Goal: Information Seeking & Learning: Understand process/instructions

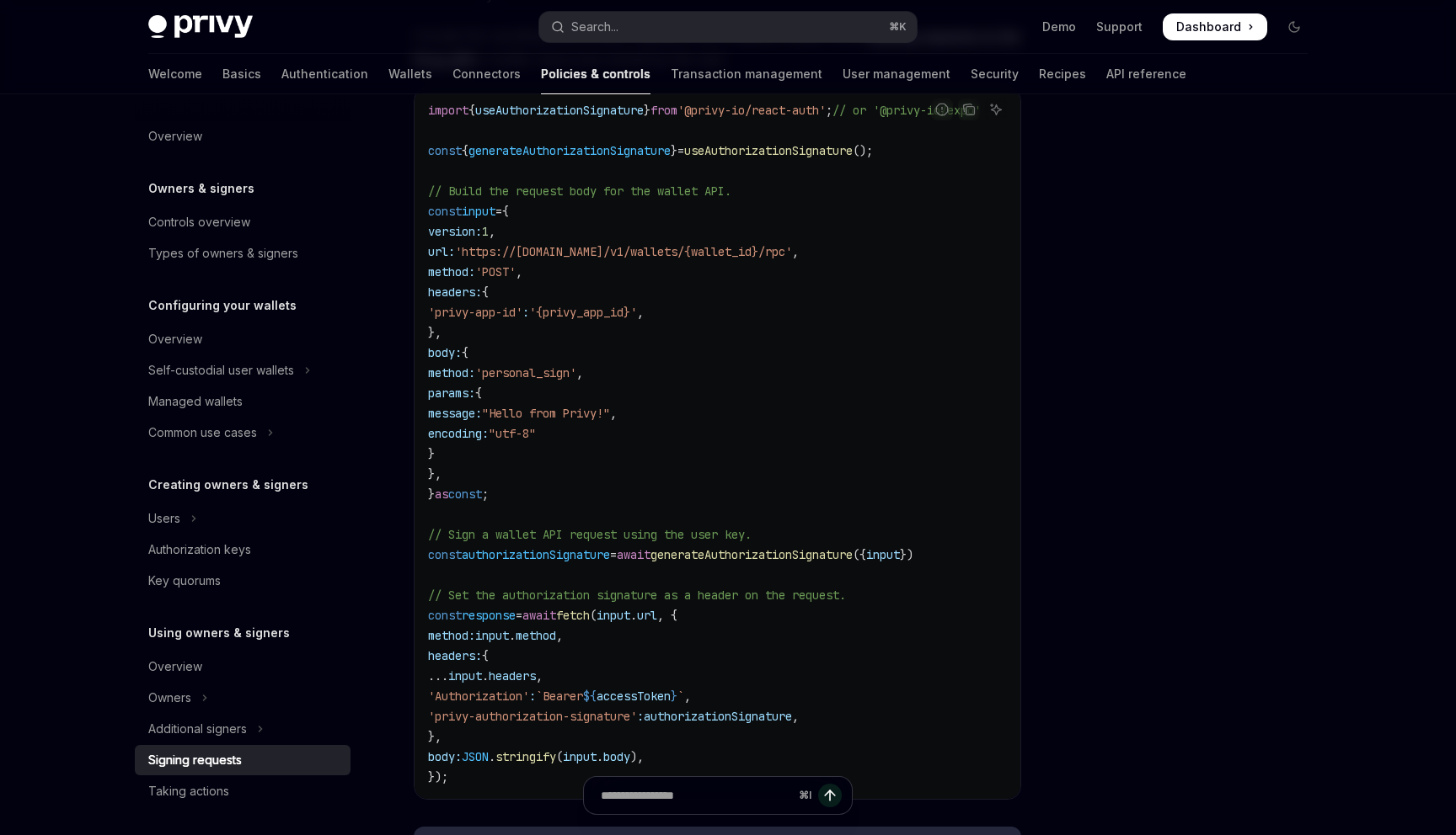
click at [622, 44] on div "Privy Docs home page Search... ⌘ K Demo Support Dashboard Dashboard Search..." at bounding box center [728, 26] width 1159 height 54
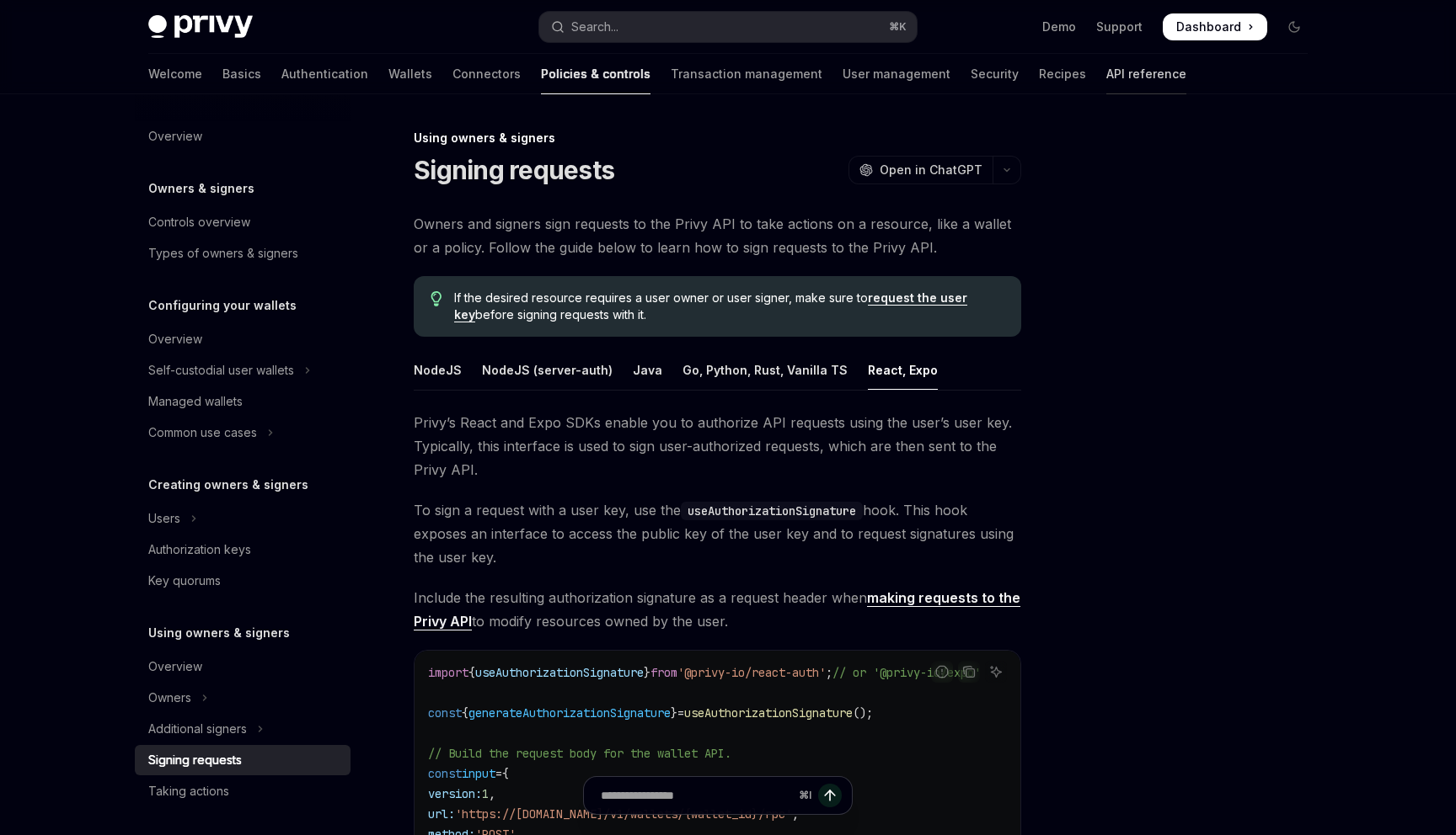
click at [1106, 80] on link "API reference" at bounding box center [1147, 74] width 80 height 40
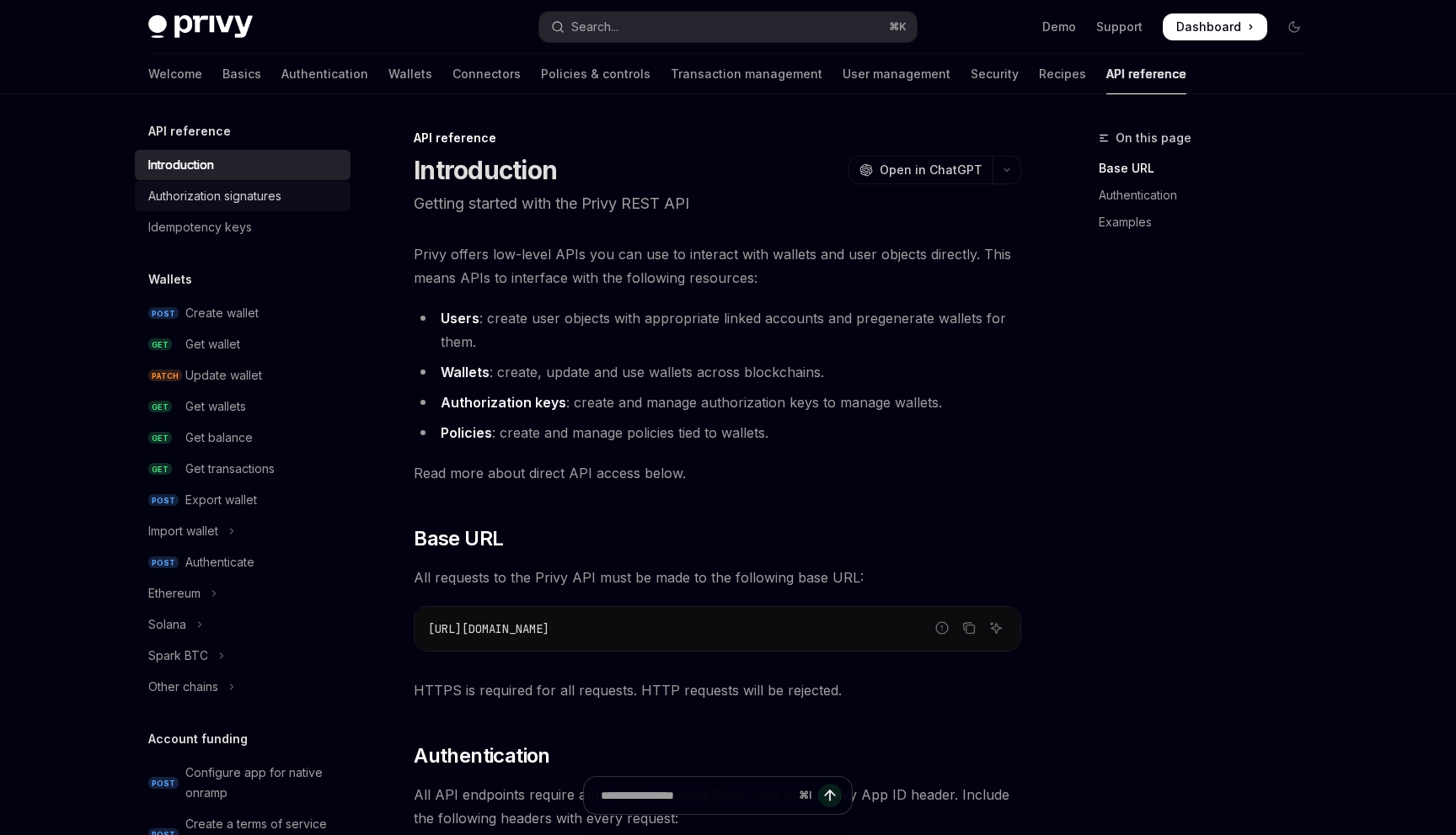
click at [289, 185] on link "Authorization signatures" at bounding box center [243, 196] width 215 height 30
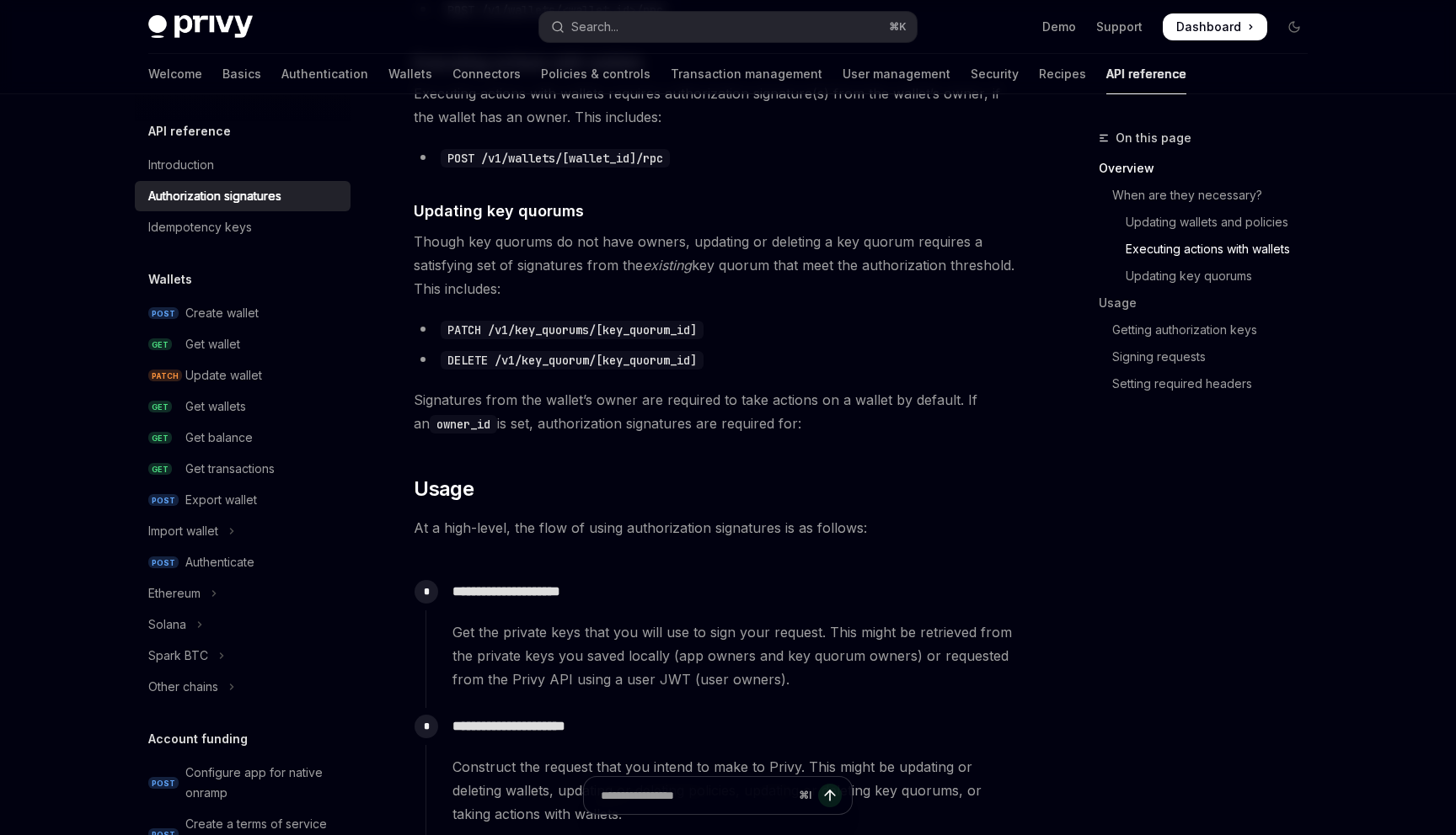
scroll to position [1245, 0]
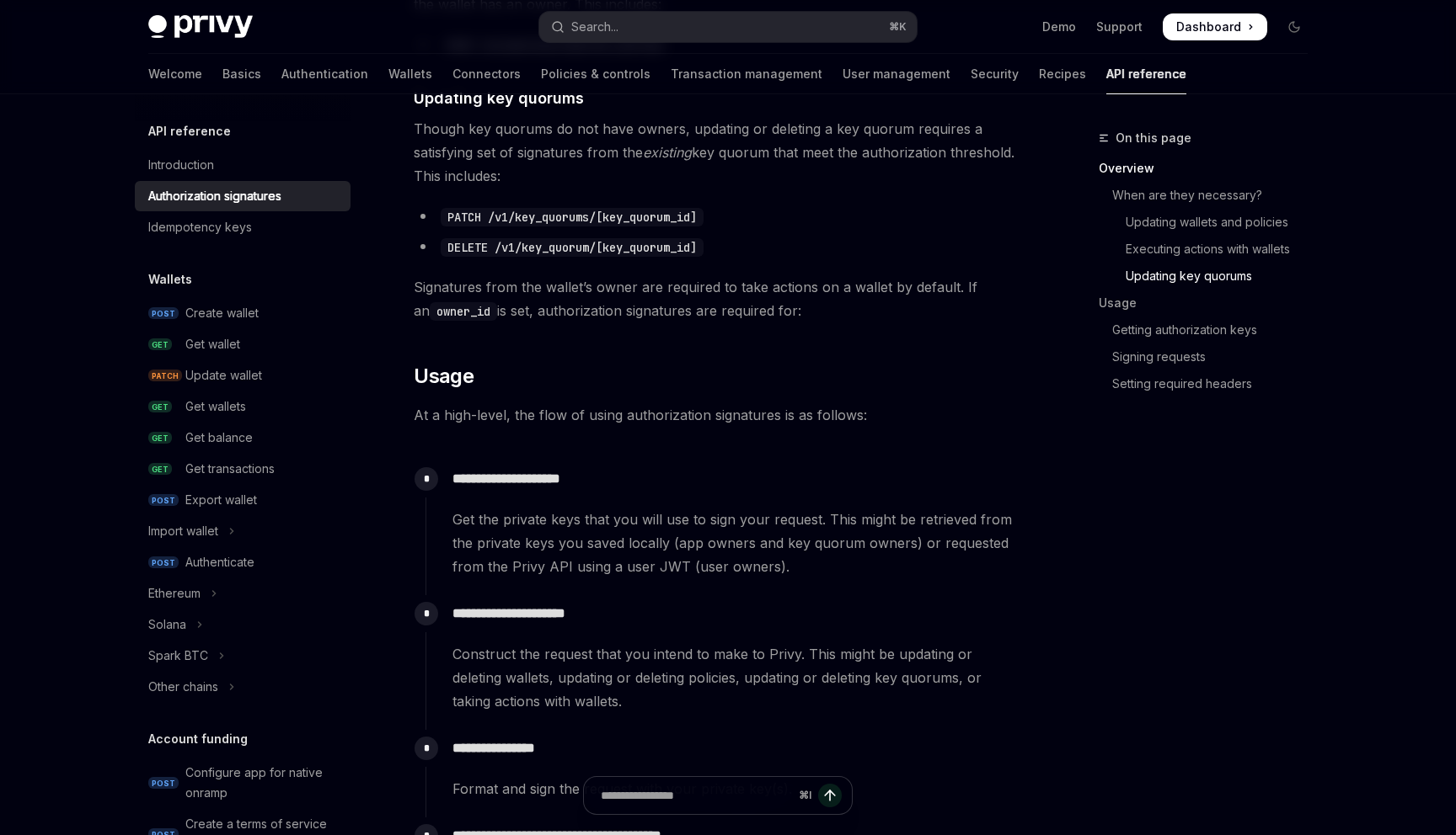
click at [532, 485] on p "**********" at bounding box center [736, 479] width 568 height 24
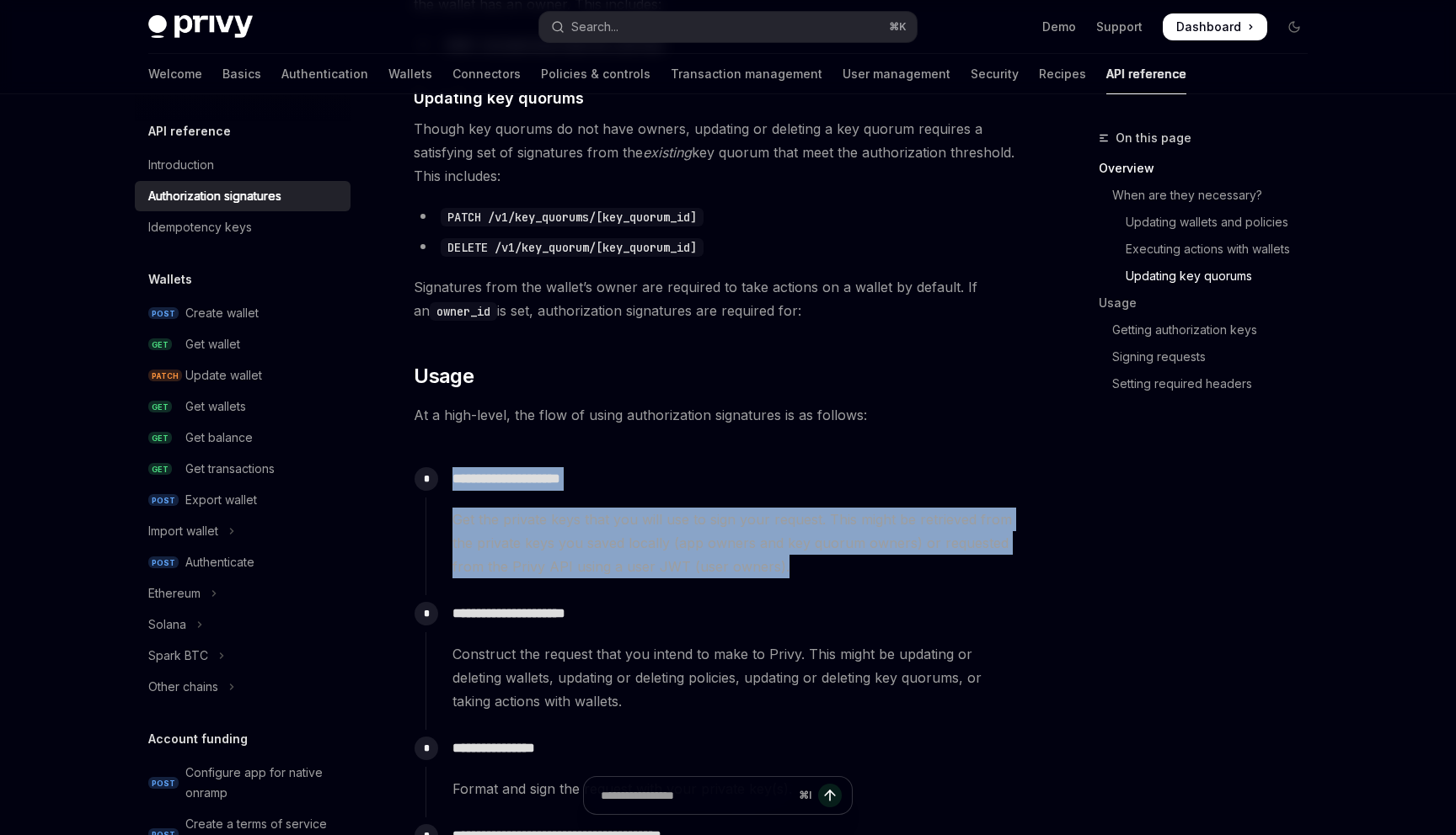
drag, startPoint x: 532, startPoint y: 485, endPoint x: 548, endPoint y: 563, distance: 79.6
click at [548, 563] on div "**********" at bounding box center [723, 520] width 596 height 118
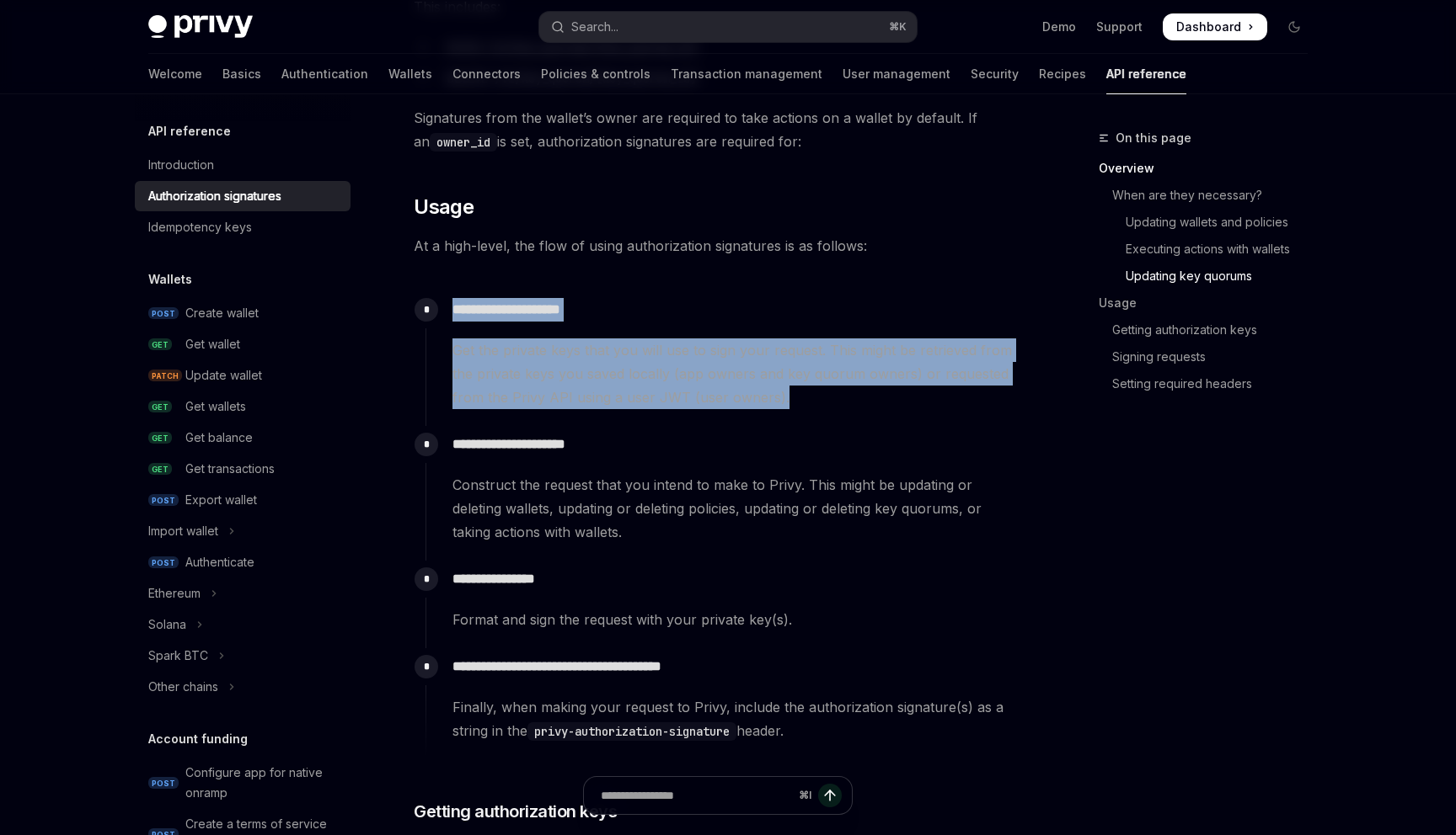
scroll to position [1428, 0]
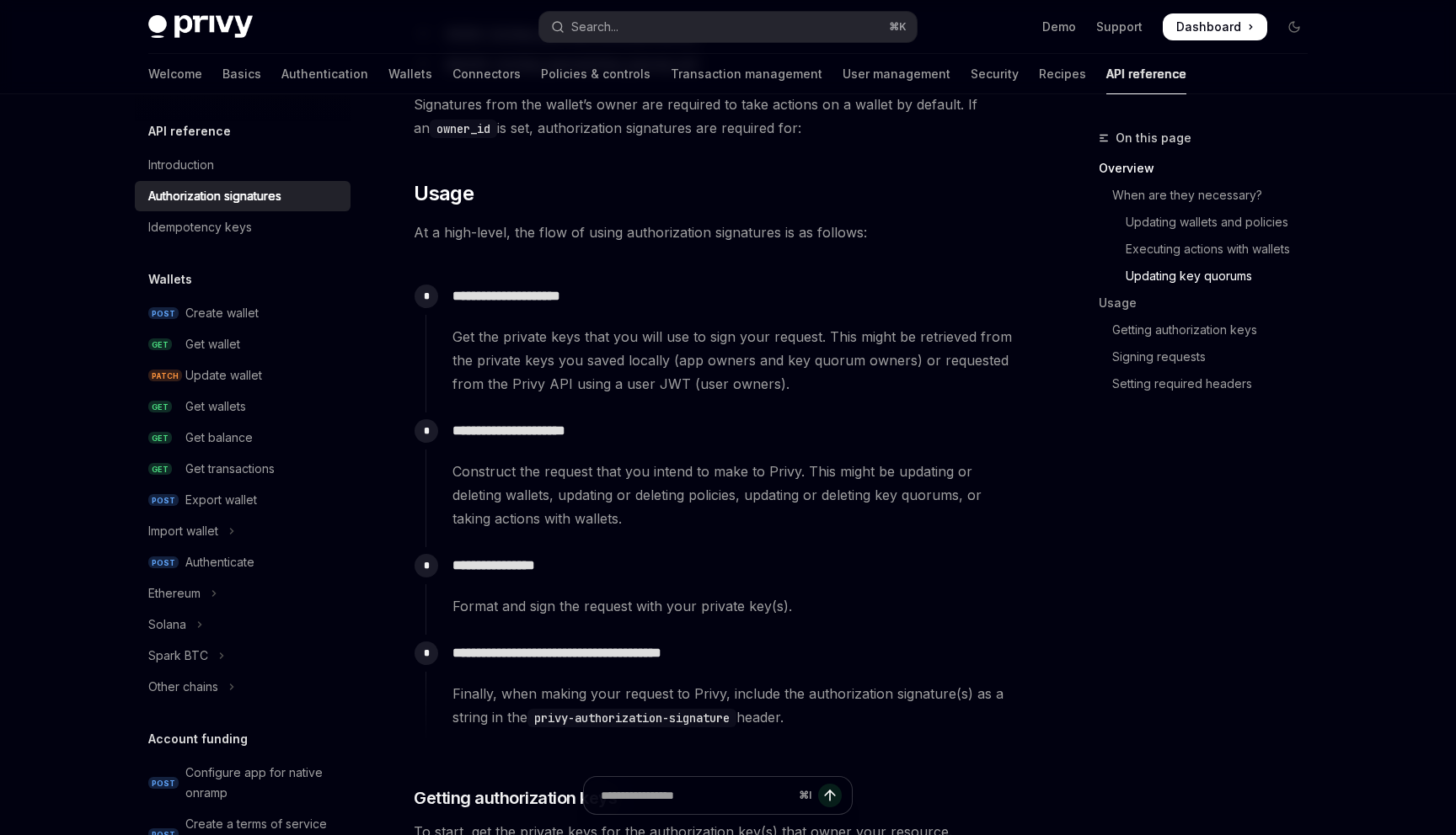
click at [624, 720] on code "privy-authorization-signature" at bounding box center [632, 719] width 209 height 19
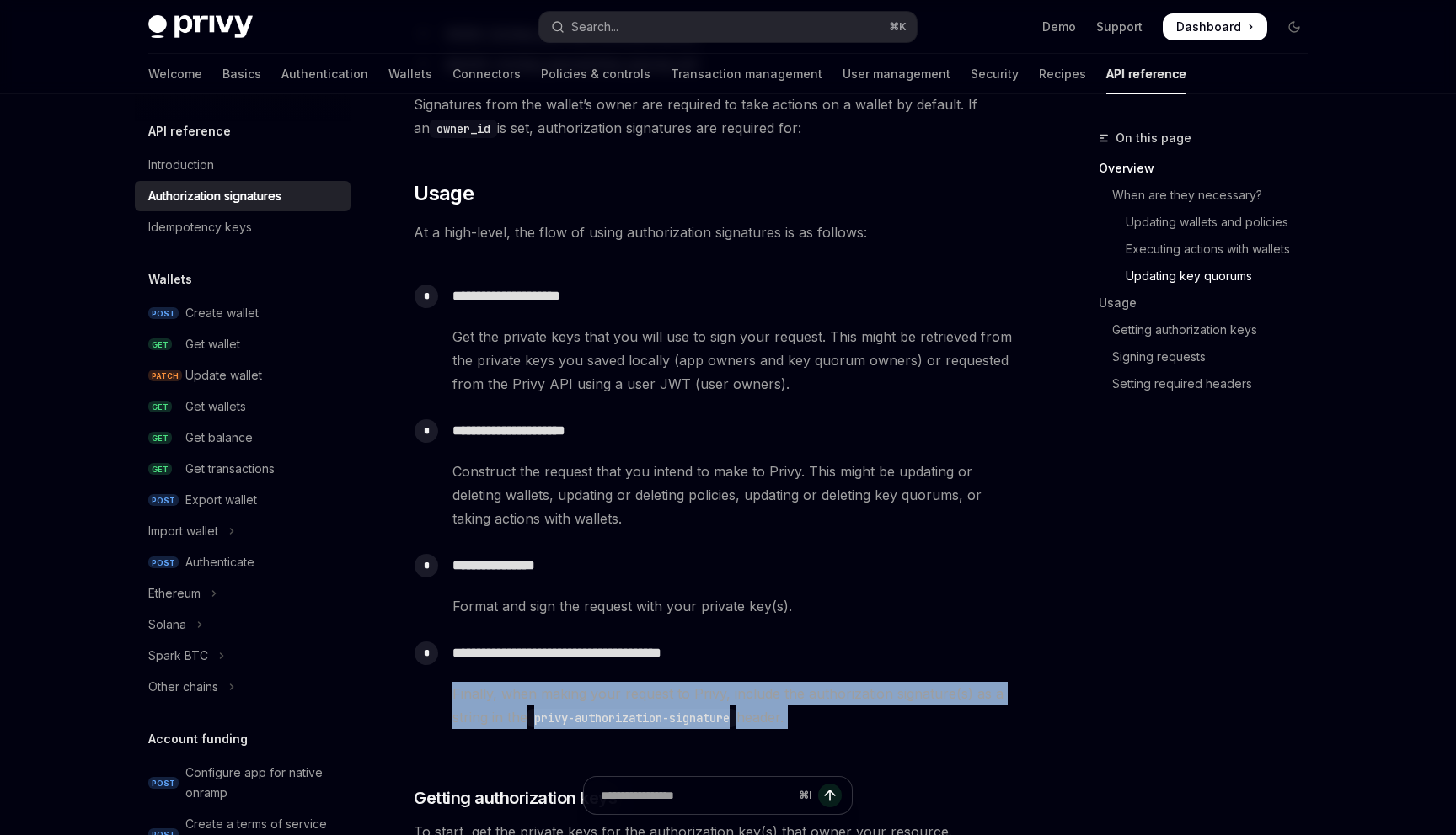
click at [622, 714] on code "privy-authorization-signature" at bounding box center [632, 719] width 209 height 19
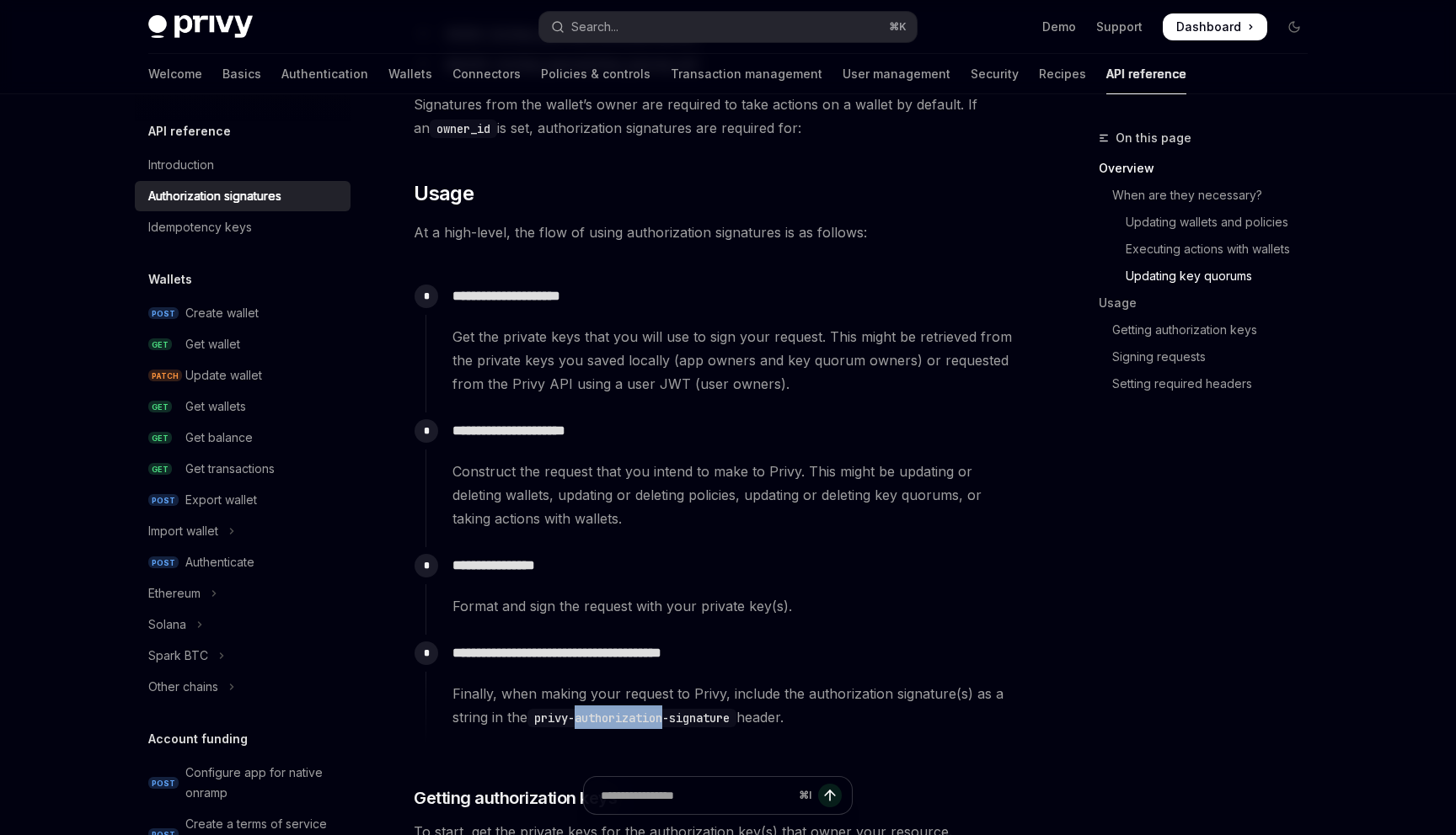
drag, startPoint x: 622, startPoint y: 714, endPoint x: 598, endPoint y: 722, distance: 25.3
click at [598, 722] on code "privy-authorization-signature" at bounding box center [632, 719] width 209 height 19
drag, startPoint x: 598, startPoint y: 722, endPoint x: 680, endPoint y: 719, distance: 82.1
click at [680, 719] on code "privy-authorization-signature" at bounding box center [632, 719] width 209 height 19
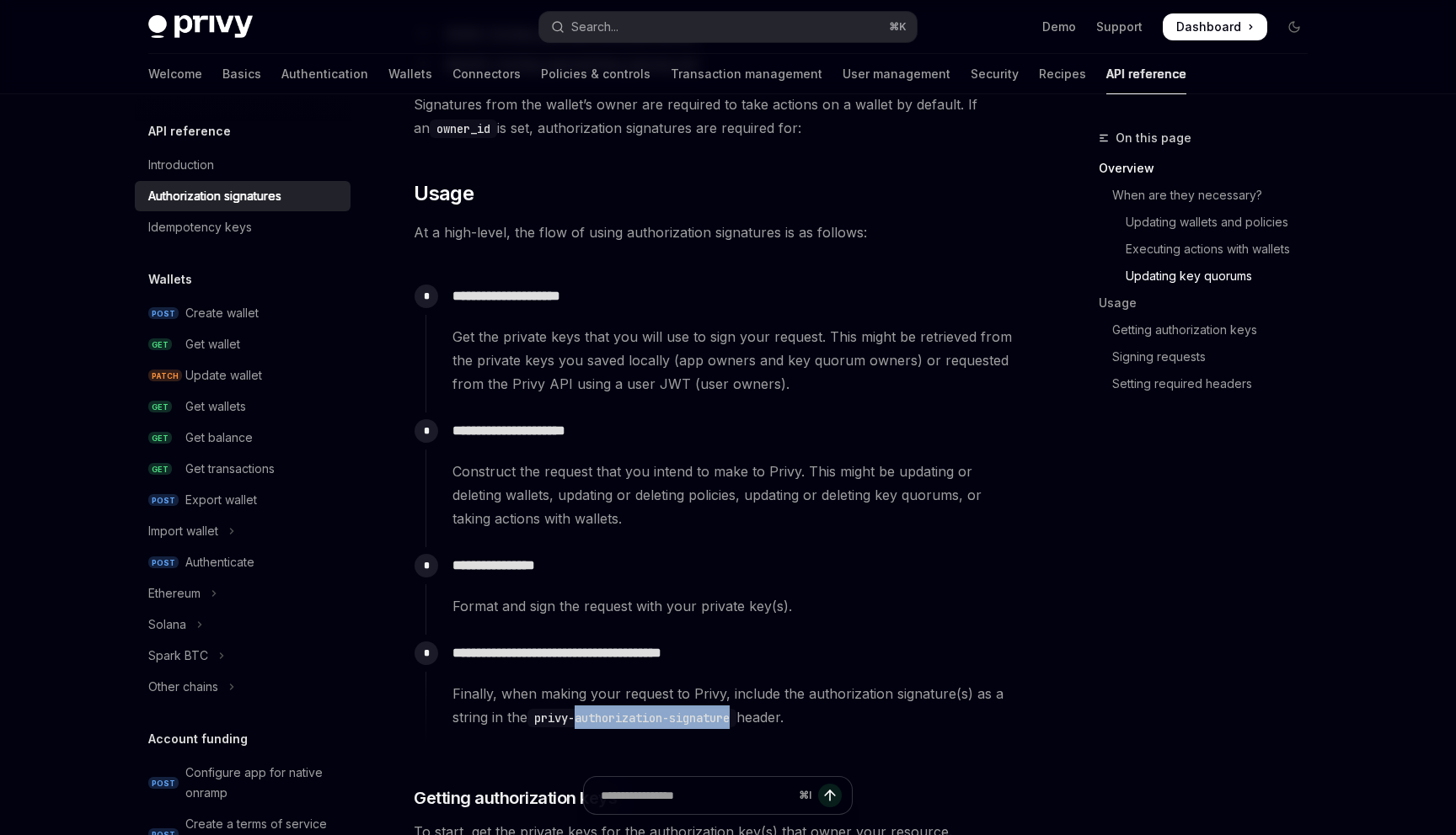
click at [712, 711] on code "privy-authorization-signature" at bounding box center [632, 719] width 209 height 19
drag, startPoint x: 712, startPoint y: 711, endPoint x: 611, endPoint y: 708, distance: 101.0
click at [611, 709] on code "privy-authorization-signature" at bounding box center [632, 719] width 209 height 19
click at [591, 703] on span "Finally, when making your request to Privy, include the authorization signature…" at bounding box center [736, 705] width 568 height 47
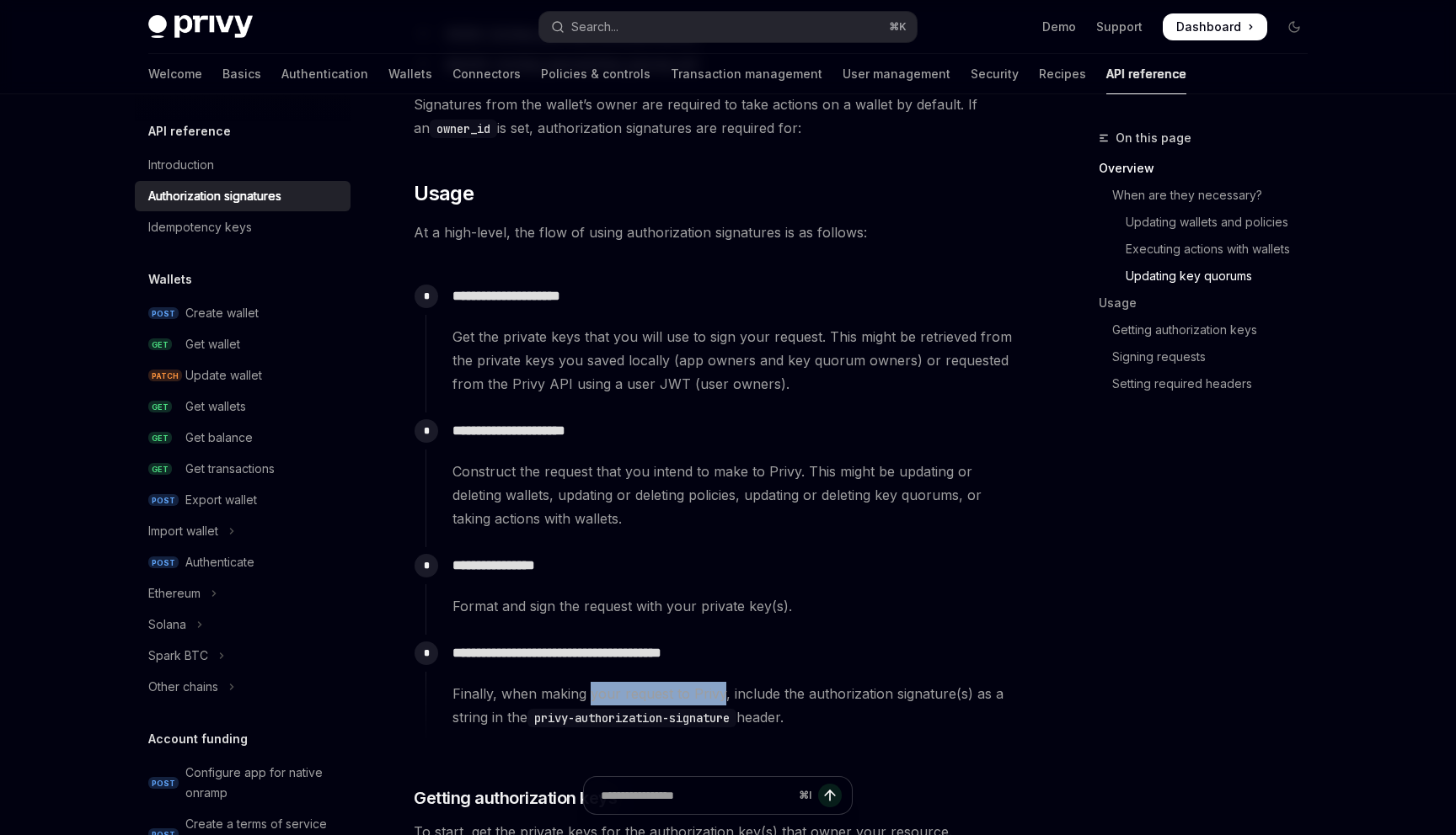
drag, startPoint x: 591, startPoint y: 703, endPoint x: 710, endPoint y: 705, distance: 119.0
click at [710, 705] on span "Finally, when making your request to Privy, include the authorization signature…" at bounding box center [736, 705] width 568 height 47
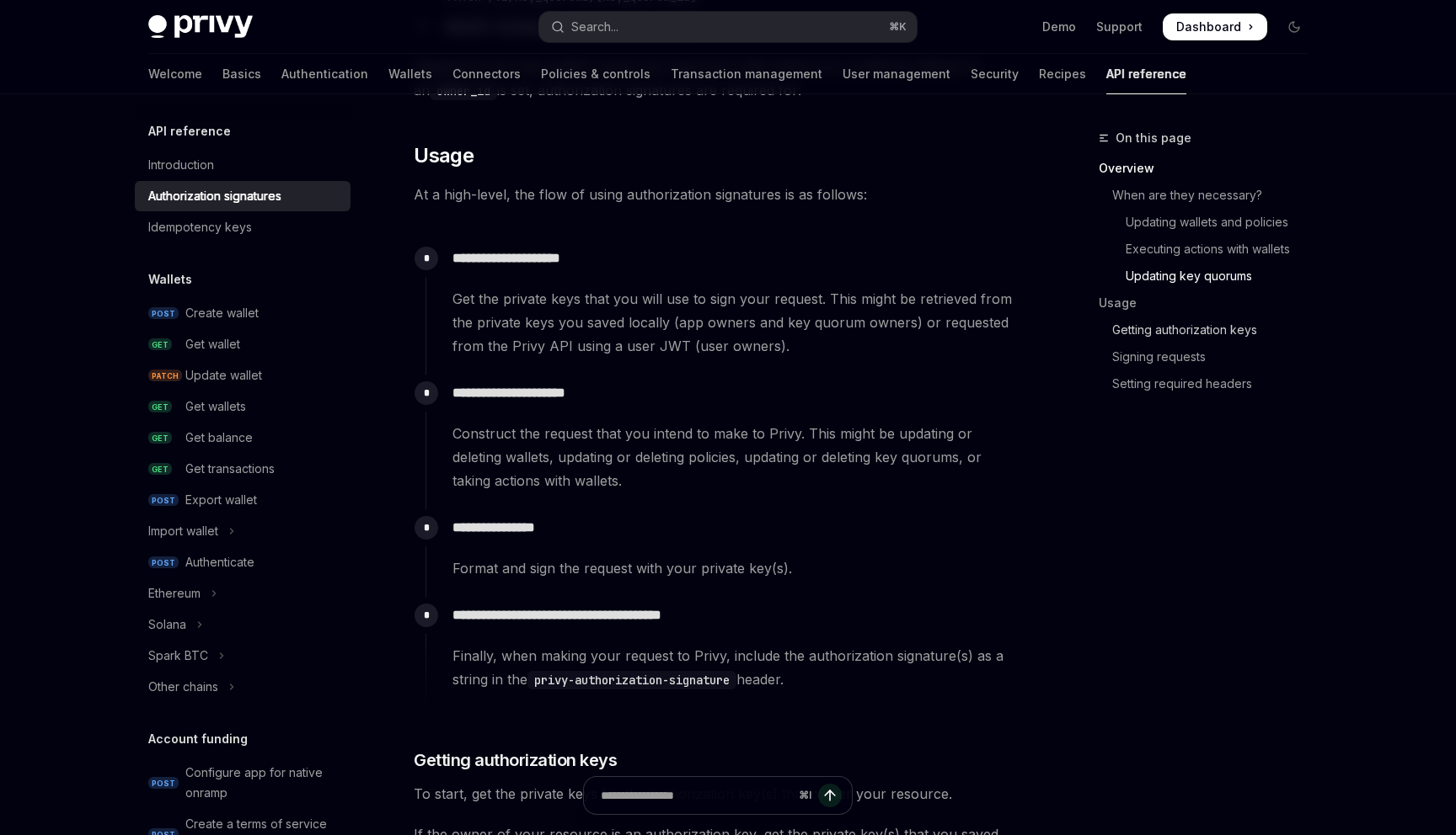
click at [1141, 324] on link "Getting authorization keys" at bounding box center [1210, 331] width 222 height 27
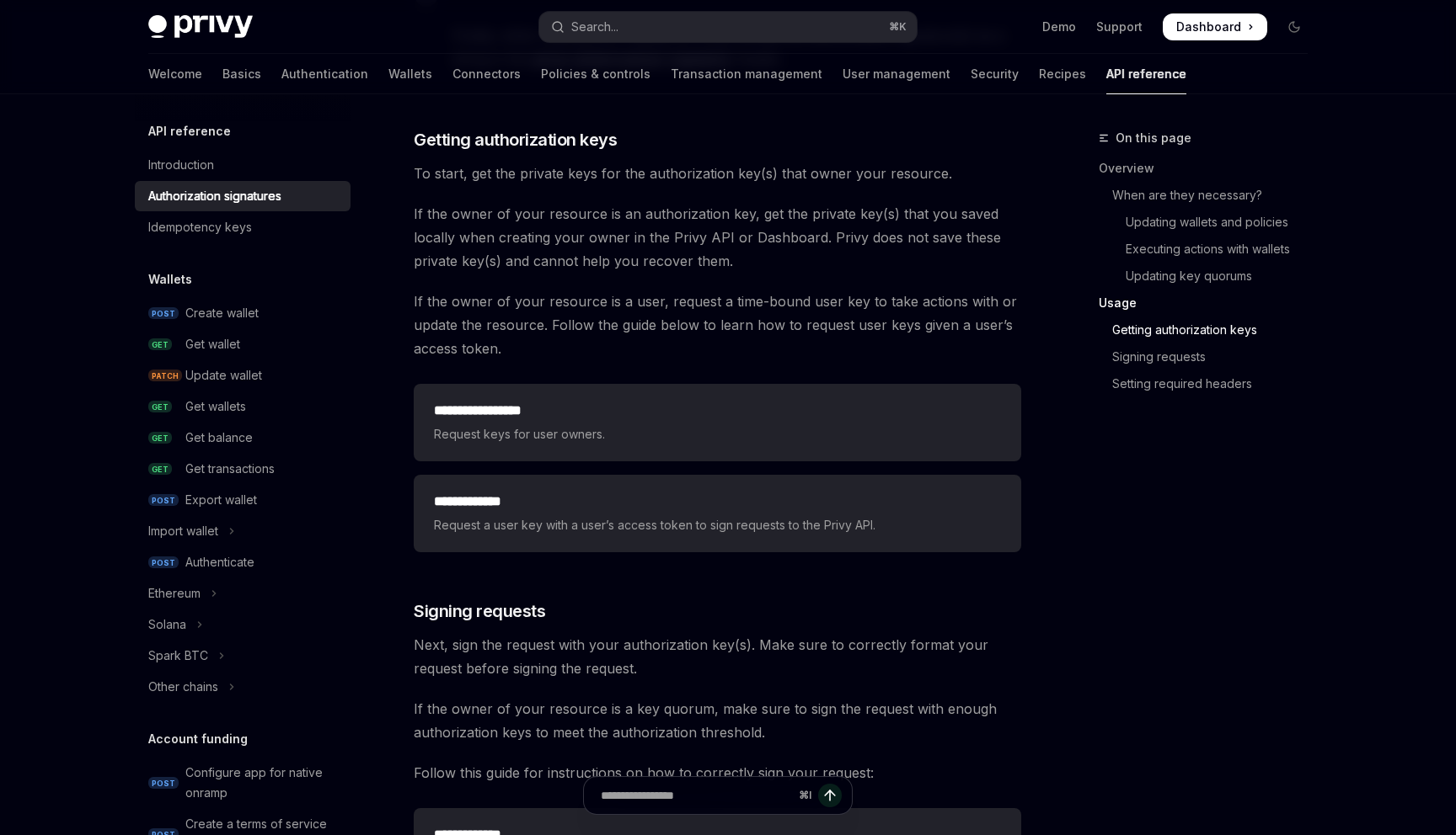
scroll to position [2138, 0]
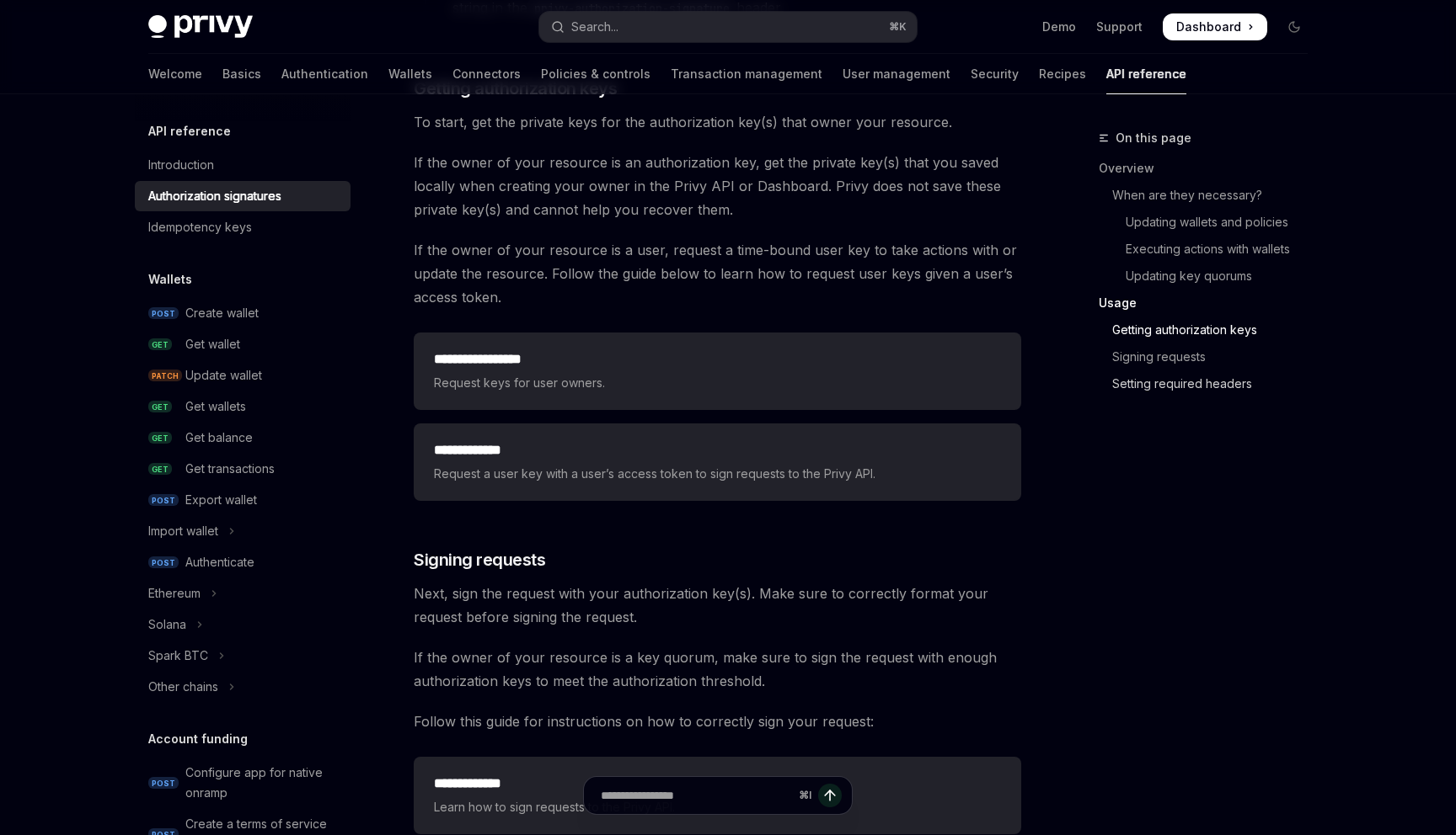
click at [1125, 375] on link "Setting required headers" at bounding box center [1210, 385] width 222 height 27
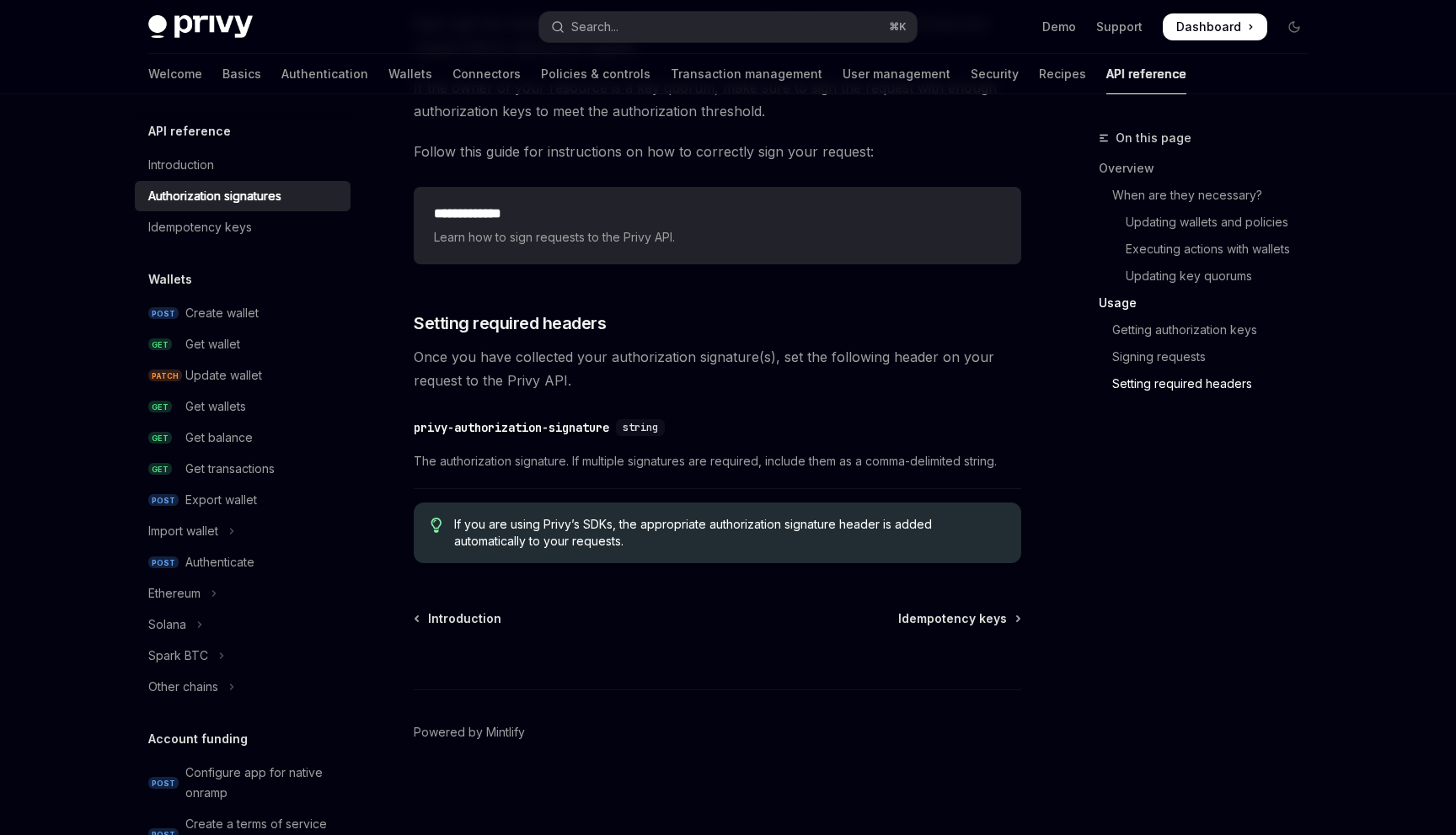
scroll to position [2683, 0]
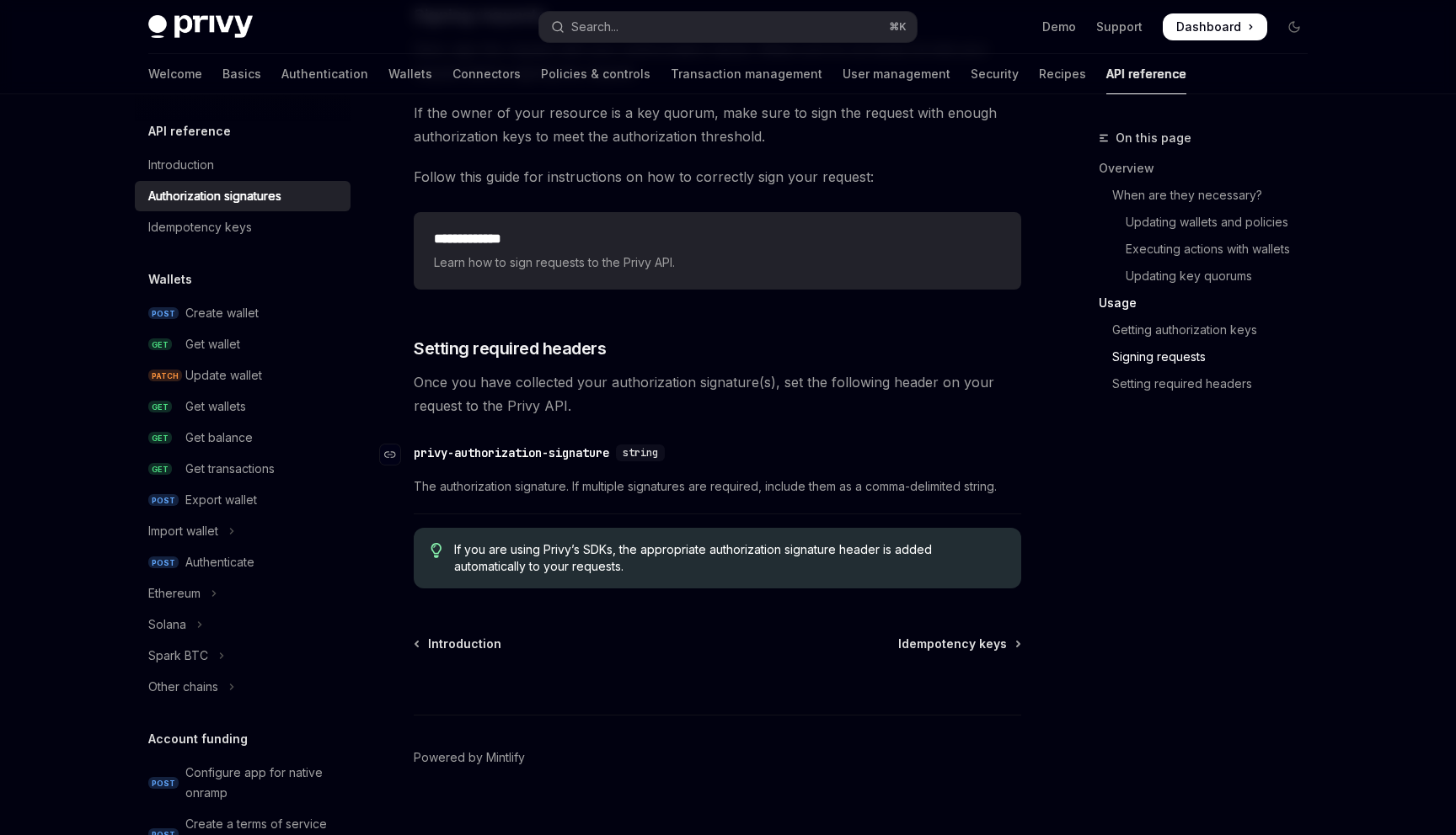
click at [568, 449] on div "privy-authorization-signature" at bounding box center [511, 453] width 196 height 17
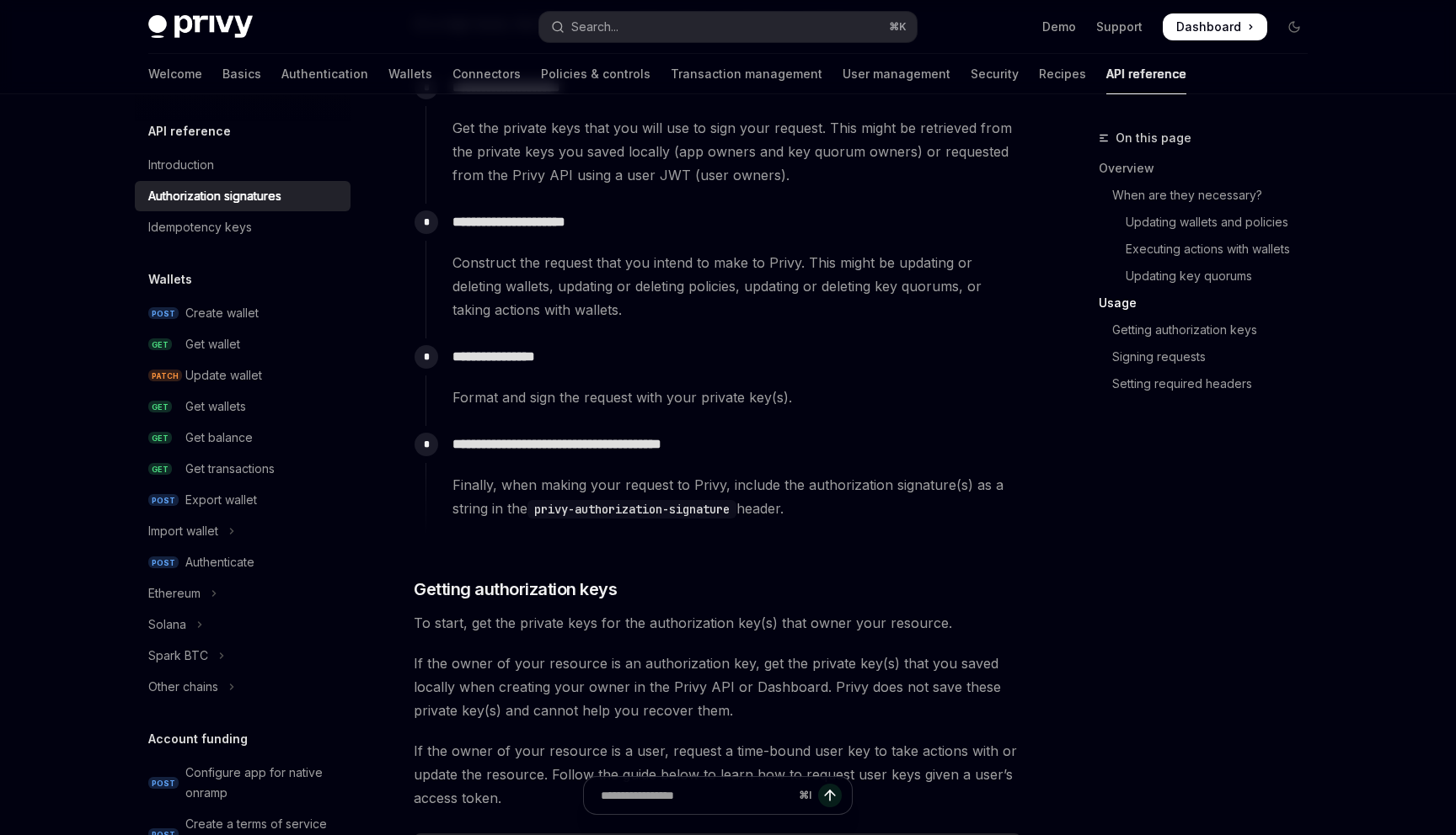
scroll to position [1620, 0]
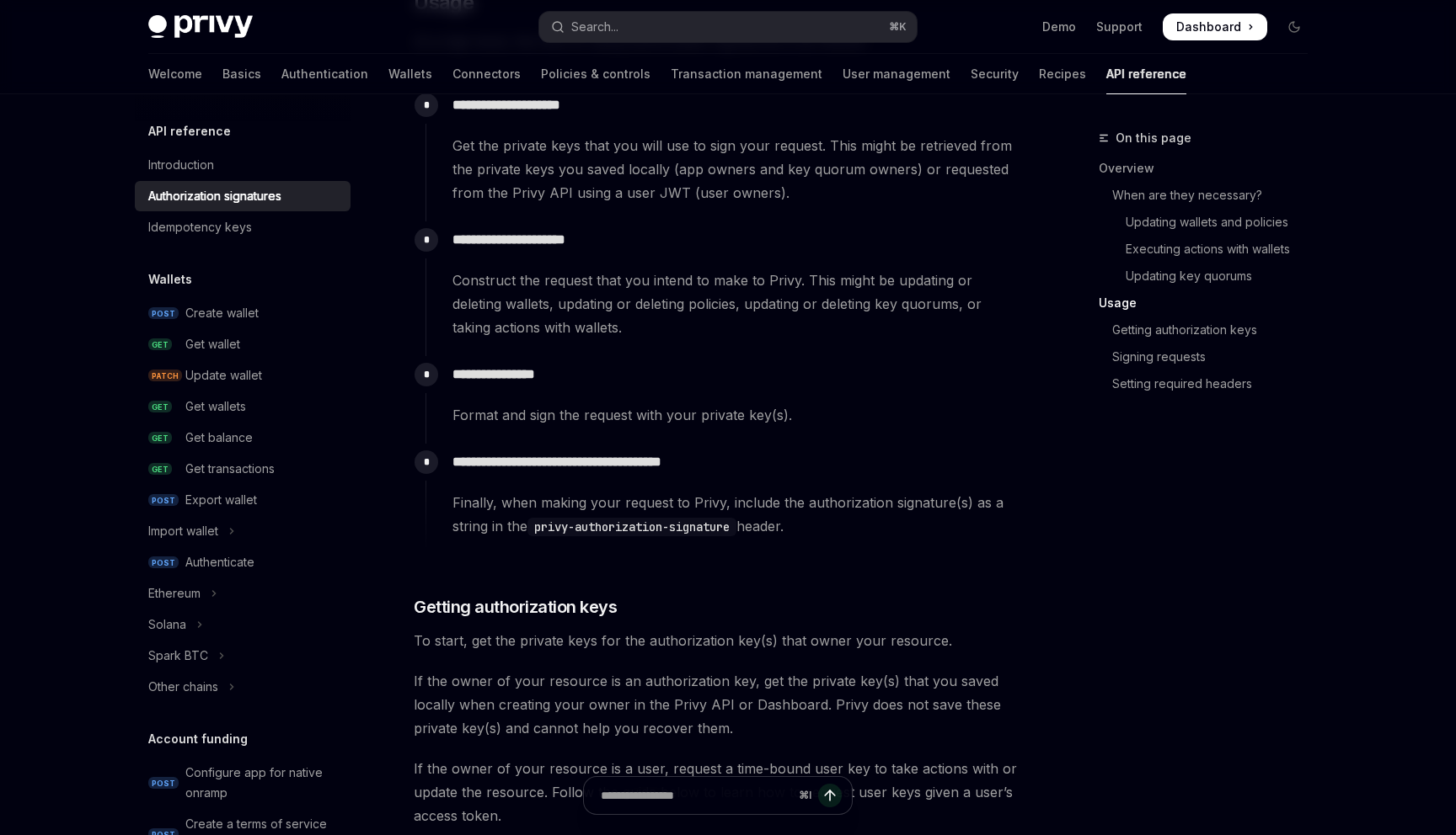
click at [539, 377] on p "**********" at bounding box center [736, 375] width 568 height 24
click at [605, 313] on span "Construct the request that you intend to make to Privy. This might be updating …" at bounding box center [736, 303] width 568 height 71
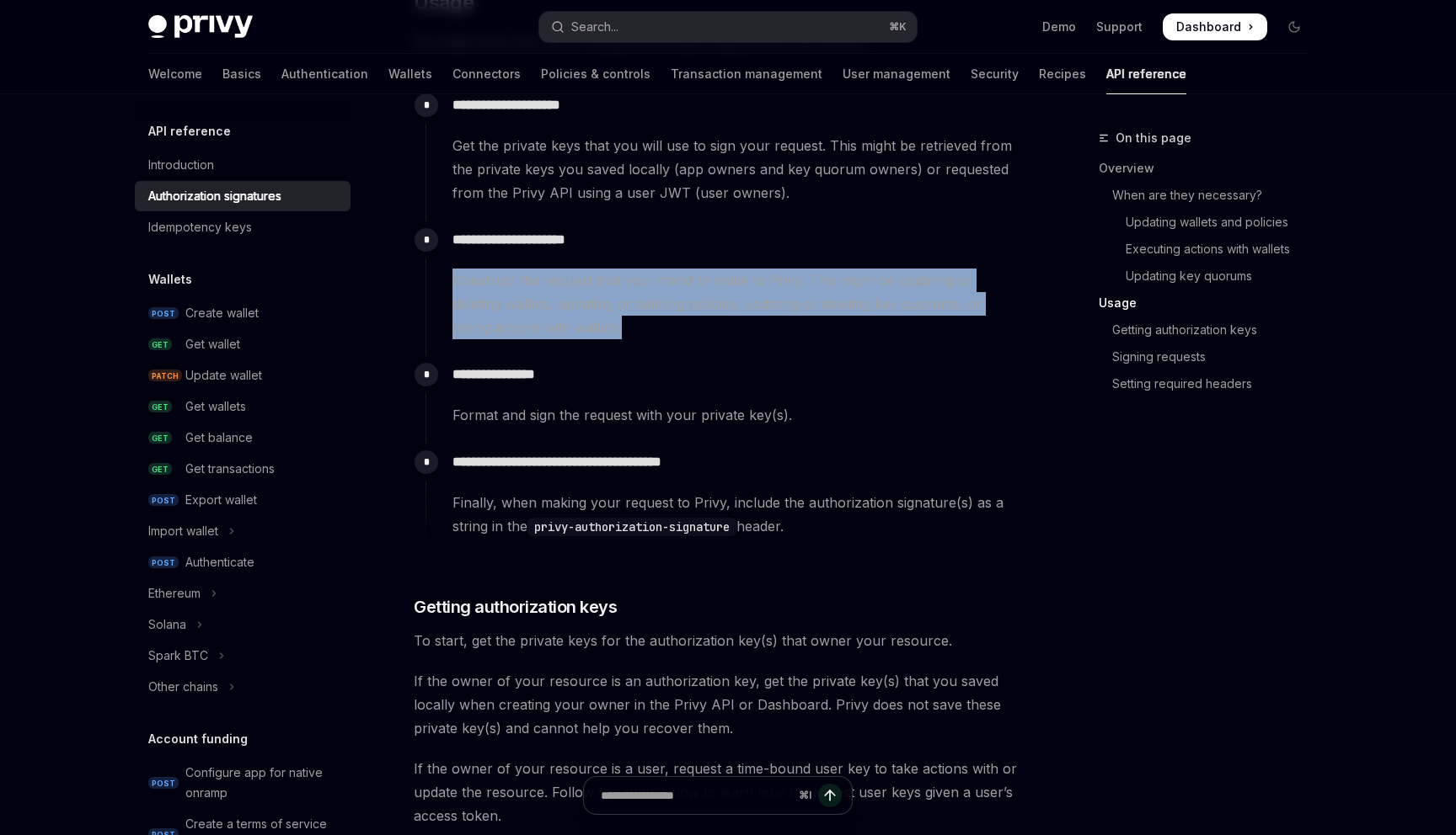
click at [605, 313] on span "Construct the request that you intend to make to Privy. This might be updating …" at bounding box center [736, 303] width 568 height 71
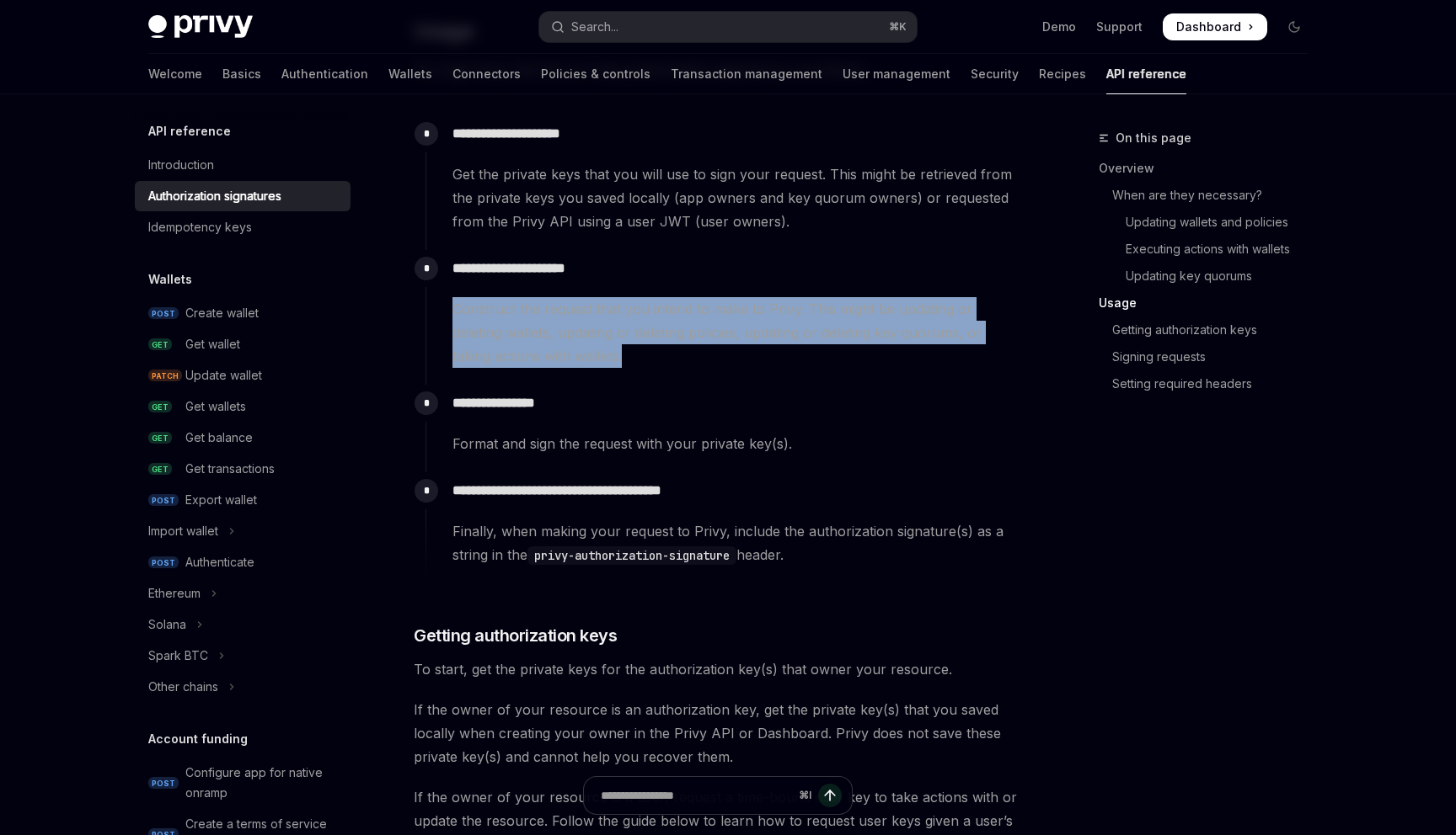
scroll to position [1578, 0]
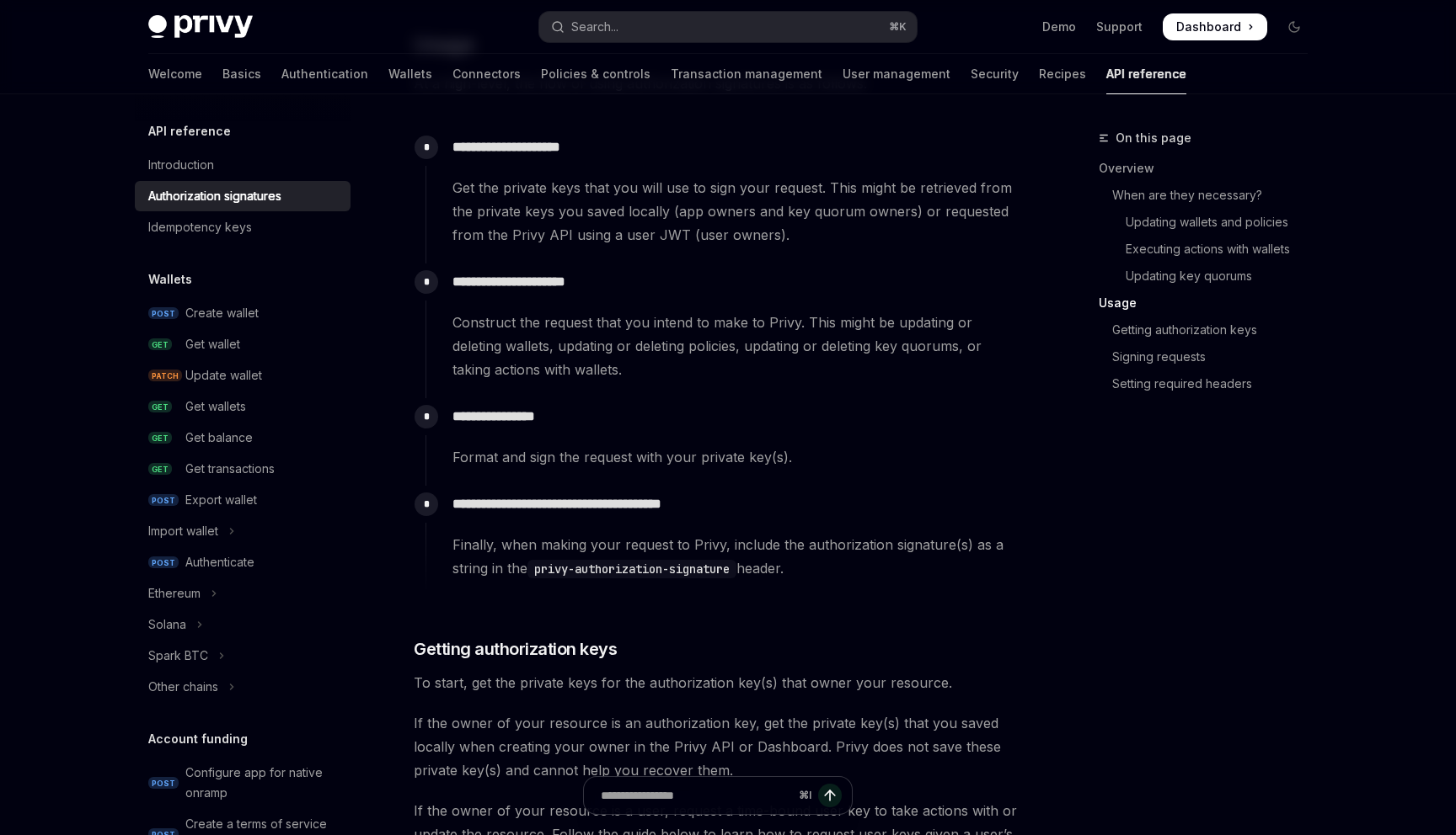
click at [592, 456] on div "Format and sign the request with your private key(s)." at bounding box center [736, 457] width 568 height 24
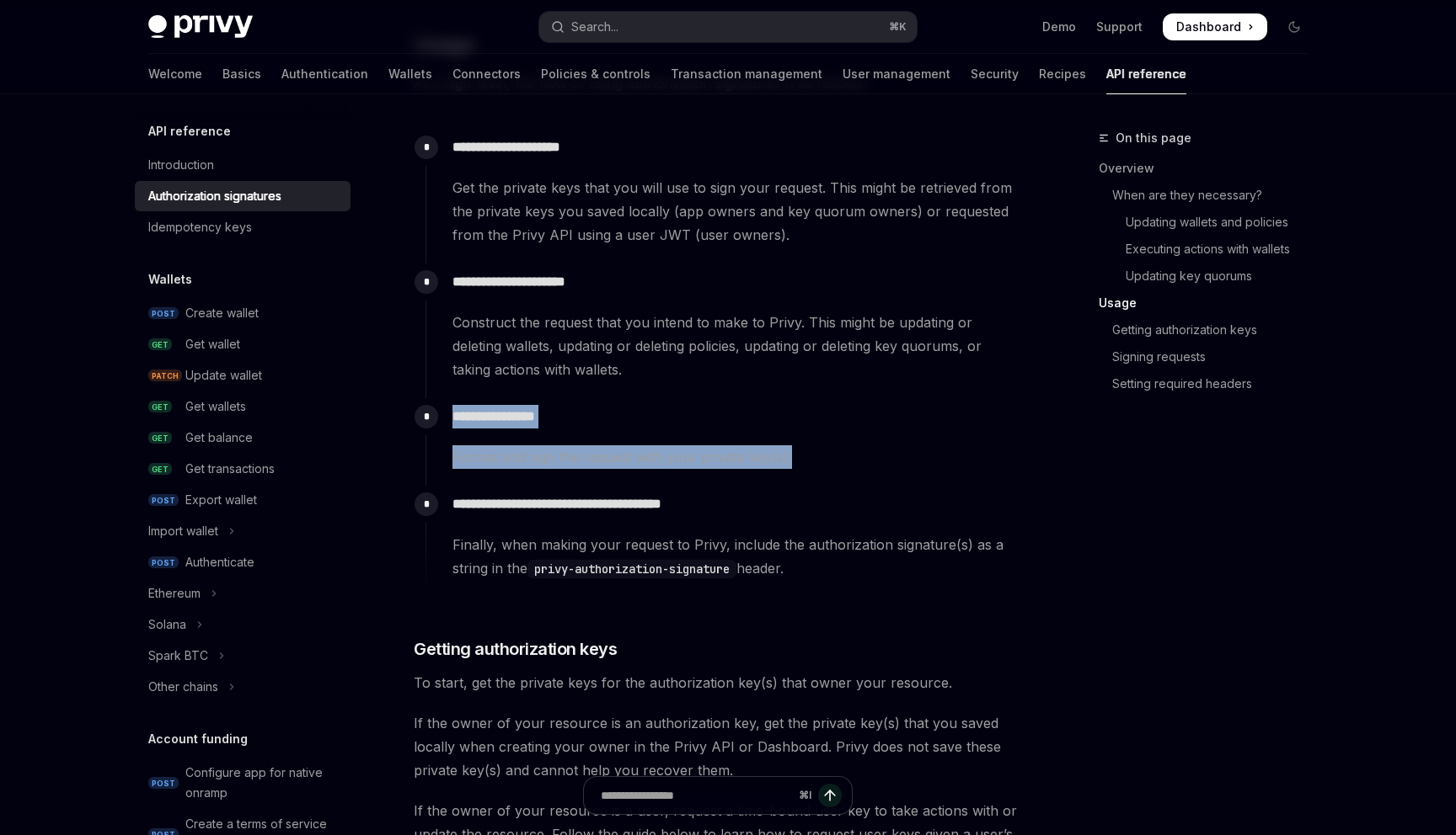
drag, startPoint x: 592, startPoint y: 456, endPoint x: 592, endPoint y: 419, distance: 37.0
click at [592, 419] on div "**********" at bounding box center [723, 433] width 596 height 71
click at [592, 419] on p "**********" at bounding box center [736, 417] width 568 height 24
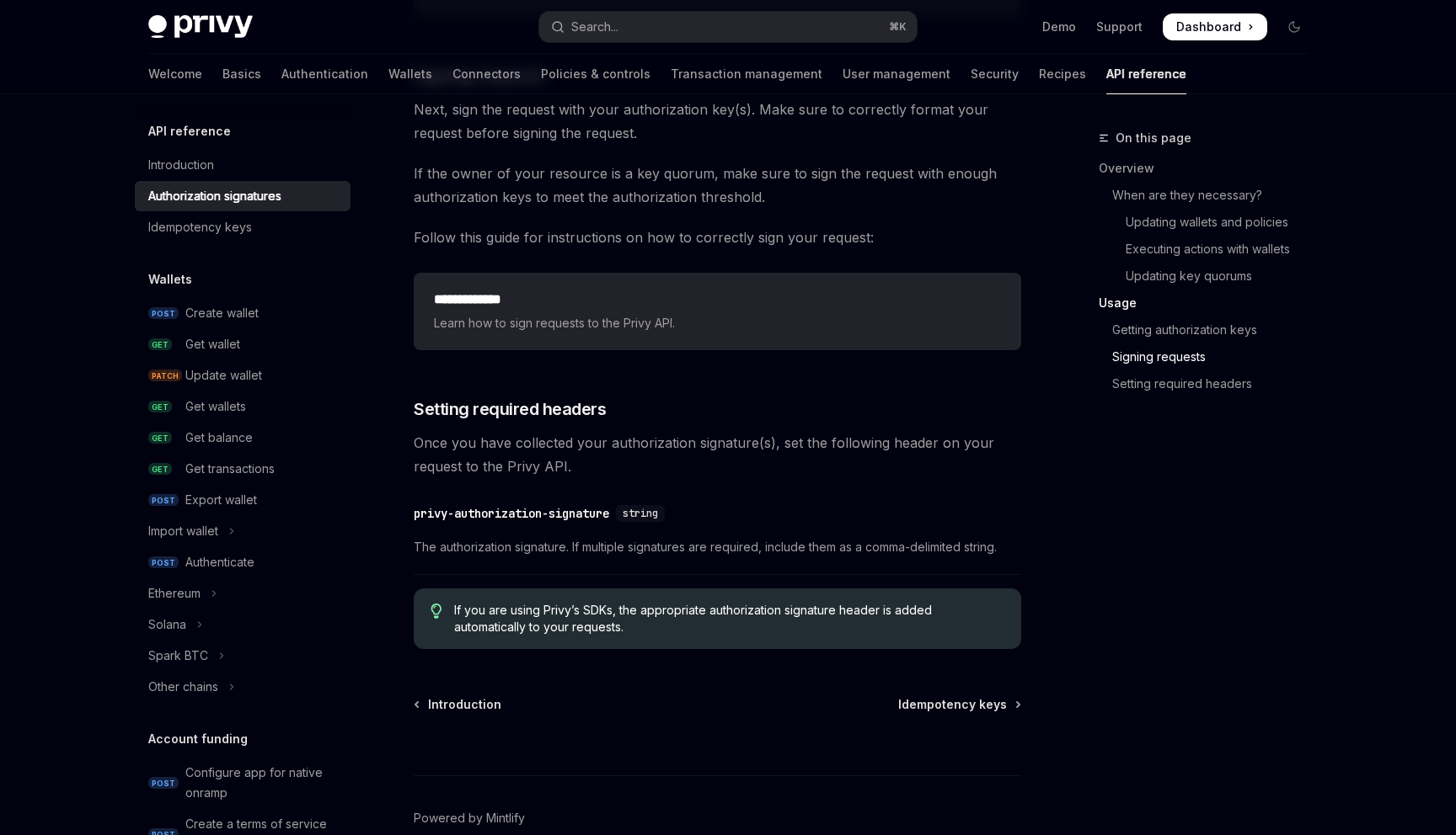
scroll to position [2597, 0]
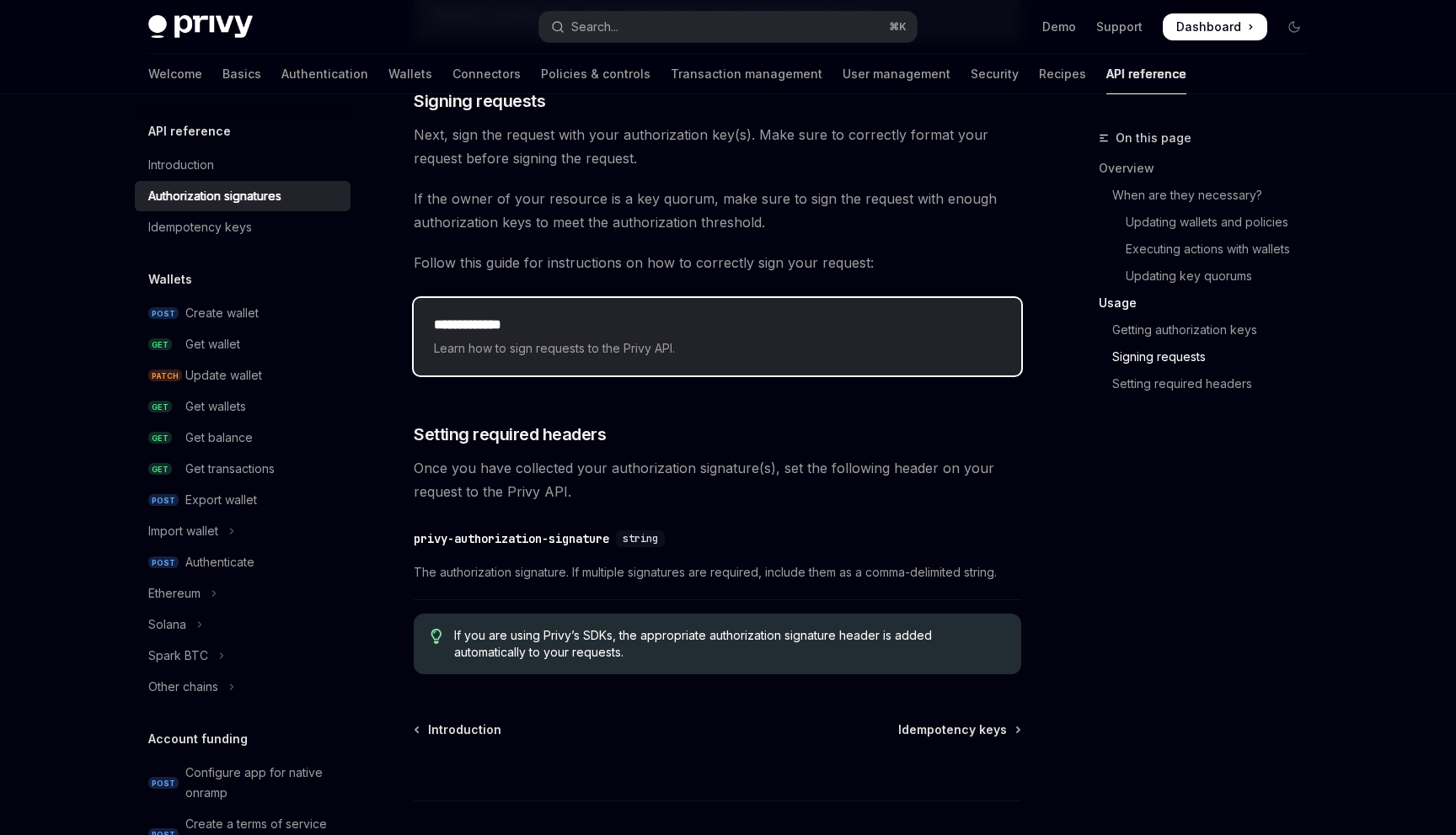
click at [569, 347] on span "Learn how to sign requests to the Privy API." at bounding box center [716, 349] width 567 height 21
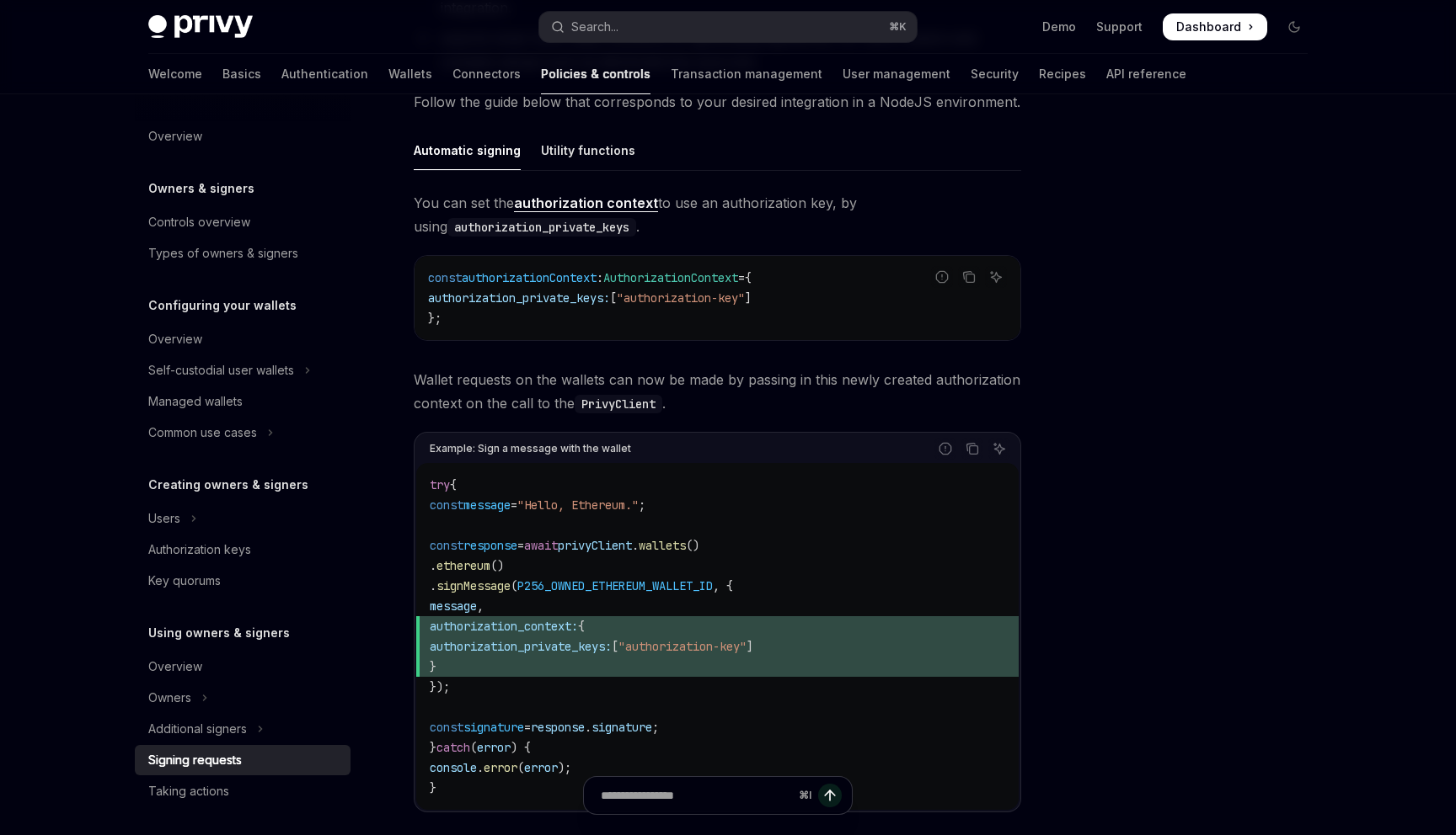
scroll to position [533, 0]
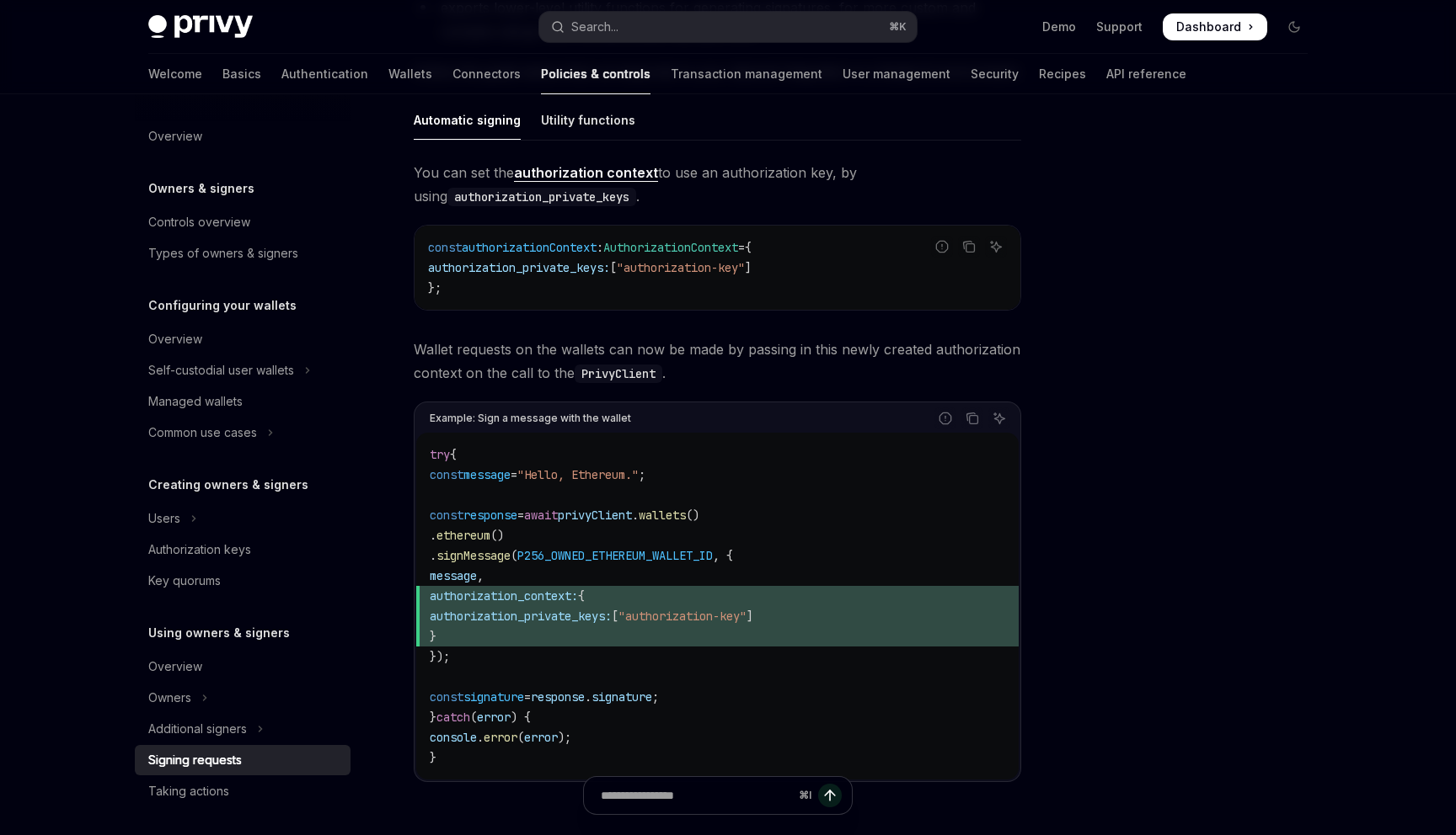
click at [620, 556] on span "P256_OWNED_ETHEREUM_WALLET_ID" at bounding box center [615, 556] width 196 height 15
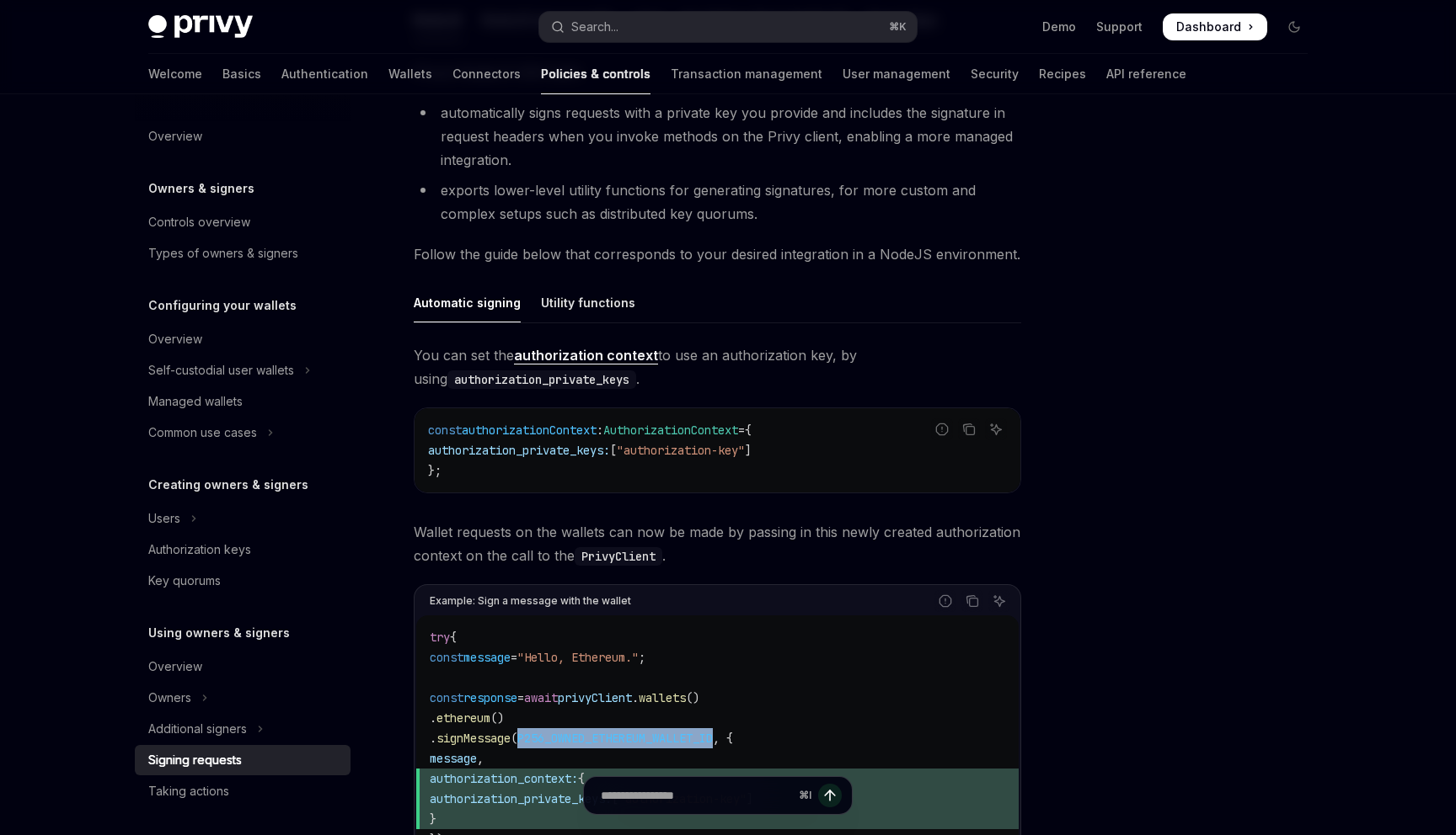
scroll to position [349, 0]
click at [581, 310] on div "Utility functions" at bounding box center [588, 304] width 94 height 39
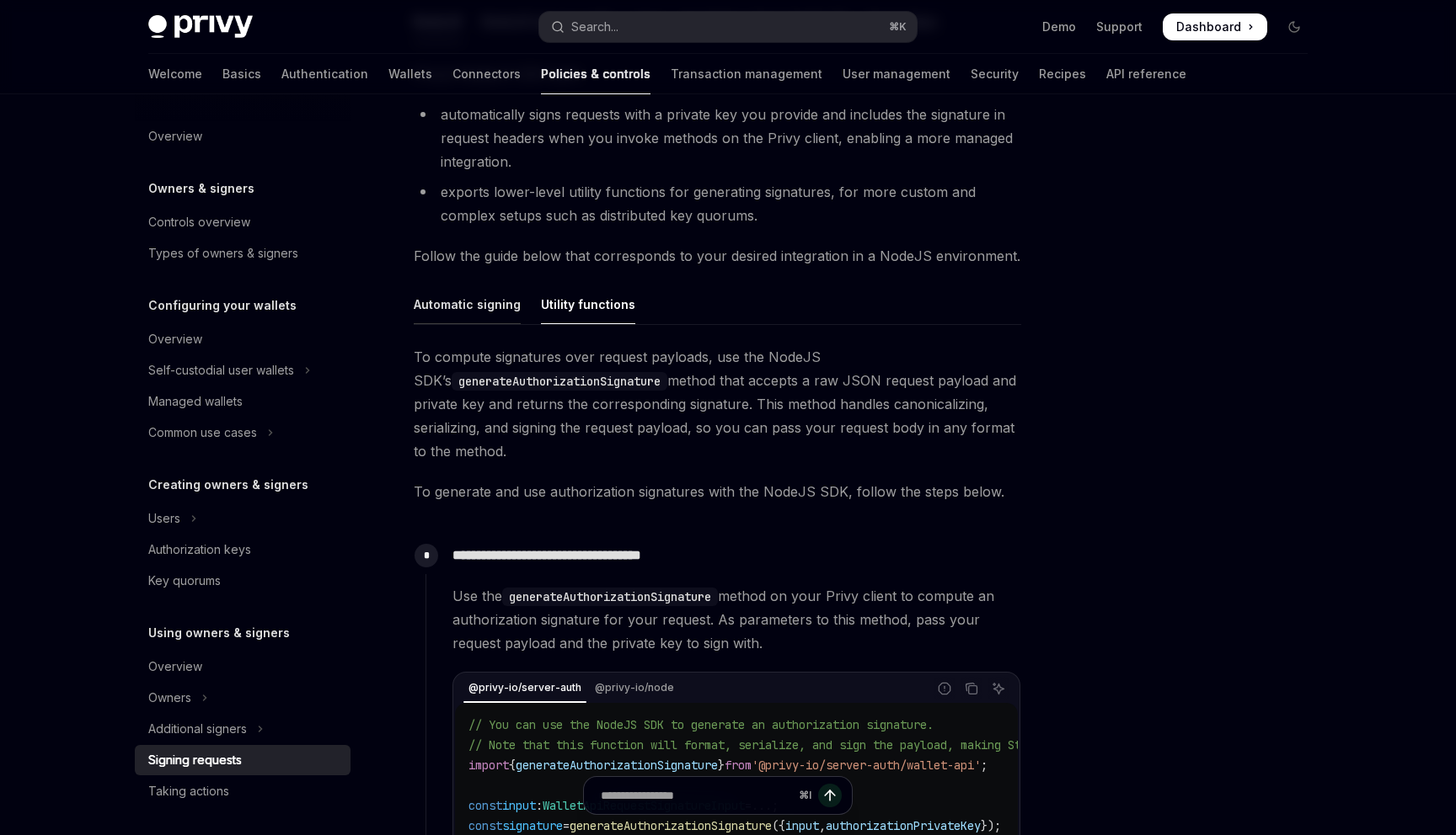
click at [479, 310] on div "Automatic signing" at bounding box center [467, 304] width 107 height 39
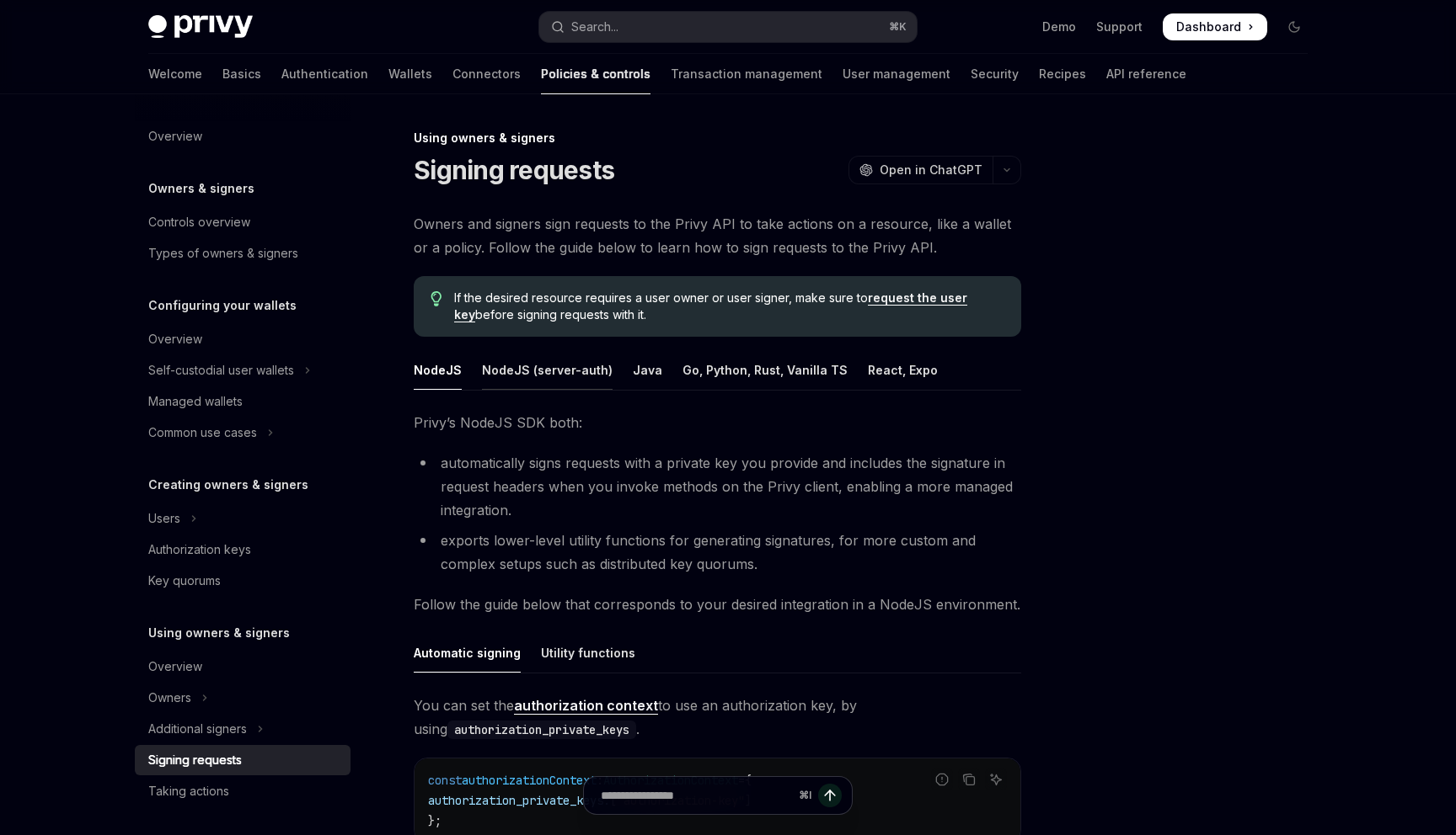
click at [525, 362] on div "NodeJS (server-auth)" at bounding box center [547, 370] width 131 height 39
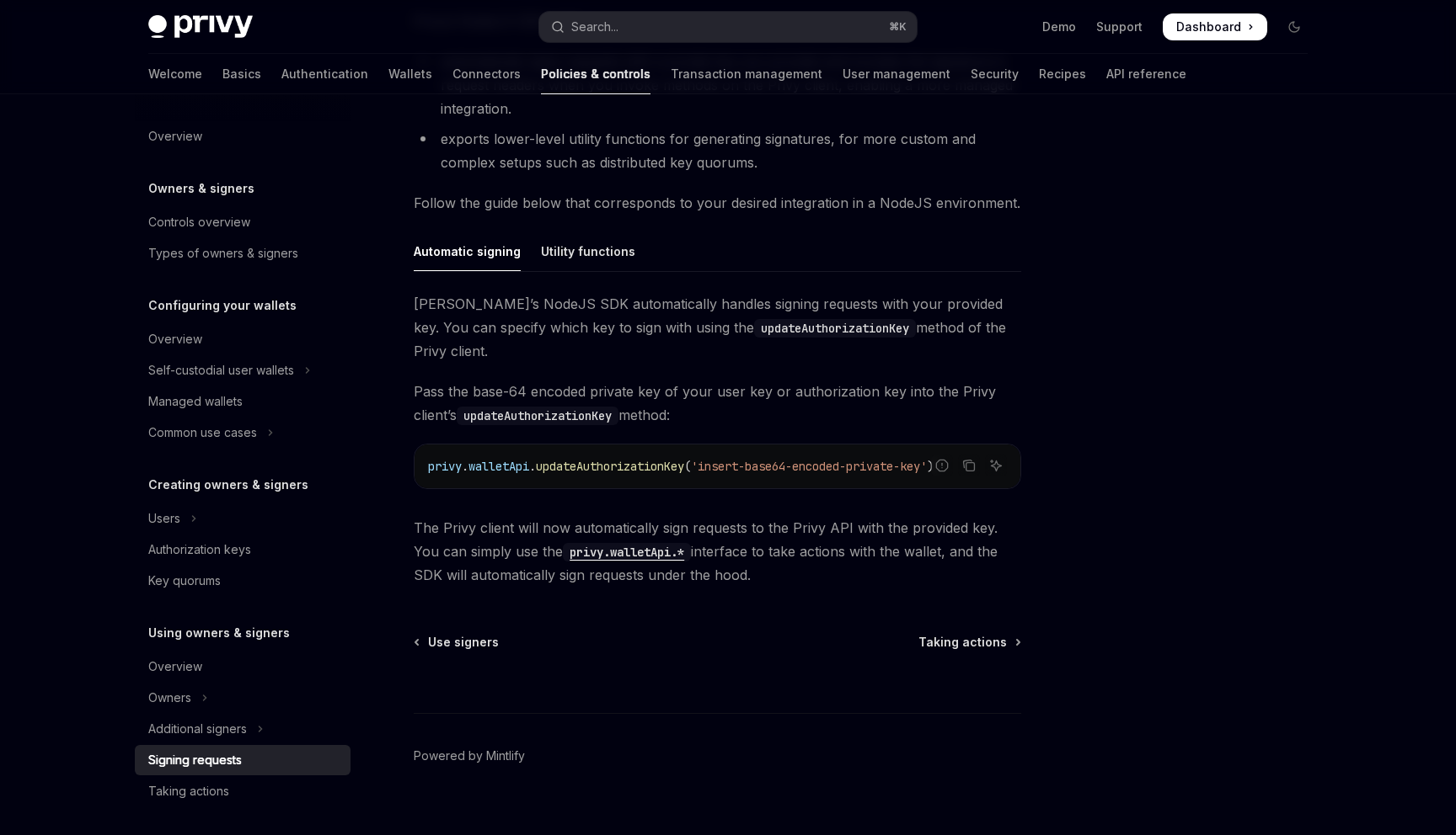
scroll to position [355, 0]
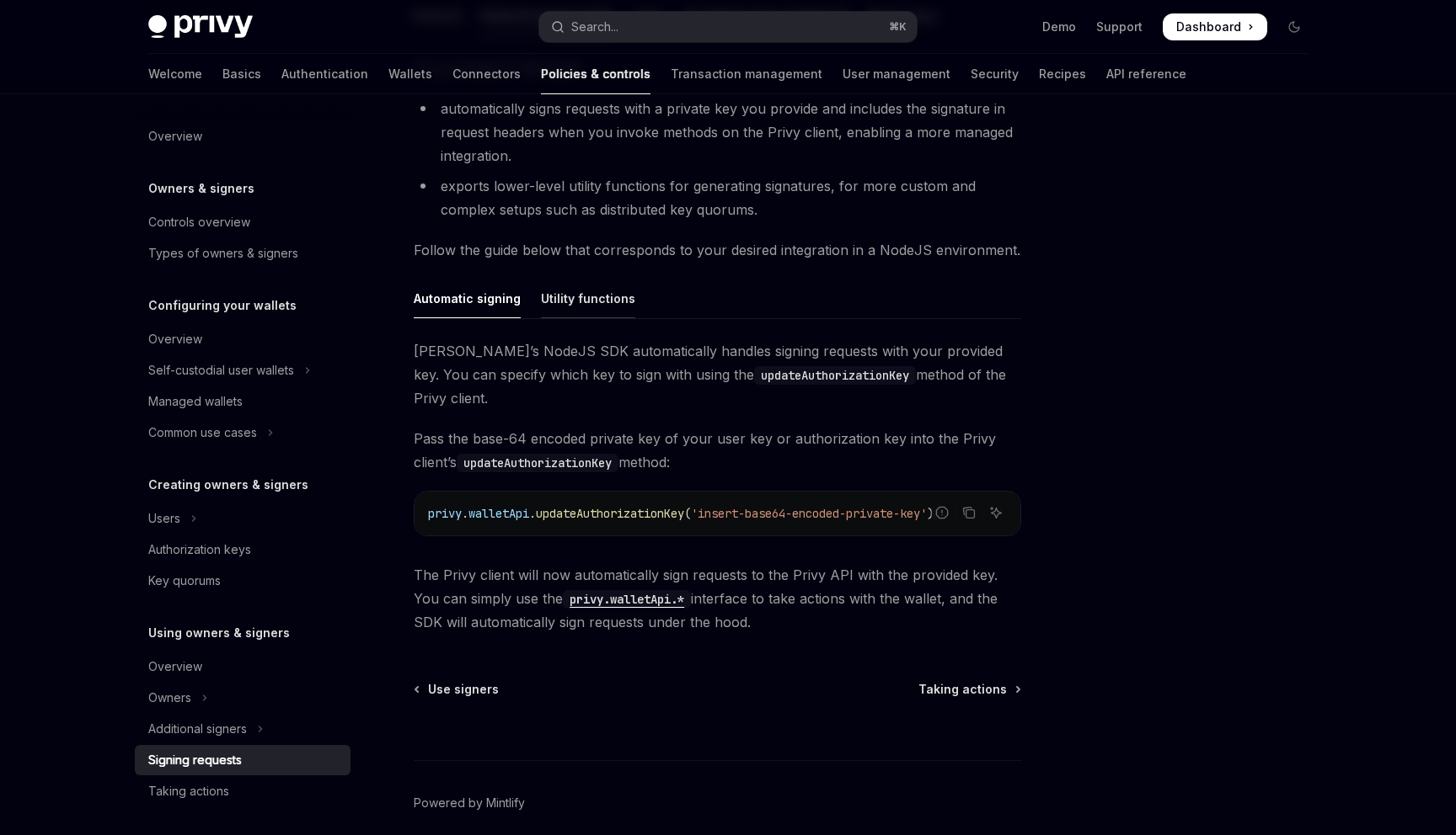
click at [575, 293] on div "Utility functions" at bounding box center [588, 298] width 94 height 39
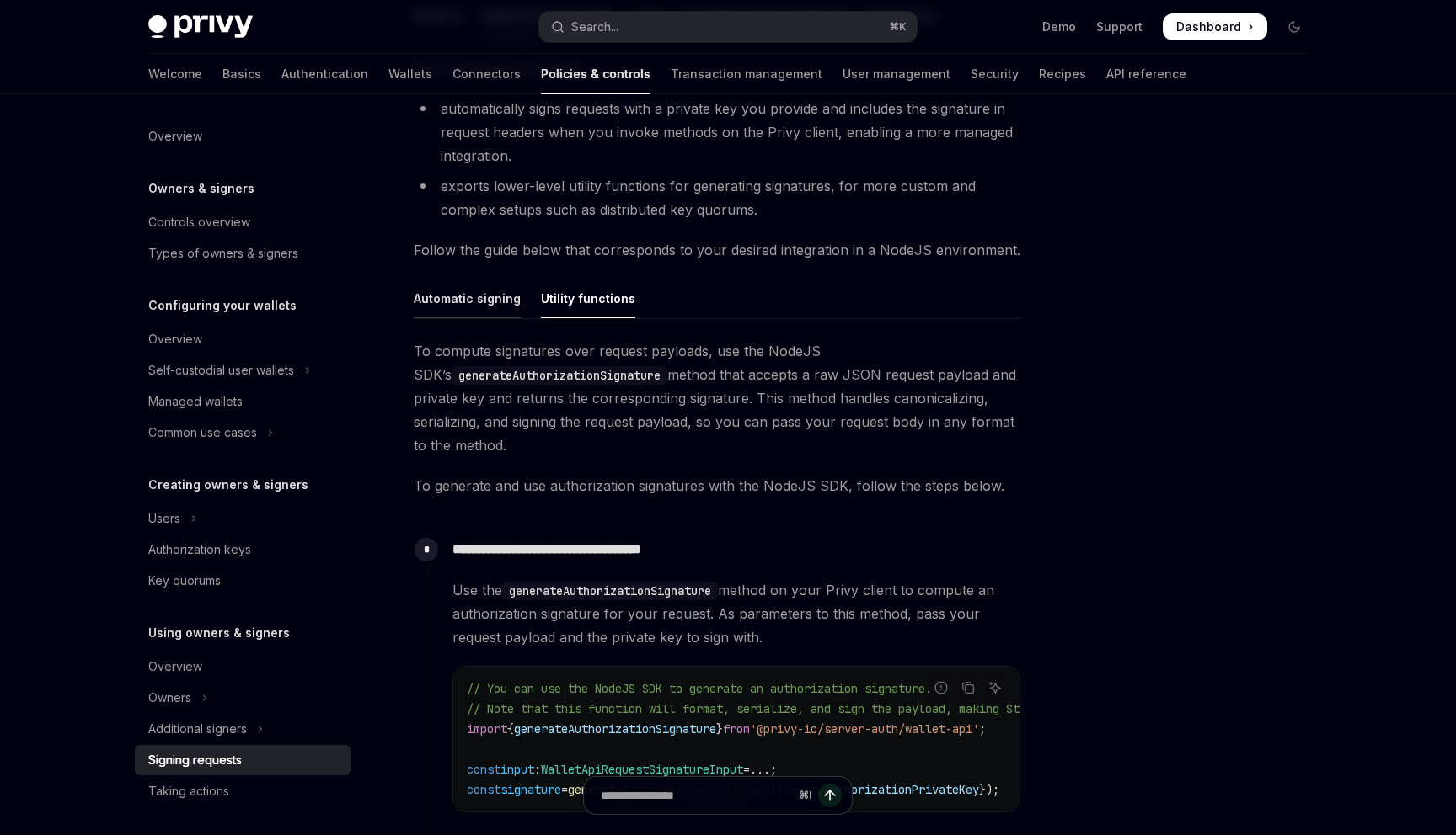
click at [503, 309] on div "Automatic signing" at bounding box center [467, 298] width 107 height 39
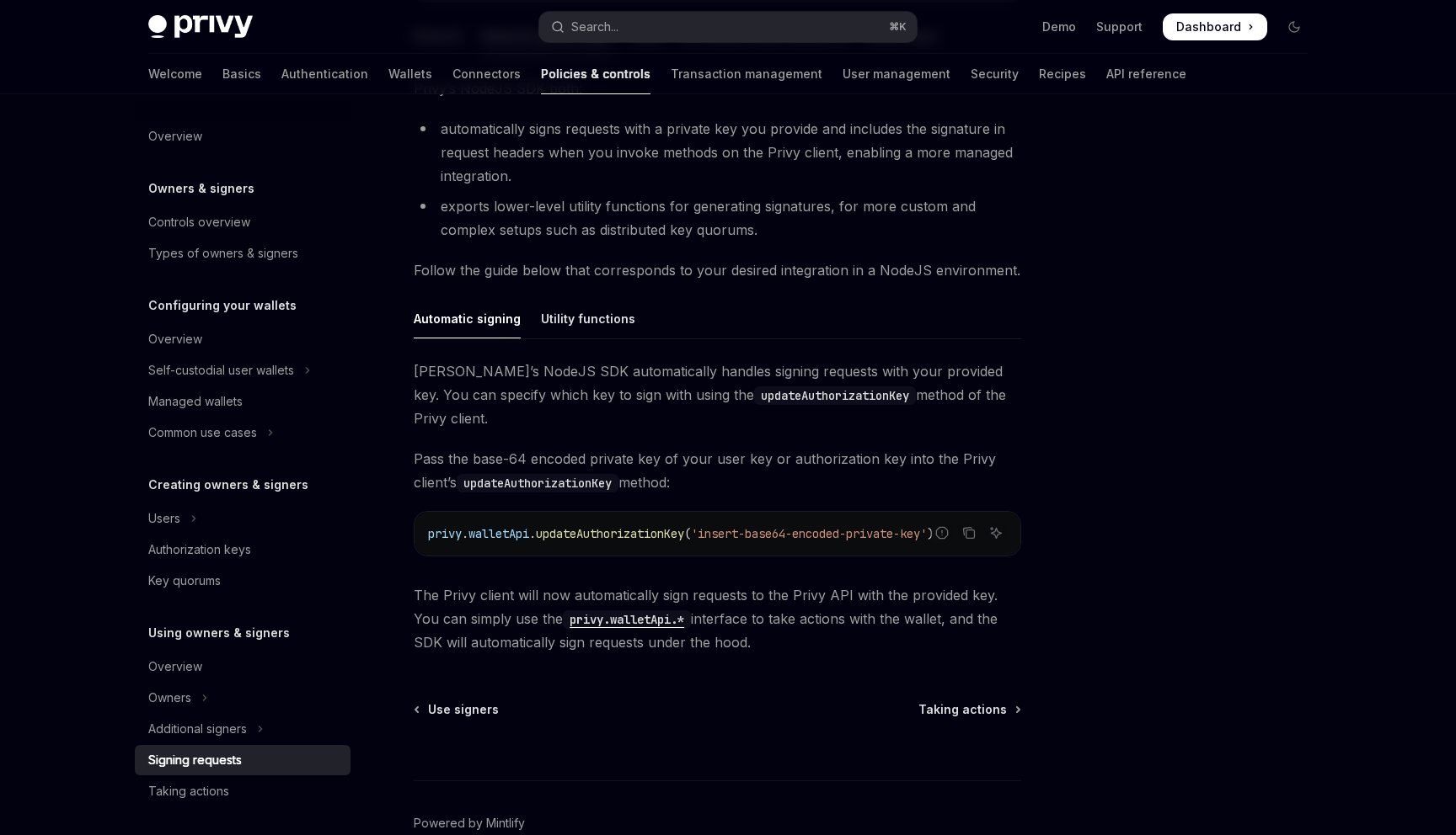
scroll to position [317, 0]
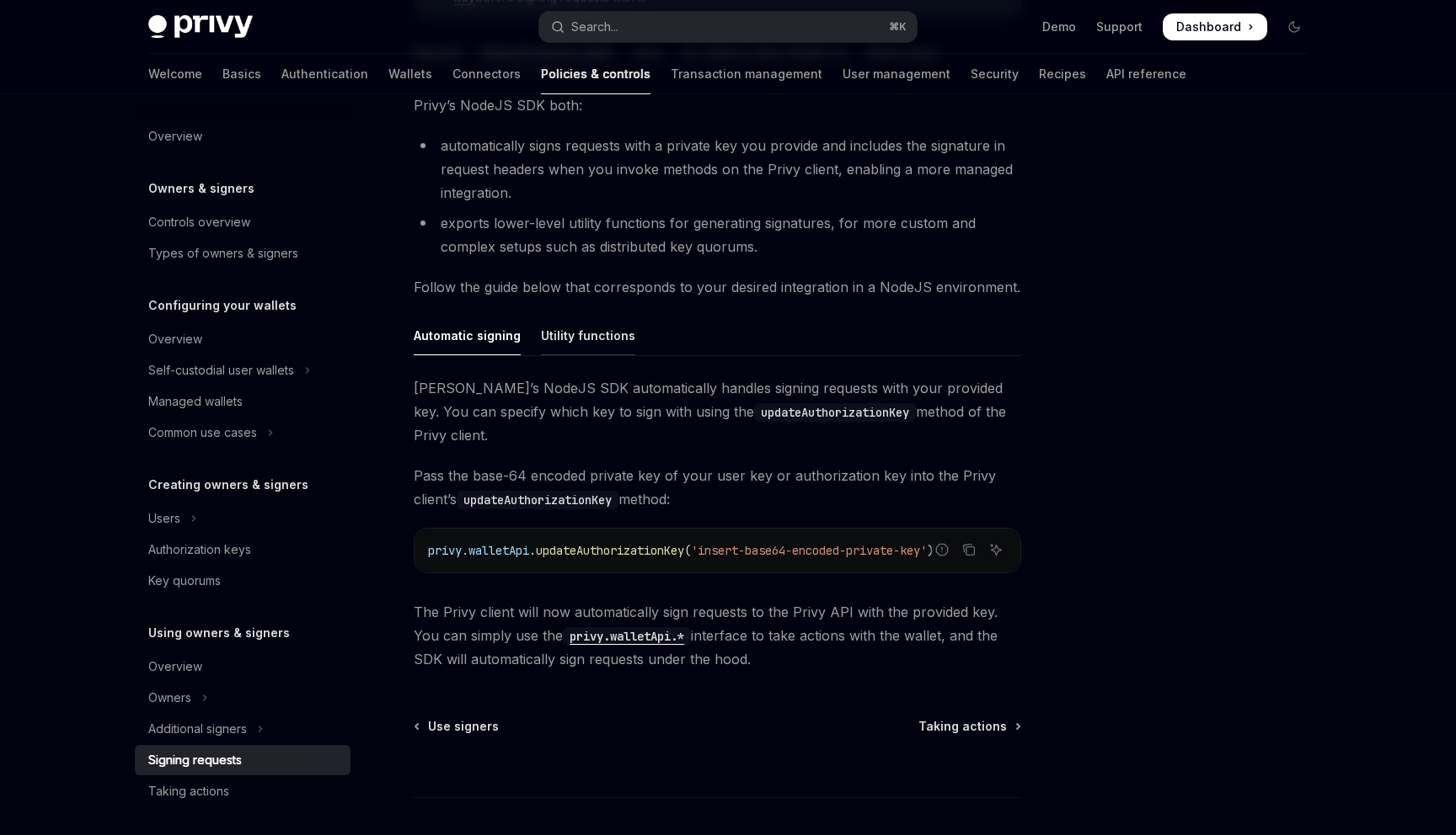
click at [560, 349] on div "Utility functions" at bounding box center [588, 336] width 94 height 39
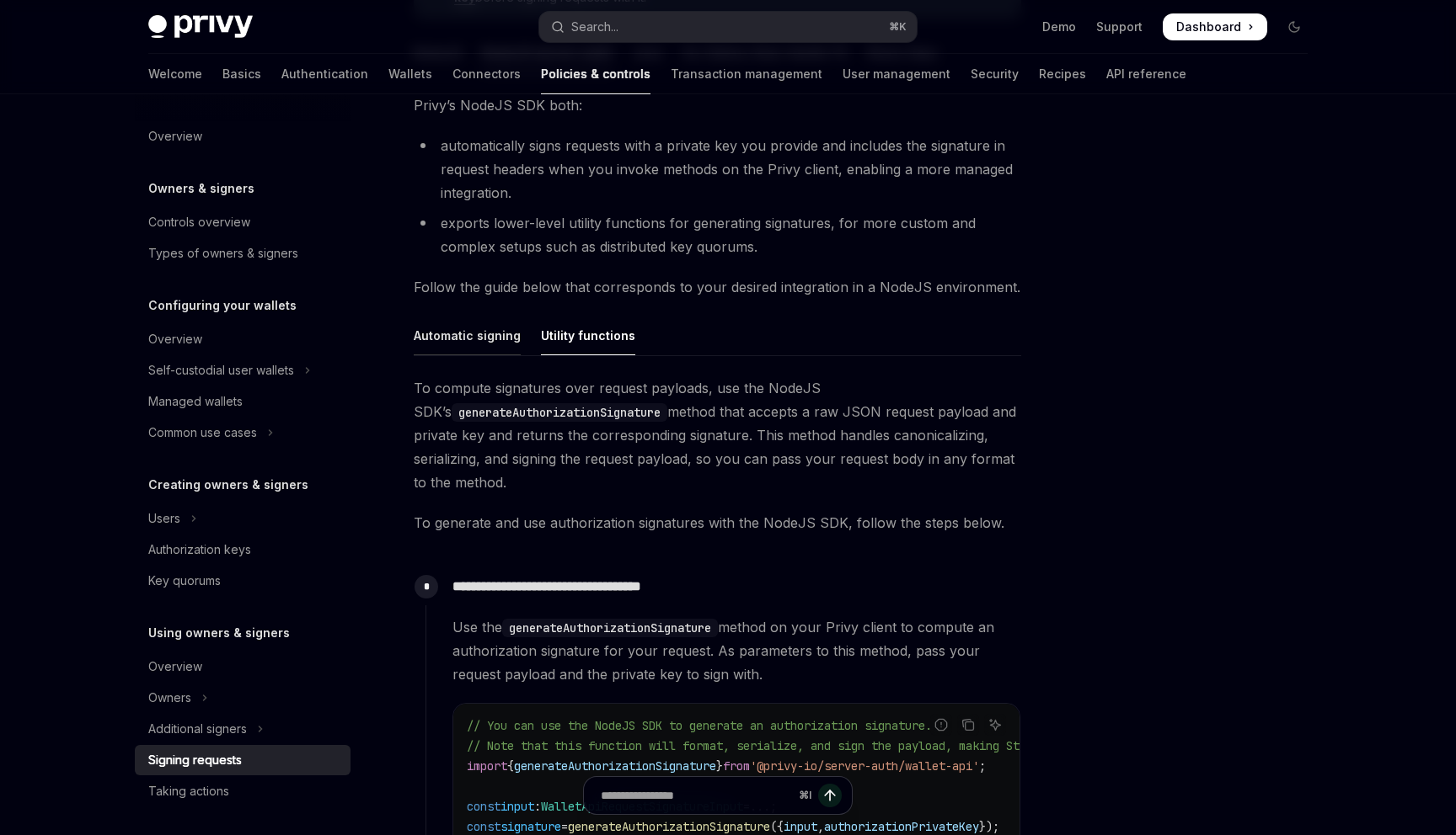
click at [483, 343] on div "Automatic signing" at bounding box center [467, 336] width 107 height 39
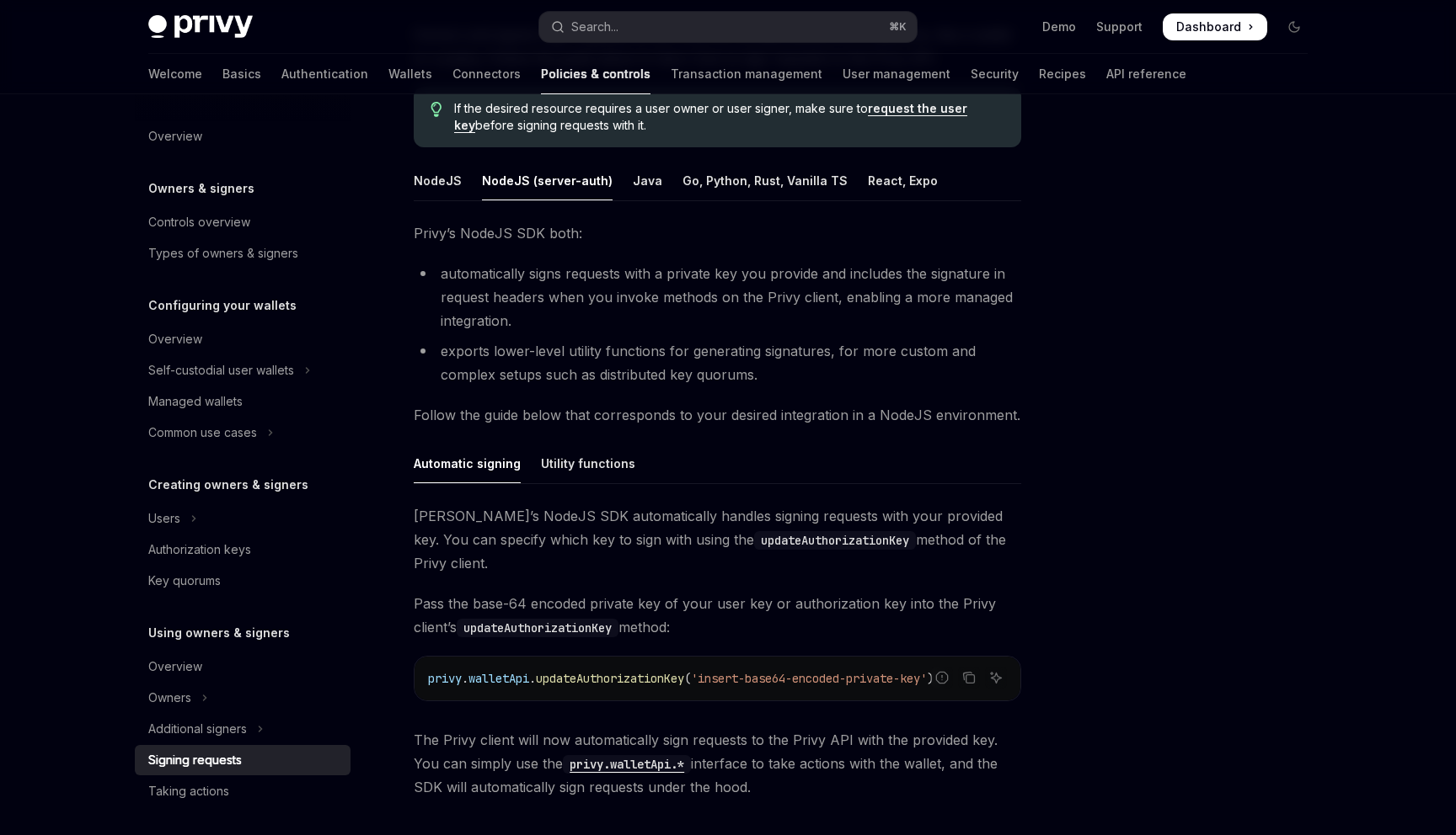
scroll to position [129, 0]
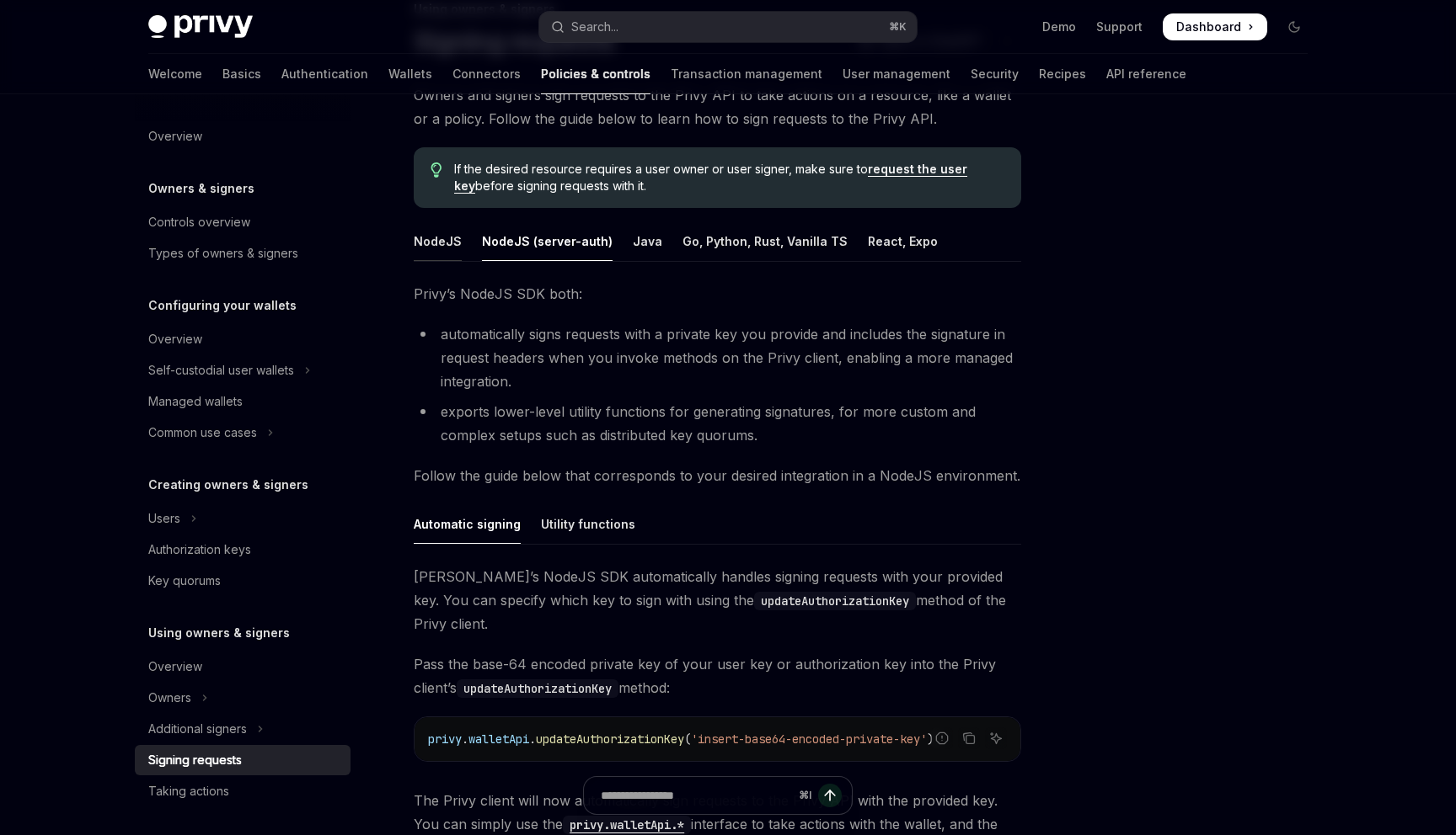
click at [448, 248] on div "NodeJS" at bounding box center [438, 241] width 48 height 39
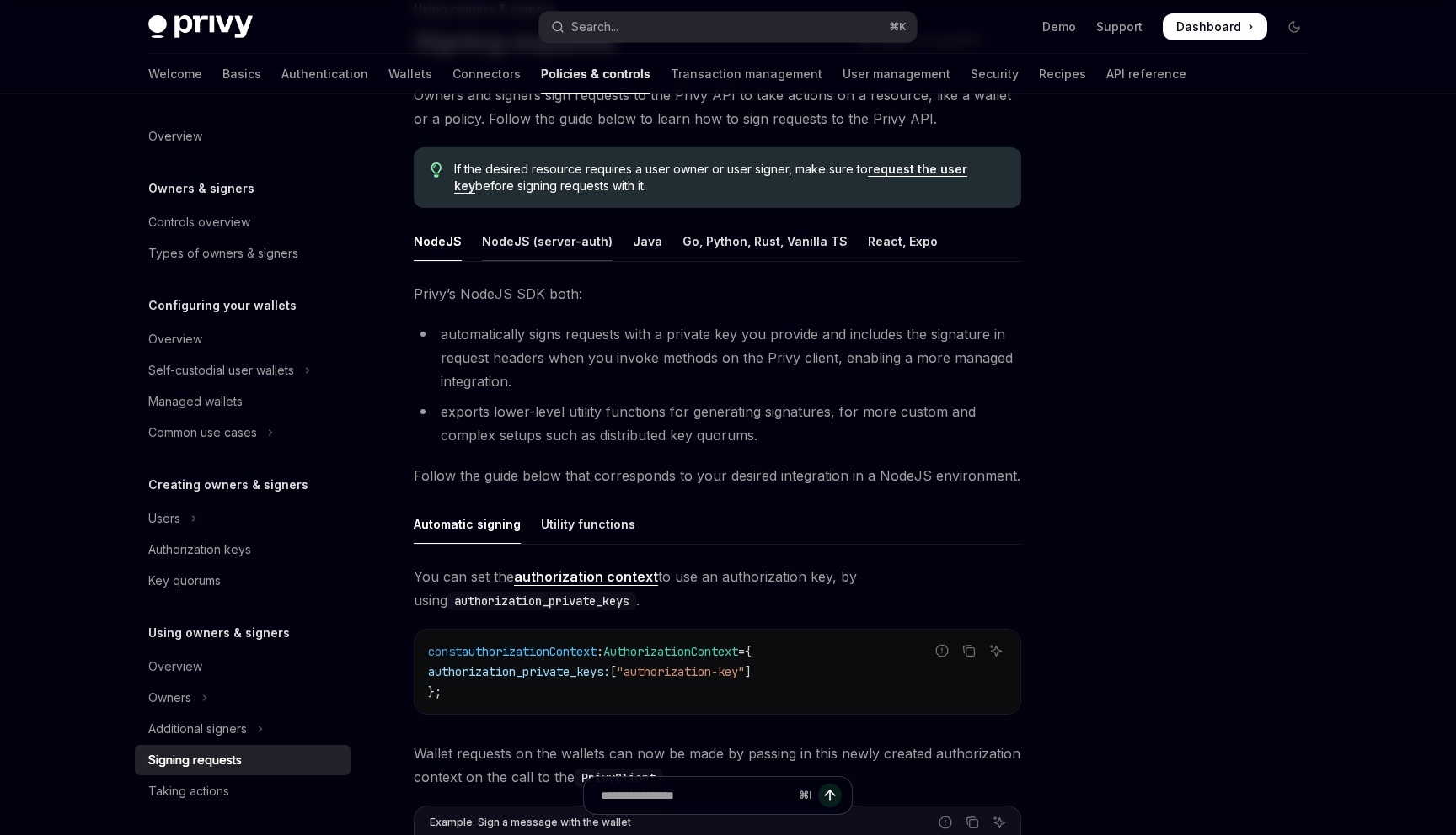
click at [506, 249] on div "NodeJS (server-auth)" at bounding box center [547, 241] width 131 height 39
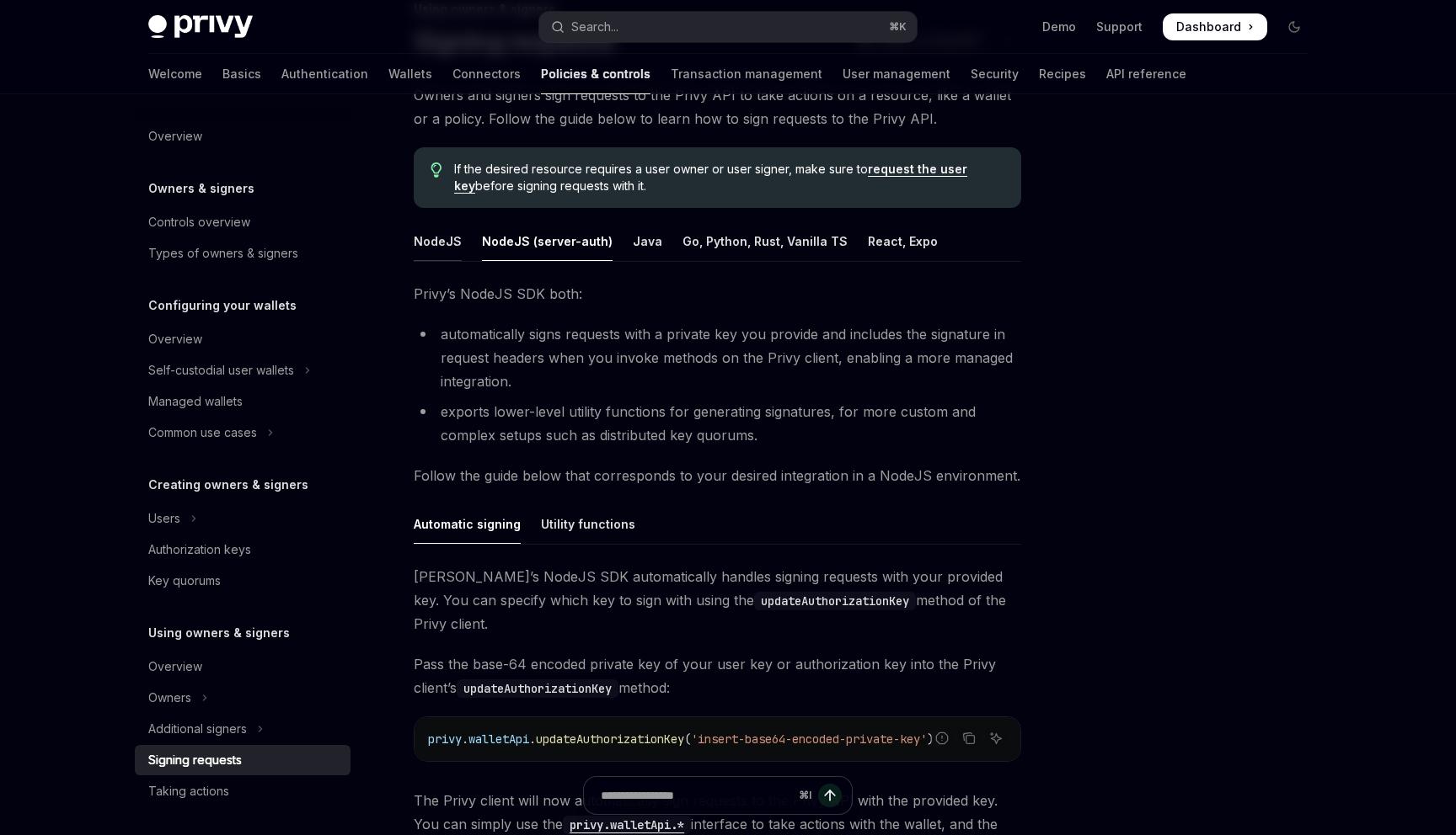
click at [439, 245] on div "NodeJS" at bounding box center [438, 241] width 48 height 39
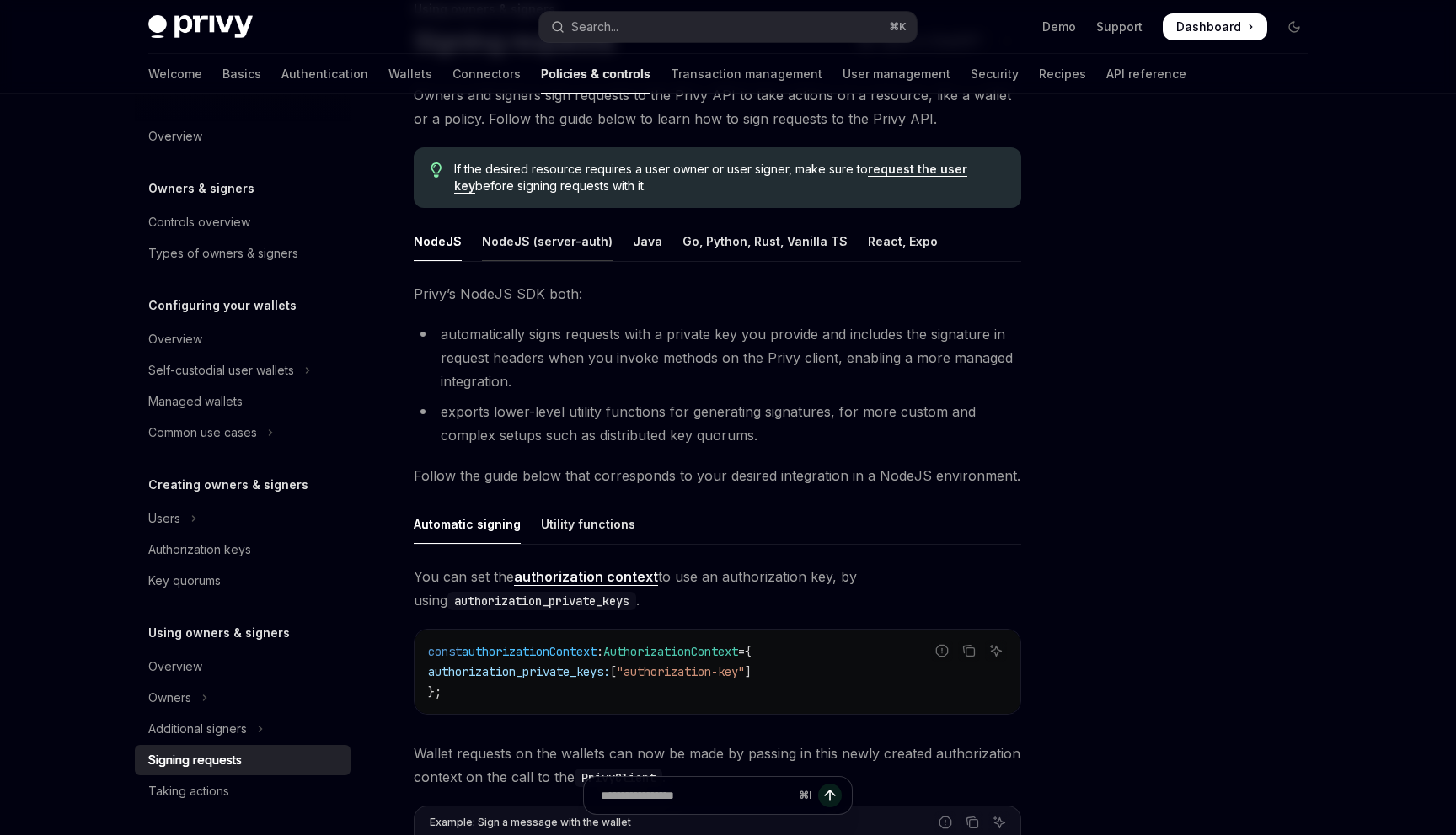
click at [492, 245] on div "NodeJS (server-auth)" at bounding box center [547, 241] width 131 height 39
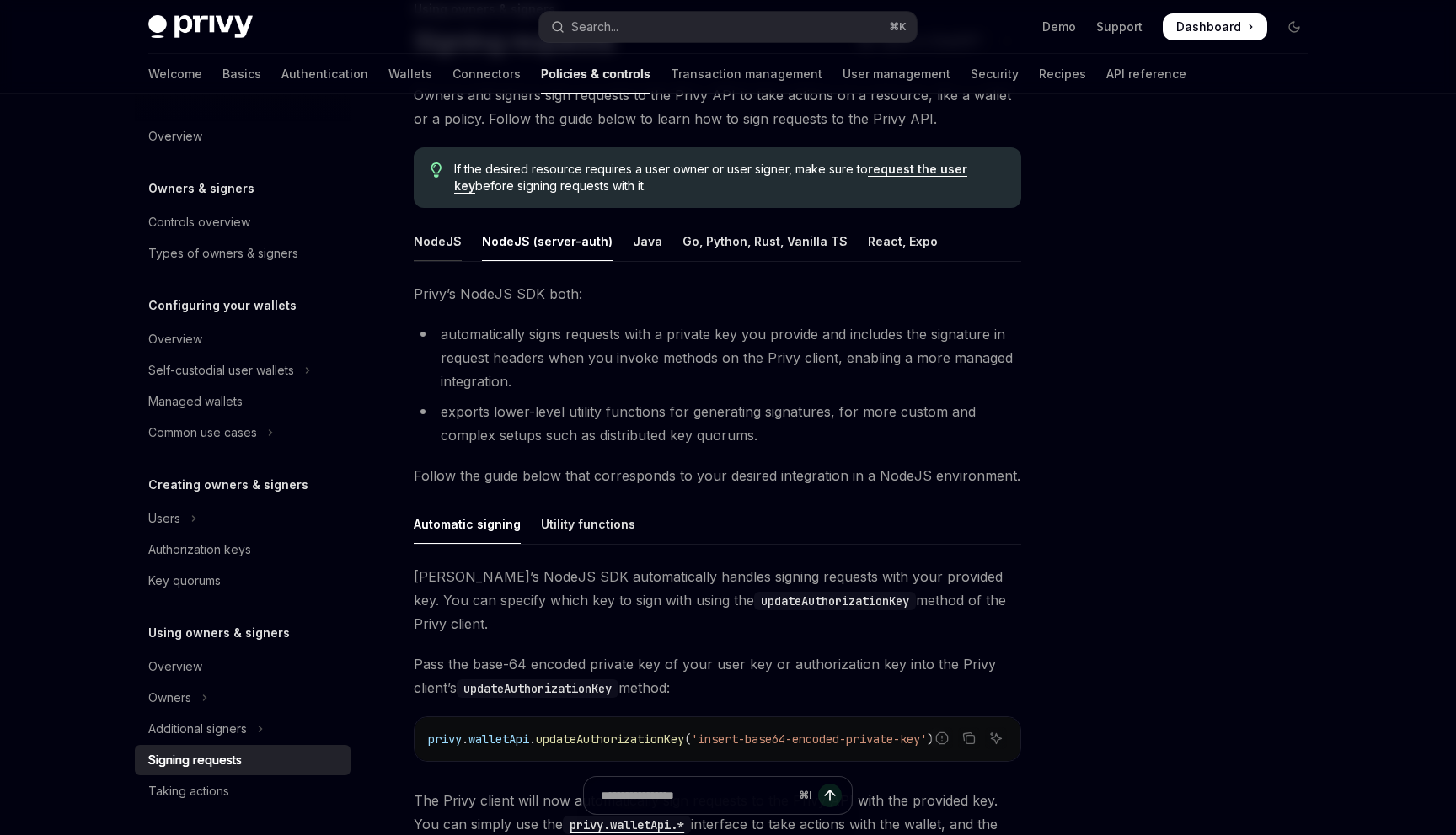
click at [443, 245] on div "NodeJS" at bounding box center [438, 241] width 48 height 39
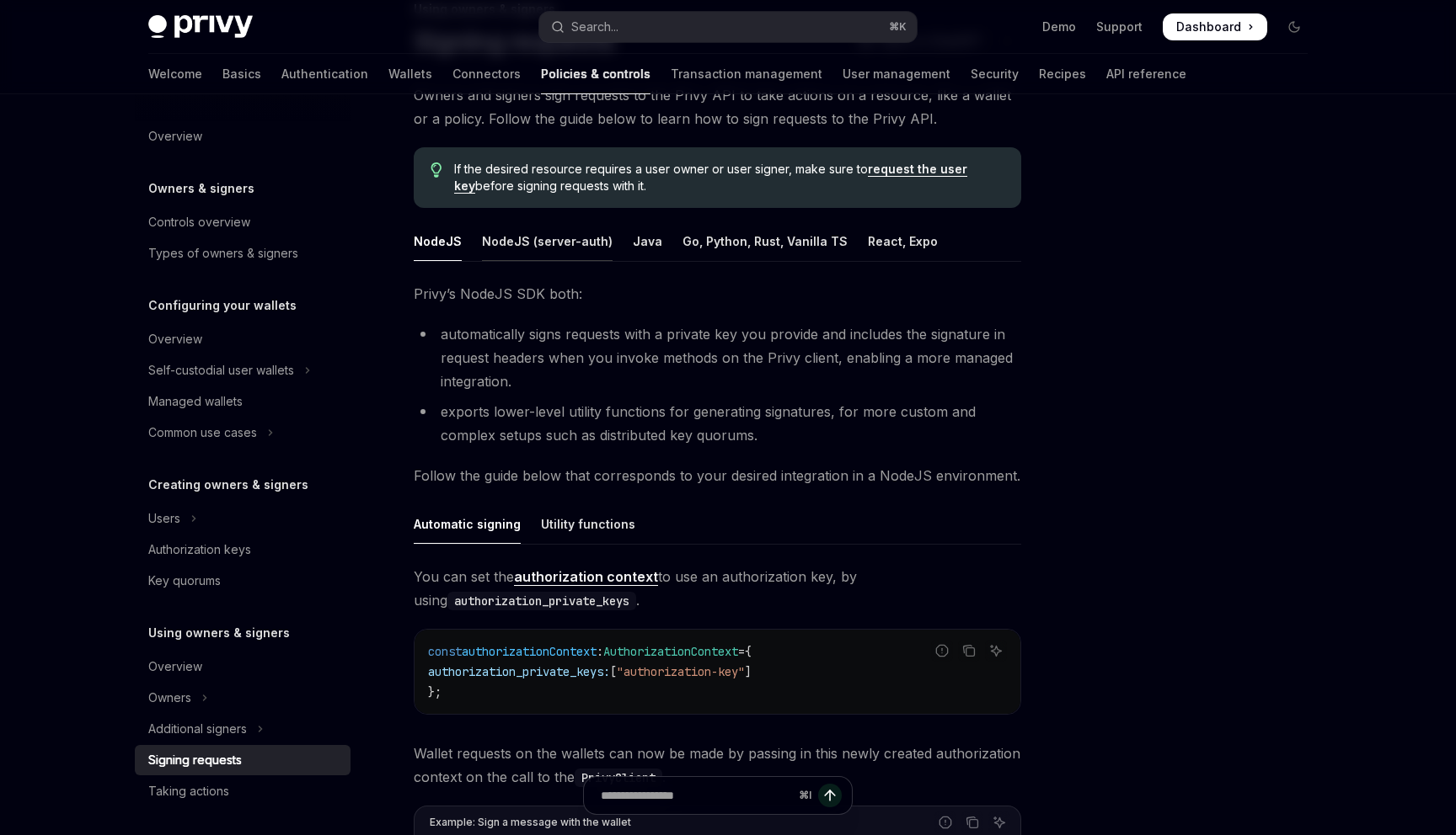
click at [488, 245] on div "NodeJS (server-auth)" at bounding box center [547, 241] width 131 height 39
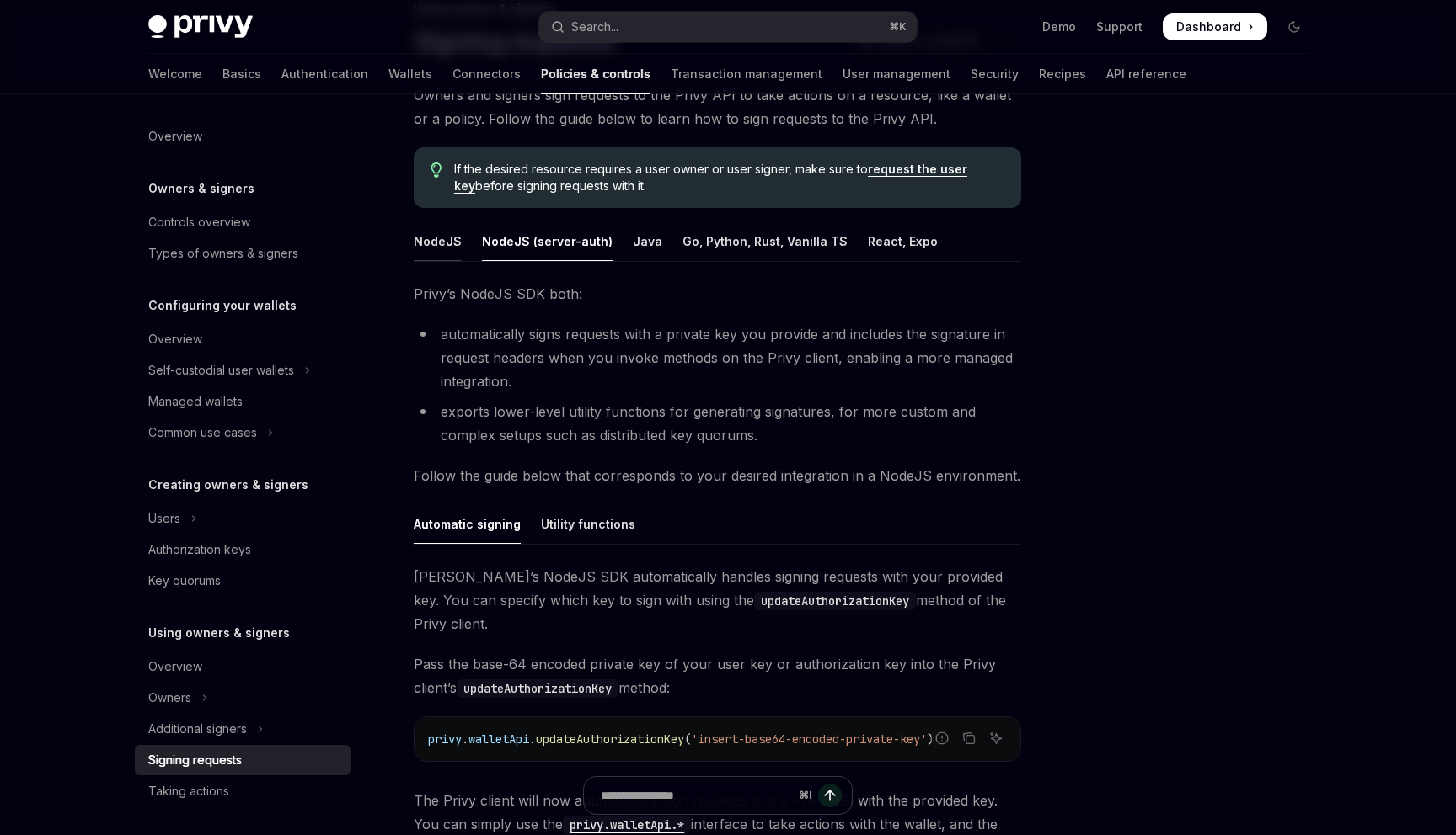
click at [427, 245] on div "NodeJS" at bounding box center [438, 241] width 48 height 39
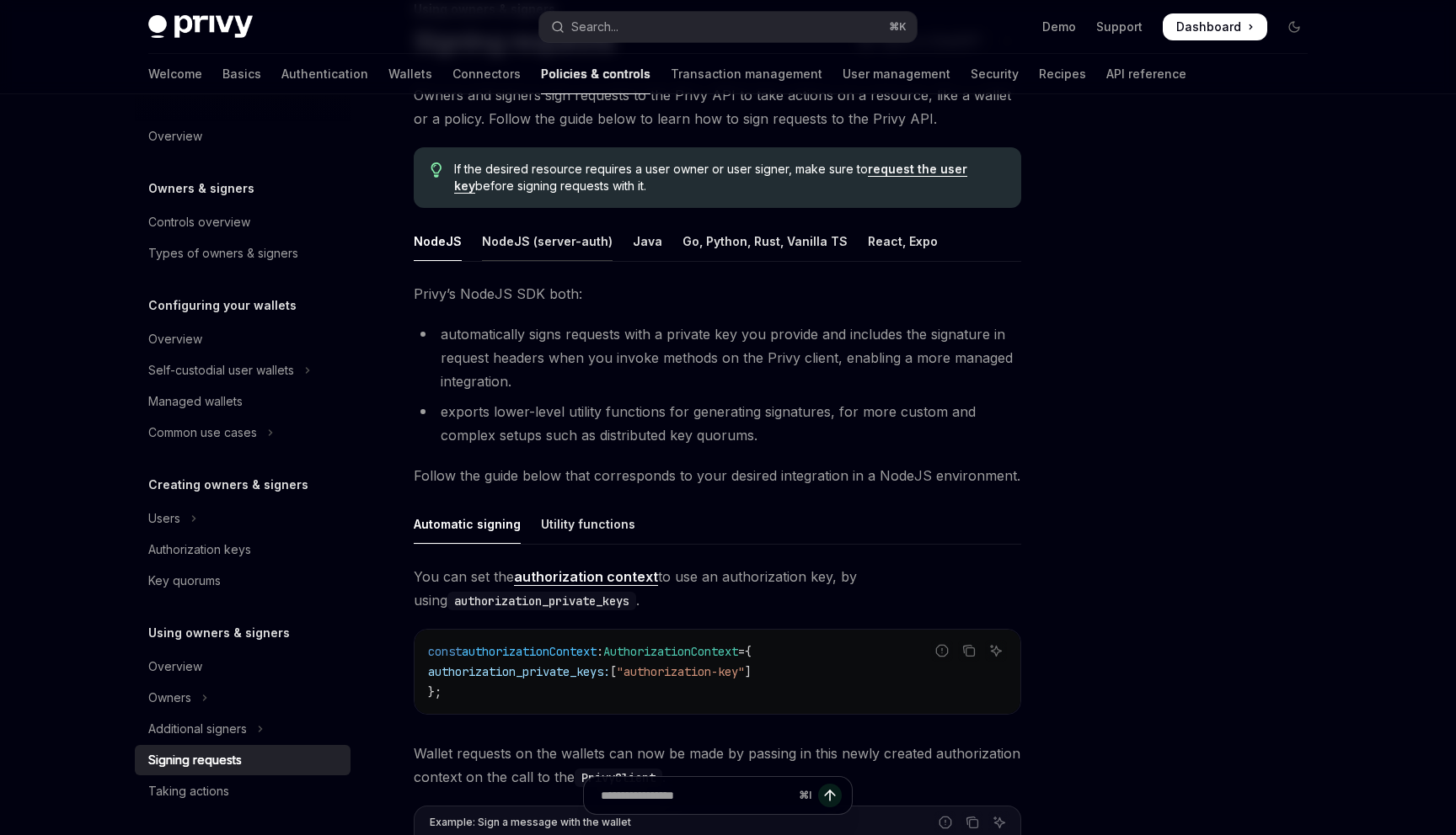
click at [482, 245] on div "NodeJS (server-auth)" at bounding box center [547, 241] width 131 height 39
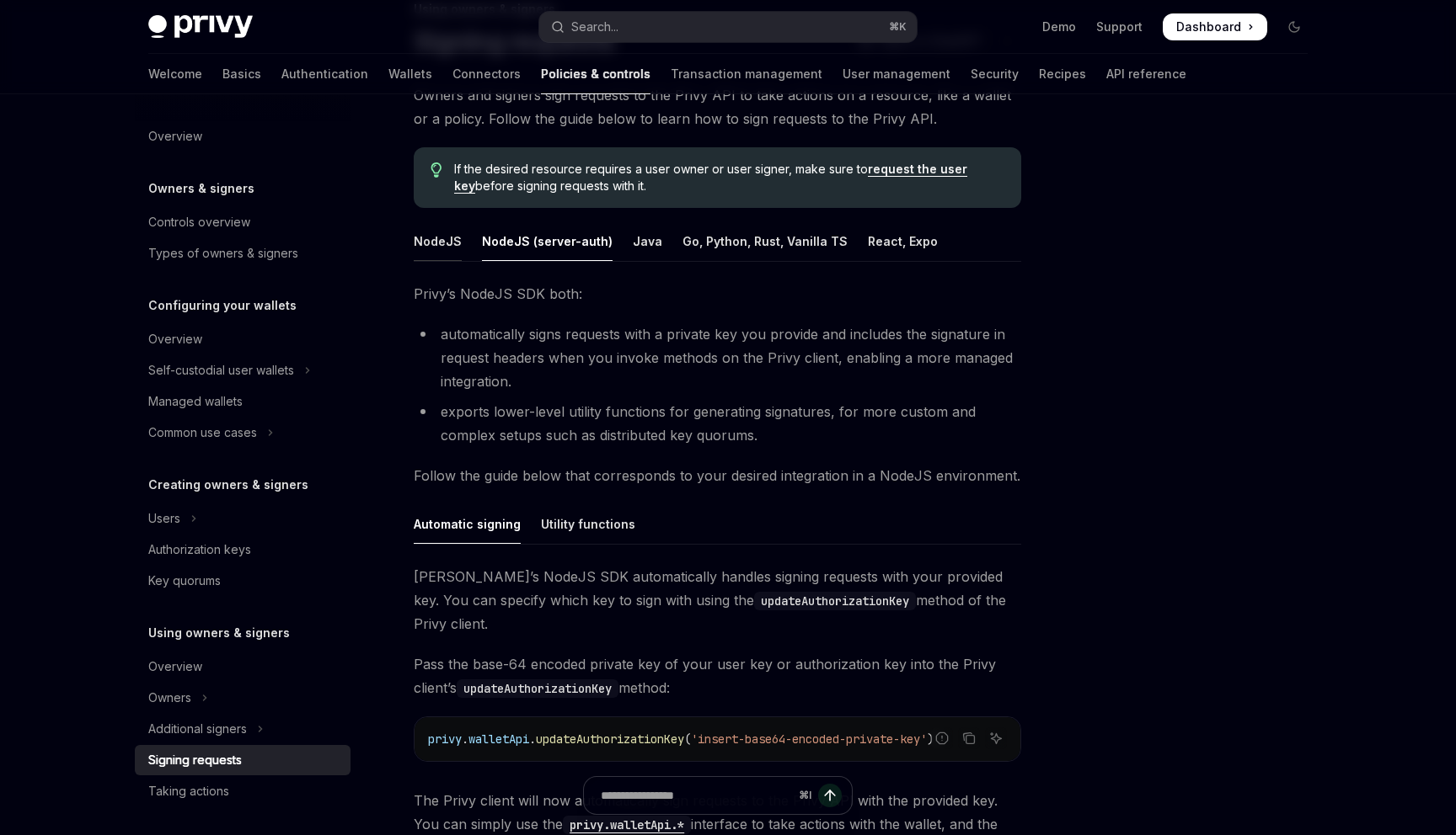
click at [437, 245] on div "NodeJS" at bounding box center [438, 241] width 48 height 39
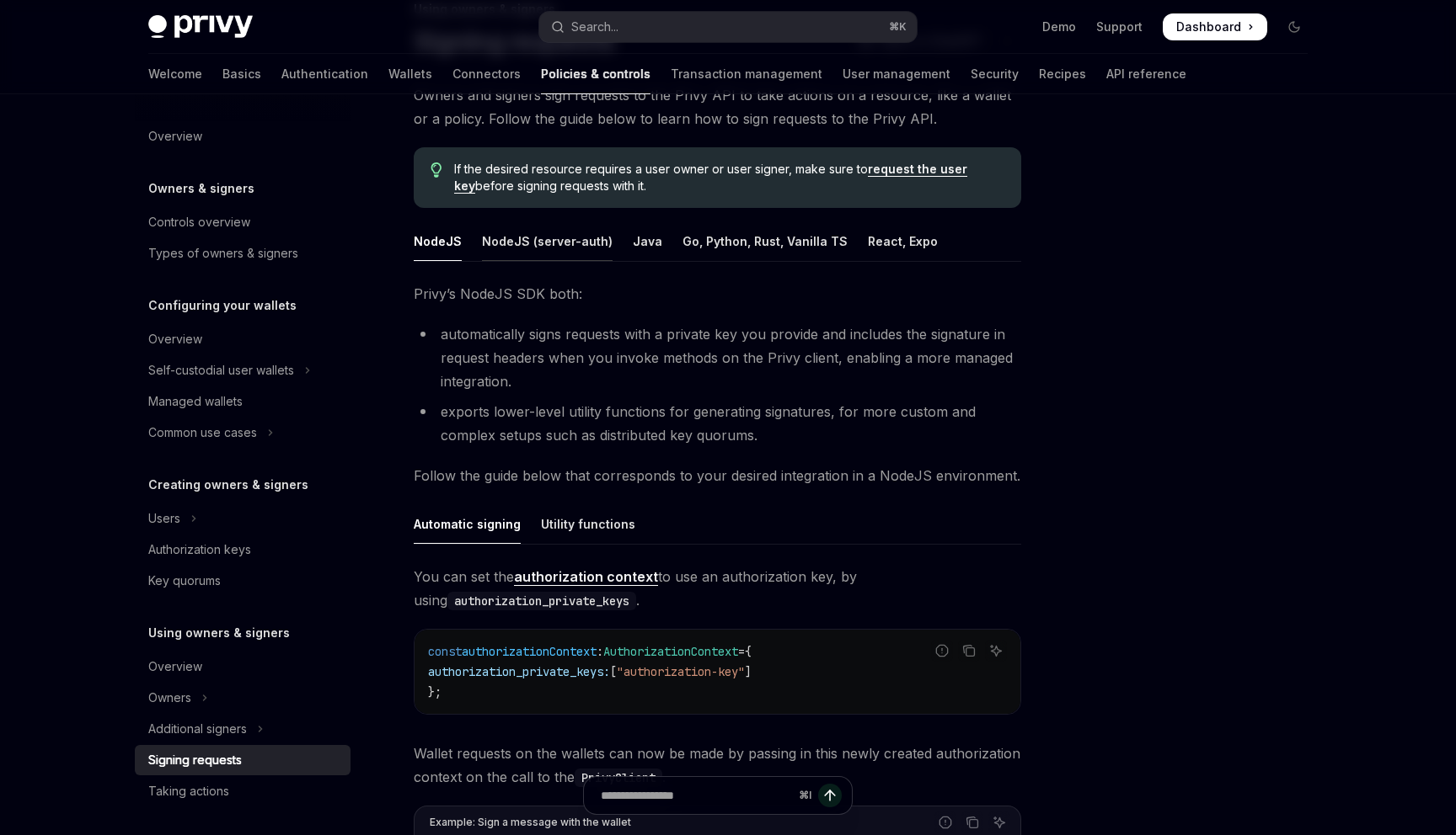
click at [497, 245] on div "NodeJS (server-auth)" at bounding box center [547, 241] width 131 height 39
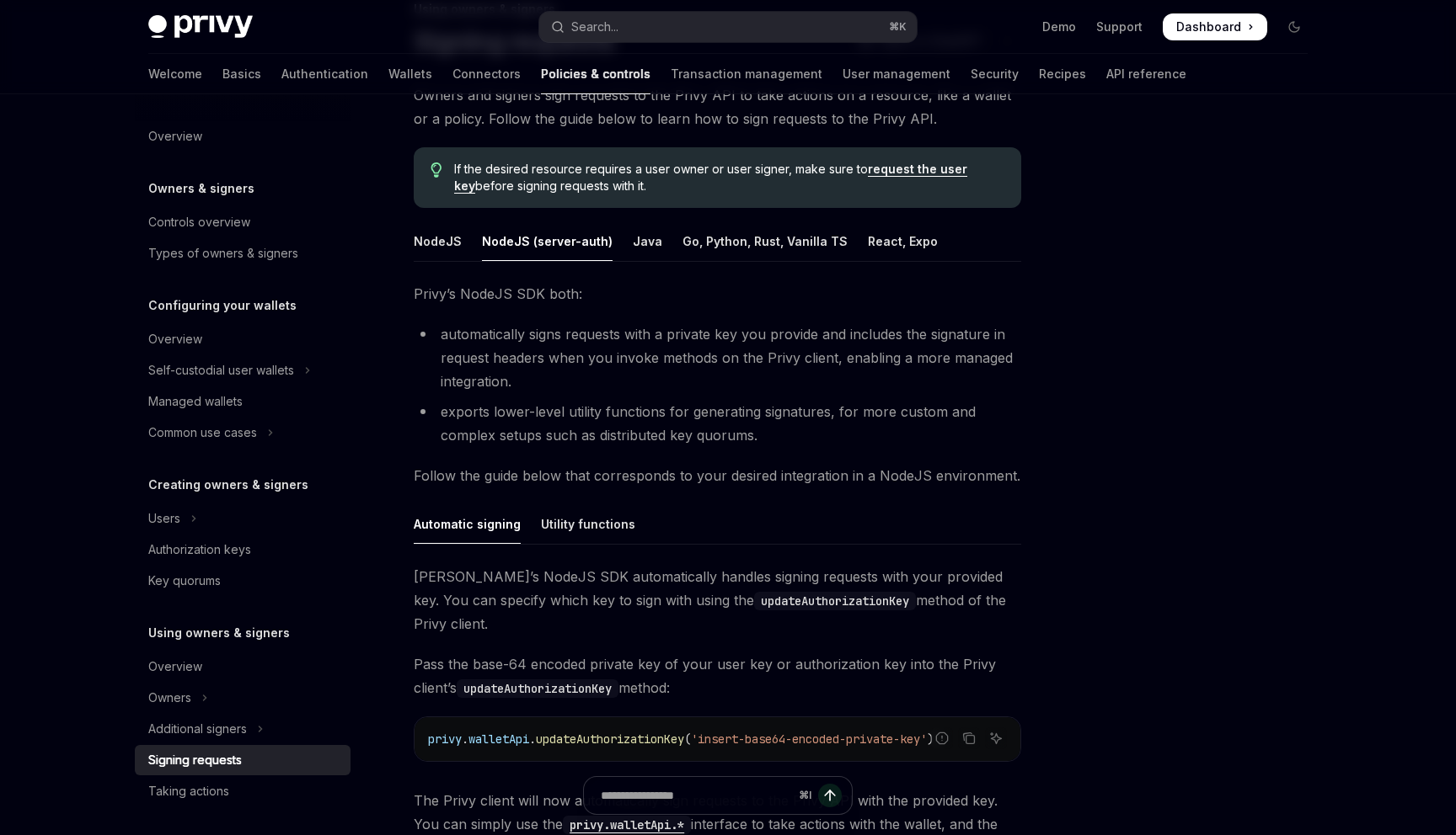
click at [459, 247] on ul "NodeJS NodeJS (server-auth) Java Go, Python, Rust, Vanilla TS React, Expo" at bounding box center [717, 241] width 607 height 40
click at [495, 247] on div "NodeJS (server-auth)" at bounding box center [547, 241] width 131 height 39
click at [432, 240] on div "NodeJS" at bounding box center [438, 241] width 48 height 39
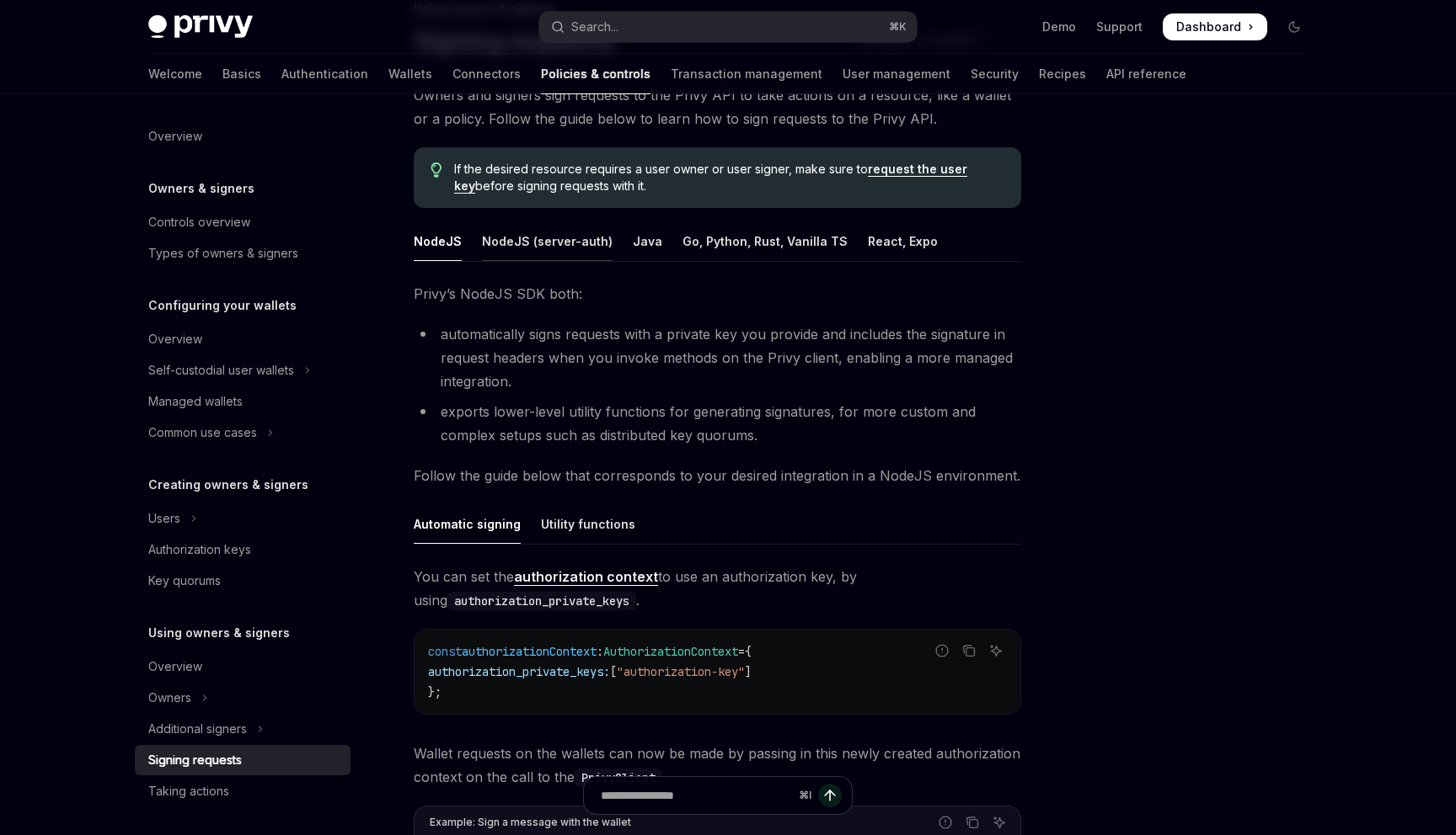
click at [491, 240] on div "NodeJS (server-auth)" at bounding box center [547, 241] width 131 height 39
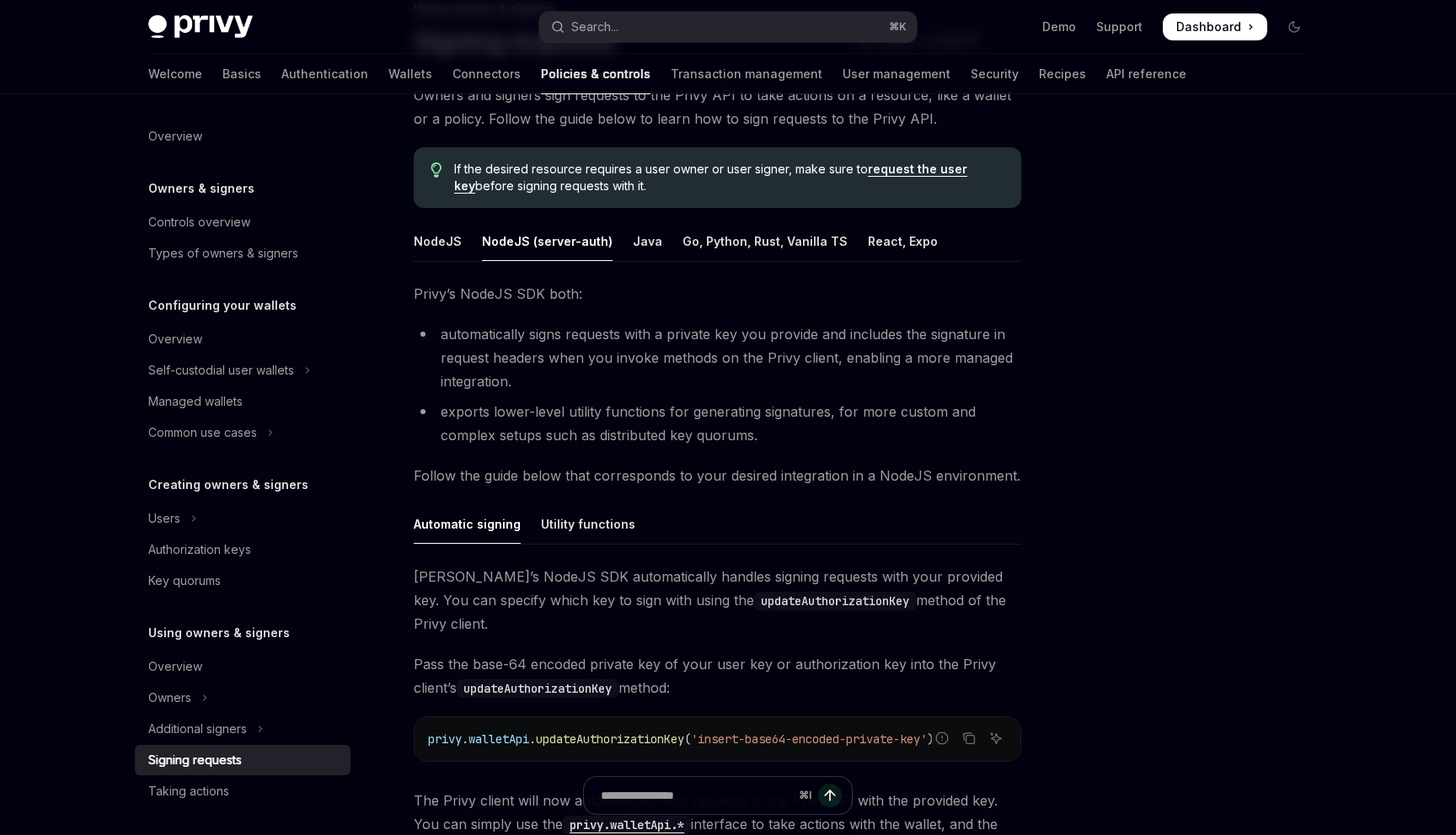
click at [424, 272] on div "NodeJS NodeJS (server-auth) Java Go, Python, Rust, Vanilla TS React, Expo Privy…" at bounding box center [717, 540] width 607 height 638
click at [492, 260] on div "NodeJS (server-auth)" at bounding box center [547, 241] width 131 height 39
click at [440, 242] on div "NodeJS" at bounding box center [438, 241] width 48 height 39
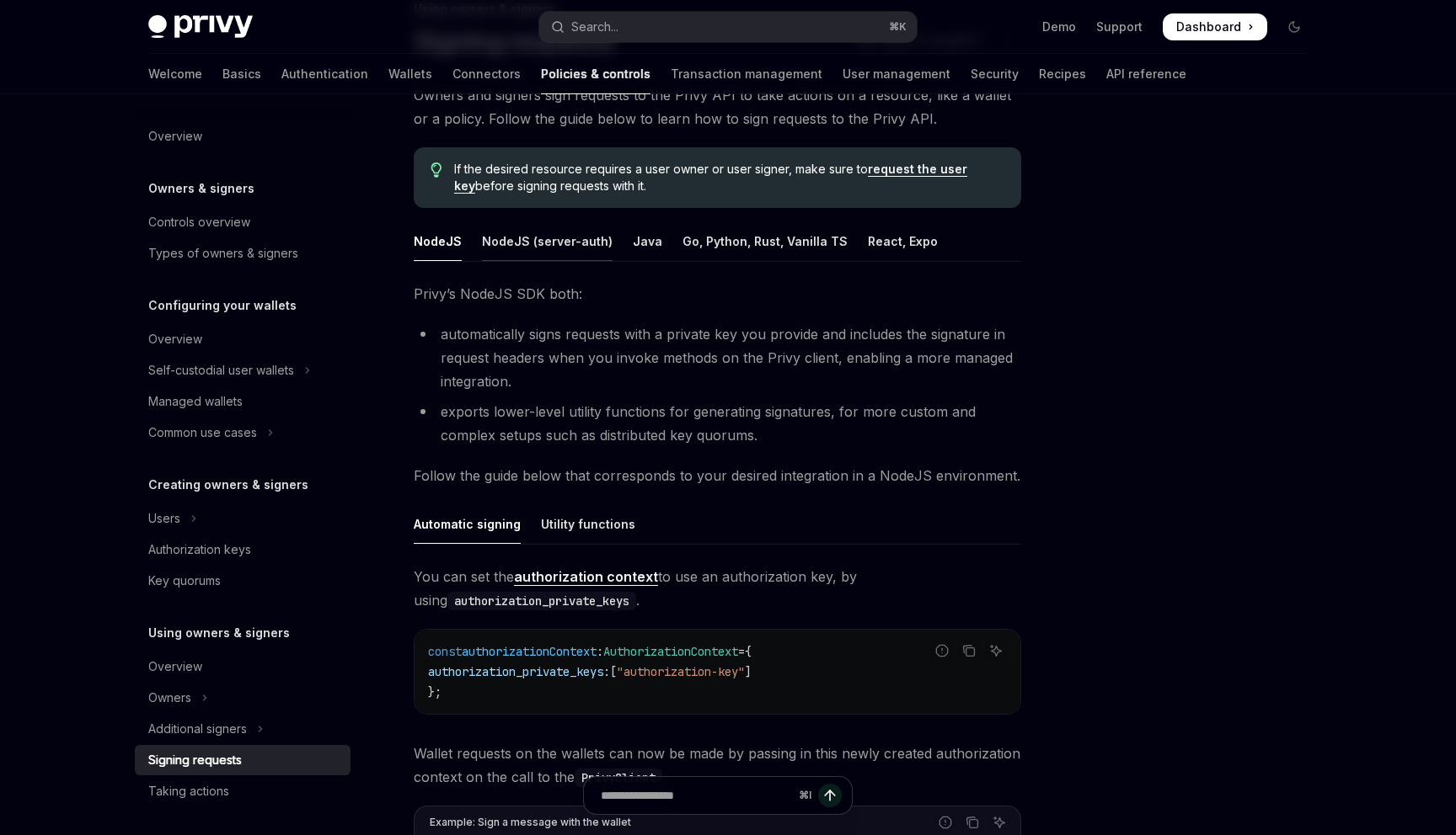
click at [504, 242] on div "NodeJS (server-auth)" at bounding box center [547, 241] width 131 height 39
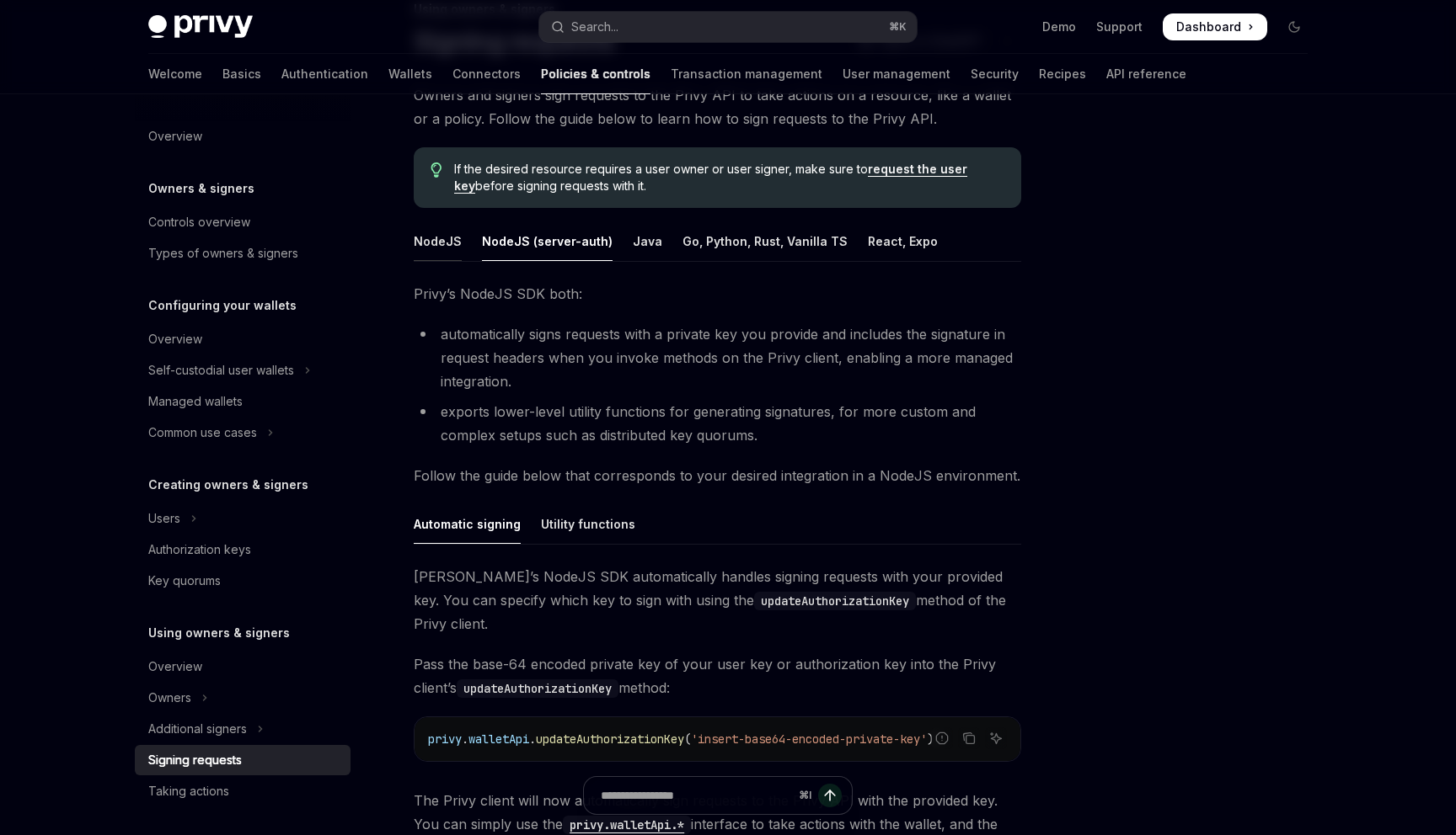
click at [421, 225] on div "NodeJS" at bounding box center [438, 241] width 48 height 39
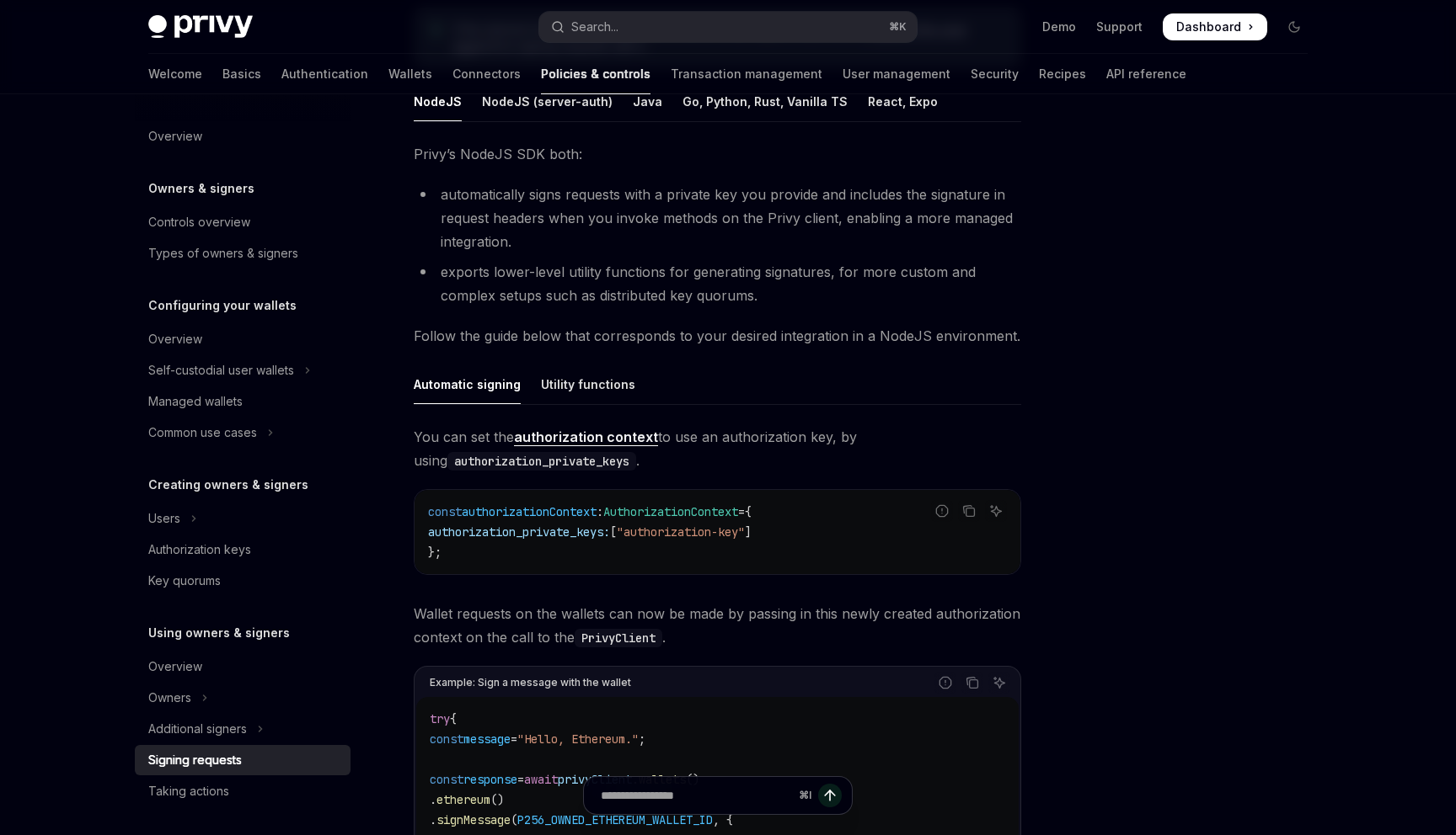
scroll to position [92, 0]
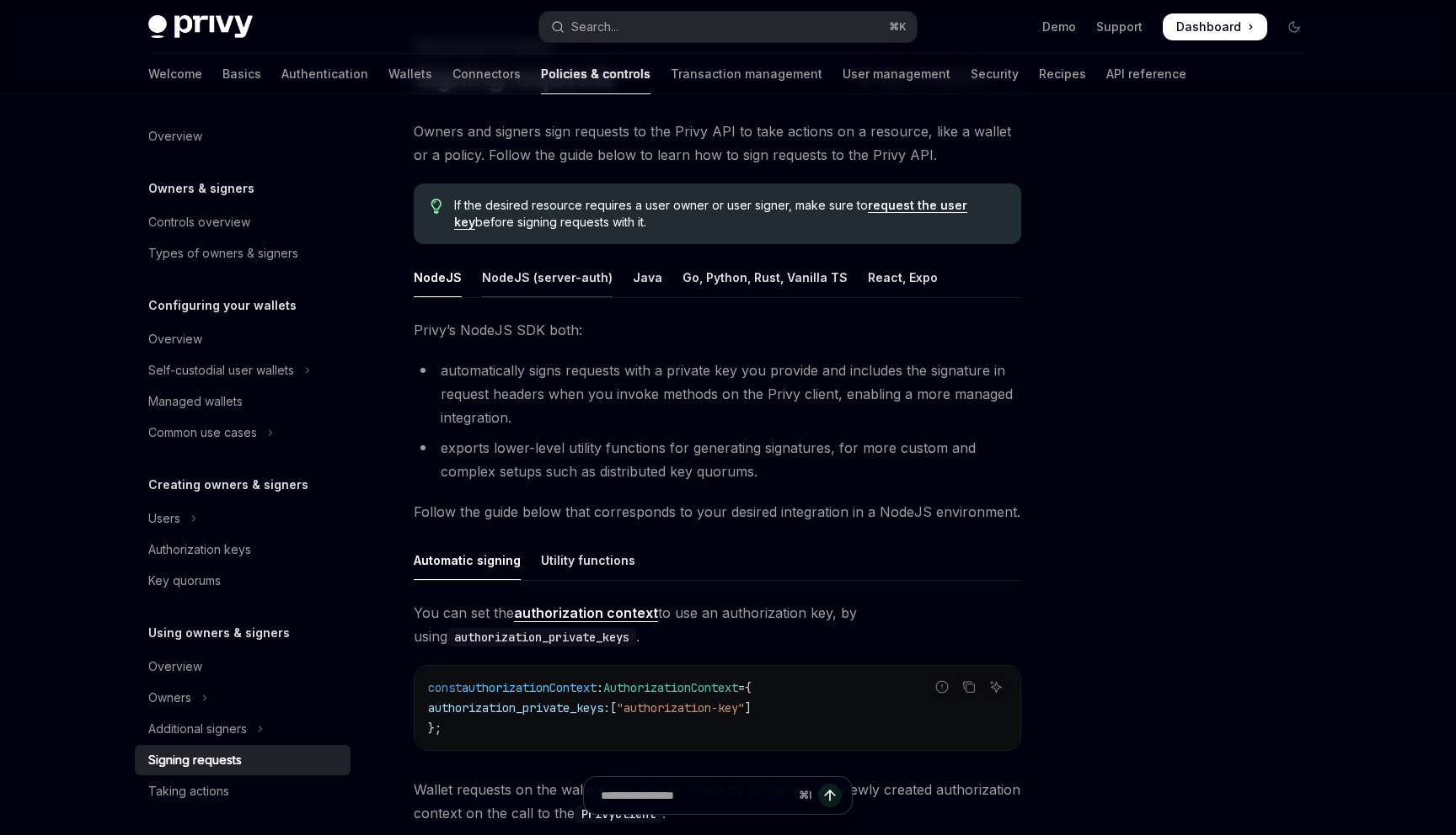
click at [541, 276] on div "NodeJS (server-auth)" at bounding box center [547, 278] width 131 height 39
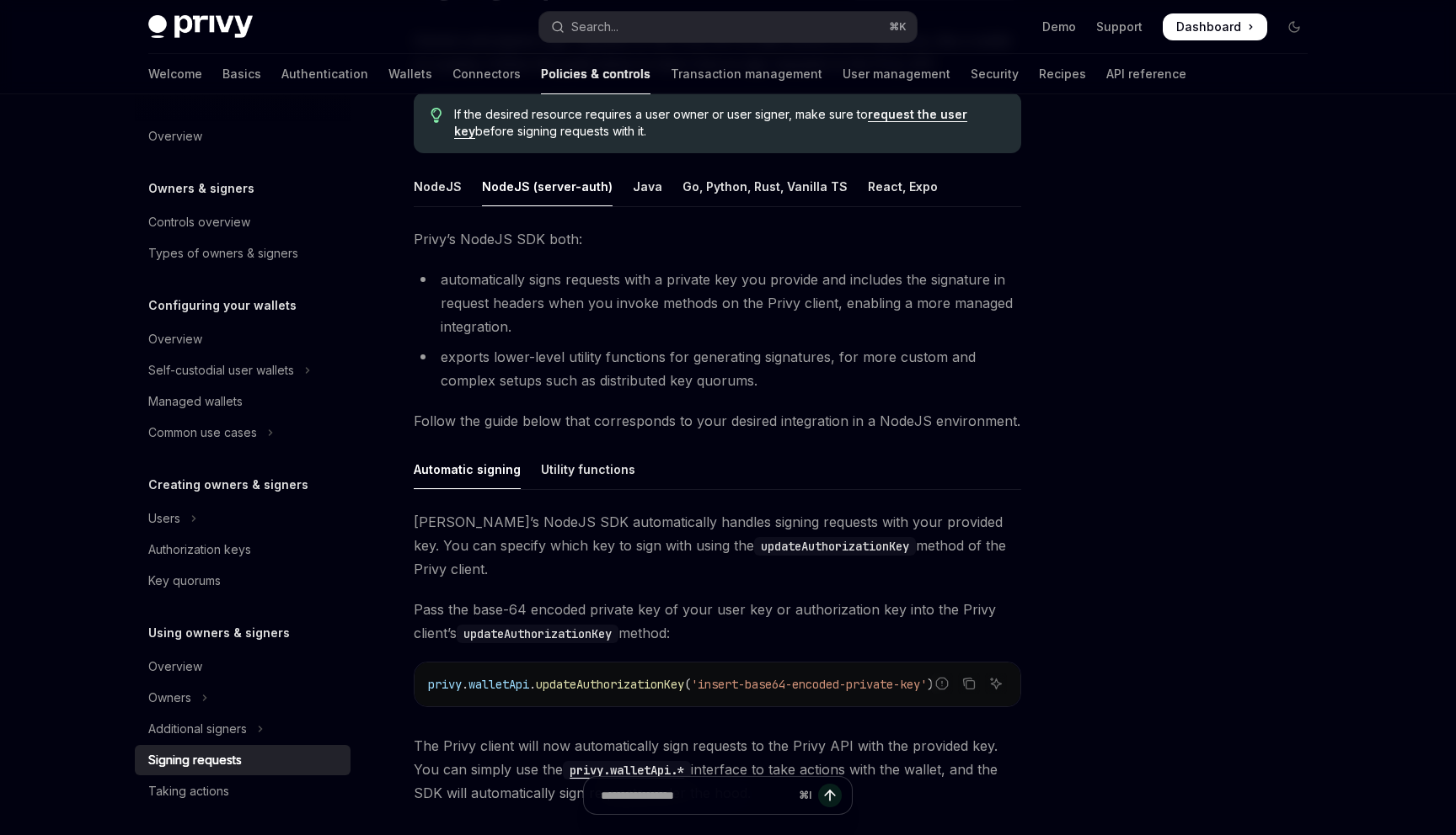
scroll to position [402, 0]
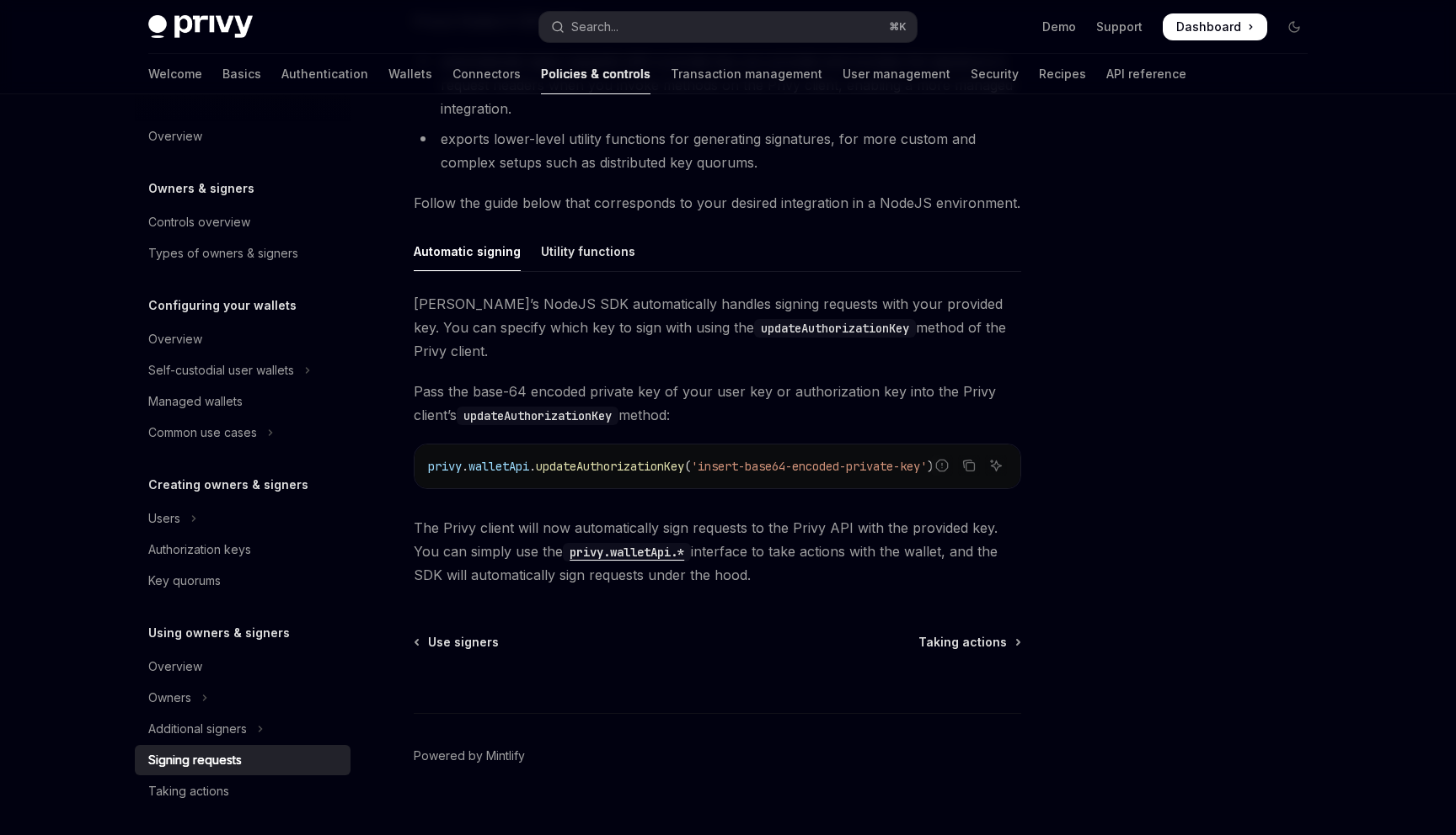
click at [622, 516] on span "The Privy client will now automatically sign requests to the Privy API with the…" at bounding box center [717, 551] width 607 height 71
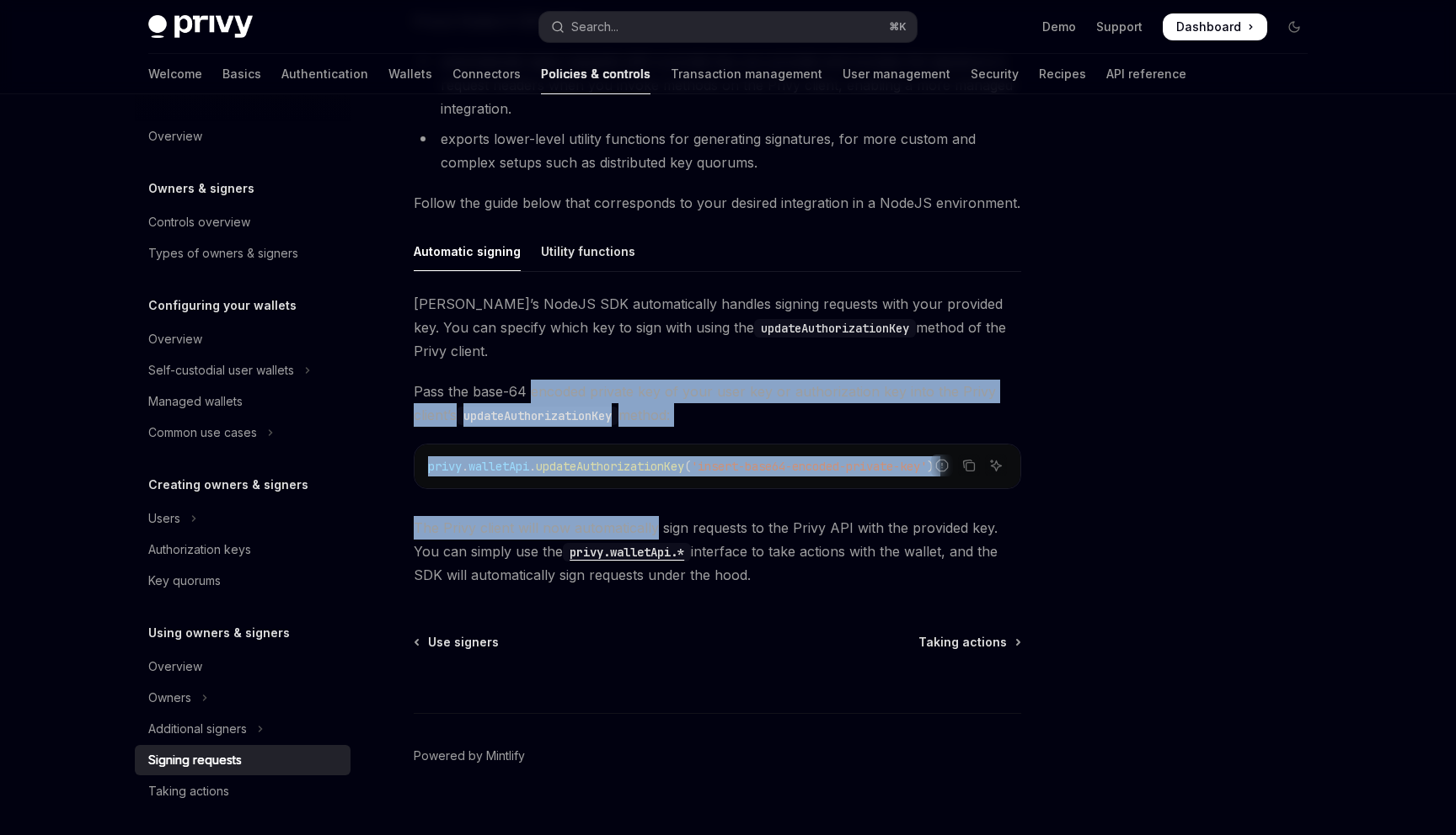
drag, startPoint x: 622, startPoint y: 492, endPoint x: 569, endPoint y: 368, distance: 134.9
click at [569, 368] on div "Privy’s NodeJS SDK automatically handles signing requests with your provided ke…" at bounding box center [717, 439] width 607 height 295
click at [569, 379] on span "Pass the base-64 encoded private key of your user key or authorization key into…" at bounding box center [717, 403] width 607 height 47
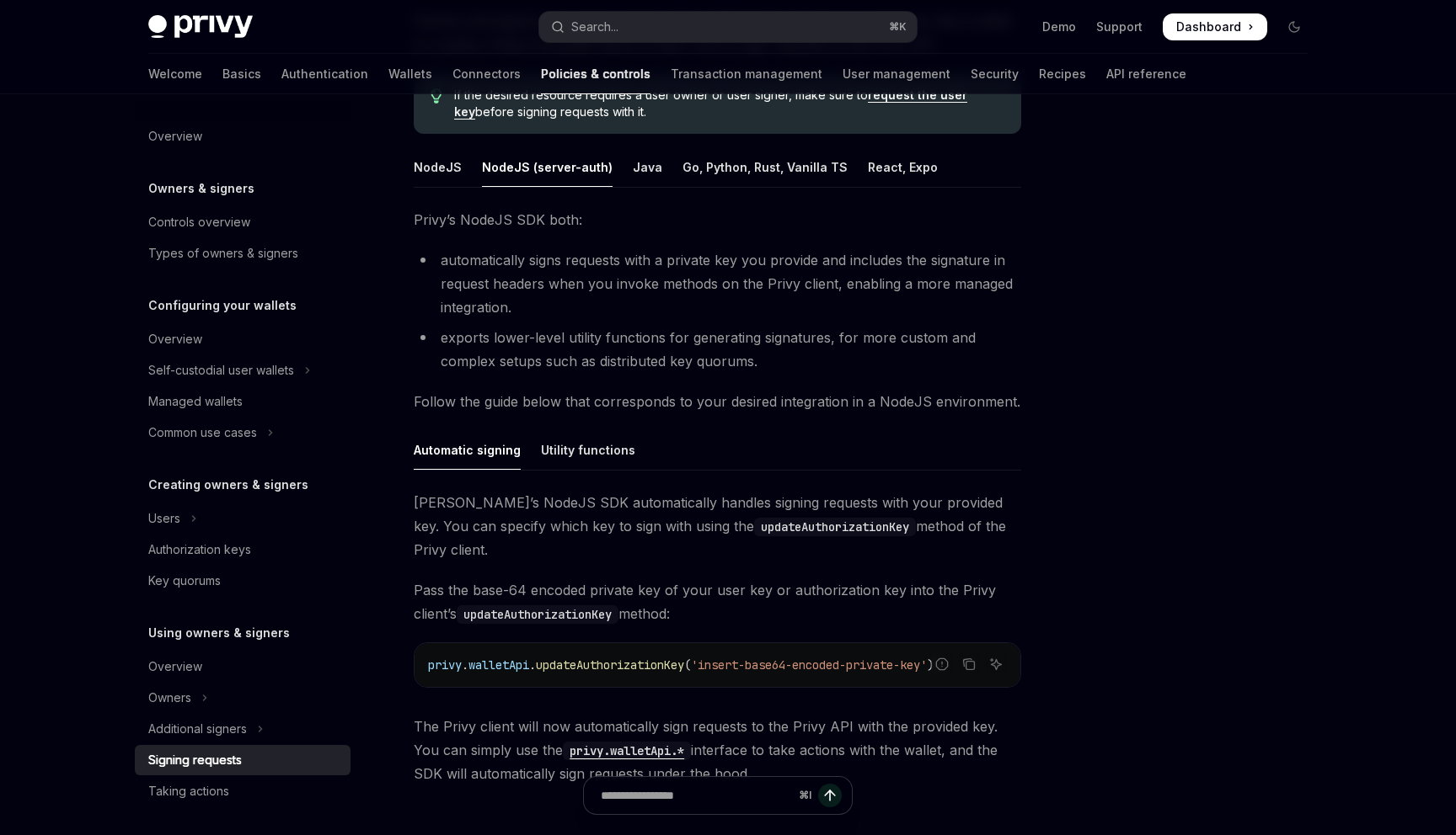
scroll to position [226, 0]
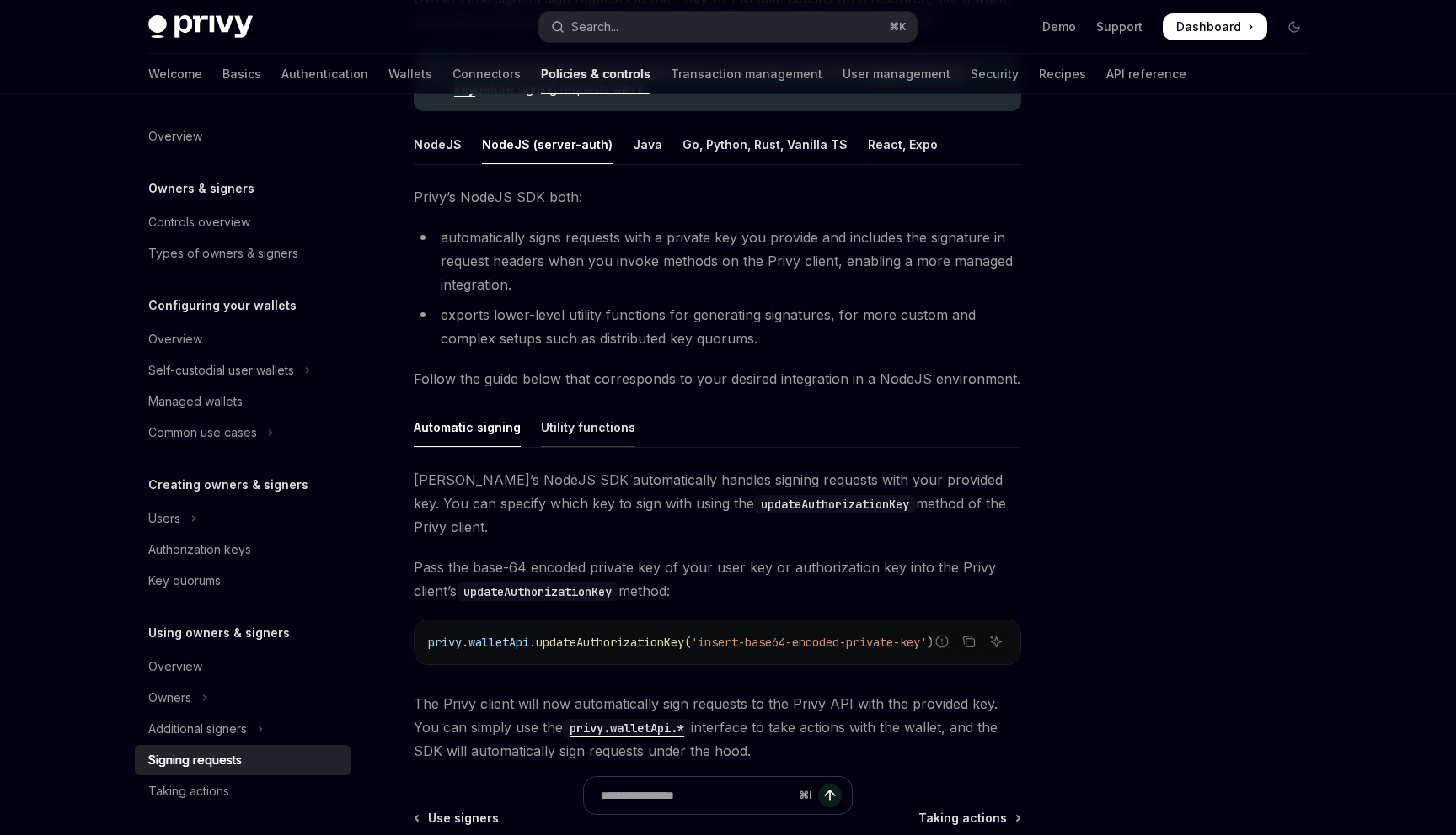
click at [542, 428] on div "Utility functions" at bounding box center [588, 427] width 94 height 39
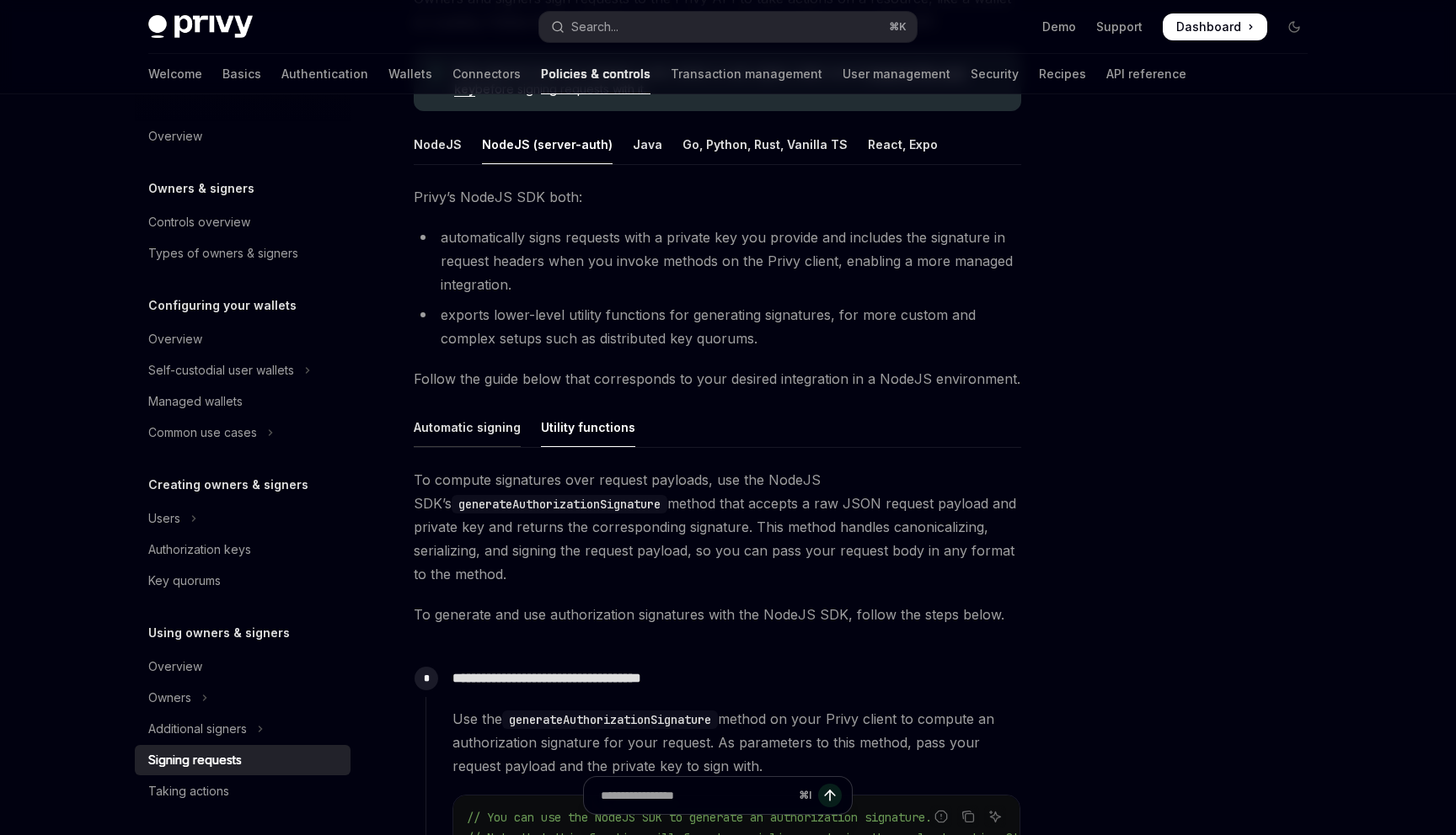
click at [475, 429] on div "Automatic signing" at bounding box center [467, 427] width 107 height 39
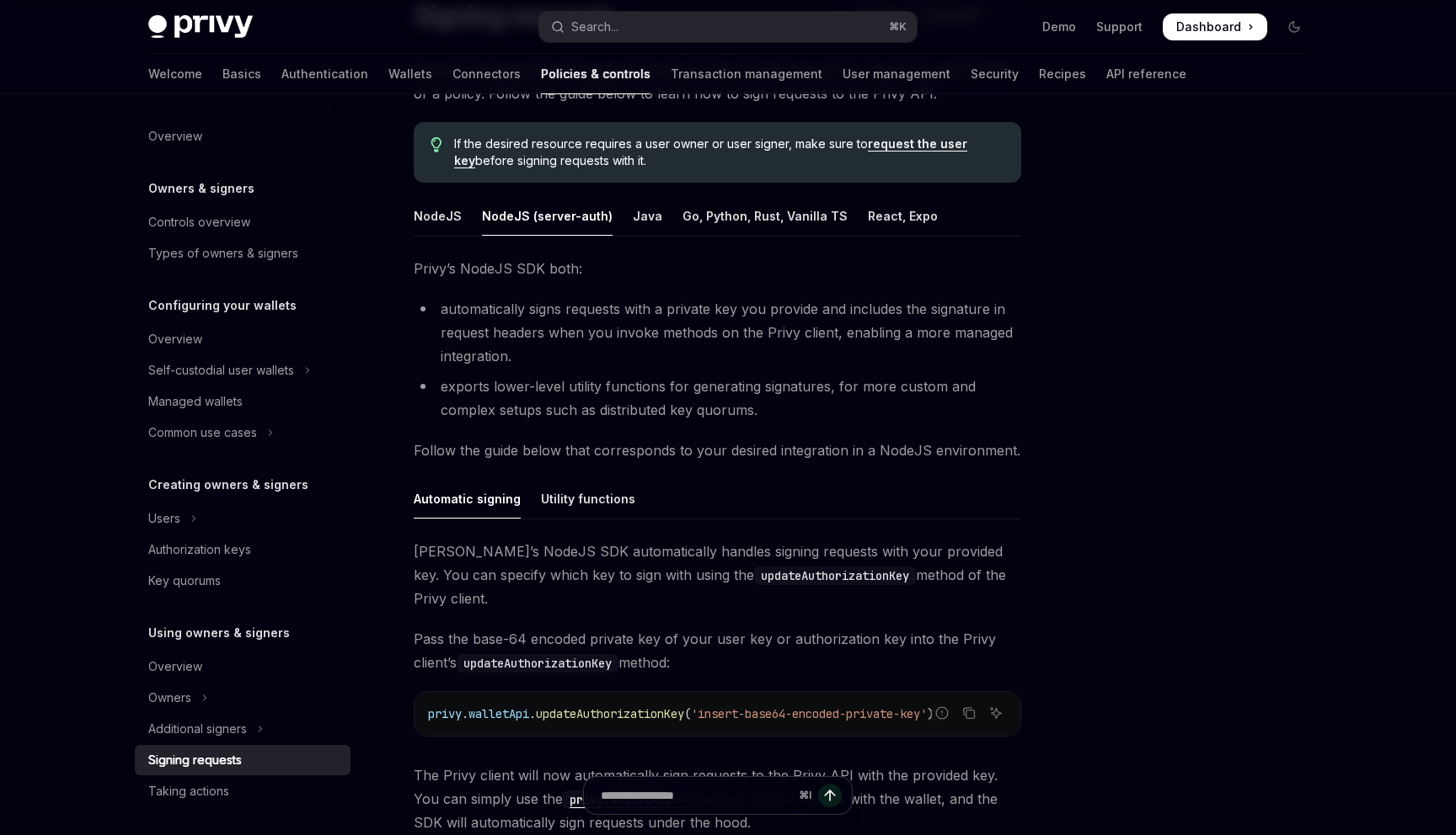
scroll to position [151, 0]
click at [434, 231] on div "NodeJS" at bounding box center [438, 219] width 48 height 39
type textarea "*"
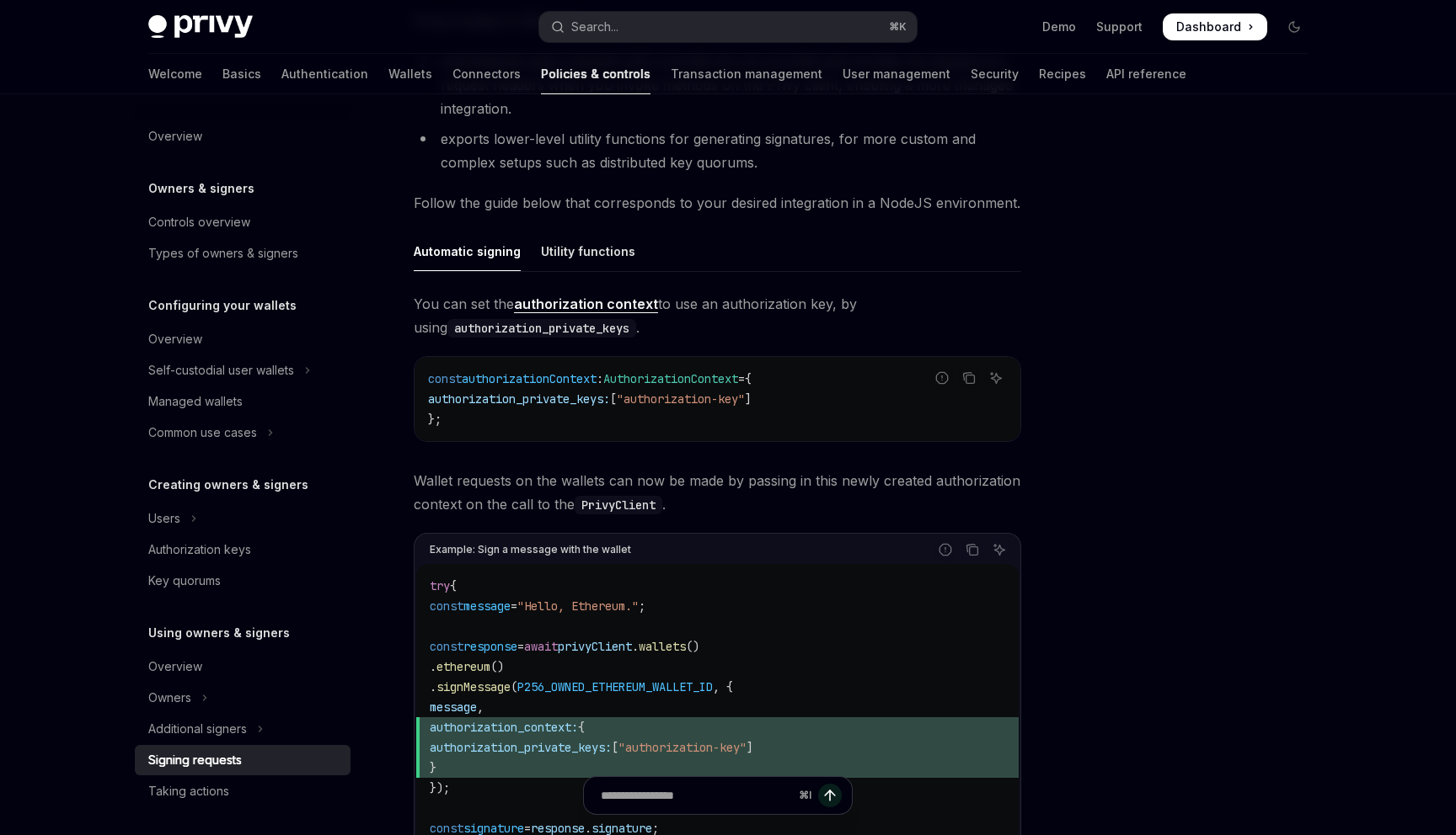
scroll to position [578, 0]
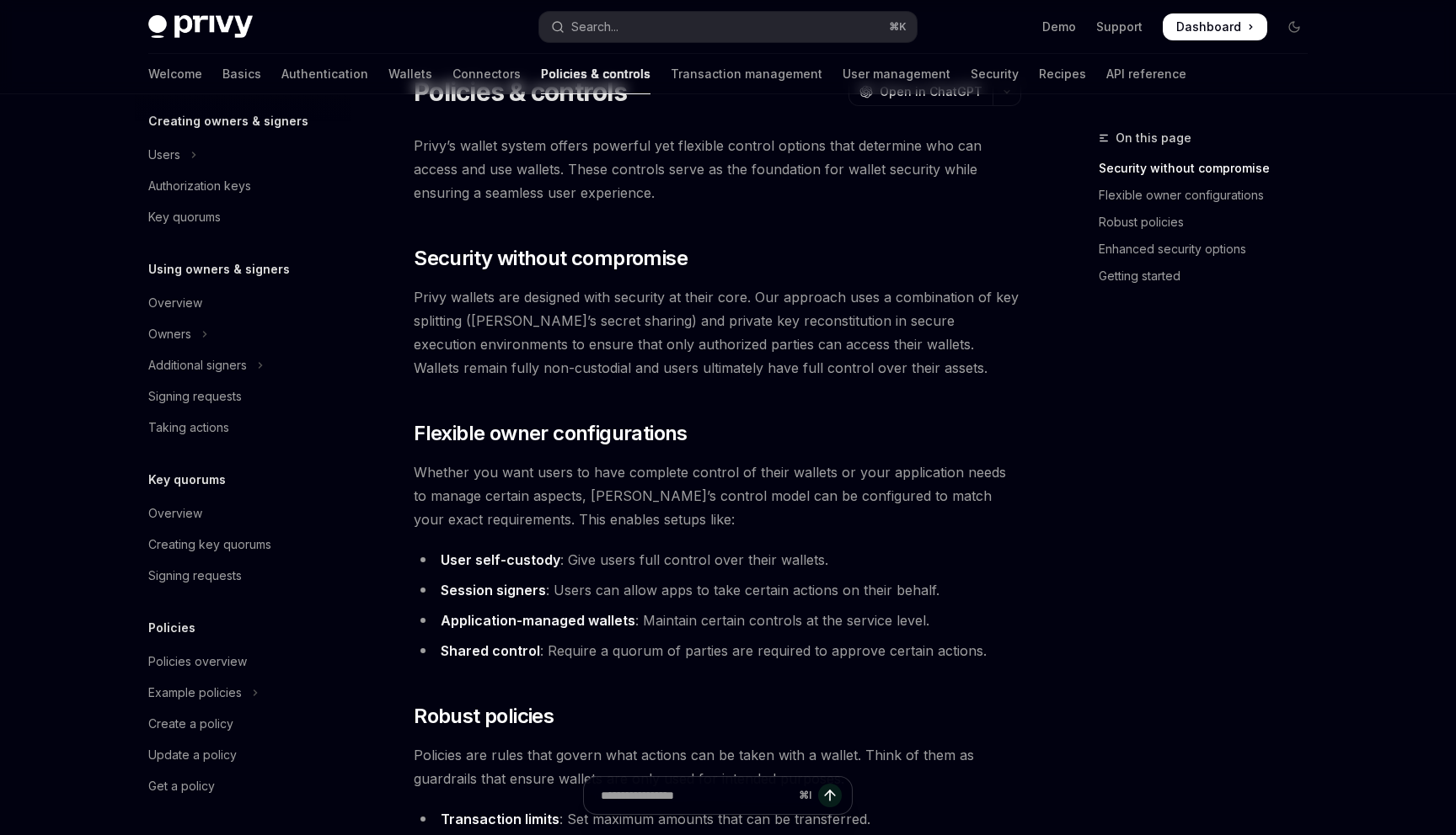
scroll to position [60, 0]
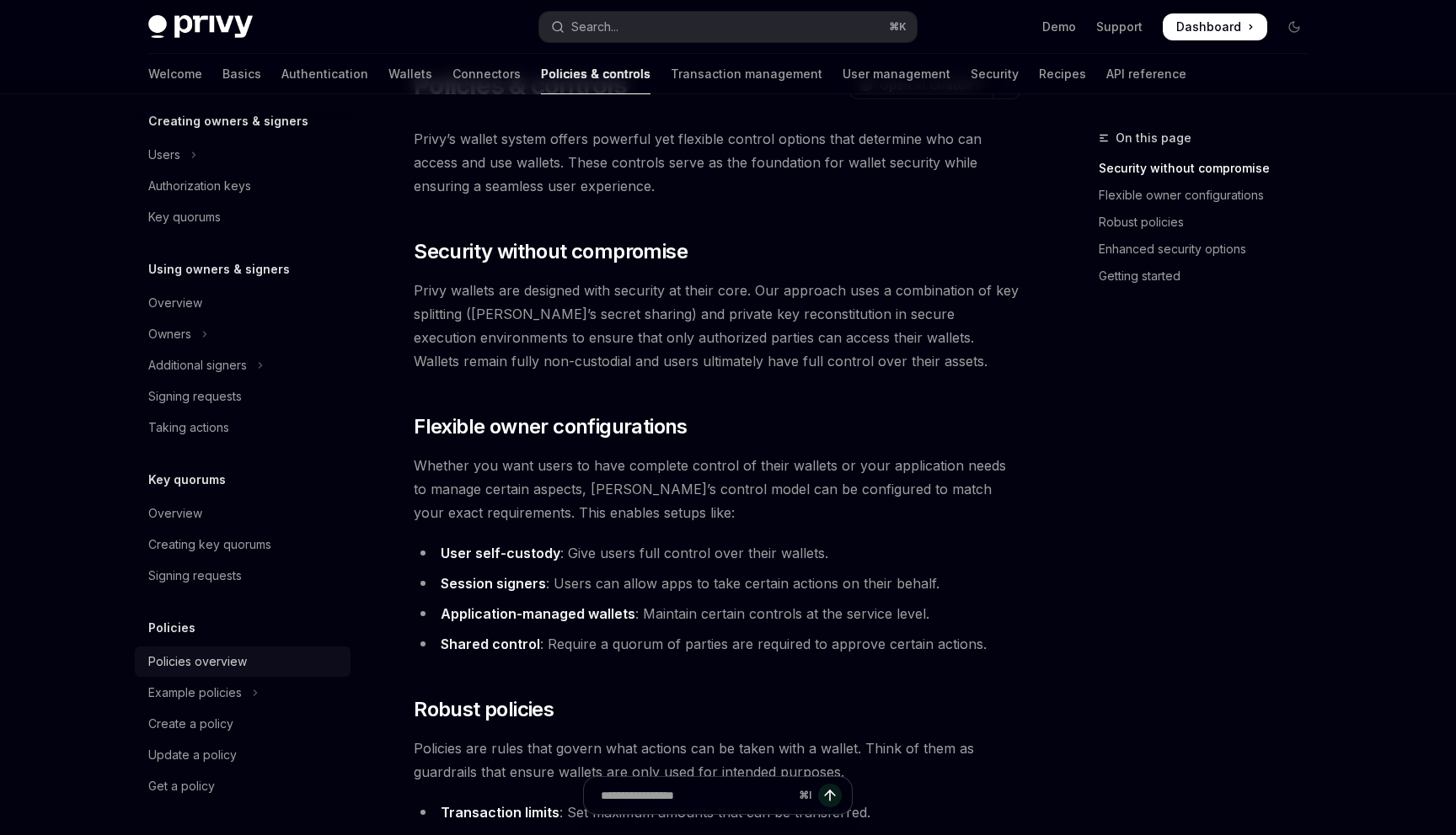
click at [248, 662] on div "Policies overview" at bounding box center [244, 662] width 192 height 21
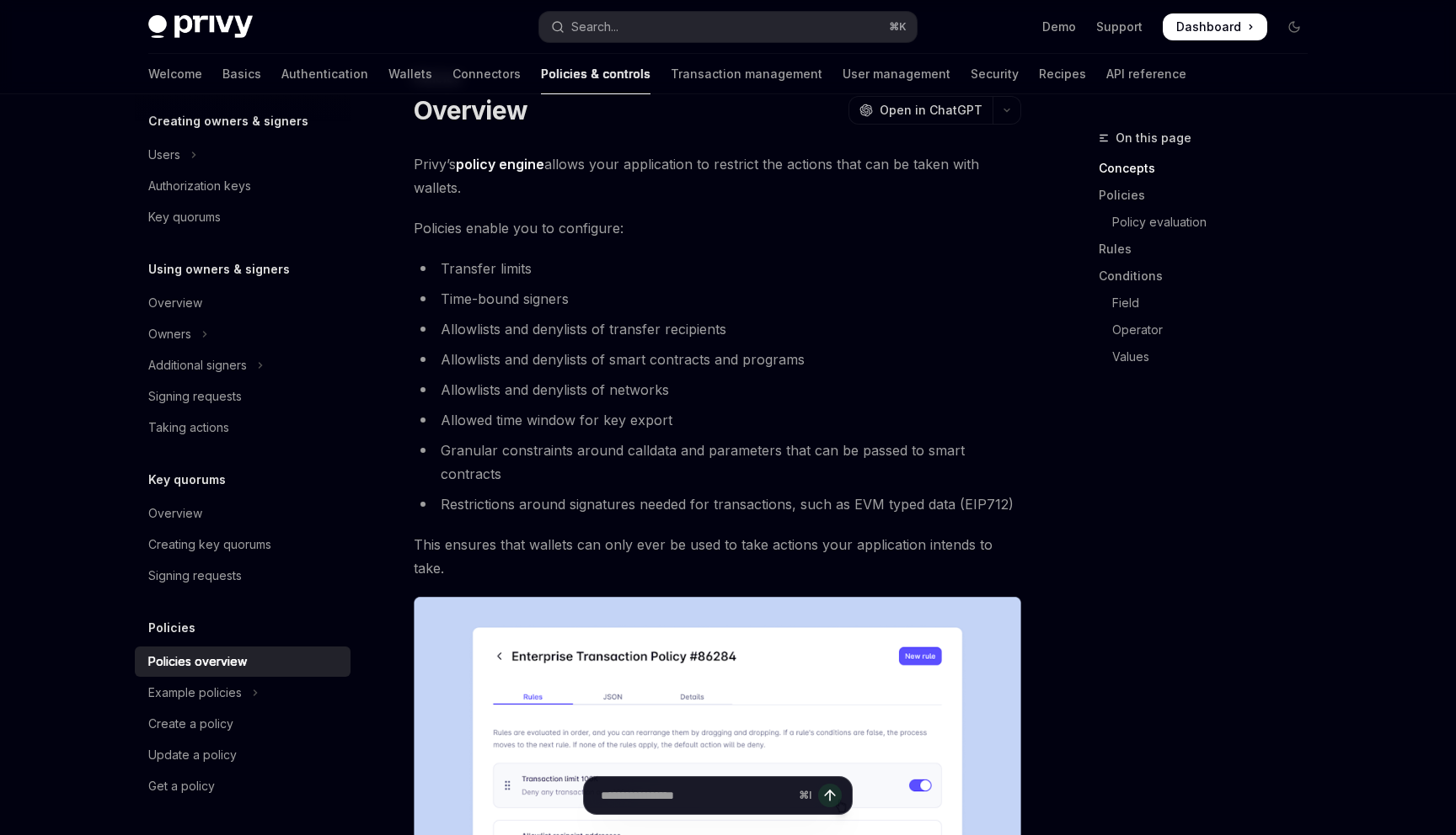
click at [251, 677] on ul "Policies overview Example policies Create a policy Update a policy Get a policy" at bounding box center [243, 724] width 215 height 155
click at [251, 681] on button "Example policies" at bounding box center [243, 692] width 215 height 30
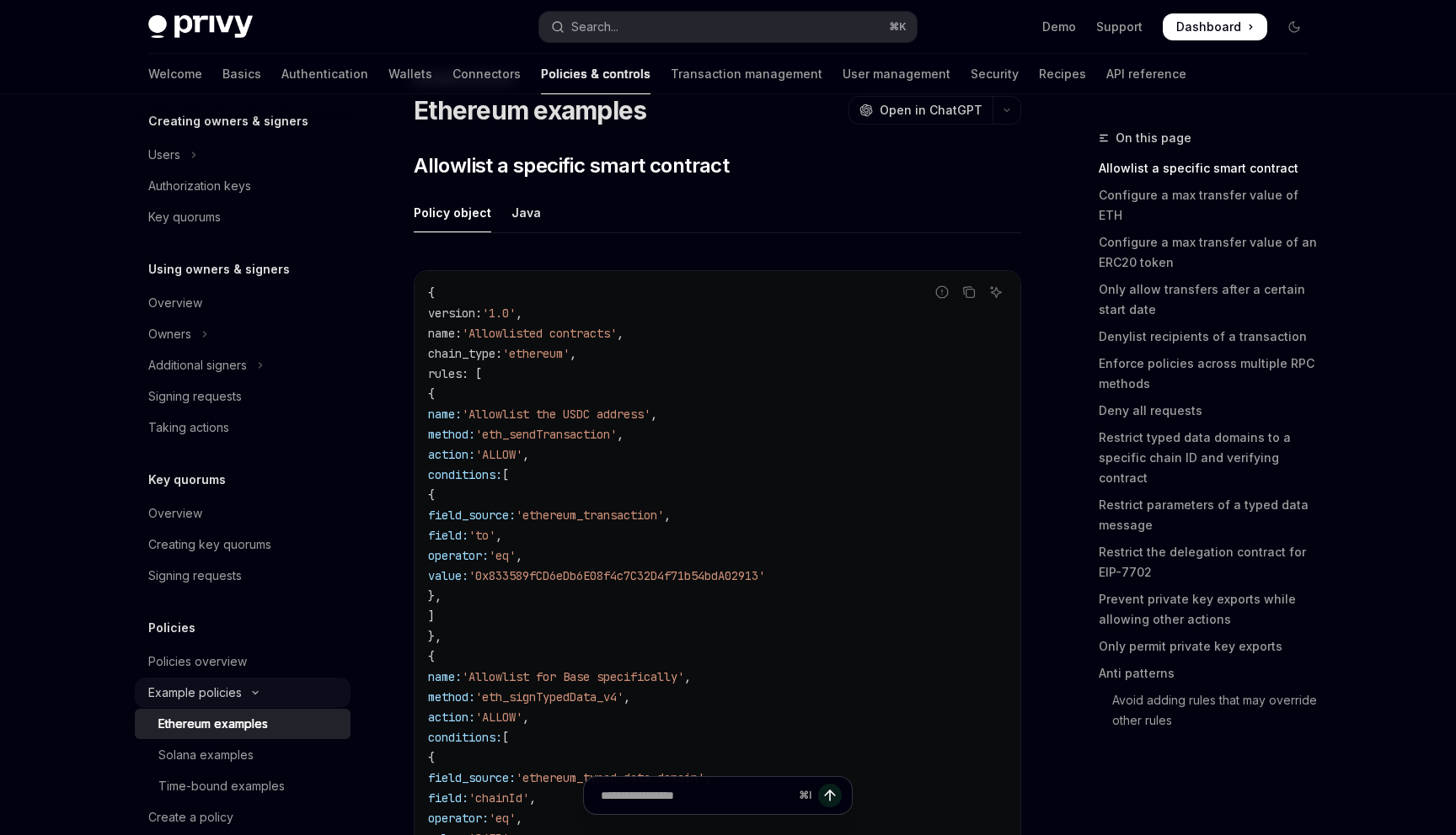
scroll to position [457, 0]
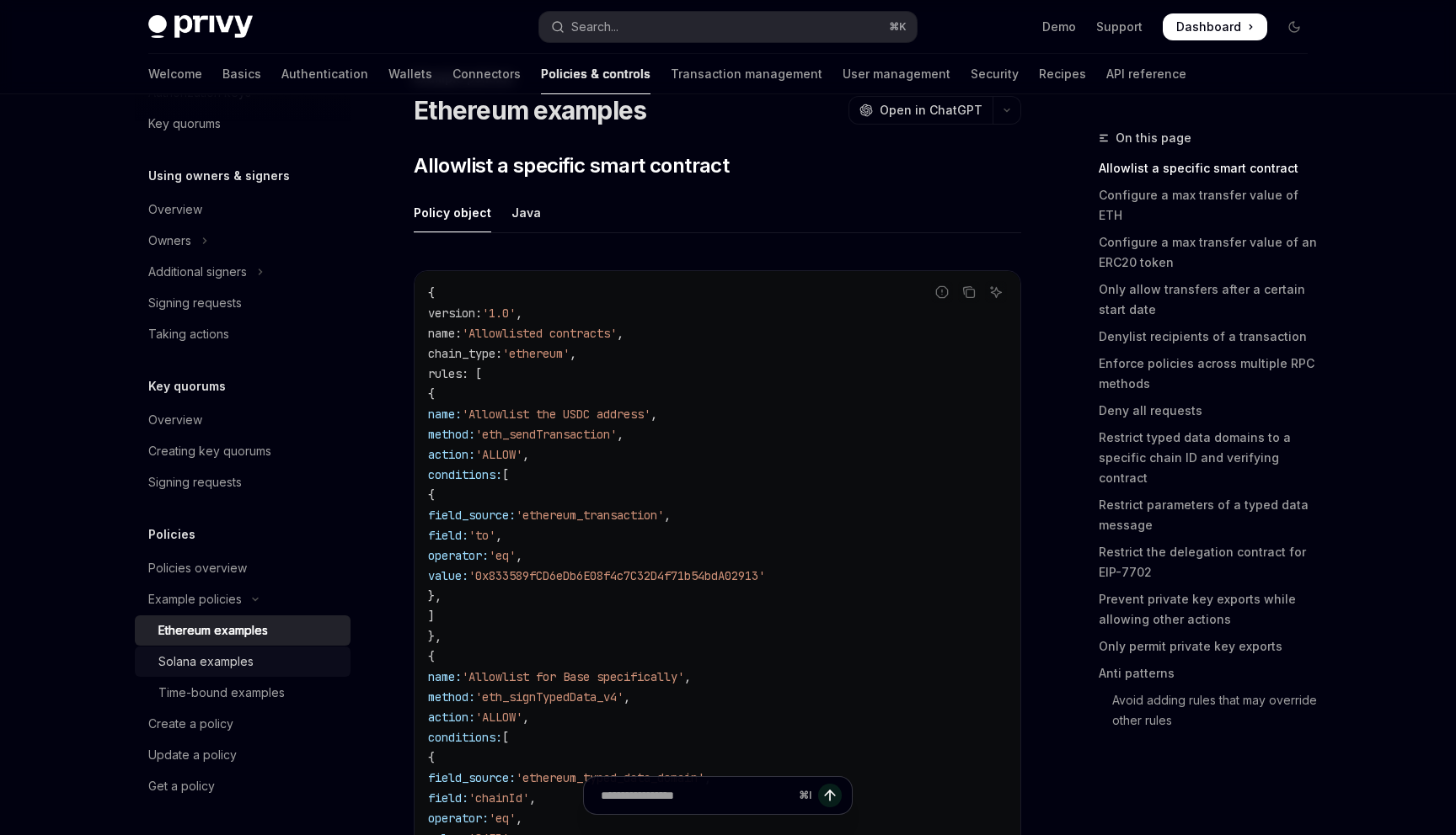
click at [254, 664] on div "Solana examples" at bounding box center [249, 662] width 182 height 21
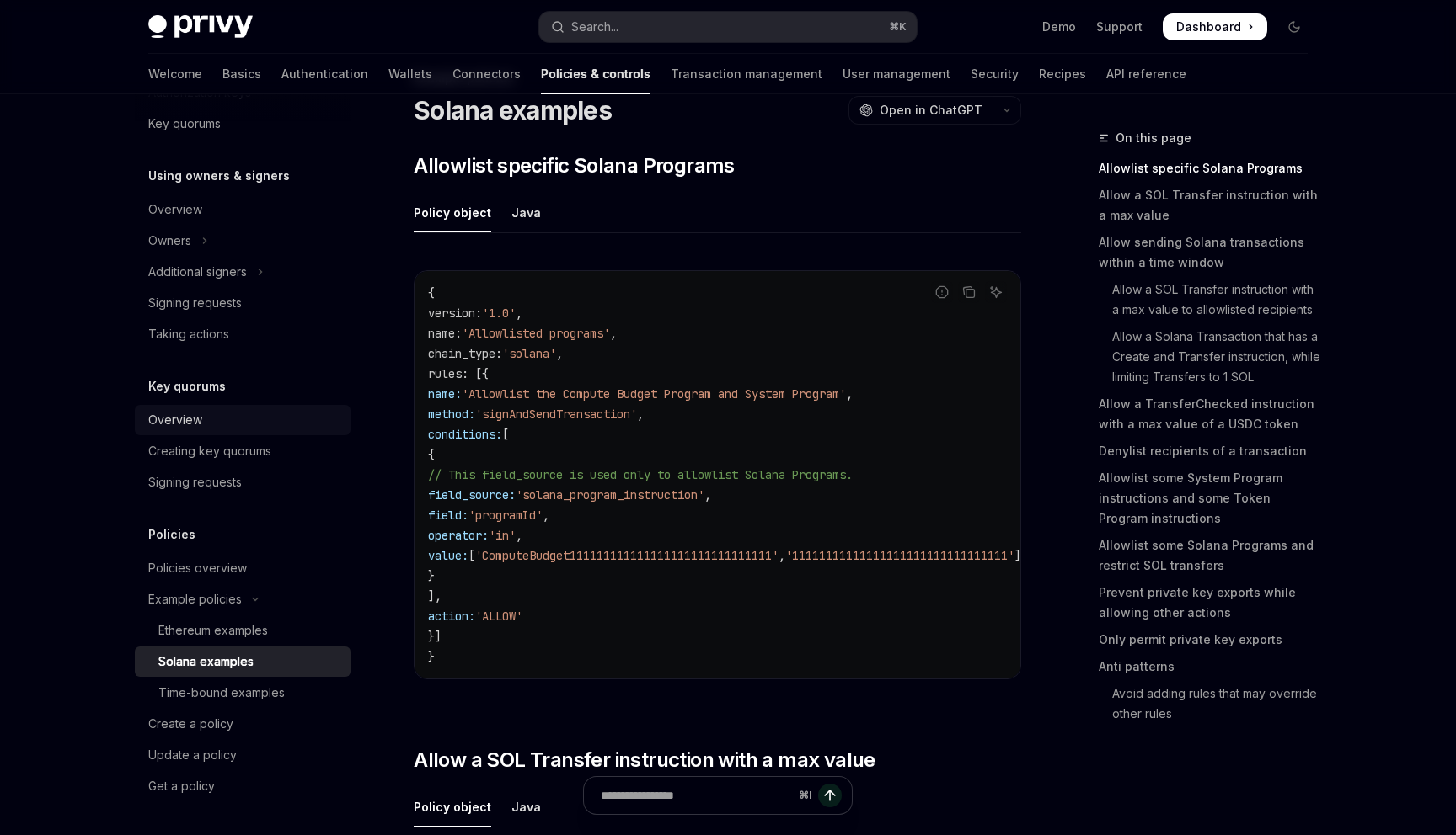
click at [207, 426] on div "Overview" at bounding box center [244, 420] width 192 height 21
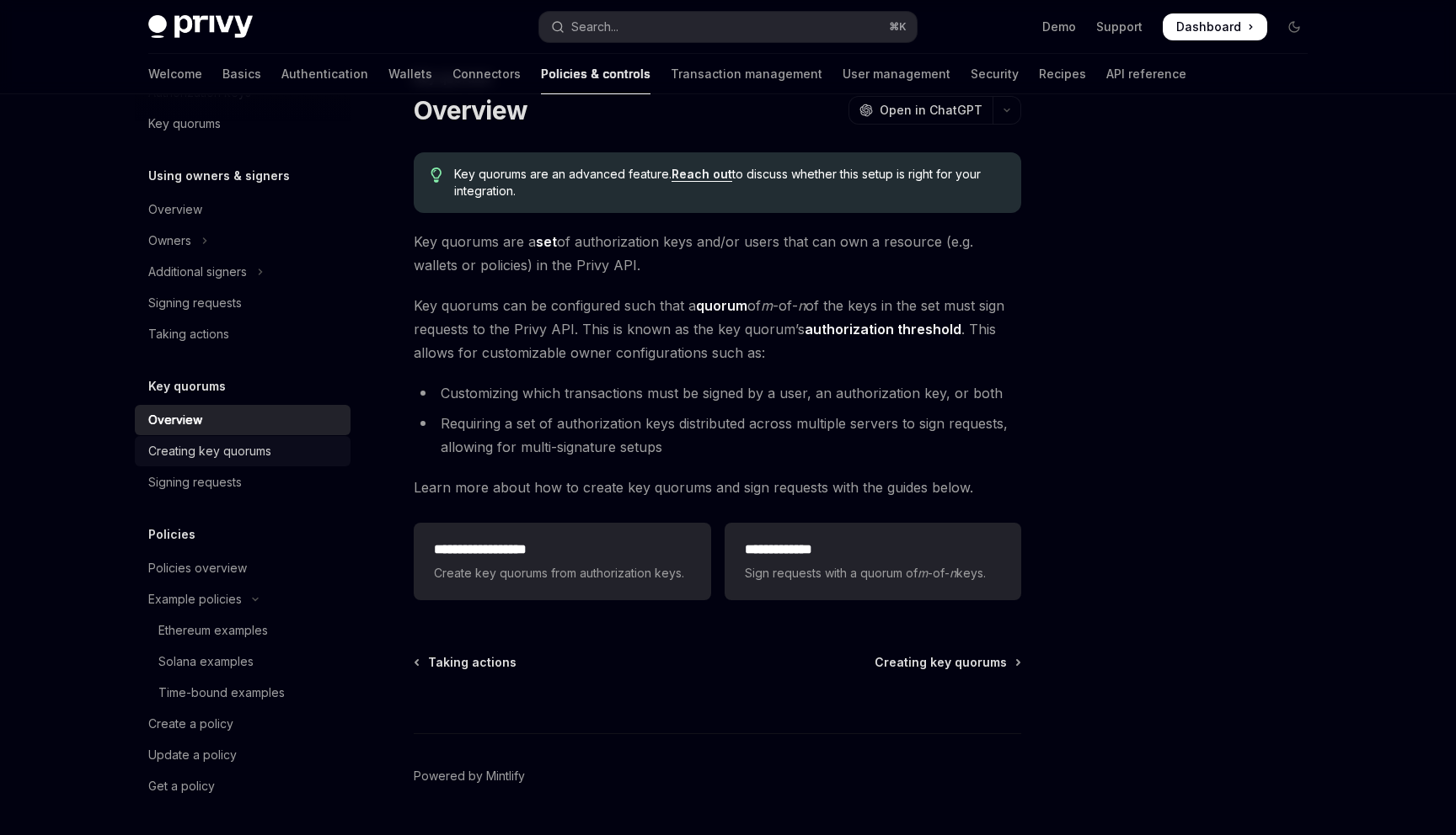
click at [216, 447] on div "Creating key quorums" at bounding box center [209, 451] width 123 height 21
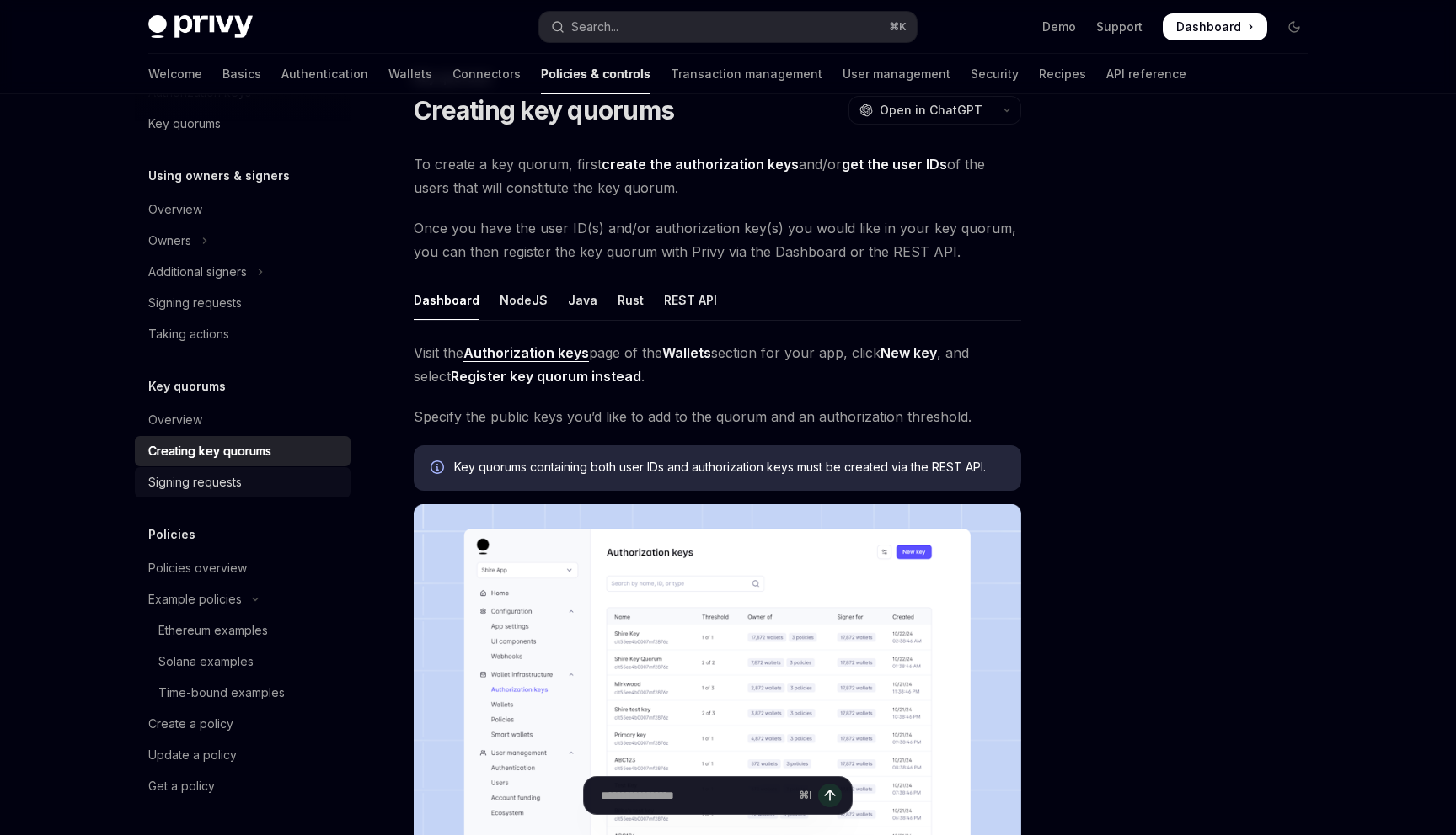
click at [224, 467] on link "Signing requests" at bounding box center [243, 482] width 215 height 30
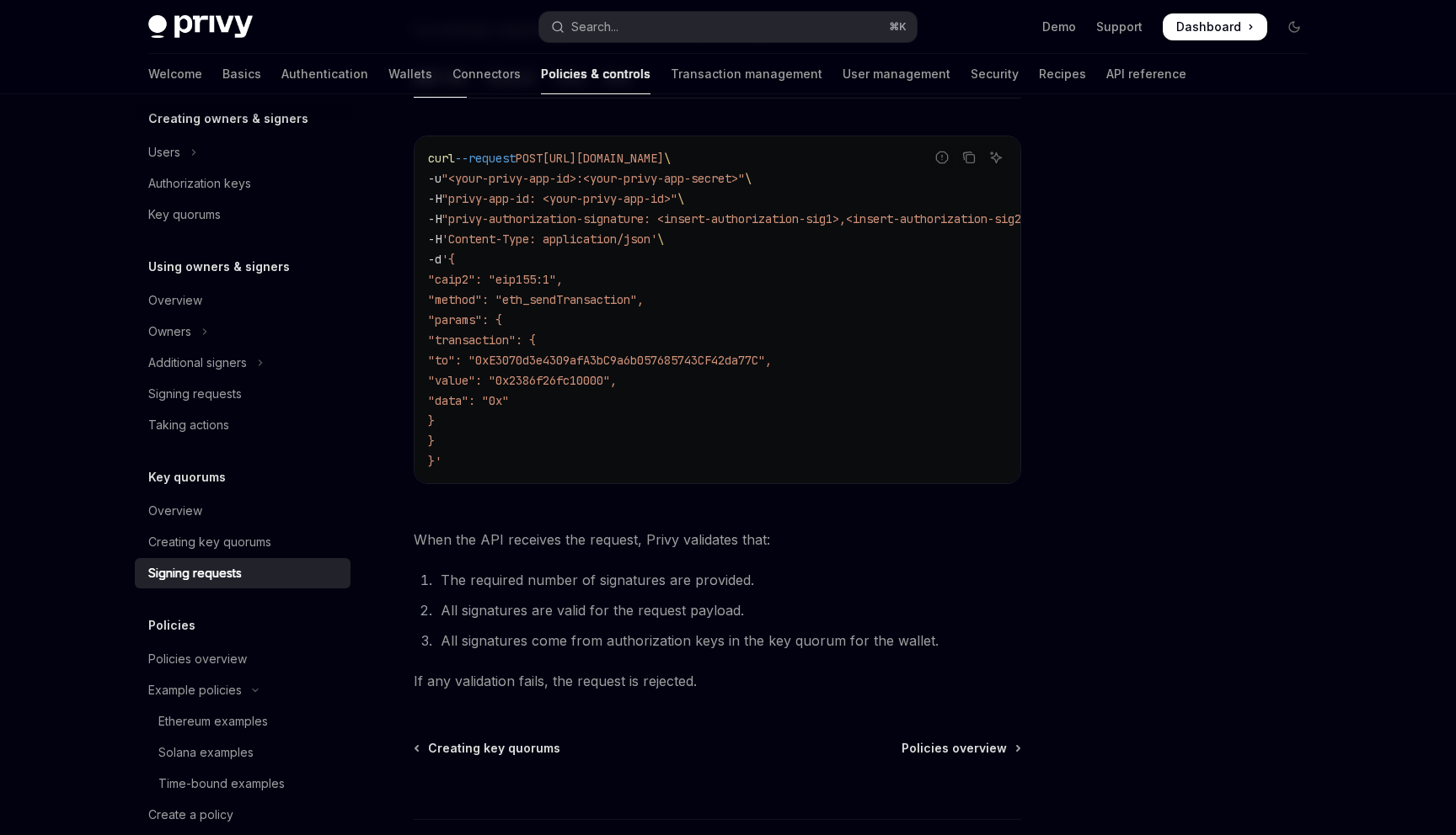
scroll to position [357, 0]
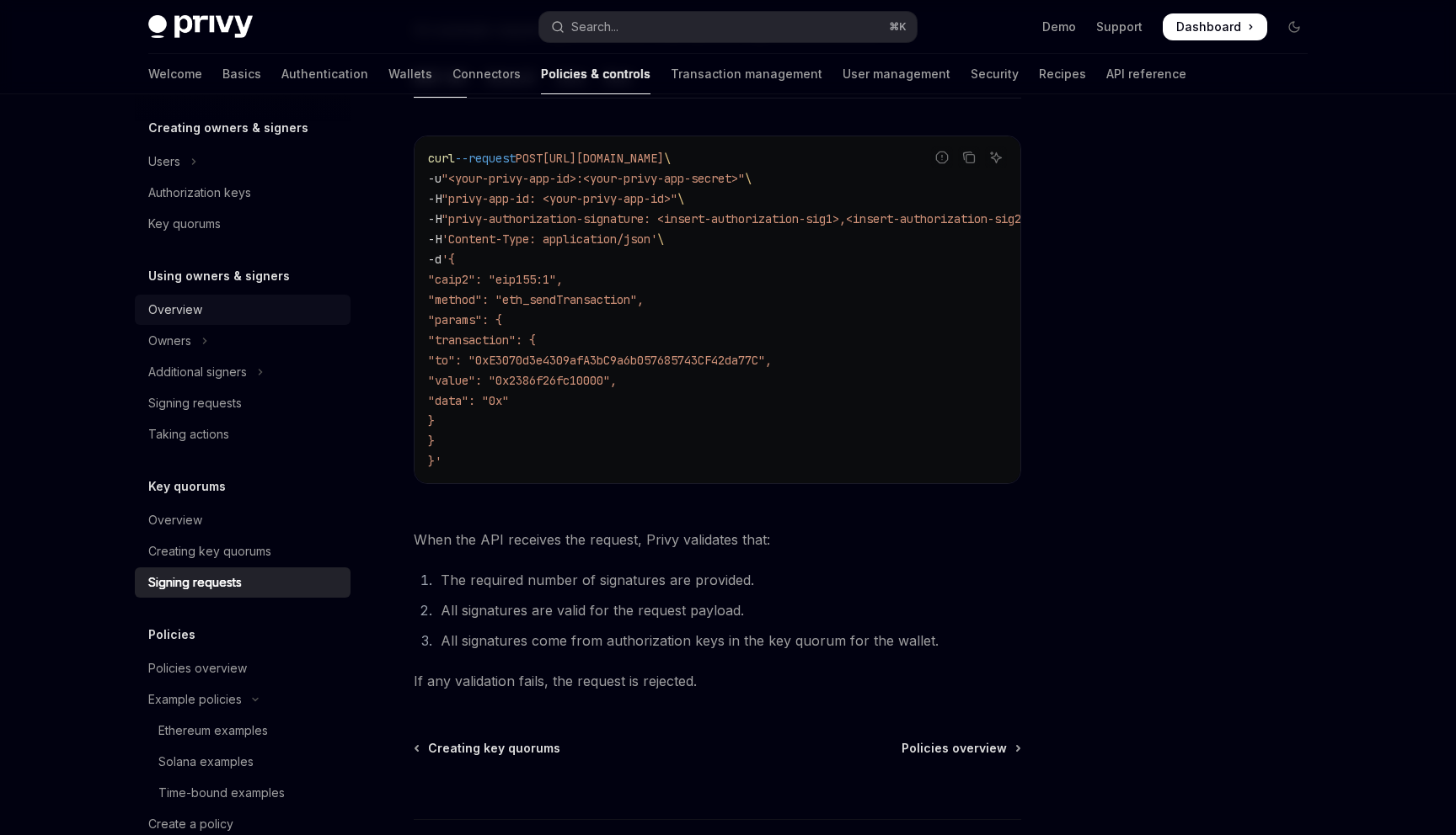
click at [222, 321] on link "Overview" at bounding box center [243, 309] width 215 height 30
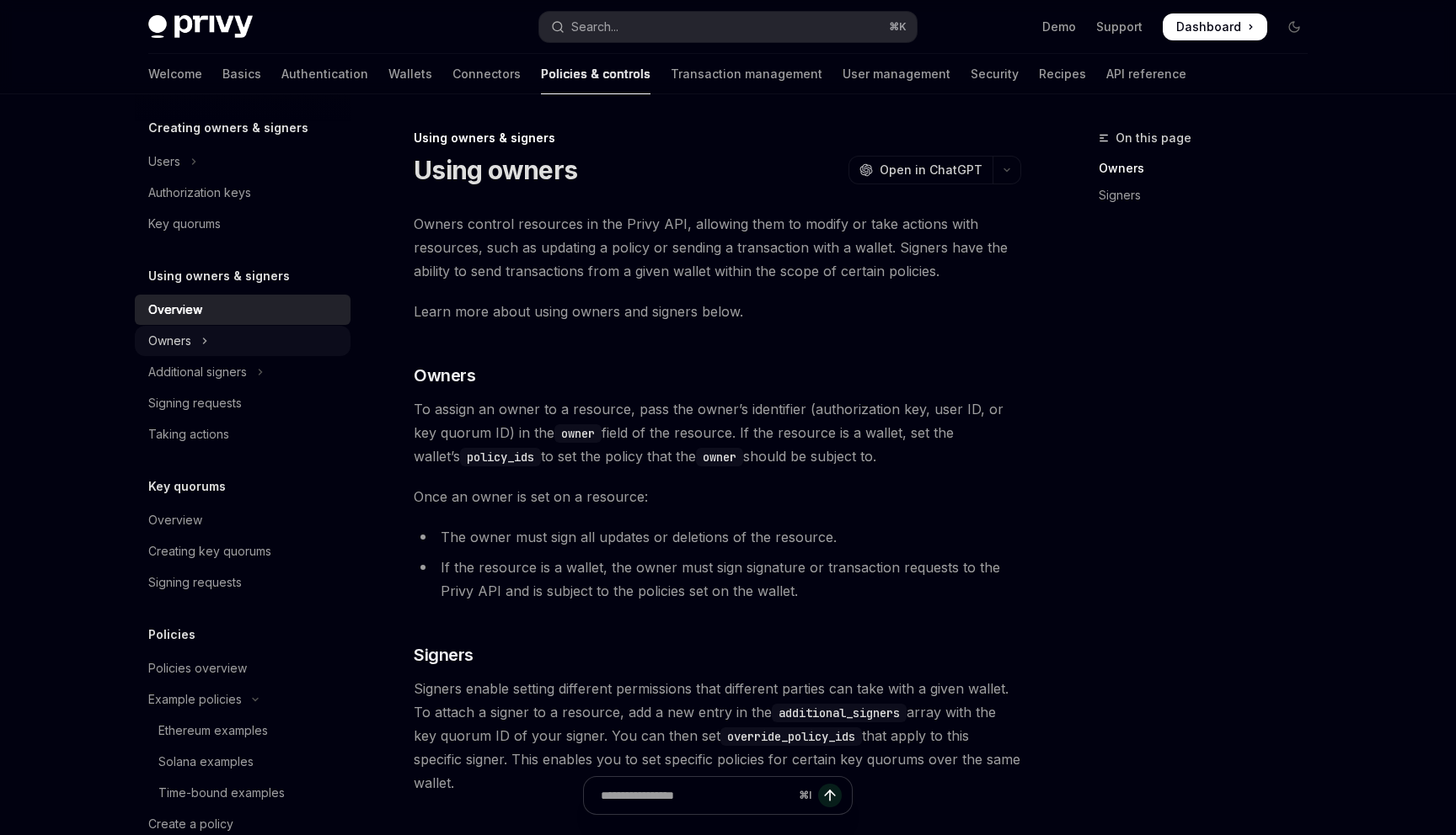
click at [222, 340] on button "Owners" at bounding box center [243, 340] width 215 height 30
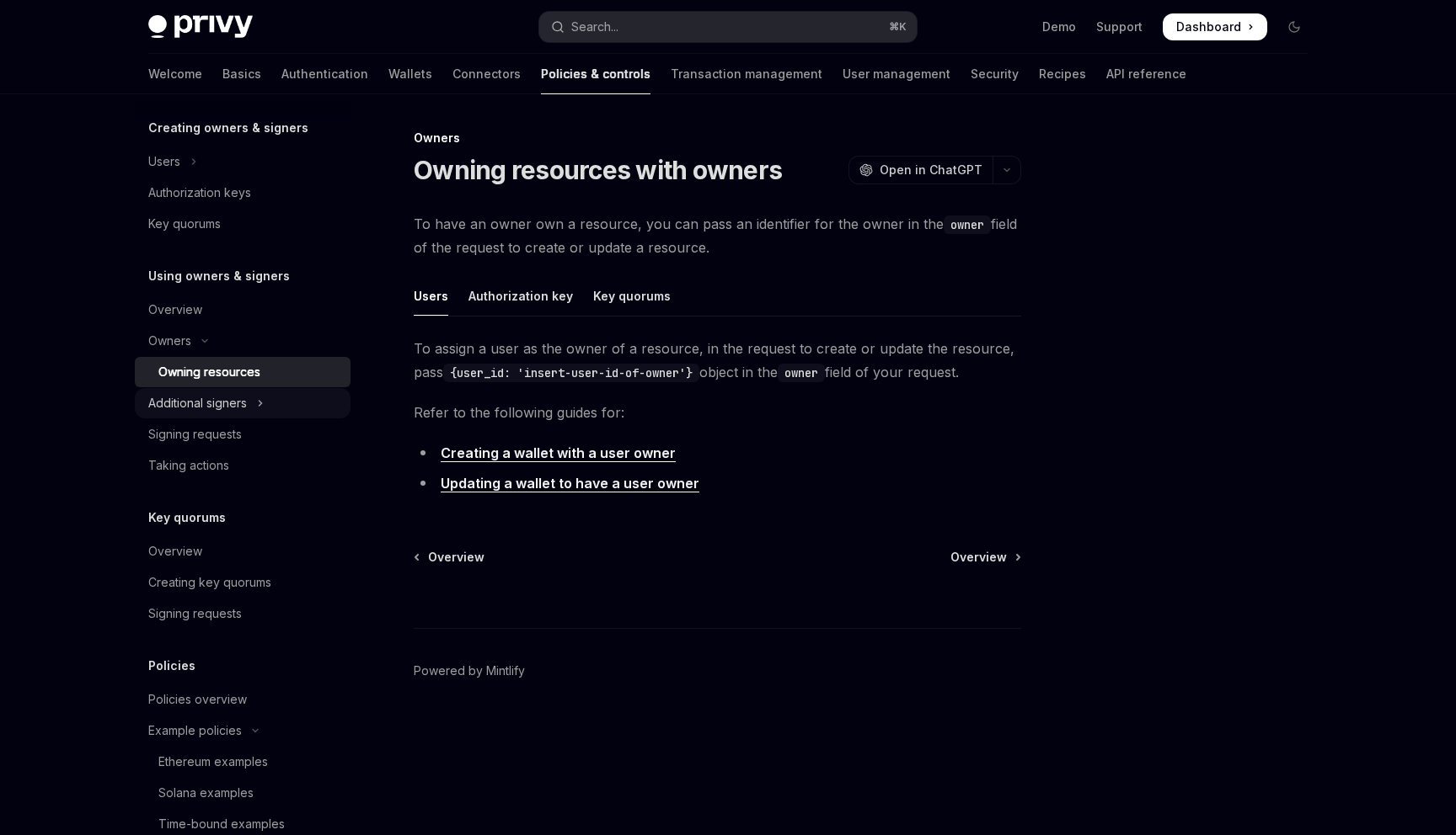
click at [234, 399] on div "Additional signers" at bounding box center [197, 403] width 98 height 21
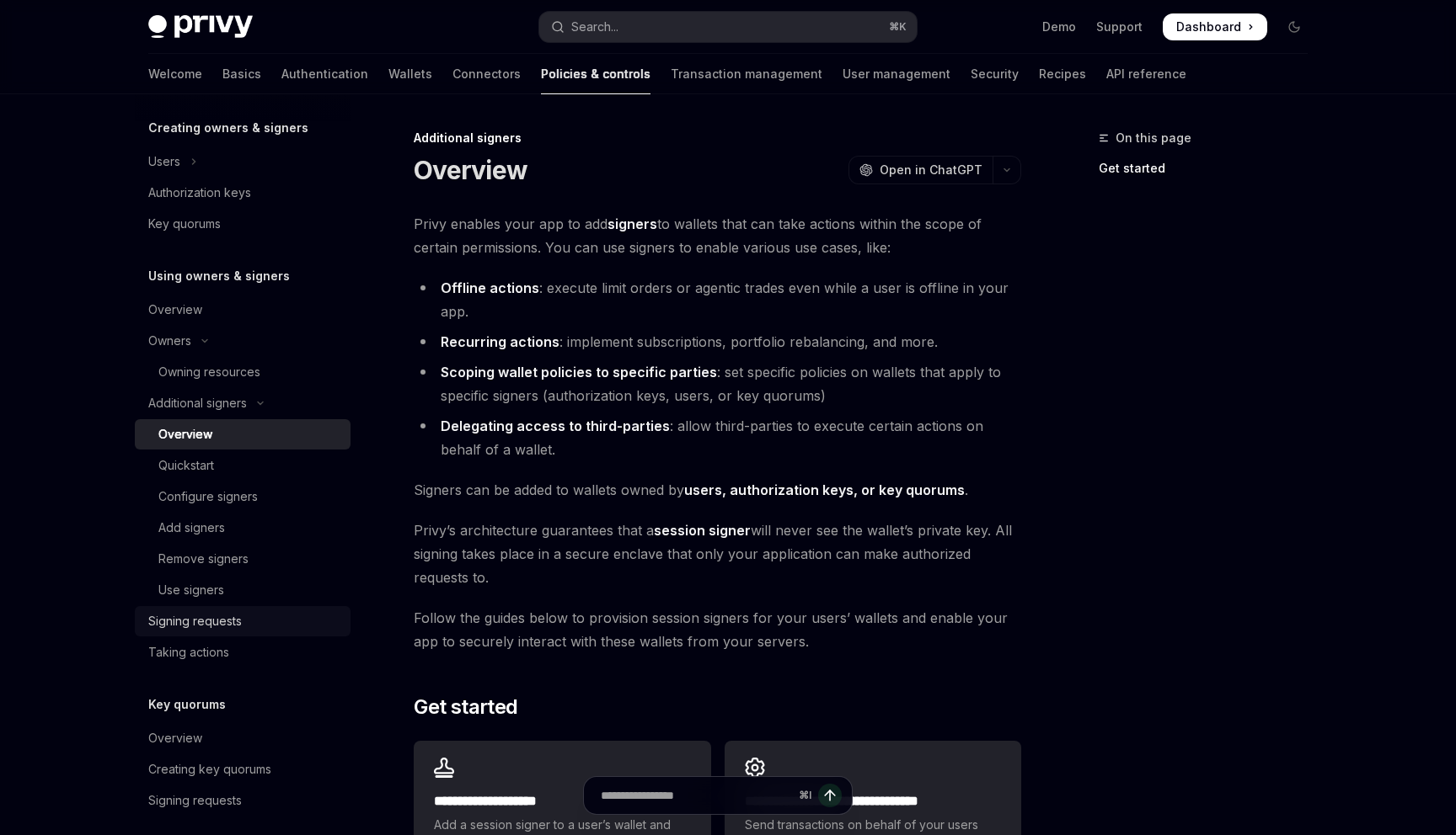
click at [233, 609] on link "Signing requests" at bounding box center [243, 620] width 215 height 30
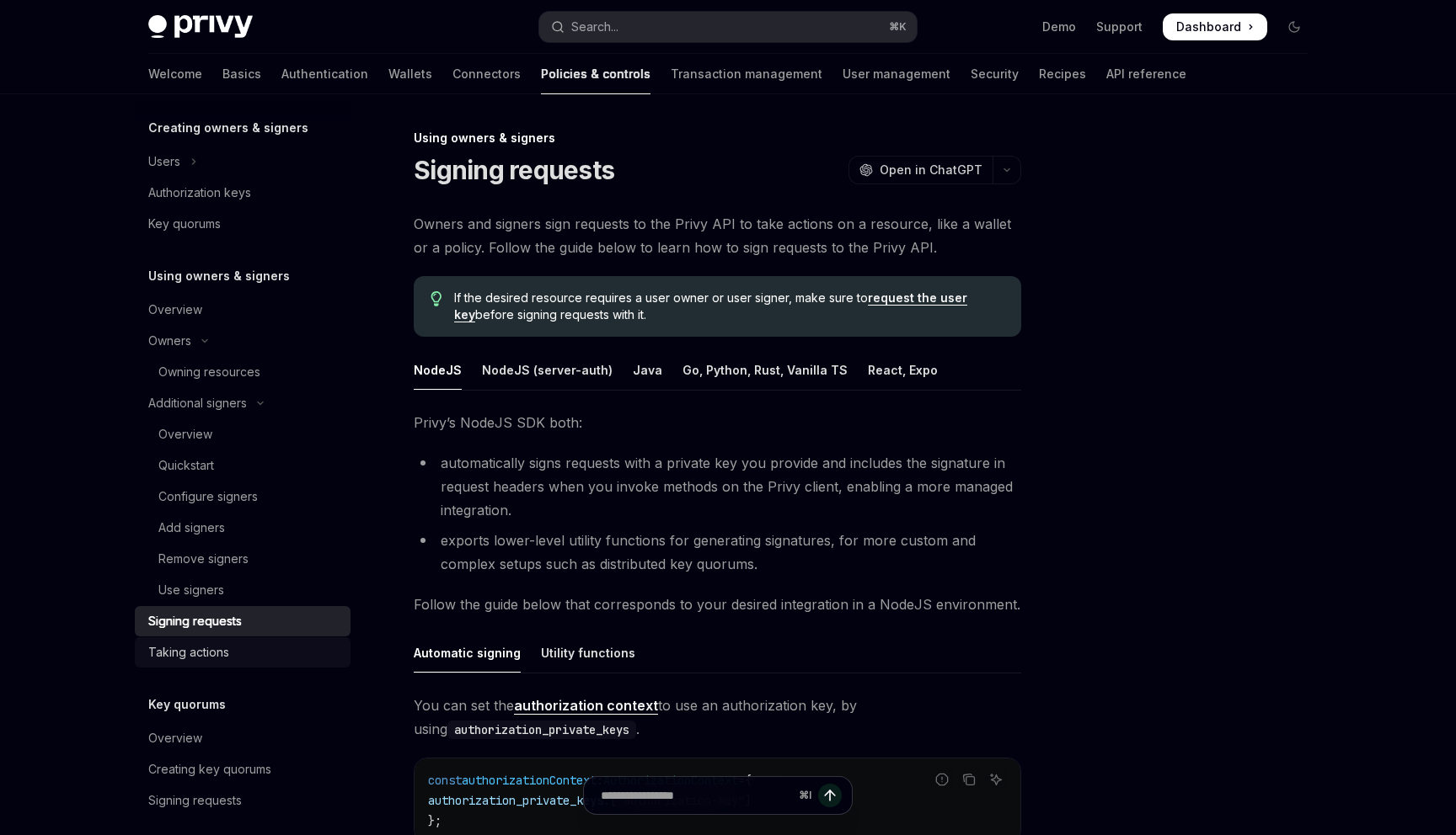
click at [239, 650] on div "Taking actions" at bounding box center [244, 653] width 192 height 21
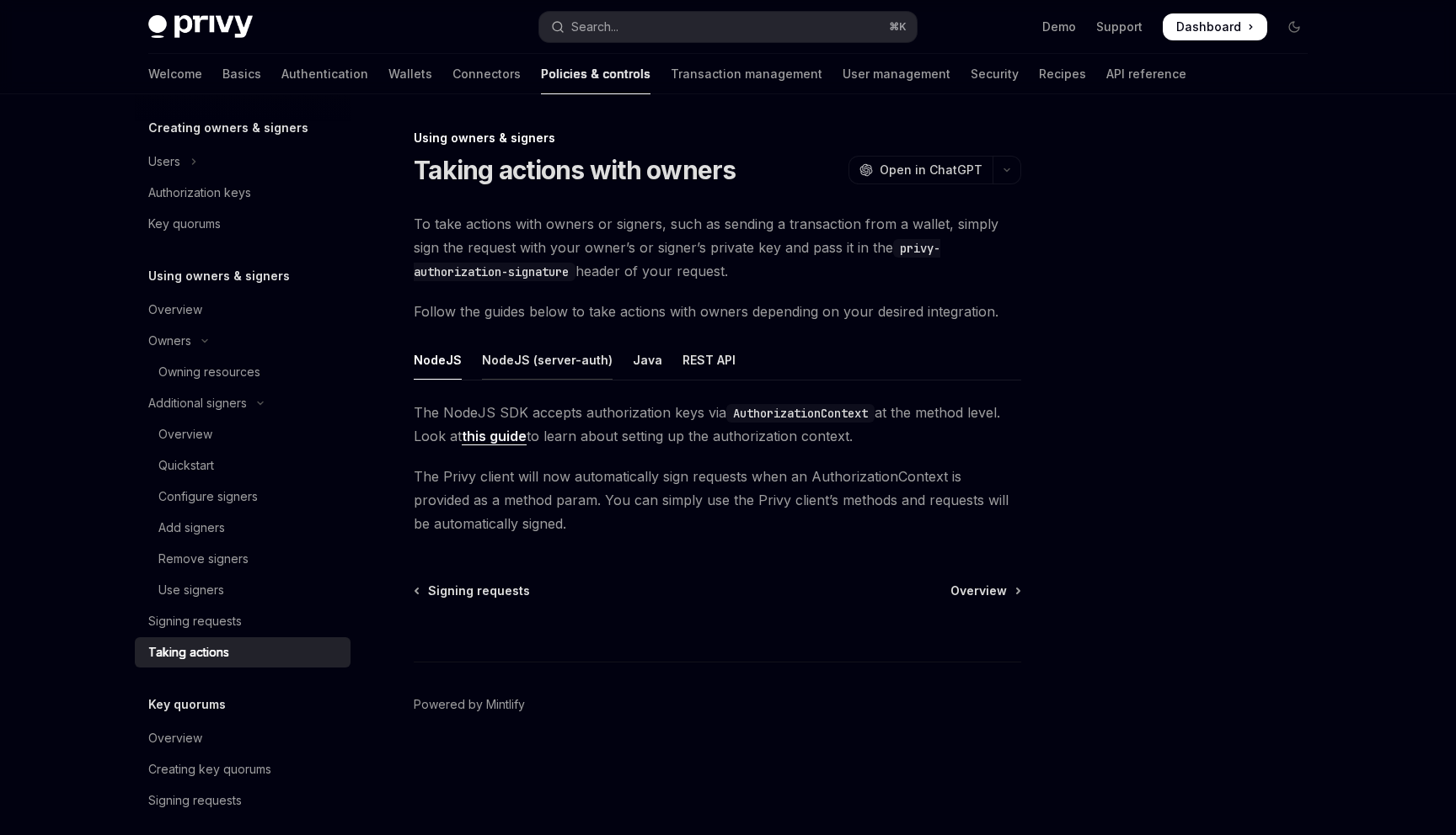
click at [513, 357] on div "NodeJS (server-auth)" at bounding box center [547, 360] width 131 height 39
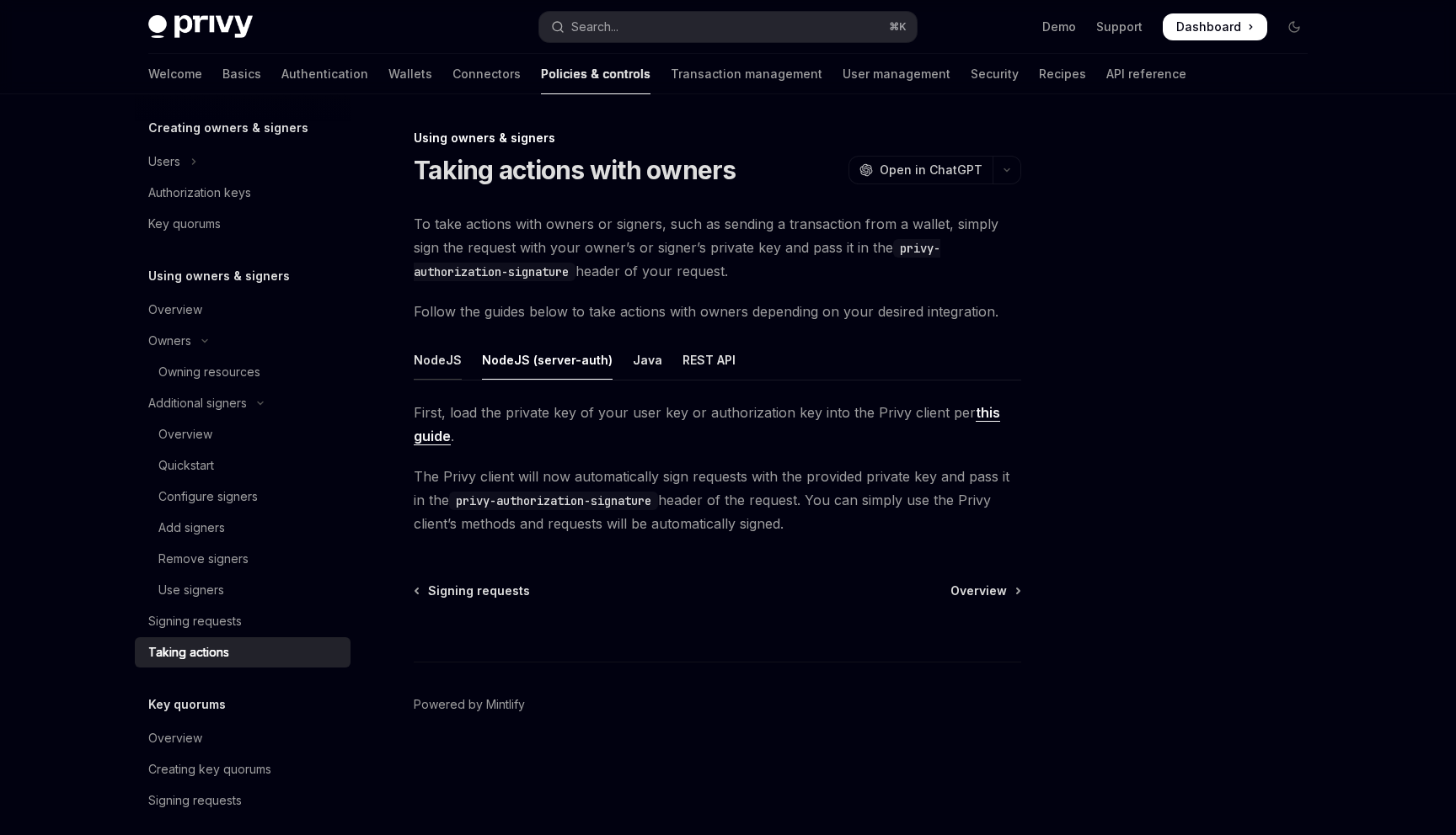
click at [455, 363] on div "NodeJS" at bounding box center [438, 360] width 48 height 39
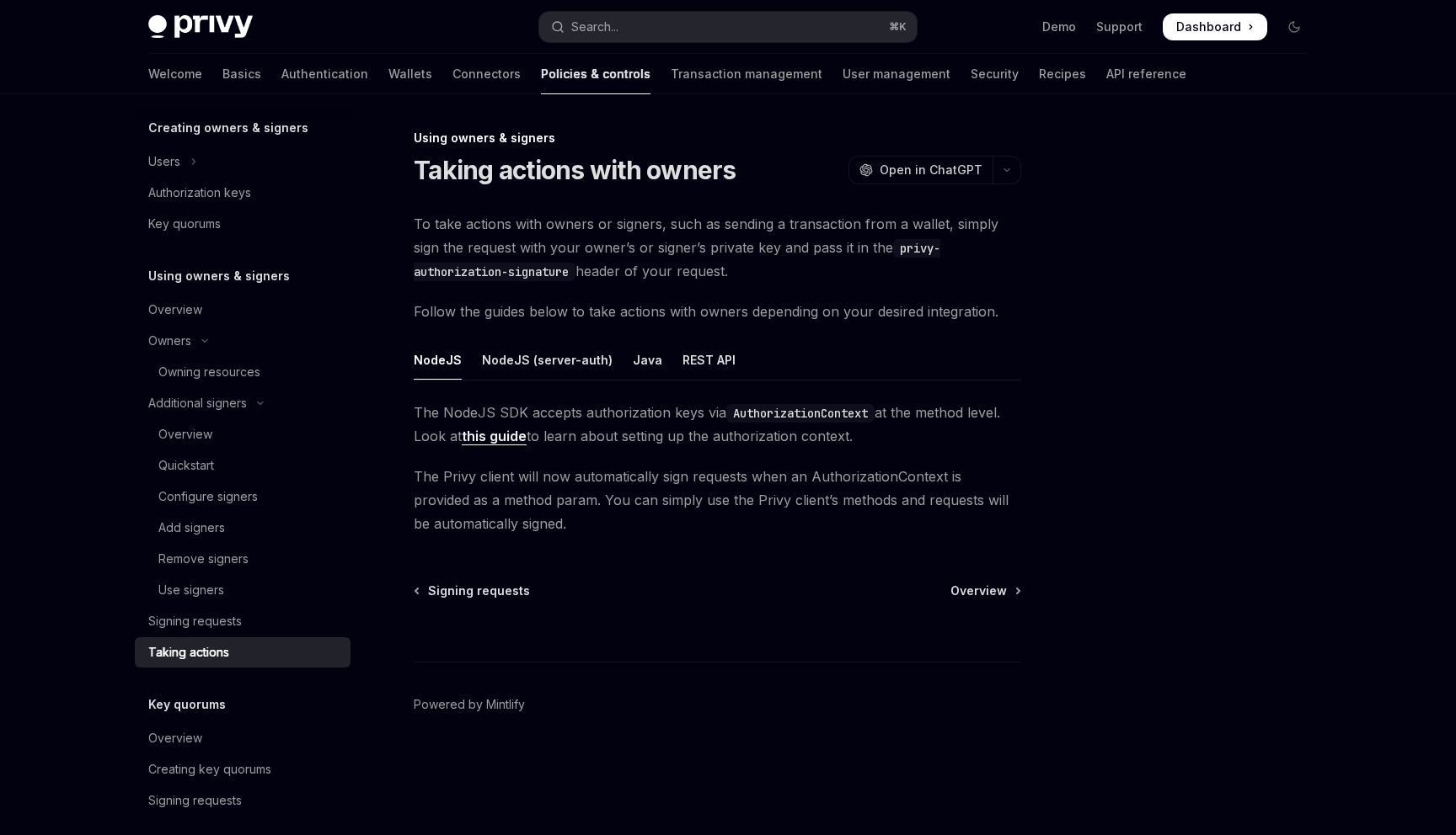
click at [522, 438] on link "this guide" at bounding box center [494, 437] width 65 height 18
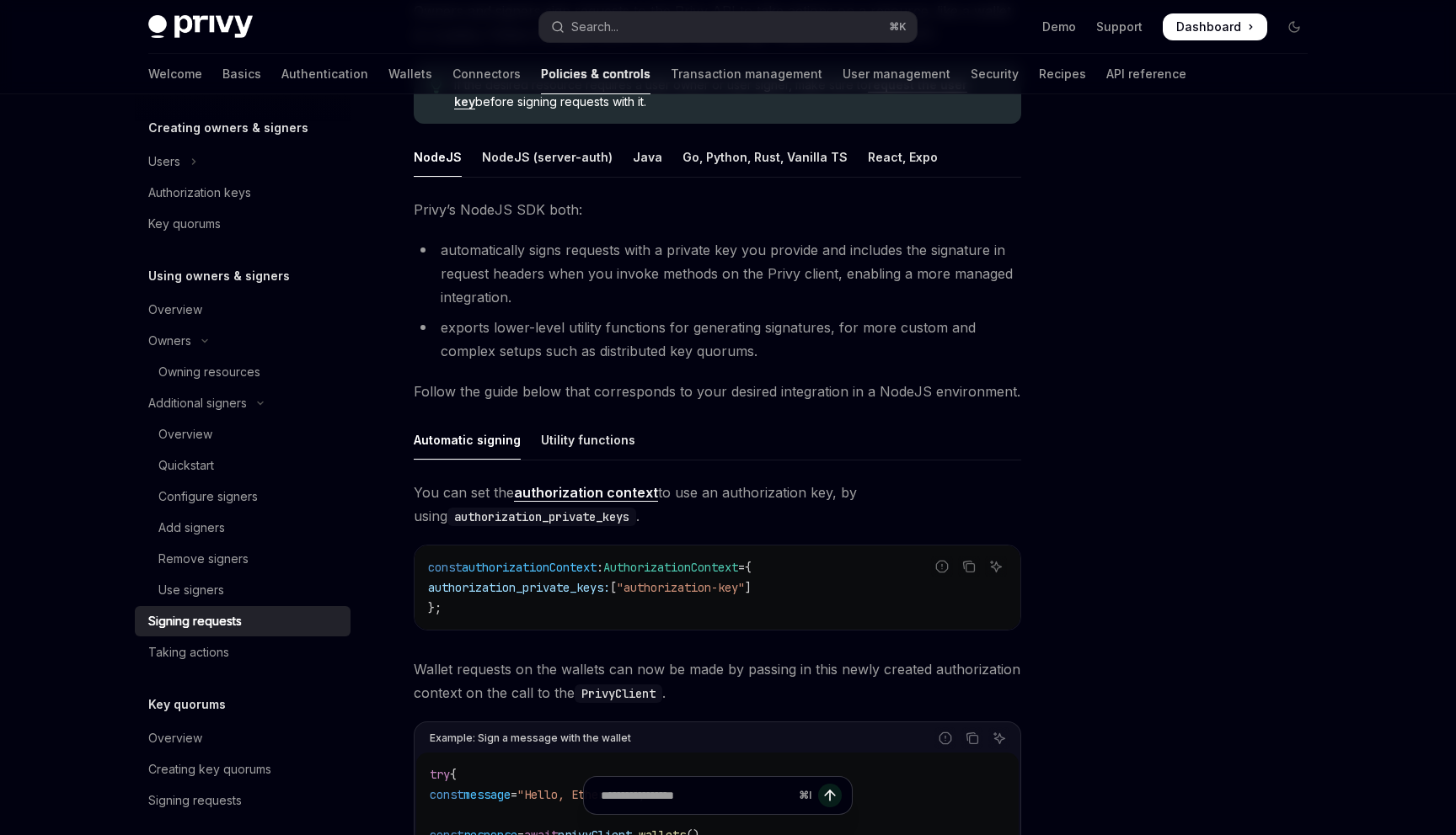
scroll to position [202, 0]
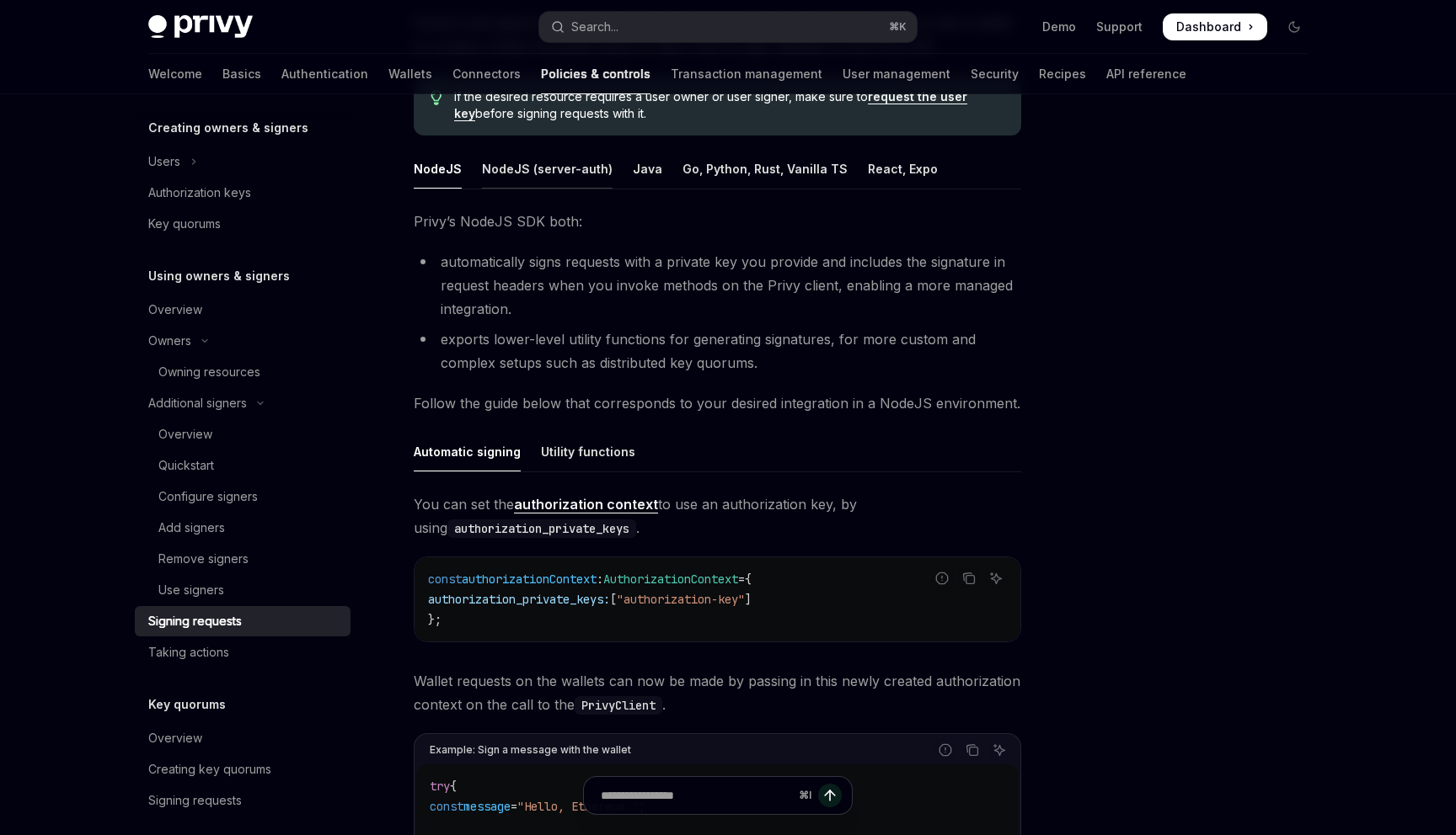
click at [538, 162] on div "NodeJS (server-auth)" at bounding box center [547, 168] width 131 height 39
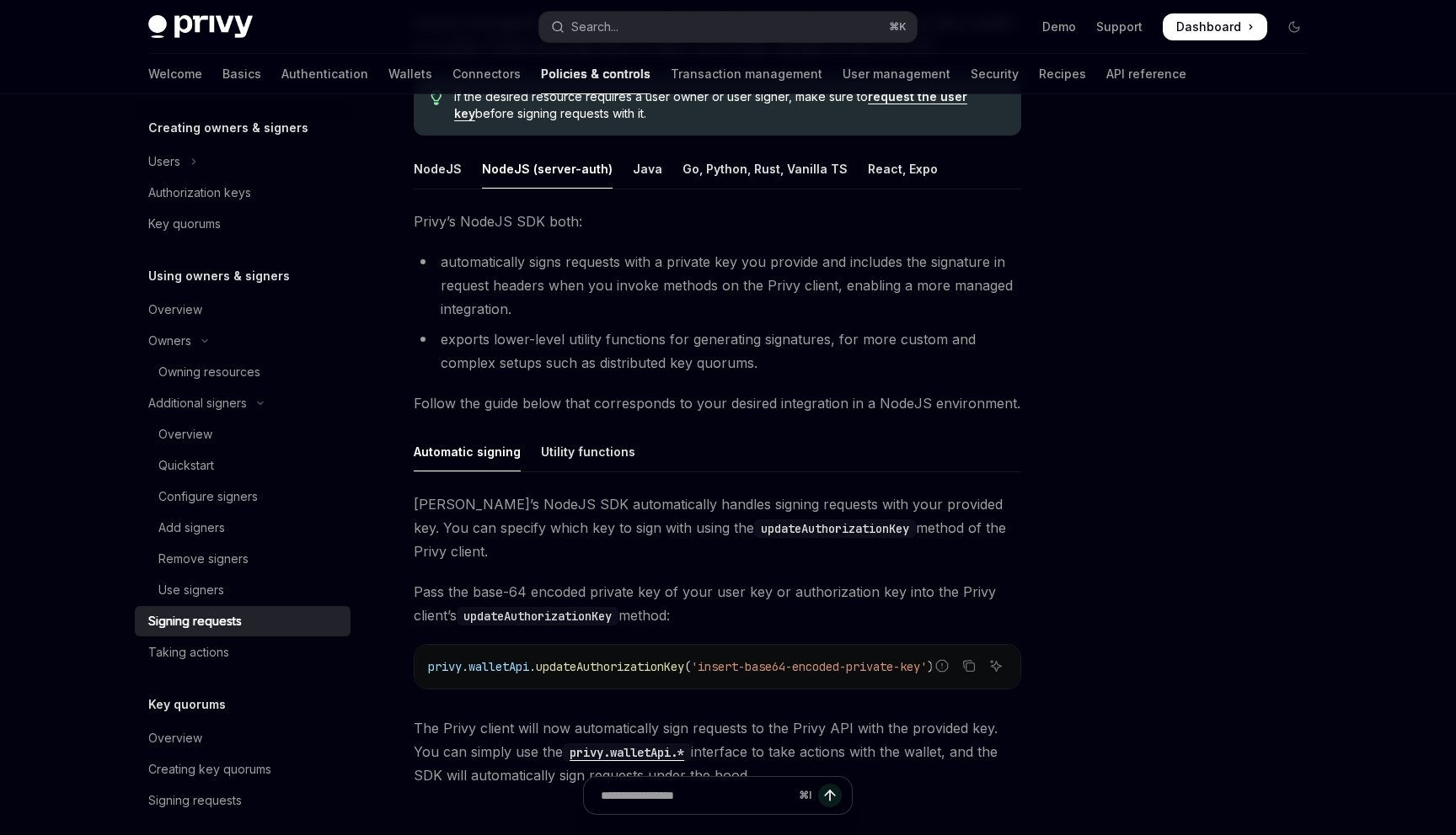
click at [469, 173] on ul "NodeJS NodeJS (server-auth) Java Go, Python, Rust, Vanilla TS React, Expo" at bounding box center [717, 168] width 607 height 40
click at [456, 177] on div "NodeJS" at bounding box center [438, 168] width 48 height 39
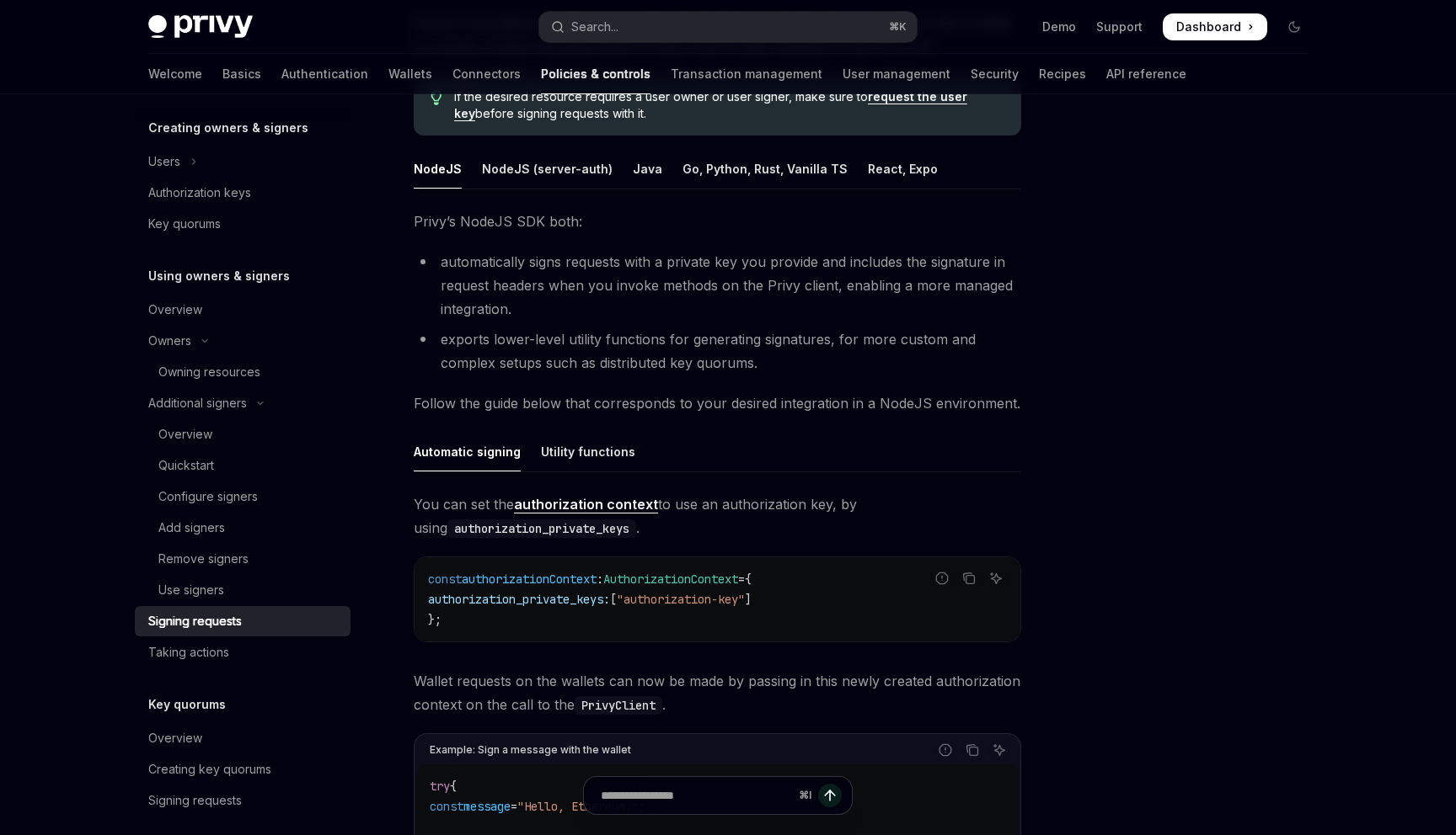
scroll to position [609, 0]
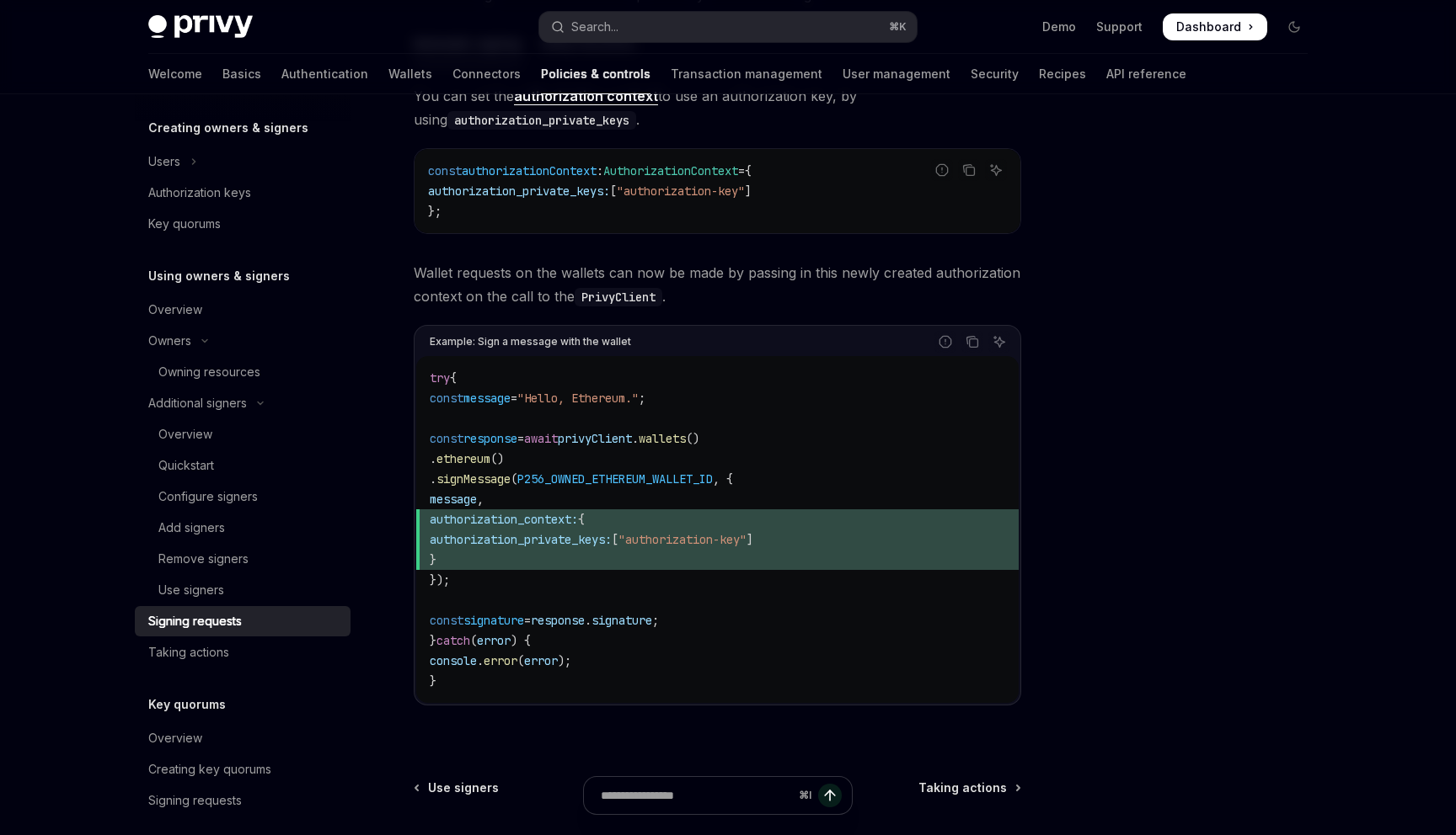
click at [562, 537] on span "authorization_private_keys:" at bounding box center [521, 540] width 182 height 15
drag, startPoint x: 562, startPoint y: 537, endPoint x: 557, endPoint y: 525, distance: 13.0
click at [557, 525] on code "try { const message = "Hello, Ethereum." ; const response = await privyClient .…" at bounding box center [717, 530] width 575 height 323
click at [557, 525] on span "authorization_context:" at bounding box center [504, 520] width 148 height 15
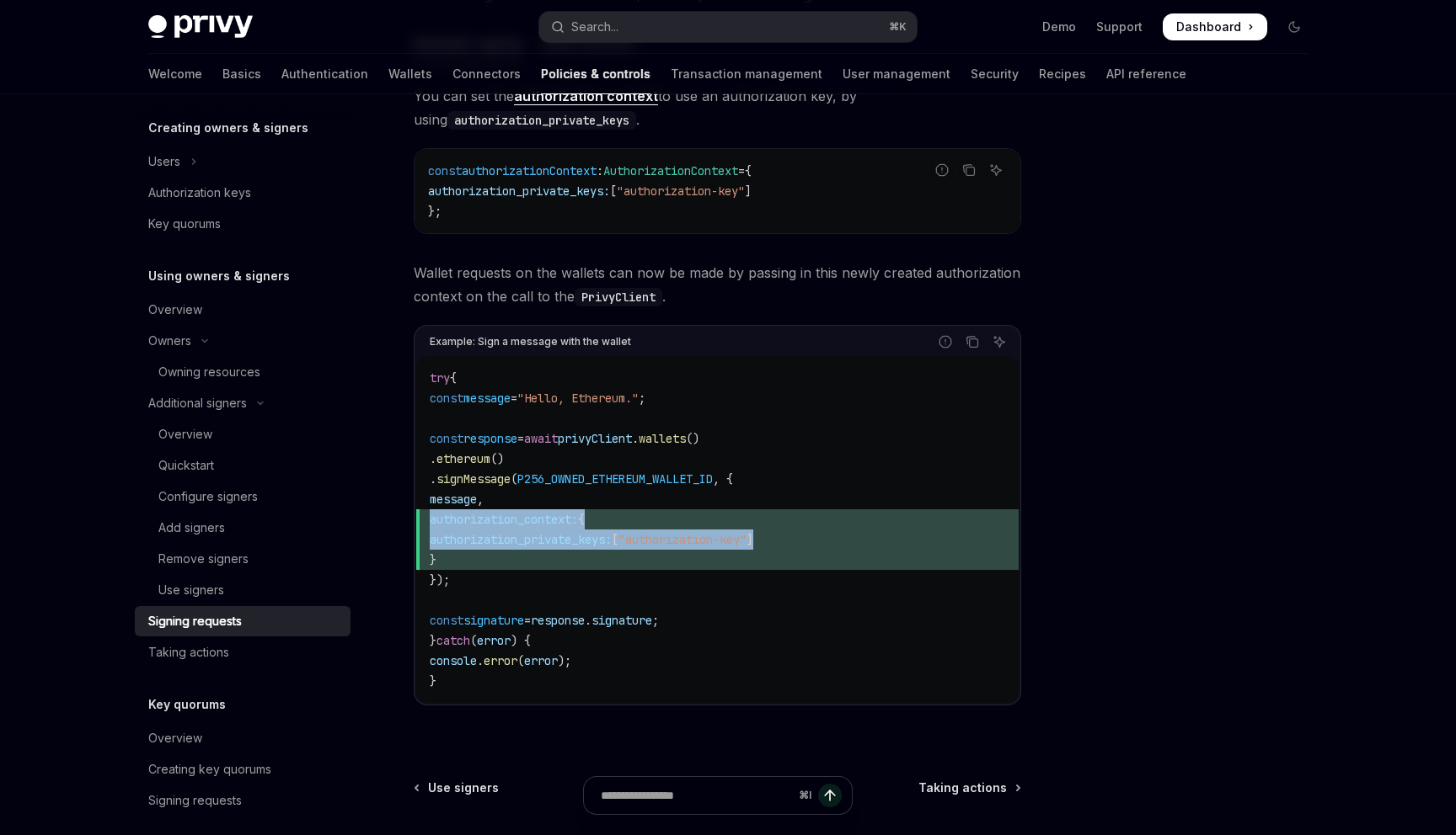
click at [557, 525] on span "authorization_context:" at bounding box center [504, 520] width 148 height 15
click at [744, 546] on span ""authorization-key"" at bounding box center [682, 540] width 128 height 15
drag, startPoint x: 744, startPoint y: 546, endPoint x: 805, endPoint y: 542, distance: 61.1
click at [746, 544] on span ""authorization-key"" at bounding box center [682, 540] width 128 height 15
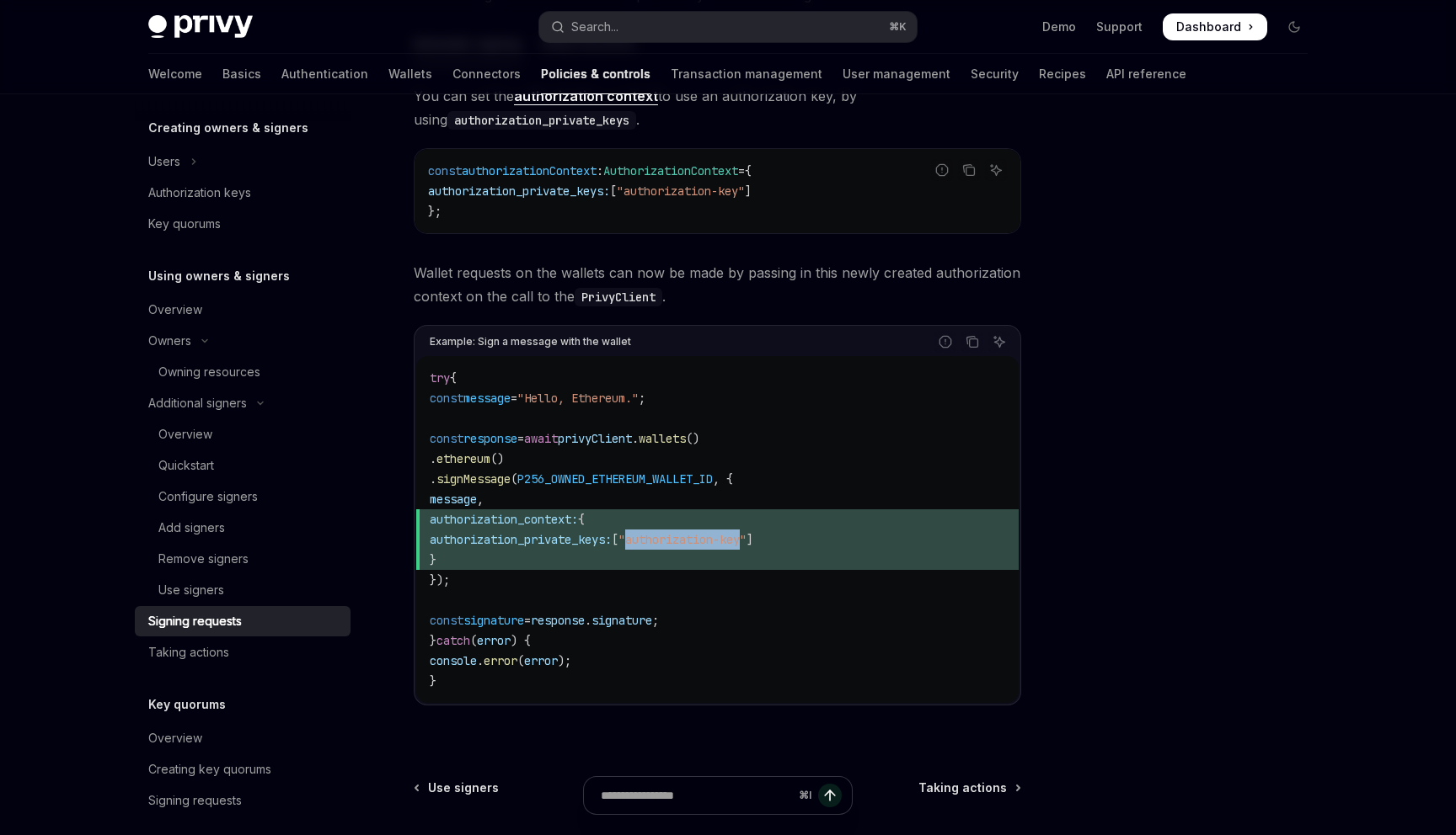
copy span "authorization-key"
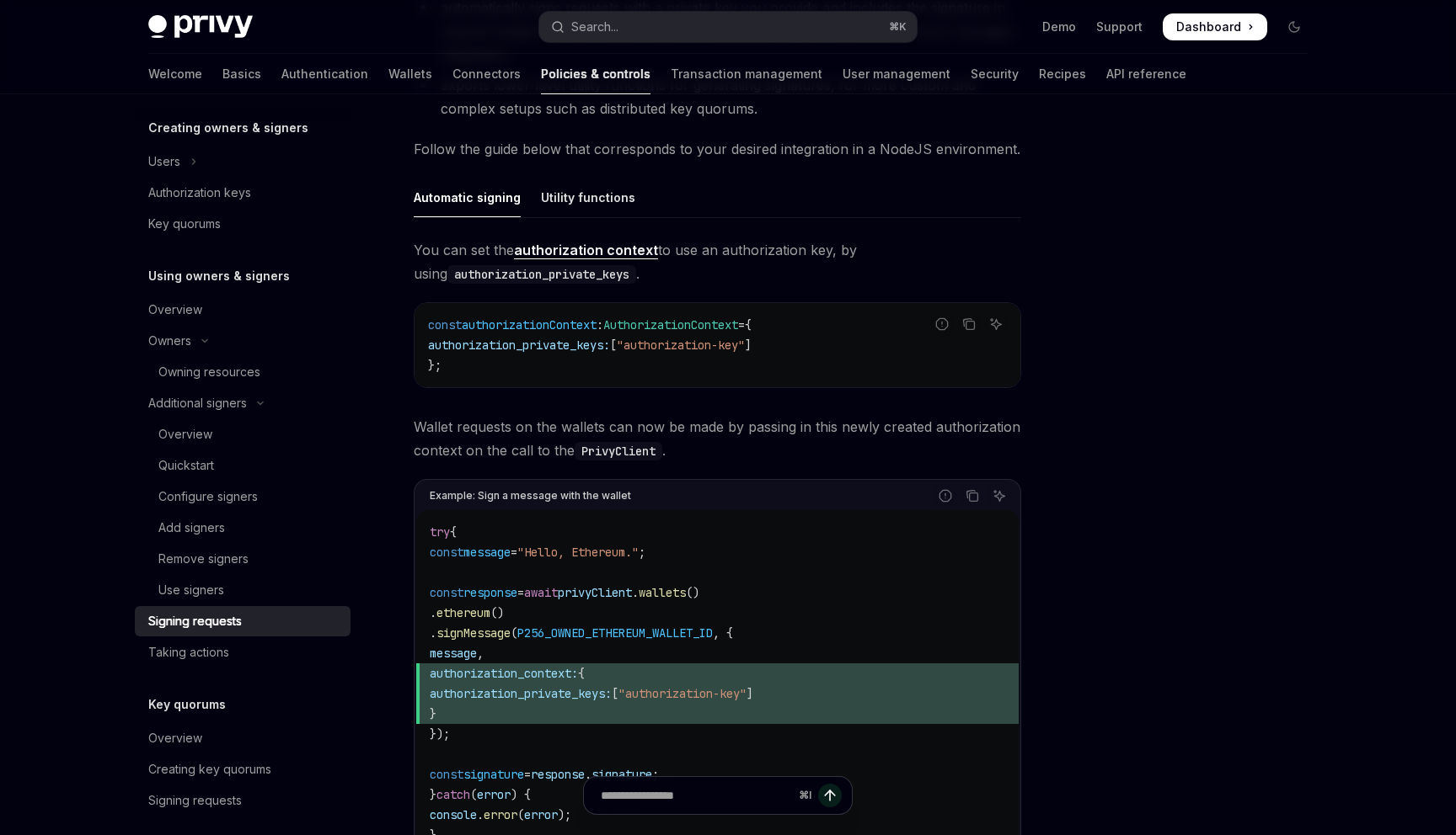
scroll to position [454, 0]
click at [549, 283] on code "authorization_private_keys" at bounding box center [541, 276] width 189 height 19
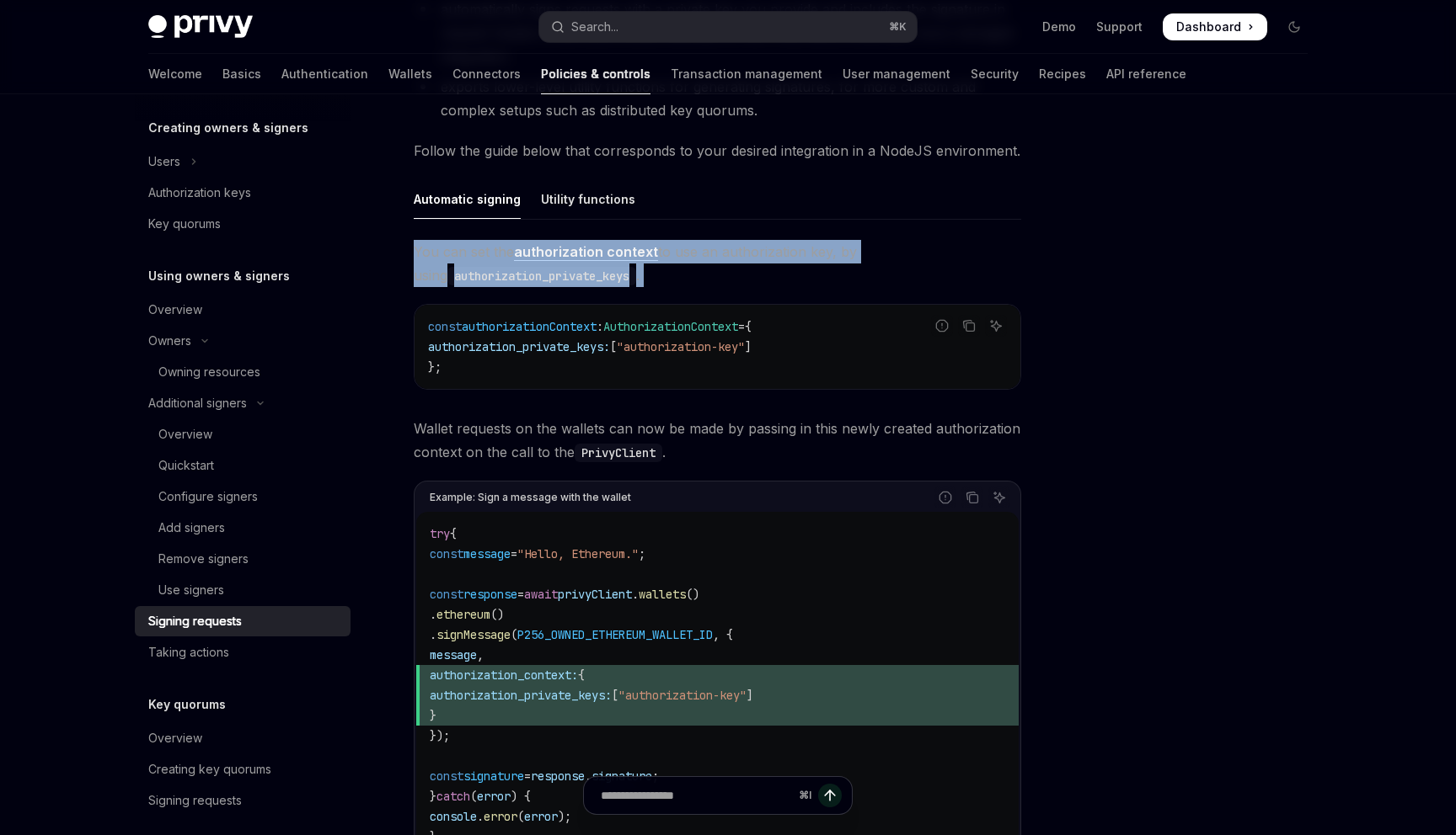
click at [549, 283] on code "authorization_private_keys" at bounding box center [541, 276] width 189 height 19
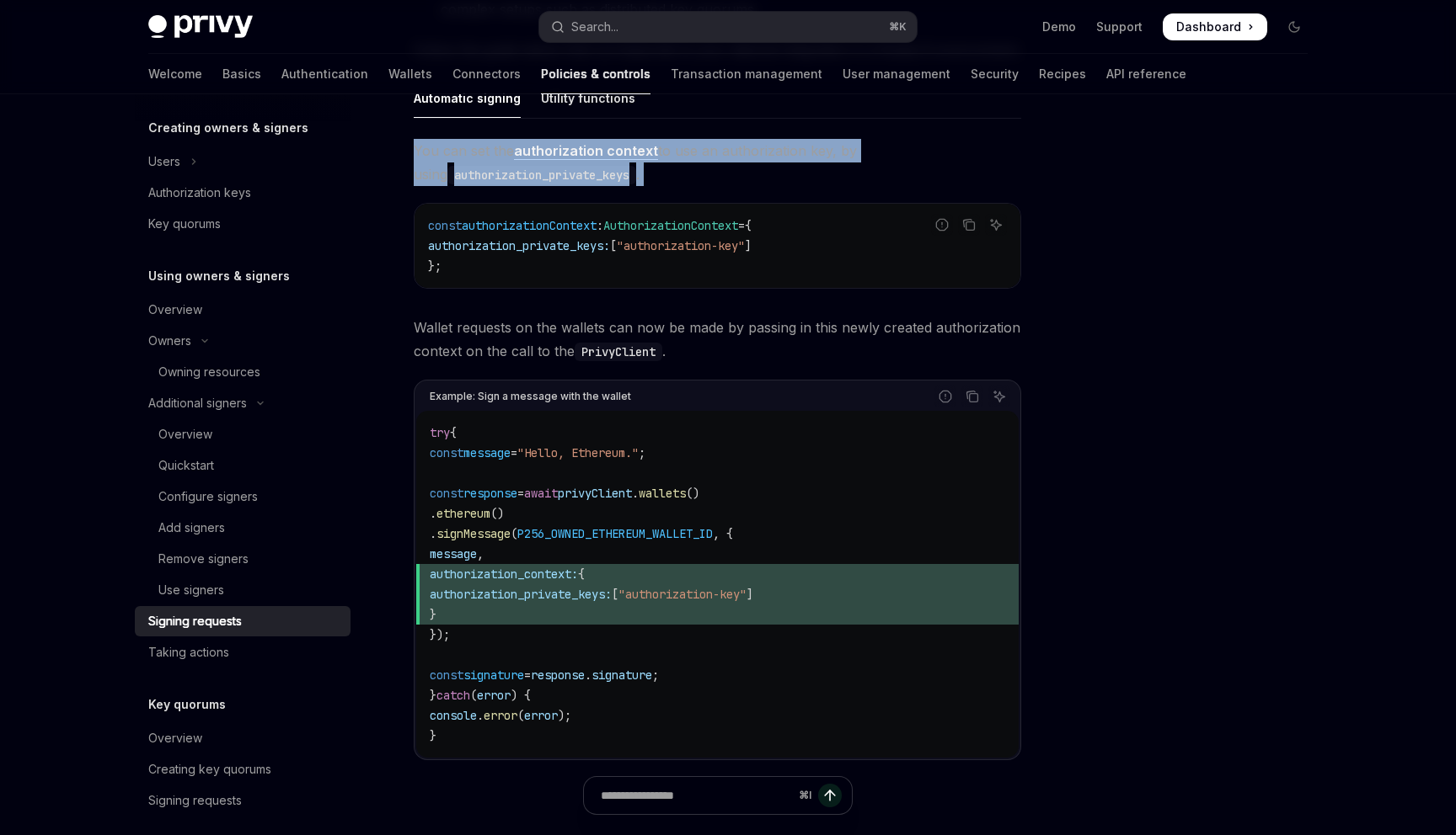
scroll to position [556, 0]
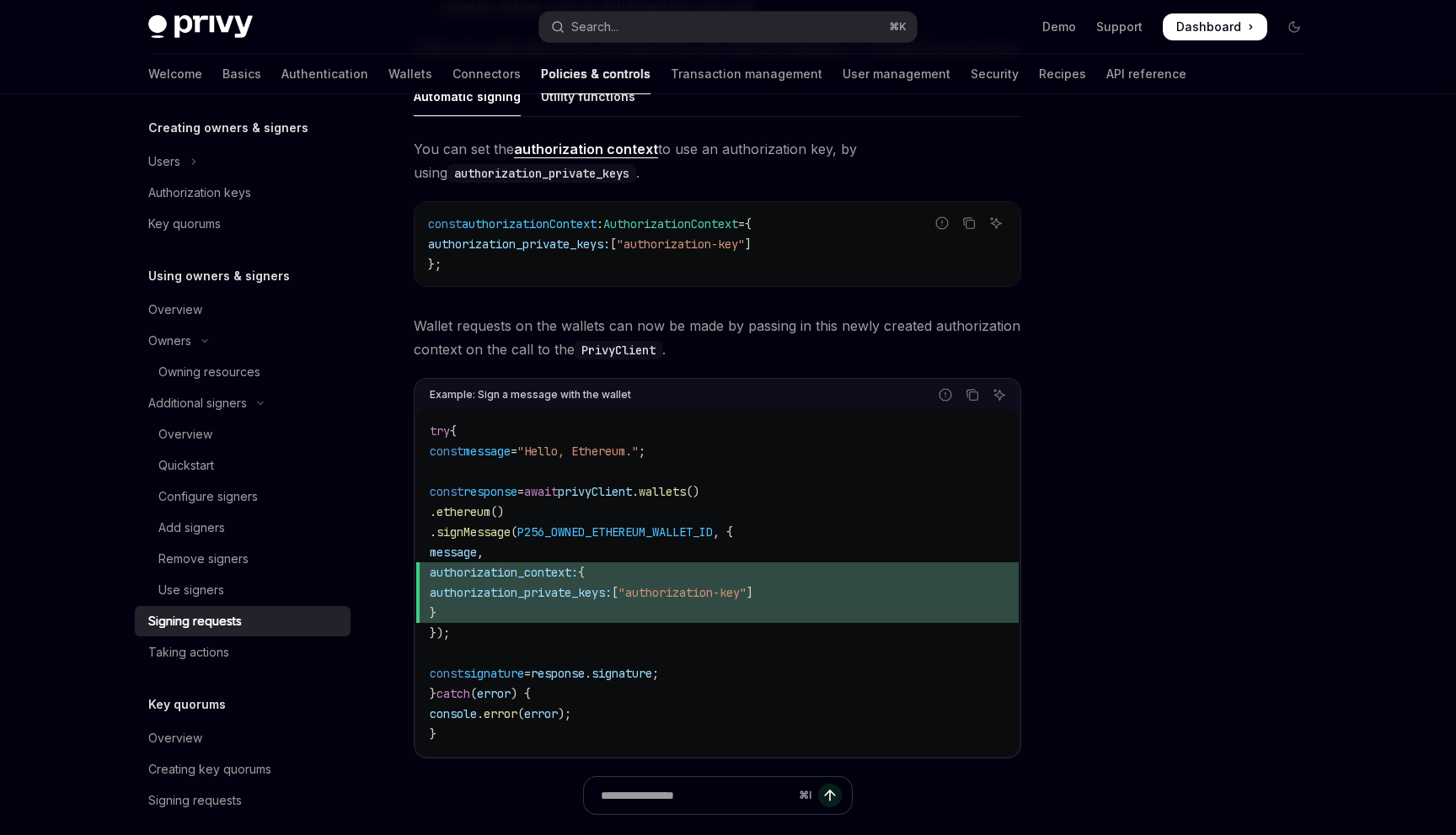
click at [598, 596] on span "authorization_private_keys:" at bounding box center [521, 593] width 182 height 15
drag, startPoint x: 598, startPoint y: 596, endPoint x: 718, endPoint y: 597, distance: 120.0
click at [718, 597] on span "authorization_private_keys: [ "authorization-key" ]" at bounding box center [717, 593] width 575 height 21
click at [718, 597] on span ""authorization-key"" at bounding box center [682, 593] width 128 height 15
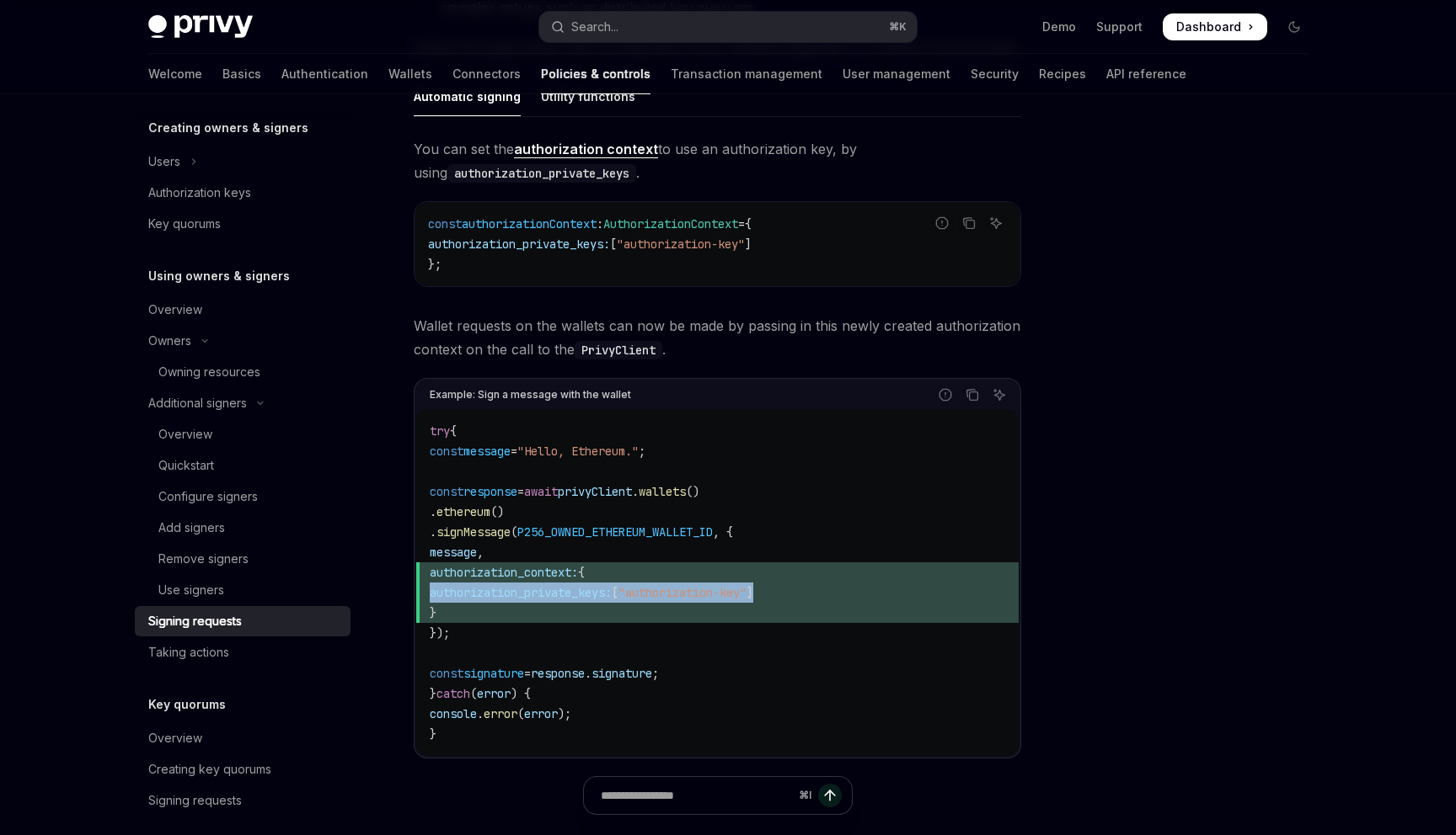
click at [718, 597] on span ""authorization-key"" at bounding box center [682, 593] width 128 height 15
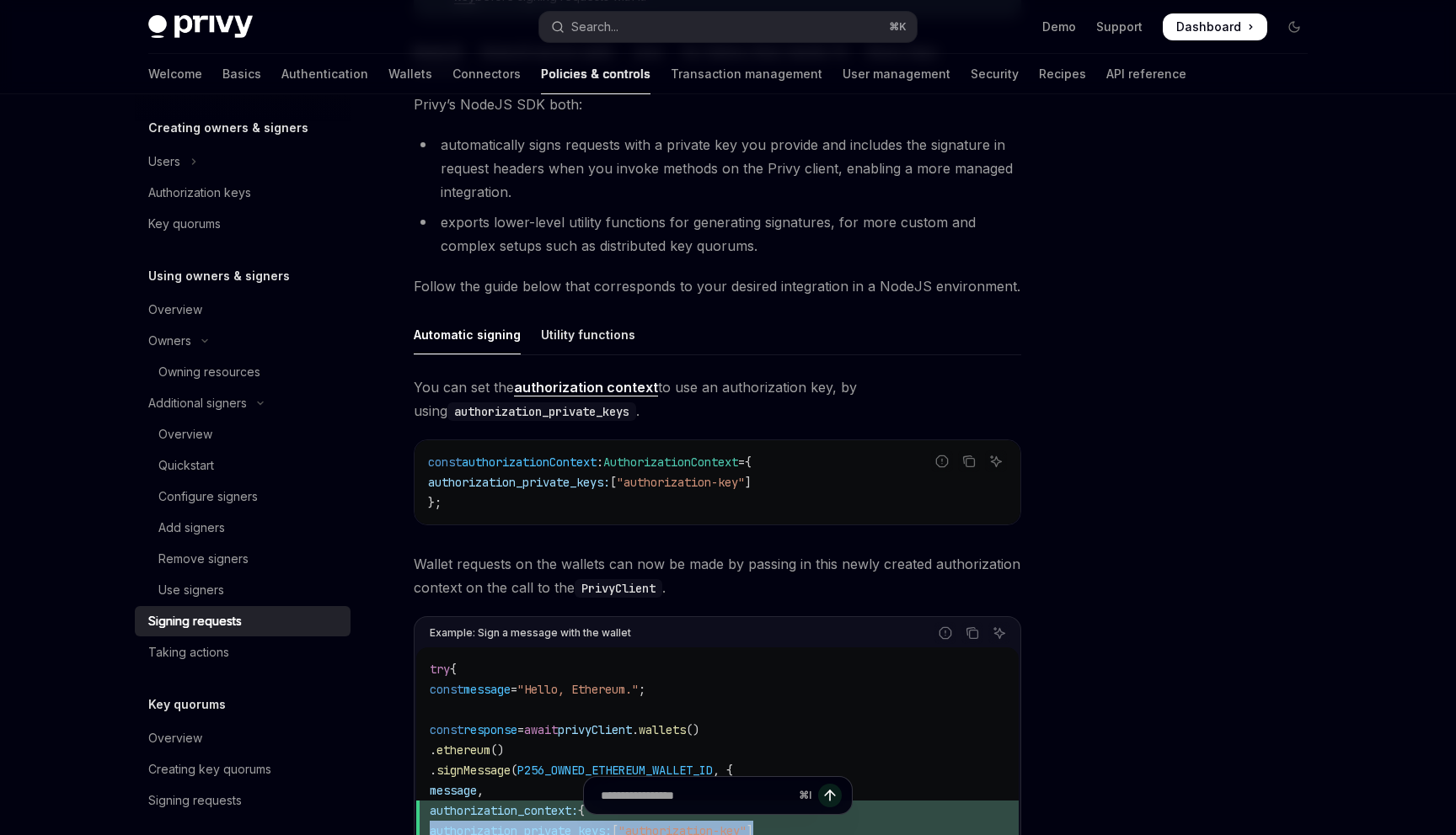
scroll to position [317, 0]
click at [606, 347] on div "Utility functions" at bounding box center [588, 337] width 94 height 39
type textarea "*"
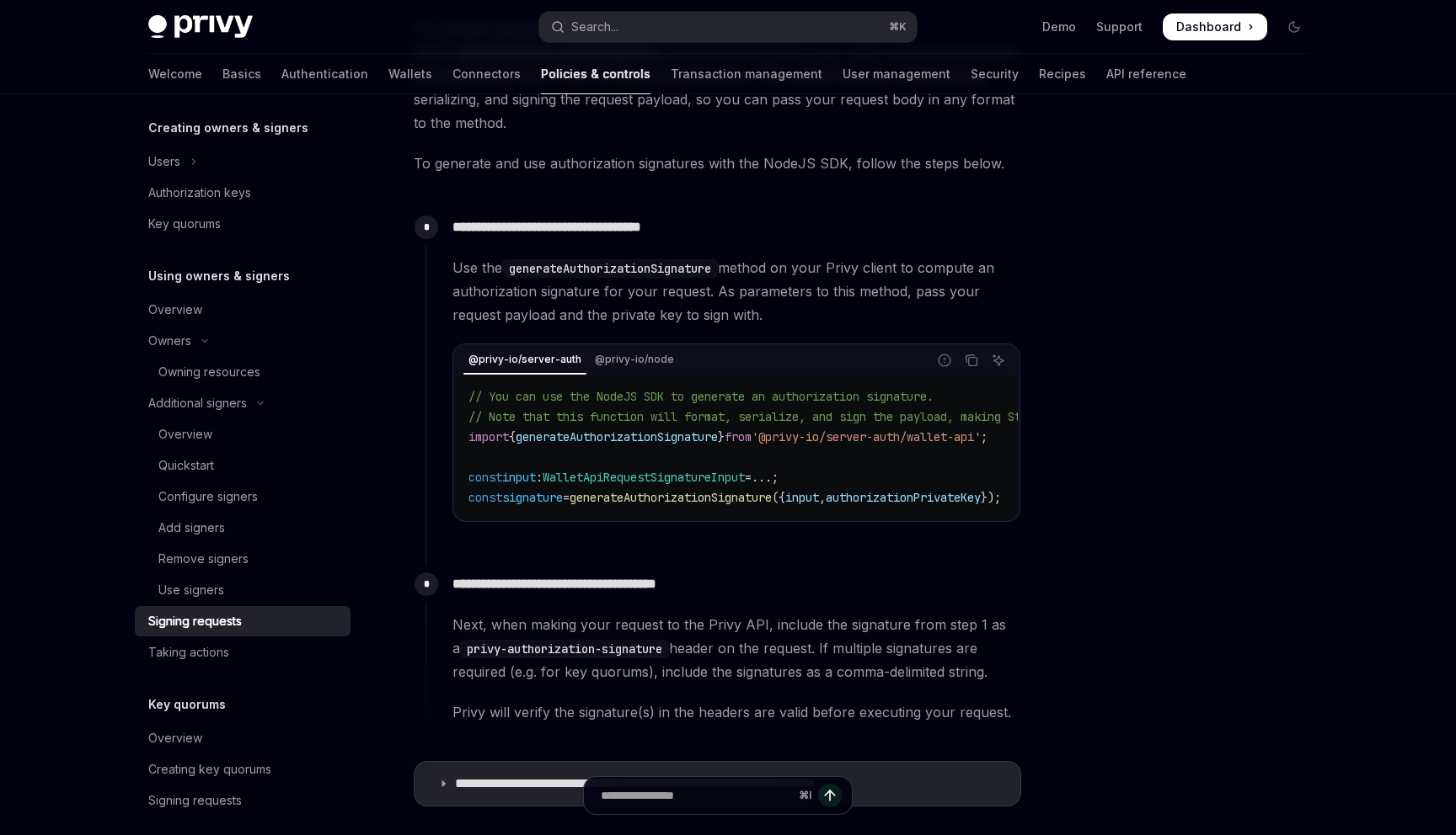
scroll to position [658, 0]
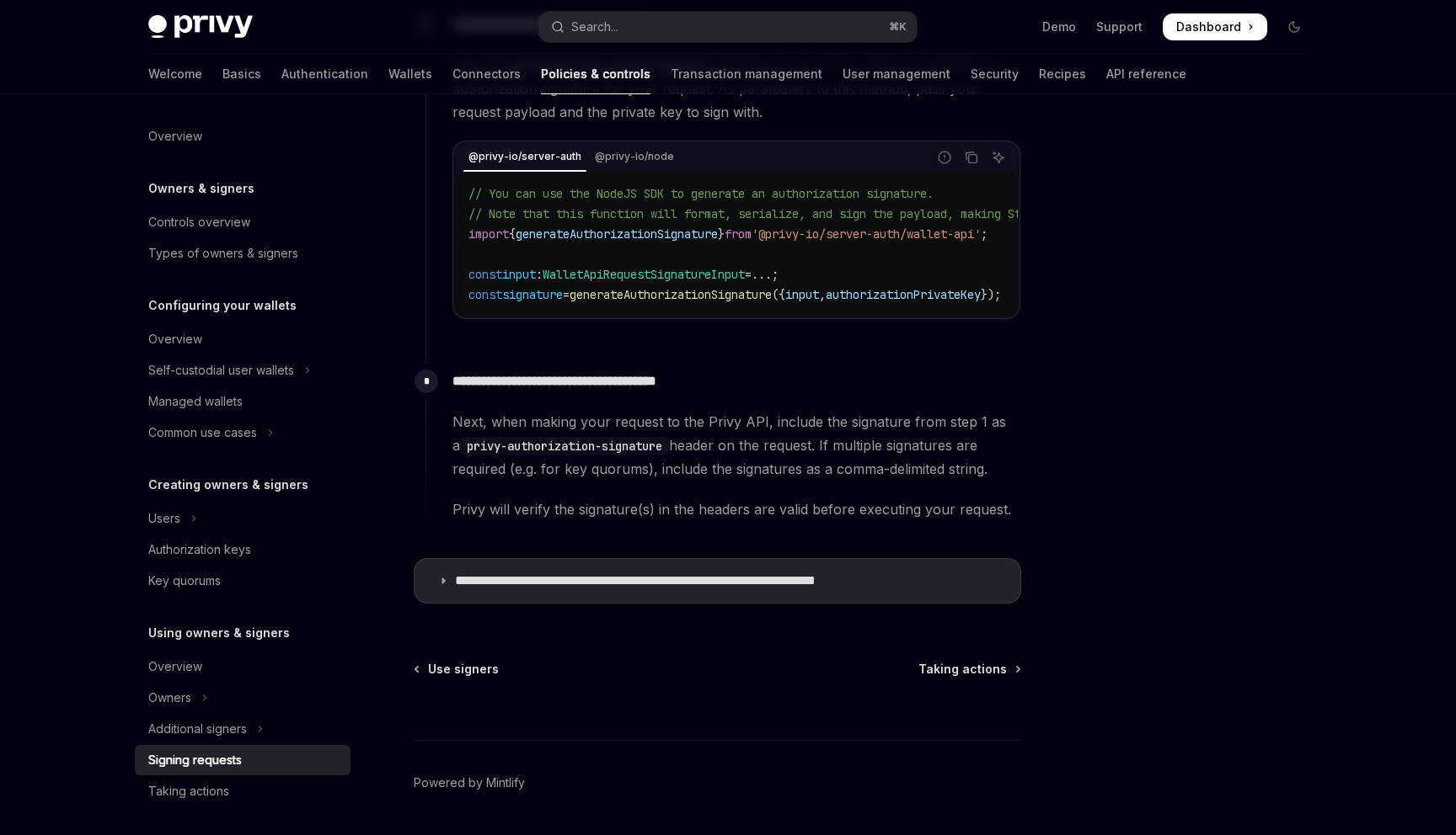
click at [785, 294] on span "({" at bounding box center [779, 295] width 14 height 15
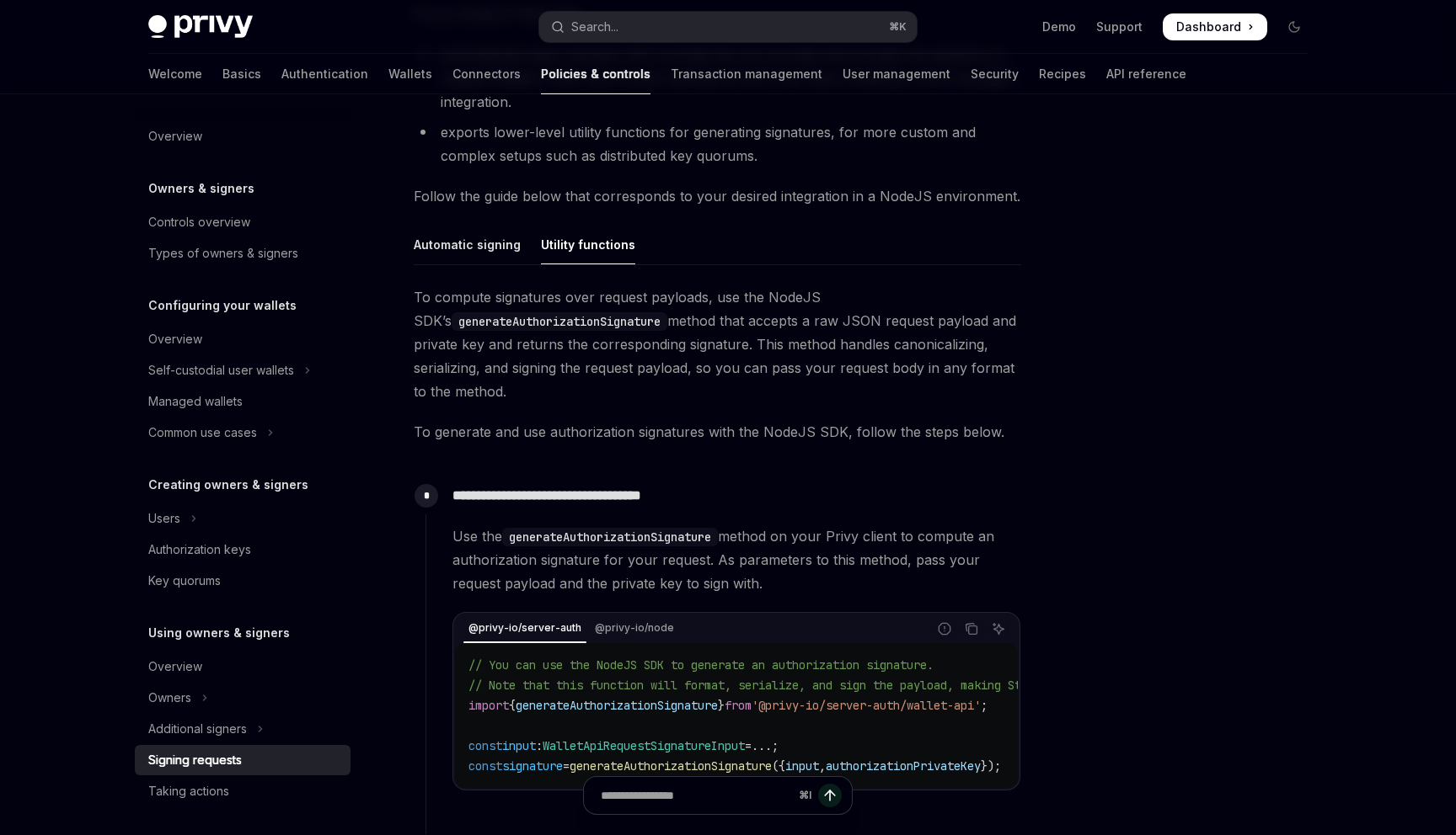
scroll to position [242, 0]
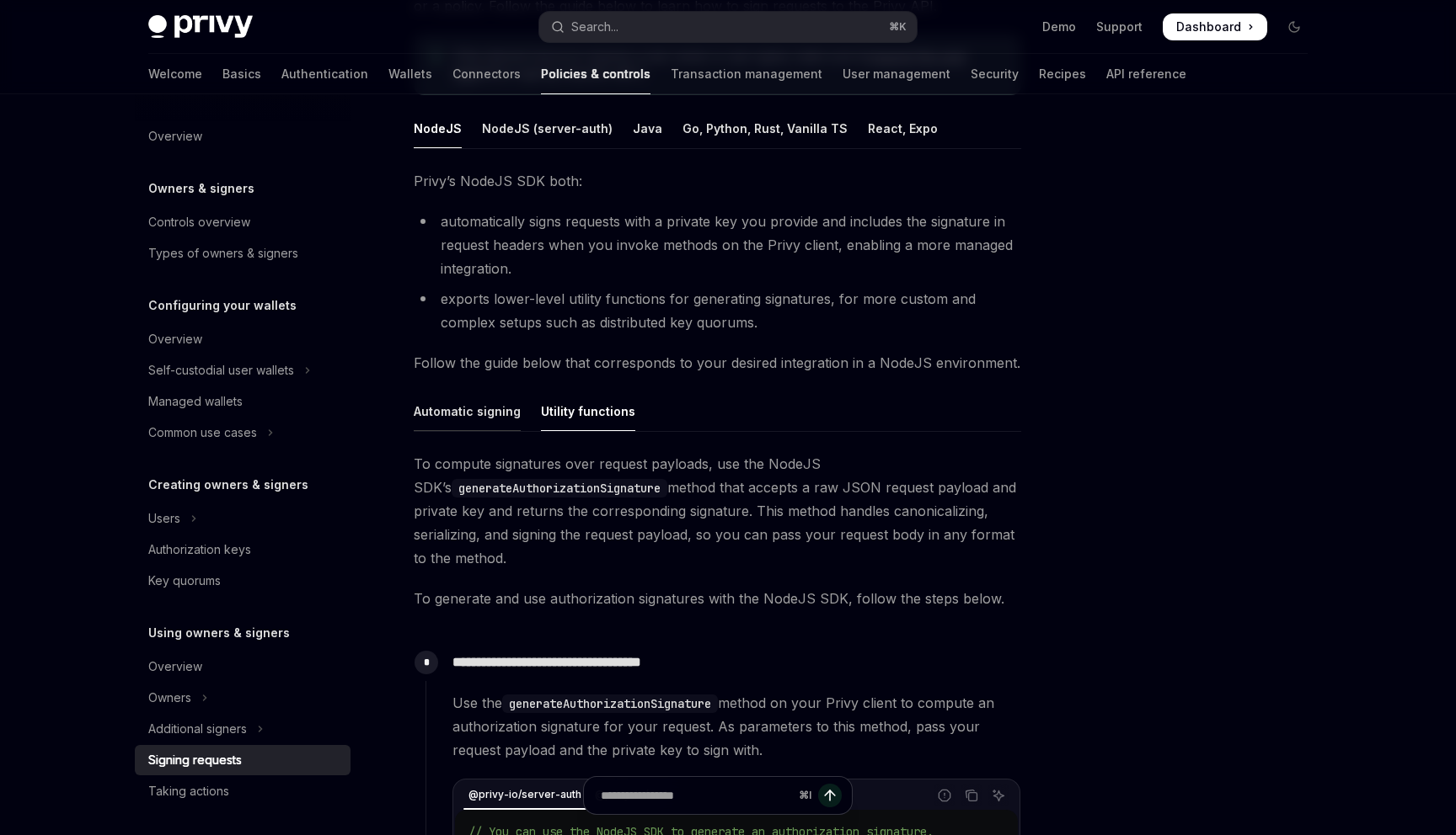
click at [510, 400] on div "Automatic signing" at bounding box center [467, 411] width 107 height 39
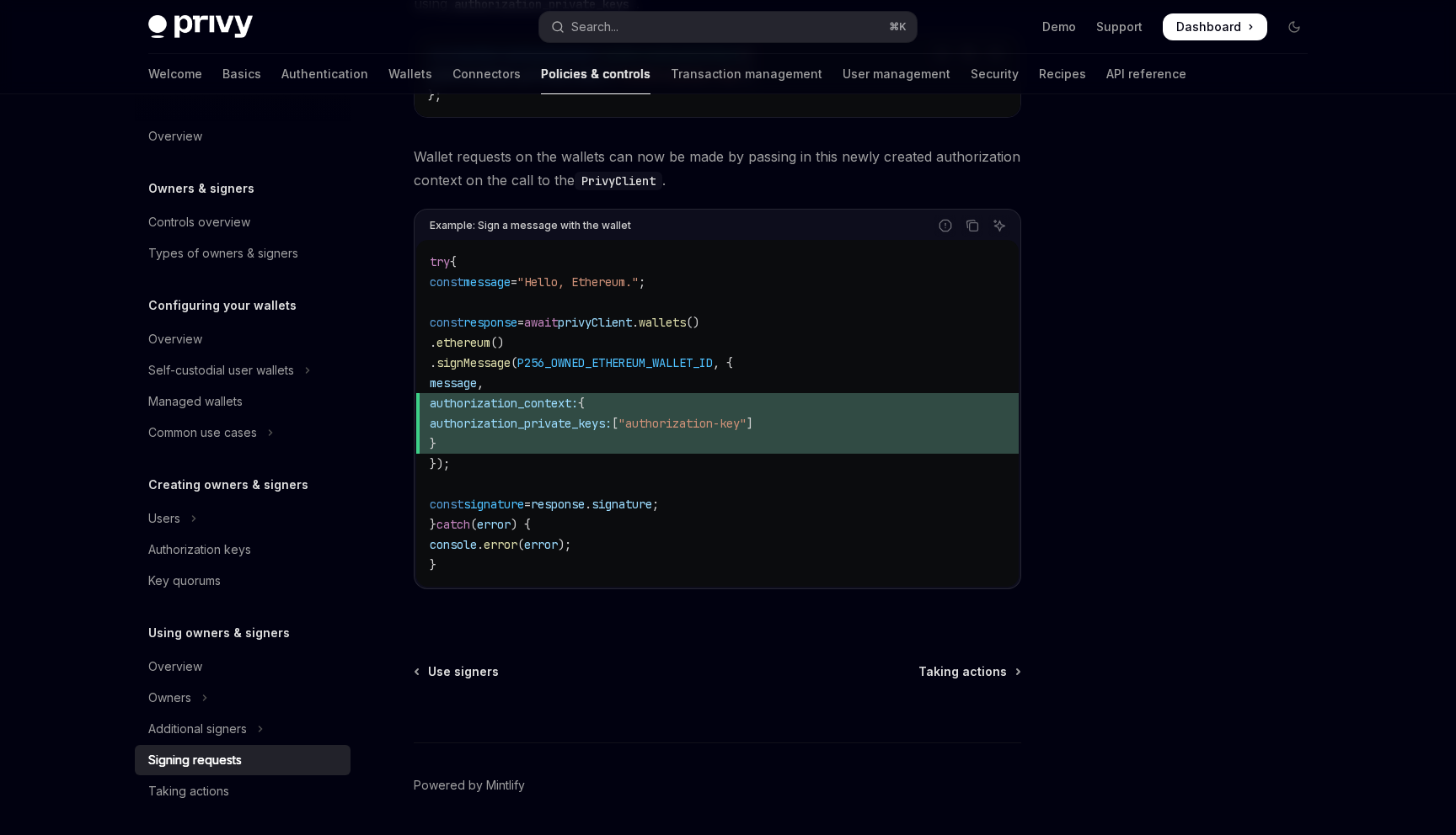
scroll to position [255, 0]
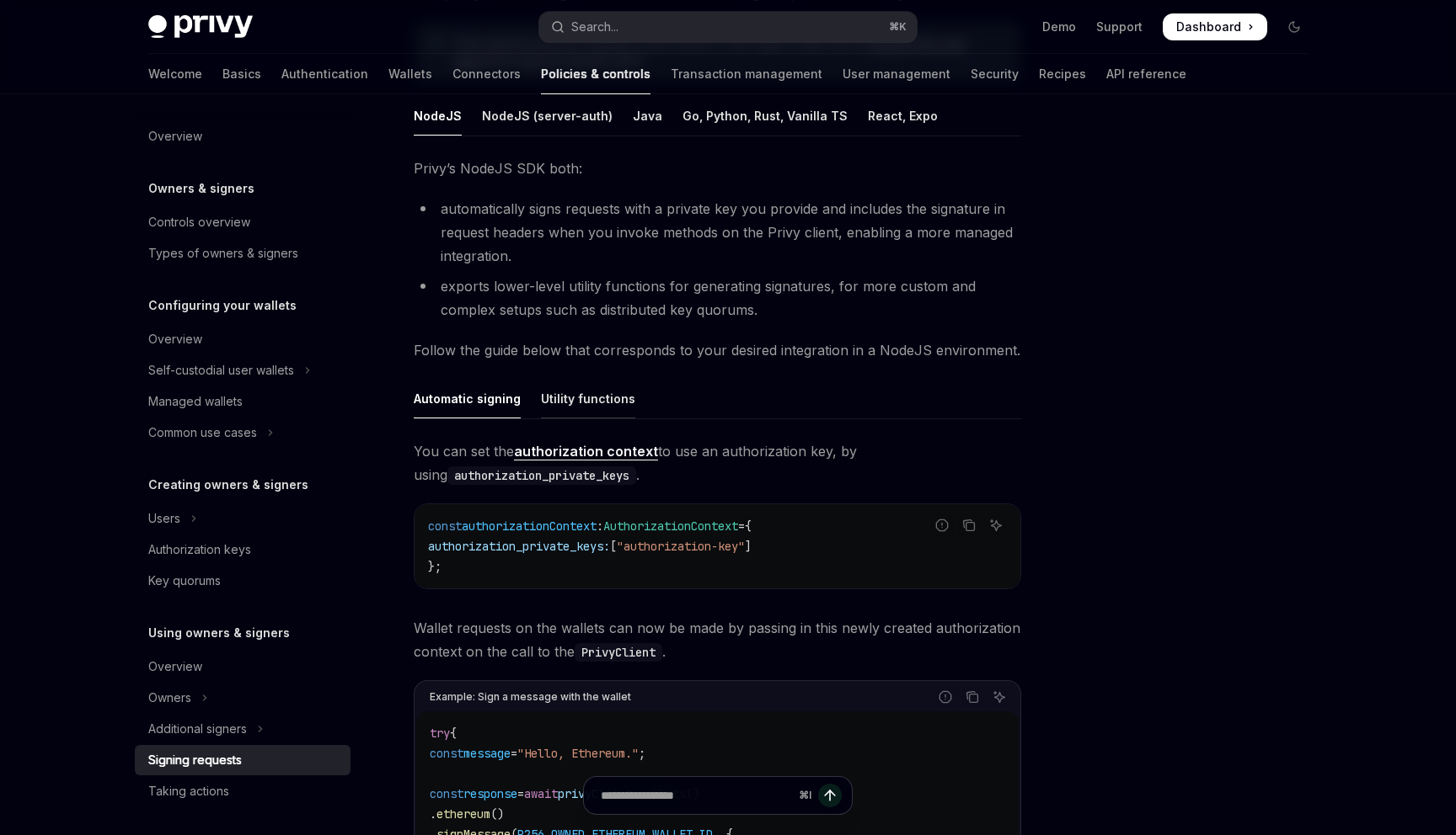
click at [554, 406] on div "Utility functions" at bounding box center [588, 398] width 94 height 39
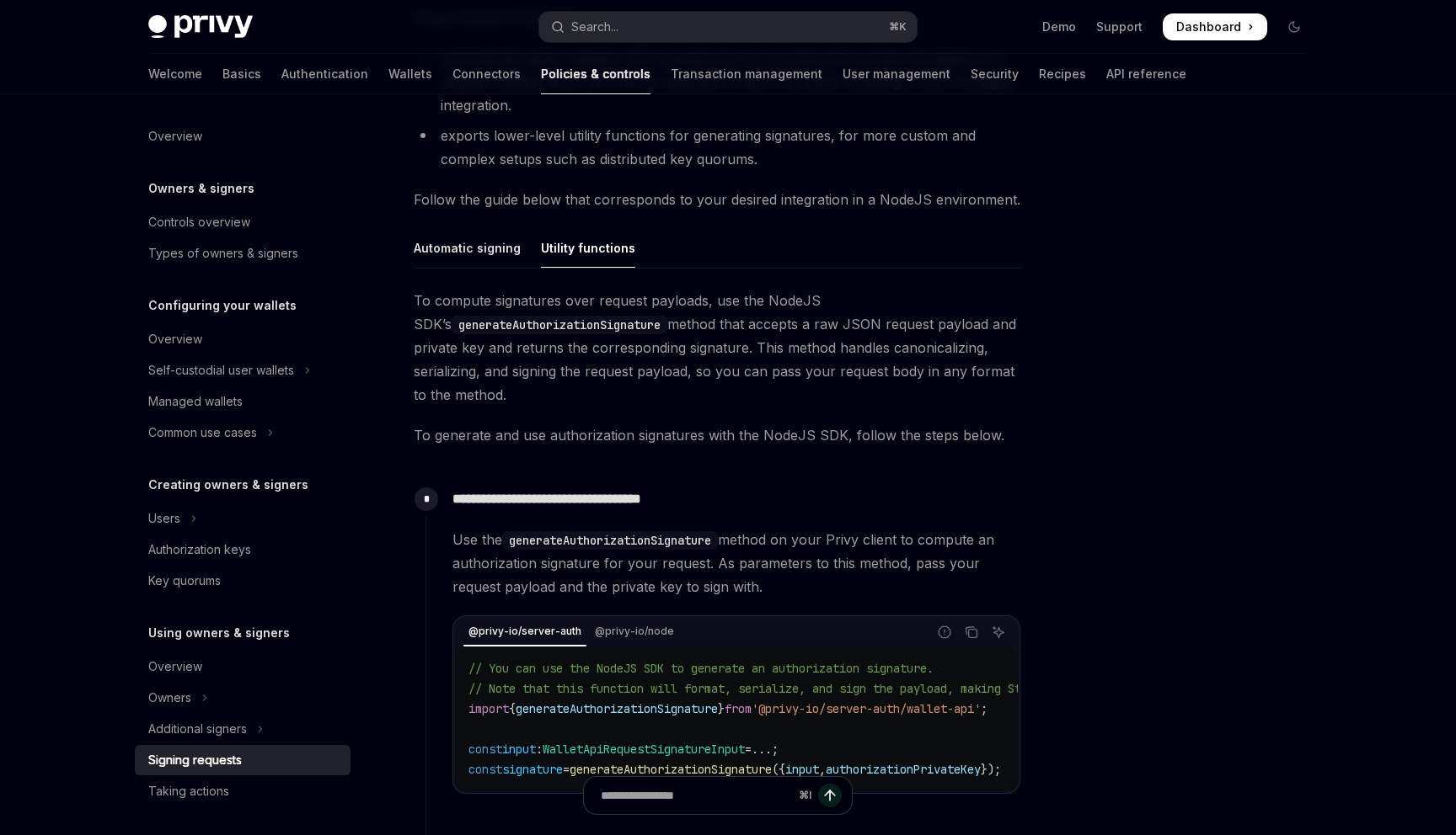
scroll to position [806, 0]
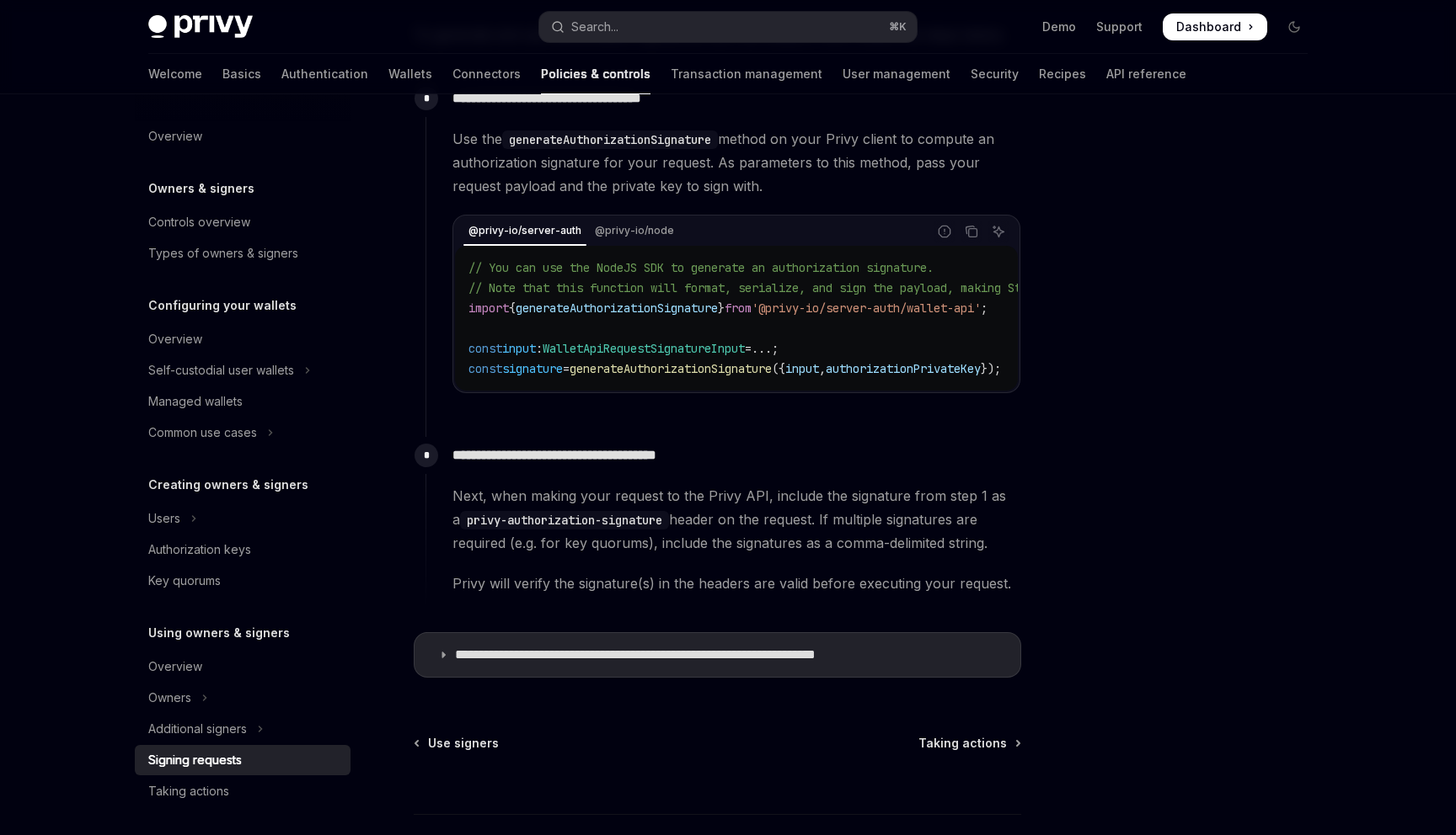
click at [772, 364] on span "generateAuthorizationSignature" at bounding box center [670, 369] width 202 height 15
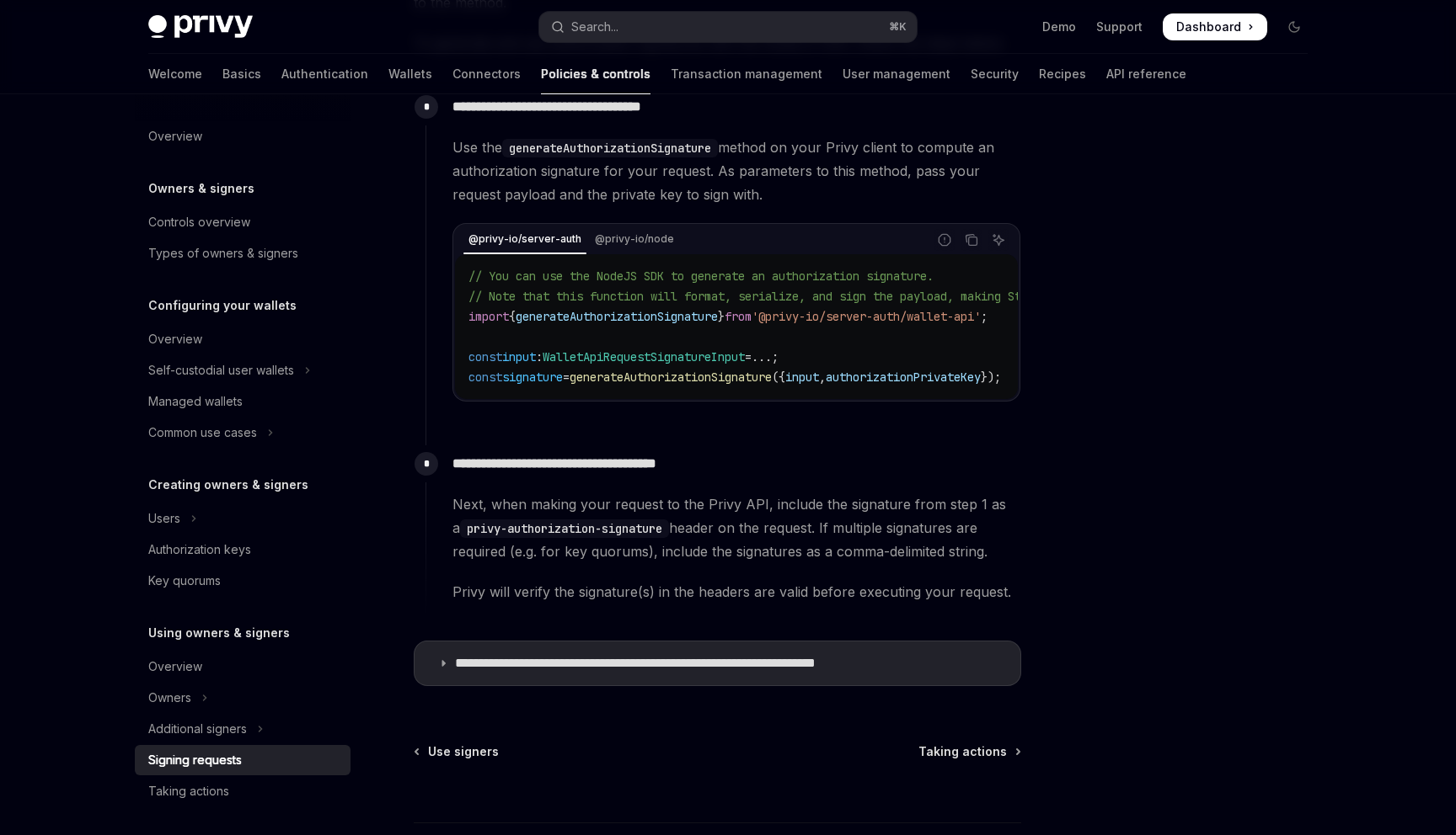
click at [726, 356] on span "WalletApiRequestSignatureInput" at bounding box center [644, 357] width 202 height 15
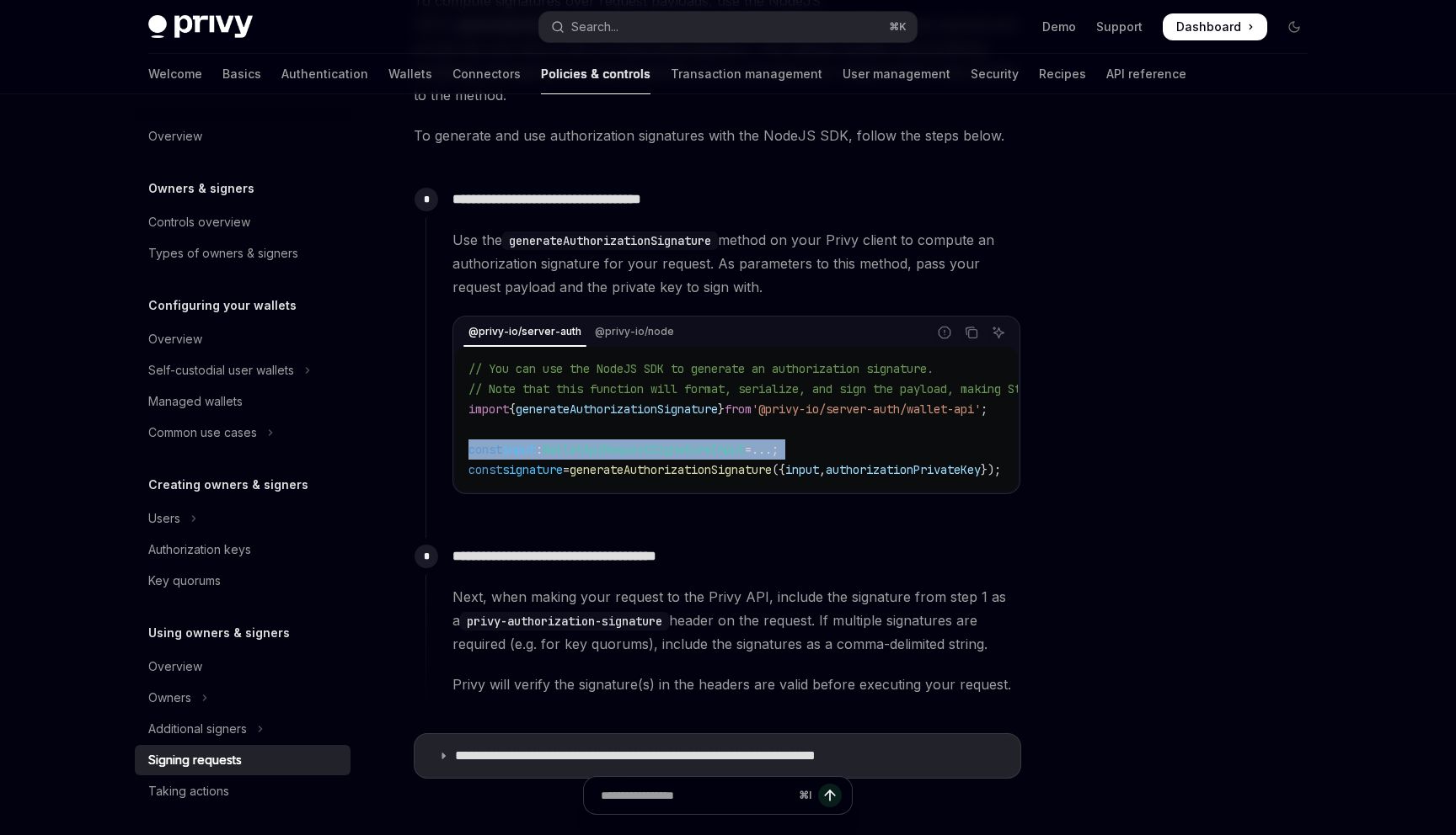
scroll to position [604, 0]
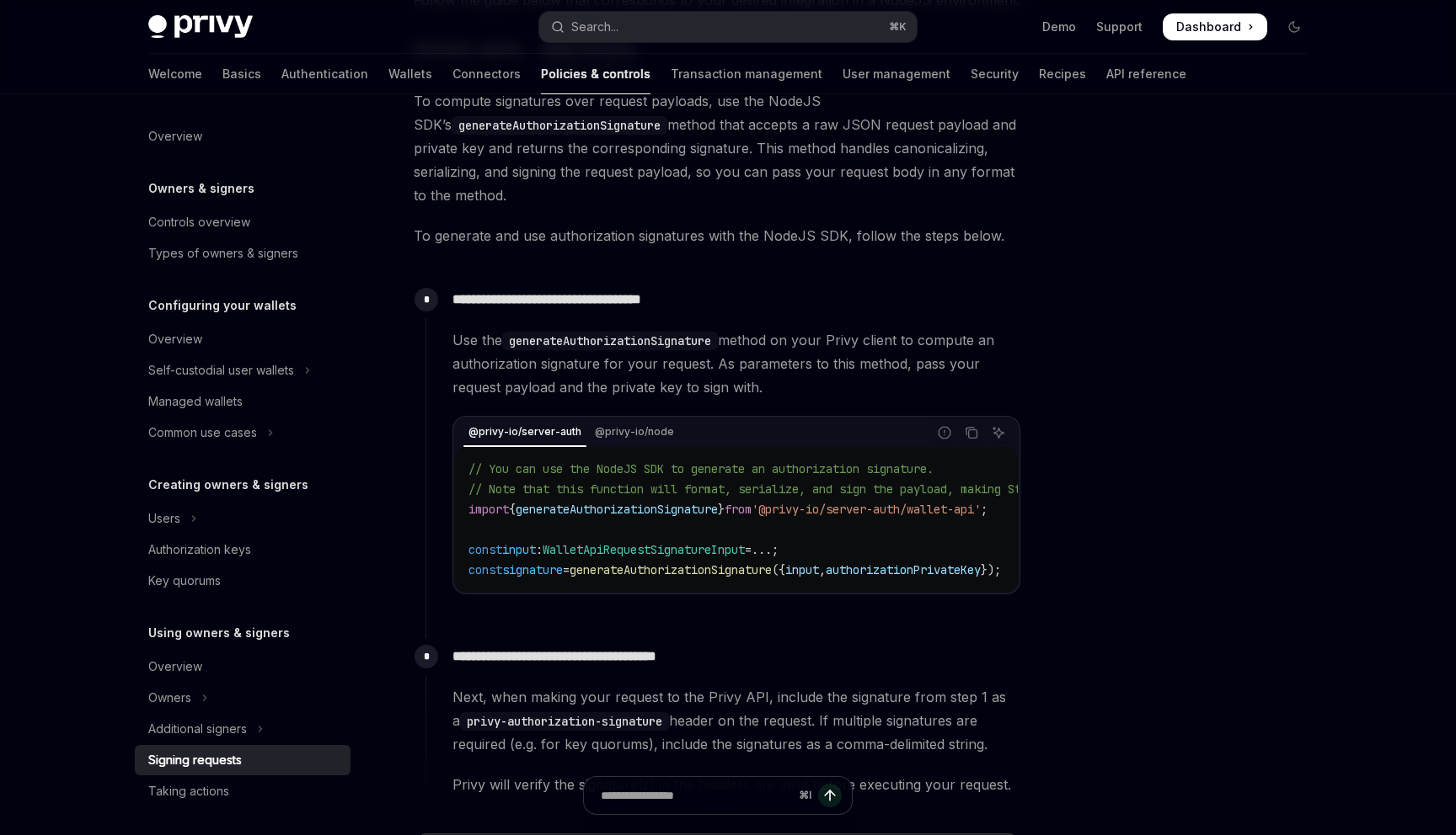
click at [635, 346] on code "generateAuthorizationSignature" at bounding box center [610, 341] width 215 height 19
copy code "generateAuthorizationSignature"
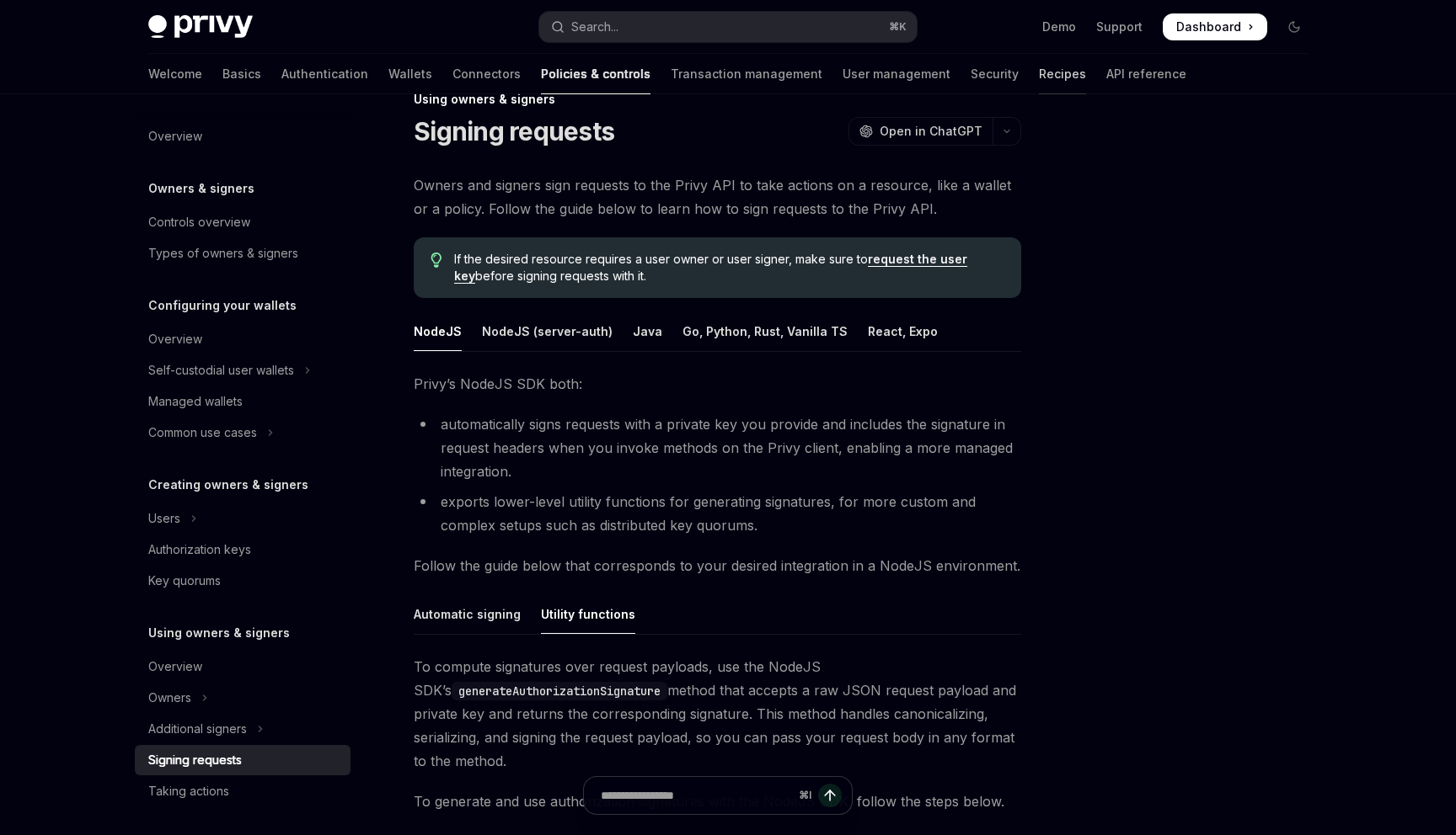
scroll to position [0, 0]
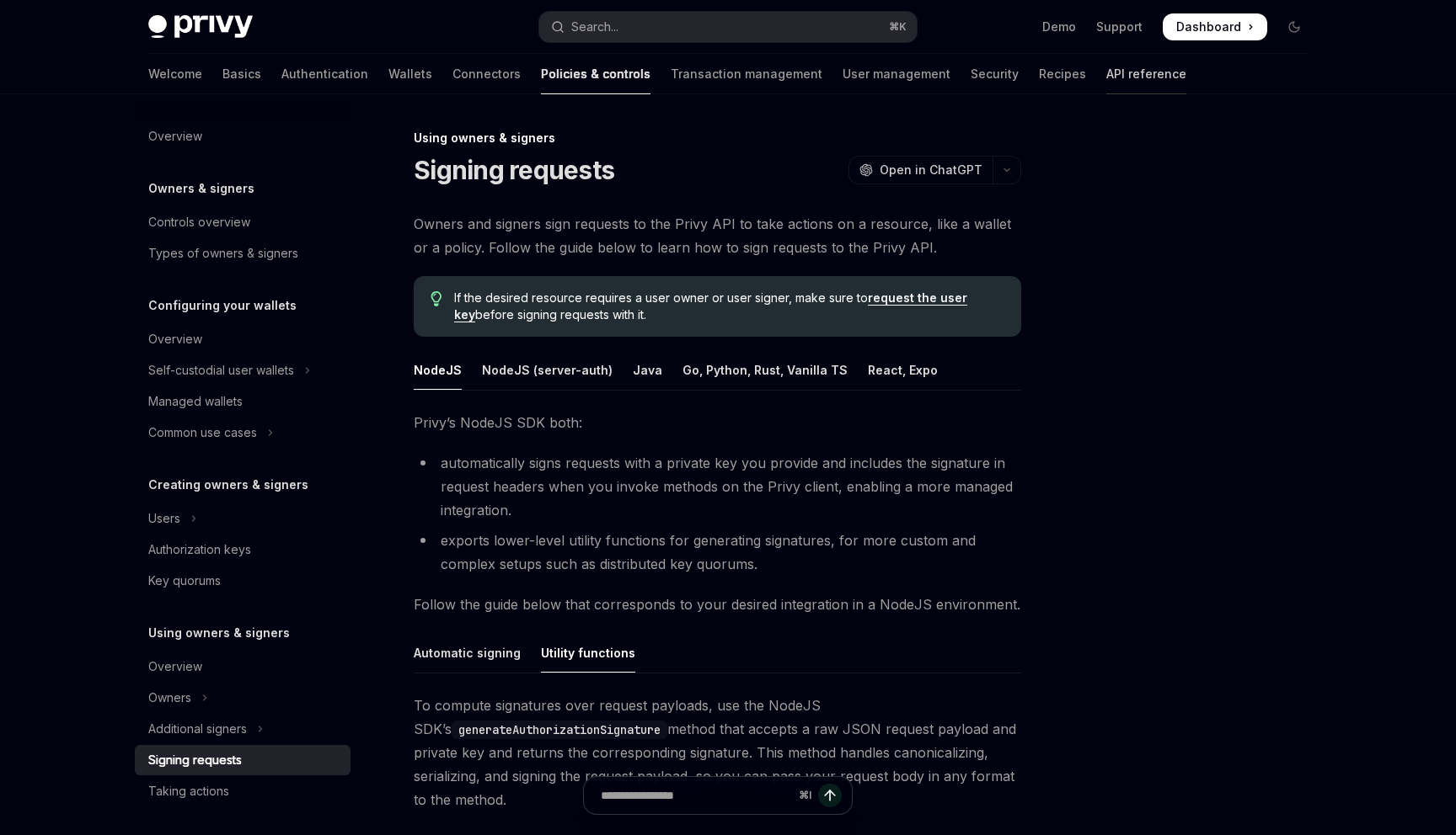
click at [1106, 68] on link "API reference" at bounding box center [1147, 74] width 80 height 40
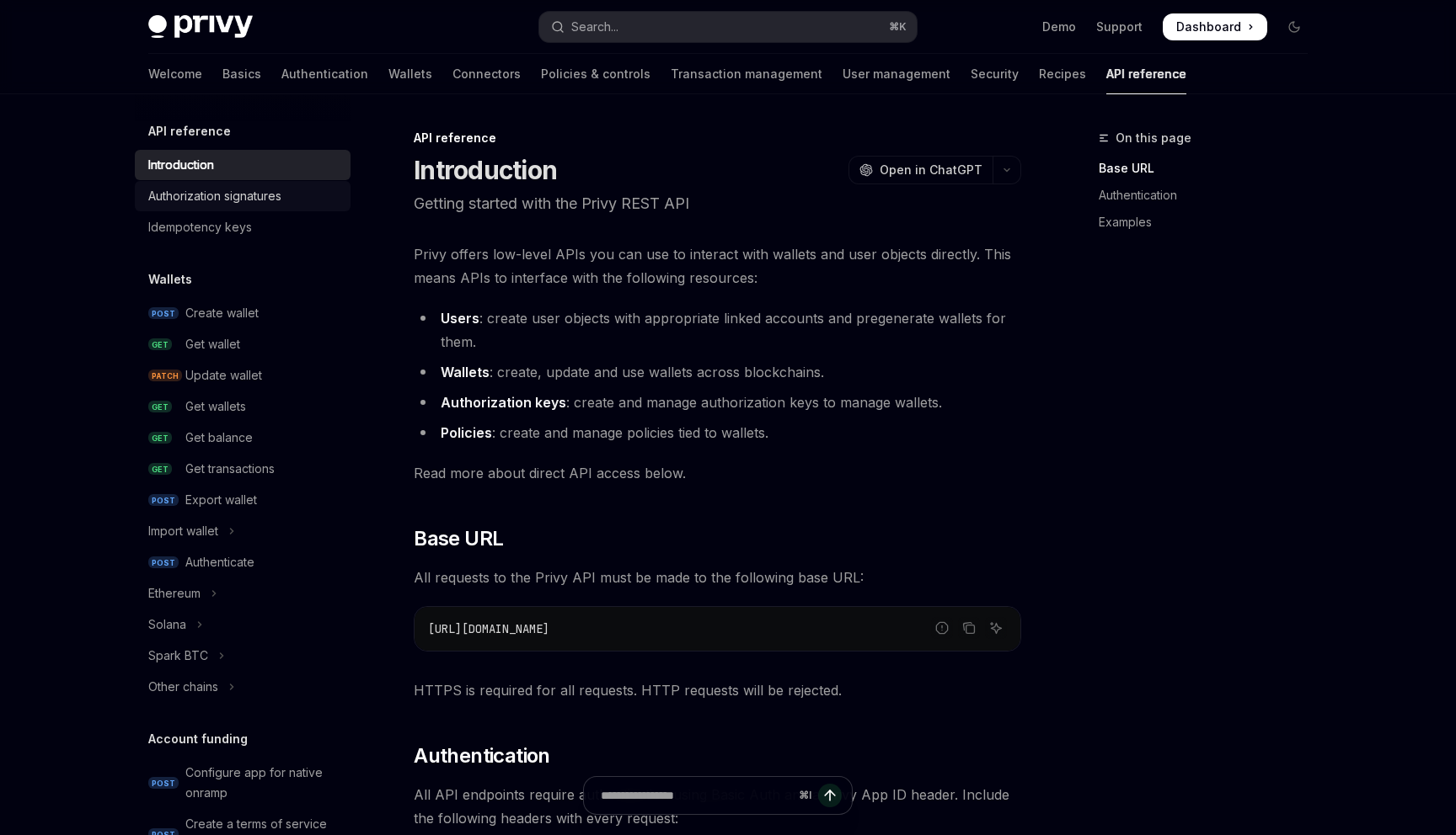
click at [238, 205] on div "Authorization signatures" at bounding box center [215, 197] width 133 height 21
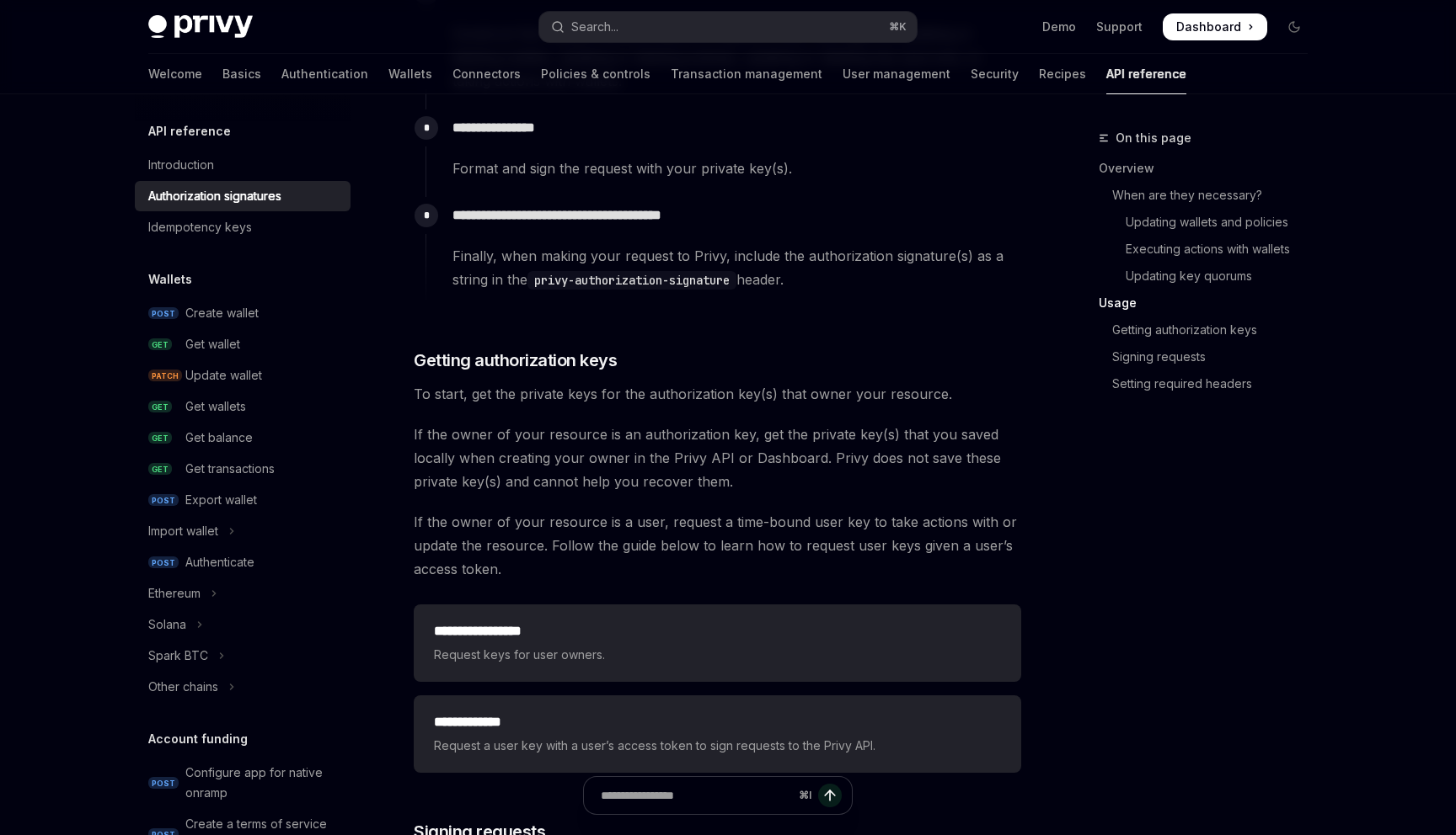
scroll to position [1542, 0]
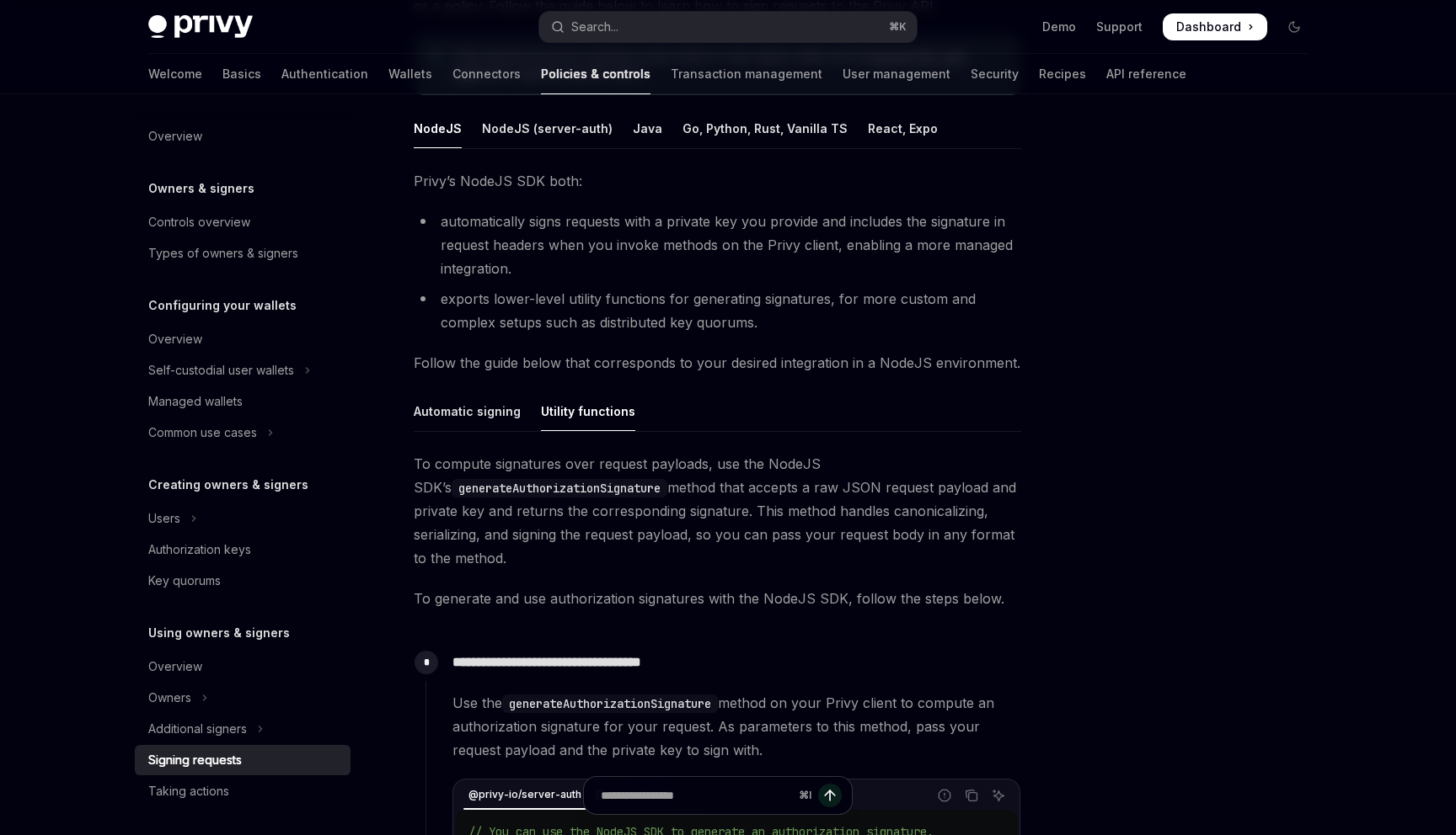
scroll to position [255, 0]
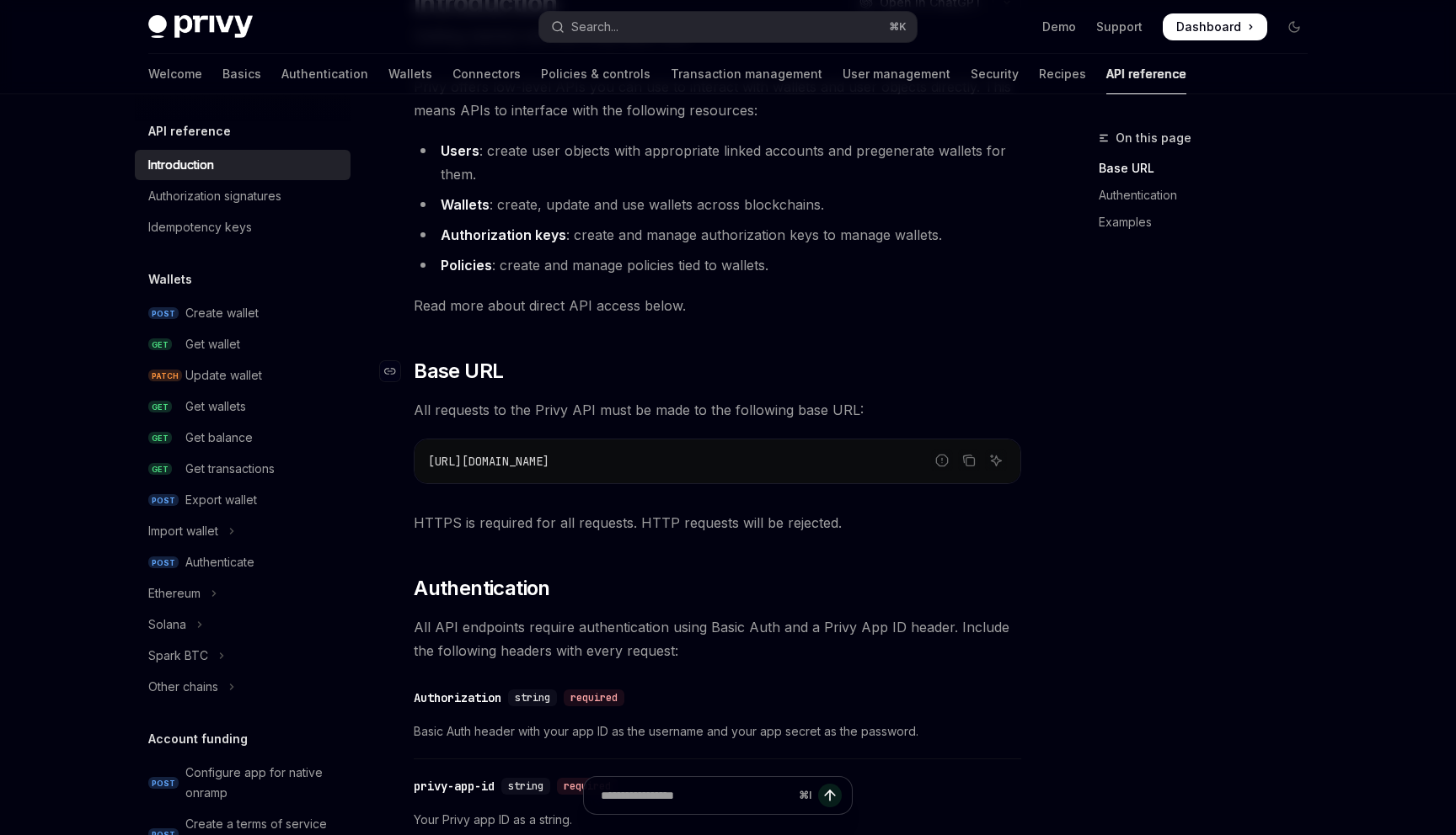
scroll to position [168, 0]
click at [292, 203] on div "Authorization signatures" at bounding box center [244, 197] width 192 height 21
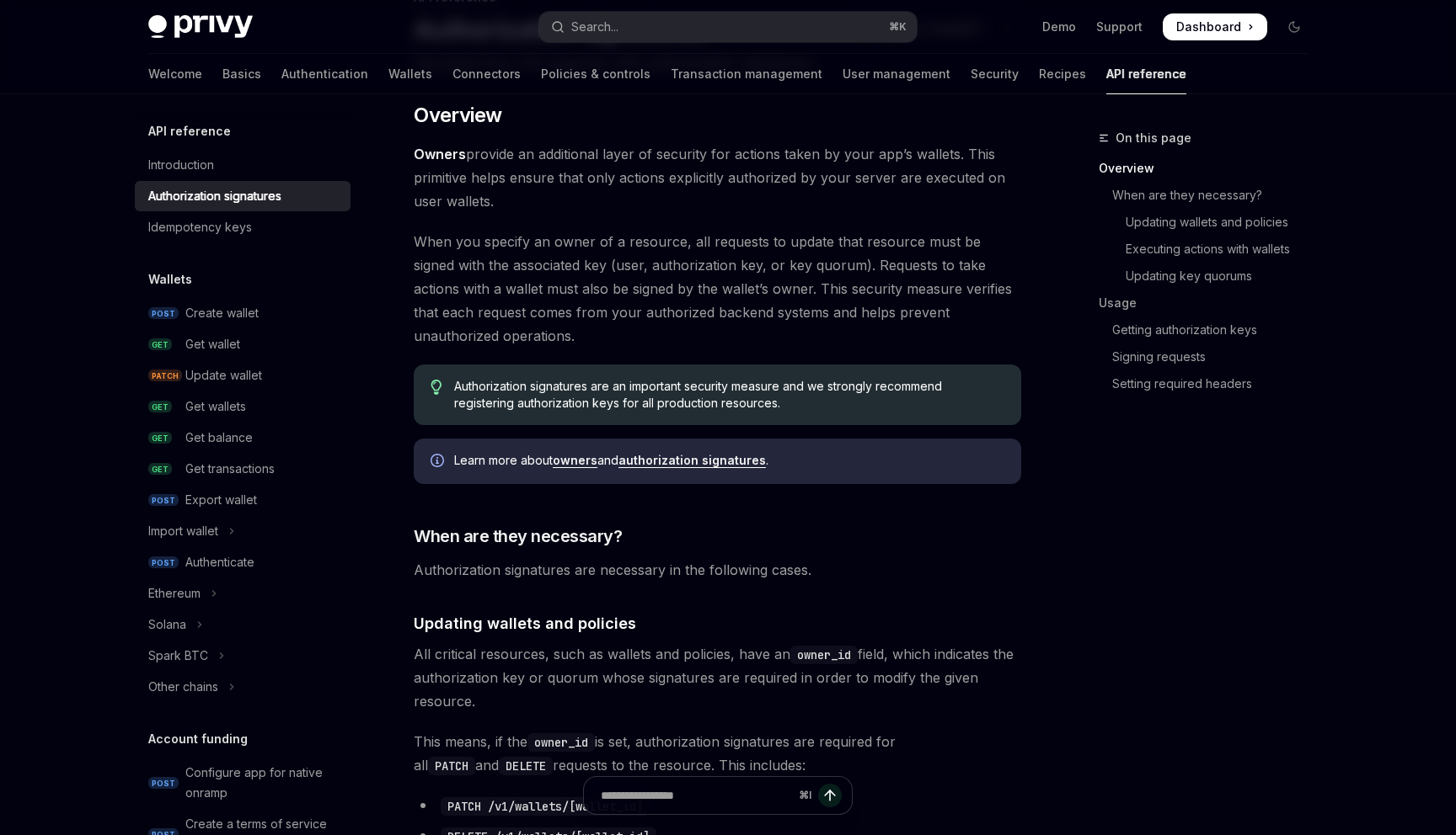
scroll to position [132, 0]
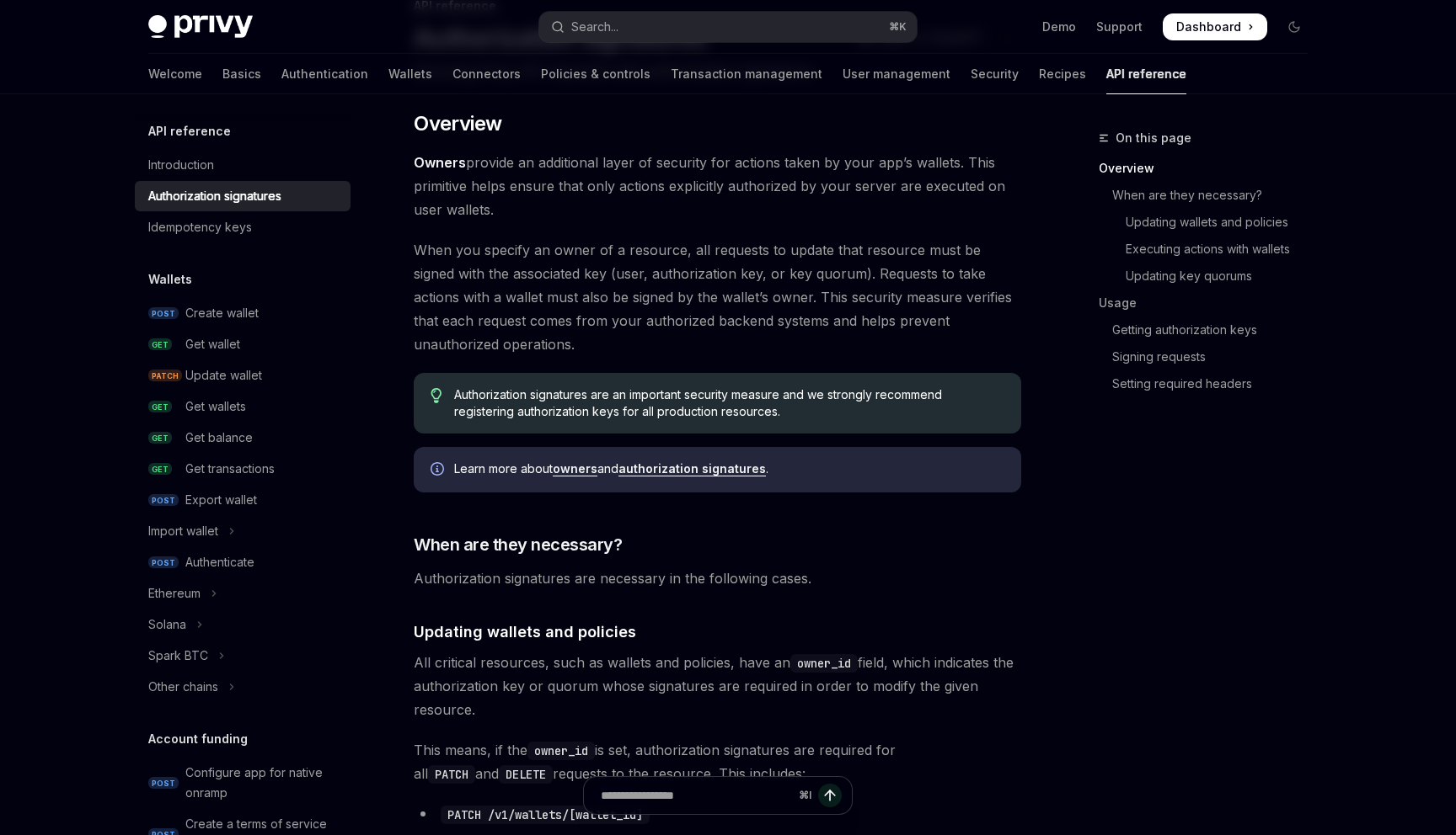
click at [665, 471] on link "authorization signatures" at bounding box center [692, 469] width 147 height 15
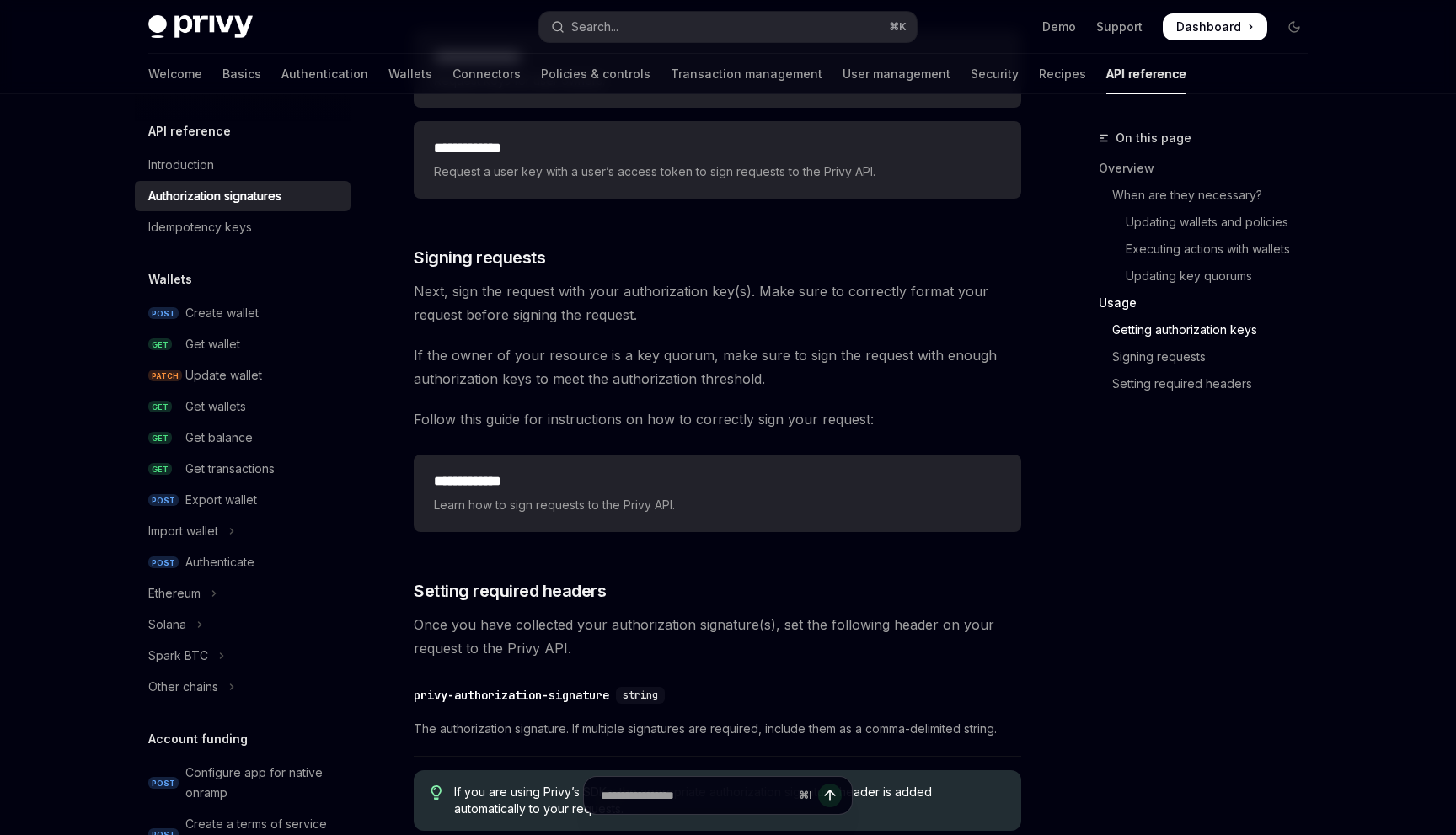
scroll to position [2202, 0]
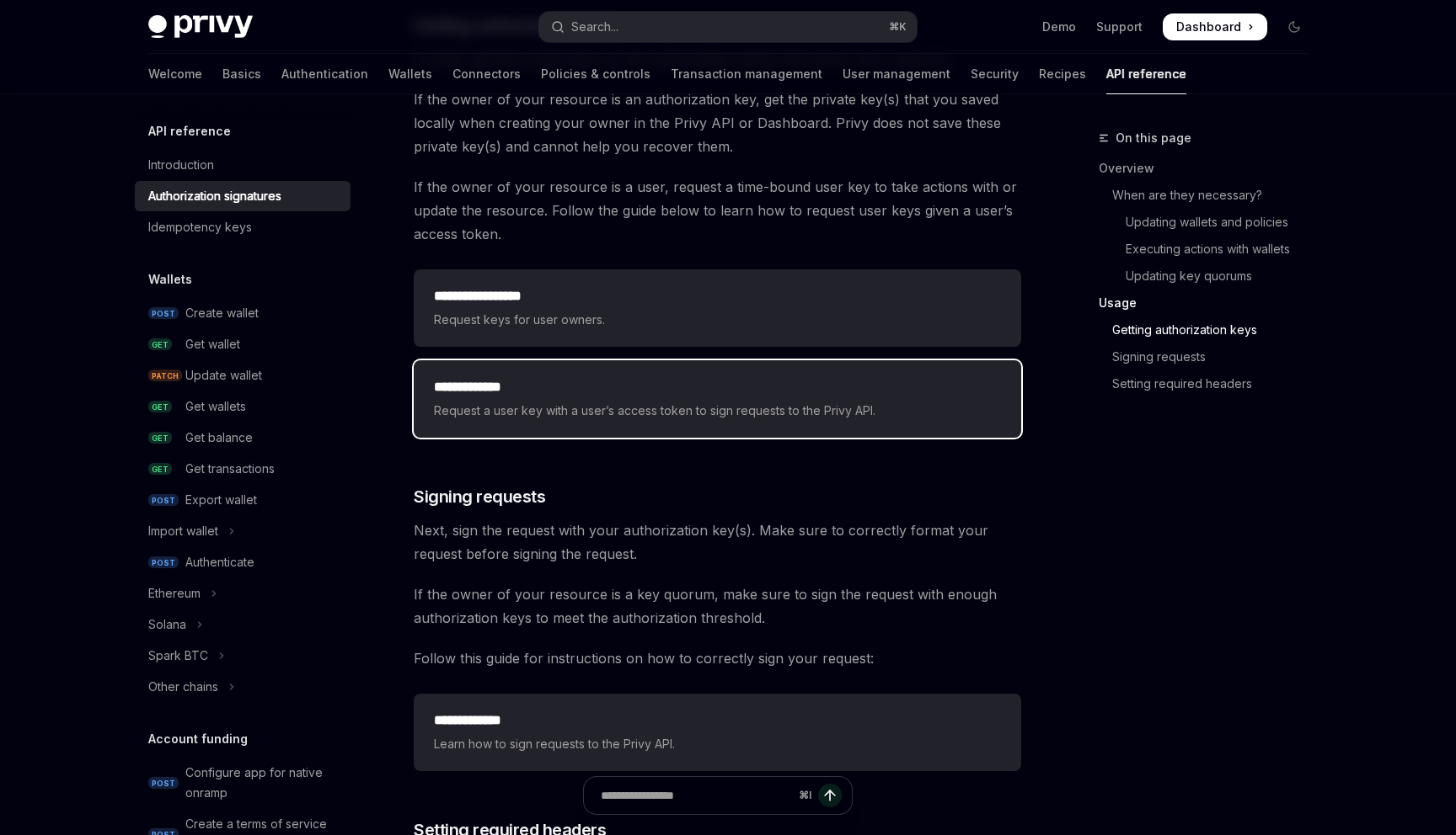
click at [645, 398] on div "**********" at bounding box center [716, 398] width 567 height 44
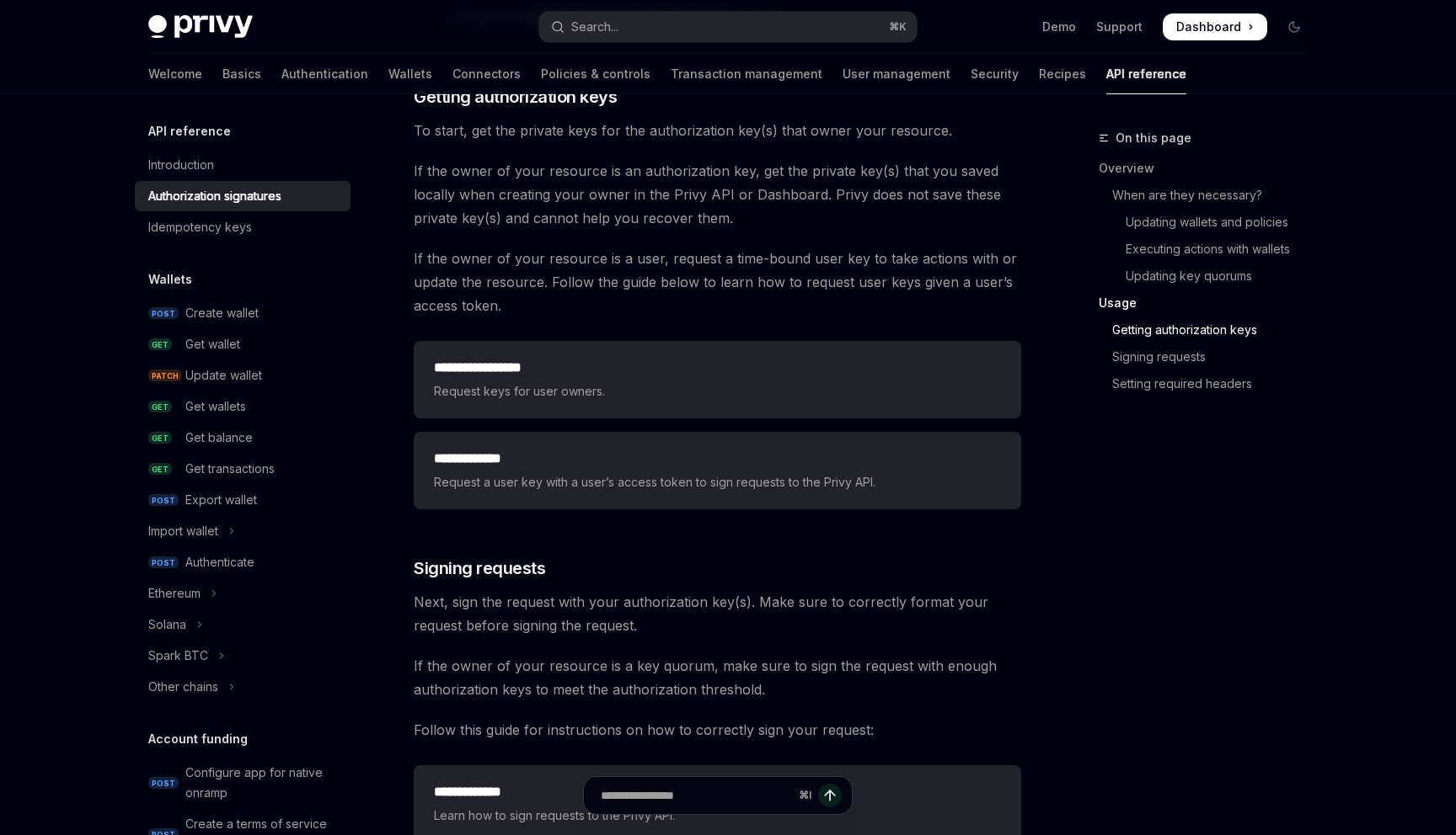
scroll to position [2127, 0]
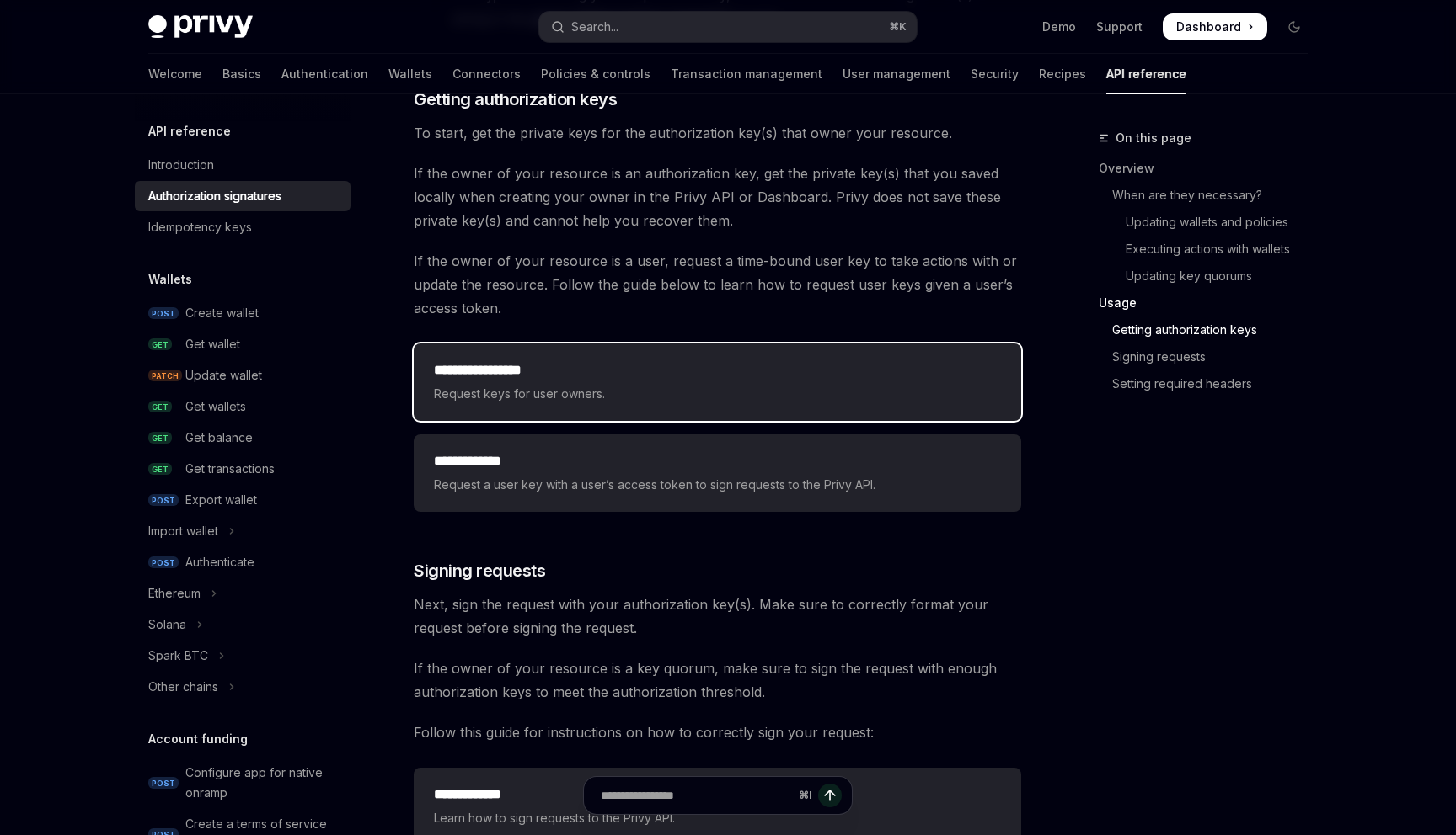
click at [630, 379] on h2 "**********" at bounding box center [716, 371] width 567 height 21
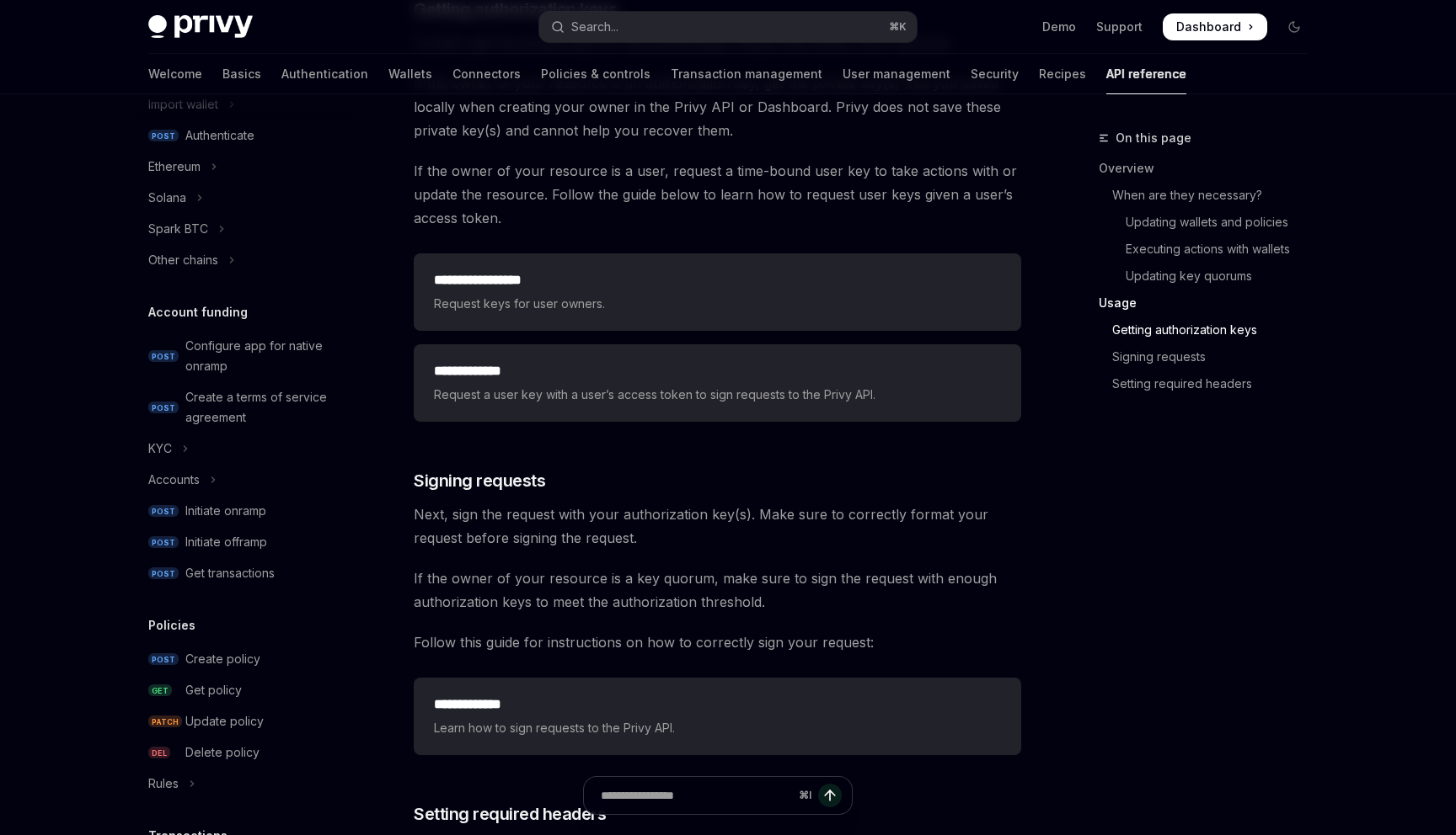
scroll to position [380, 0]
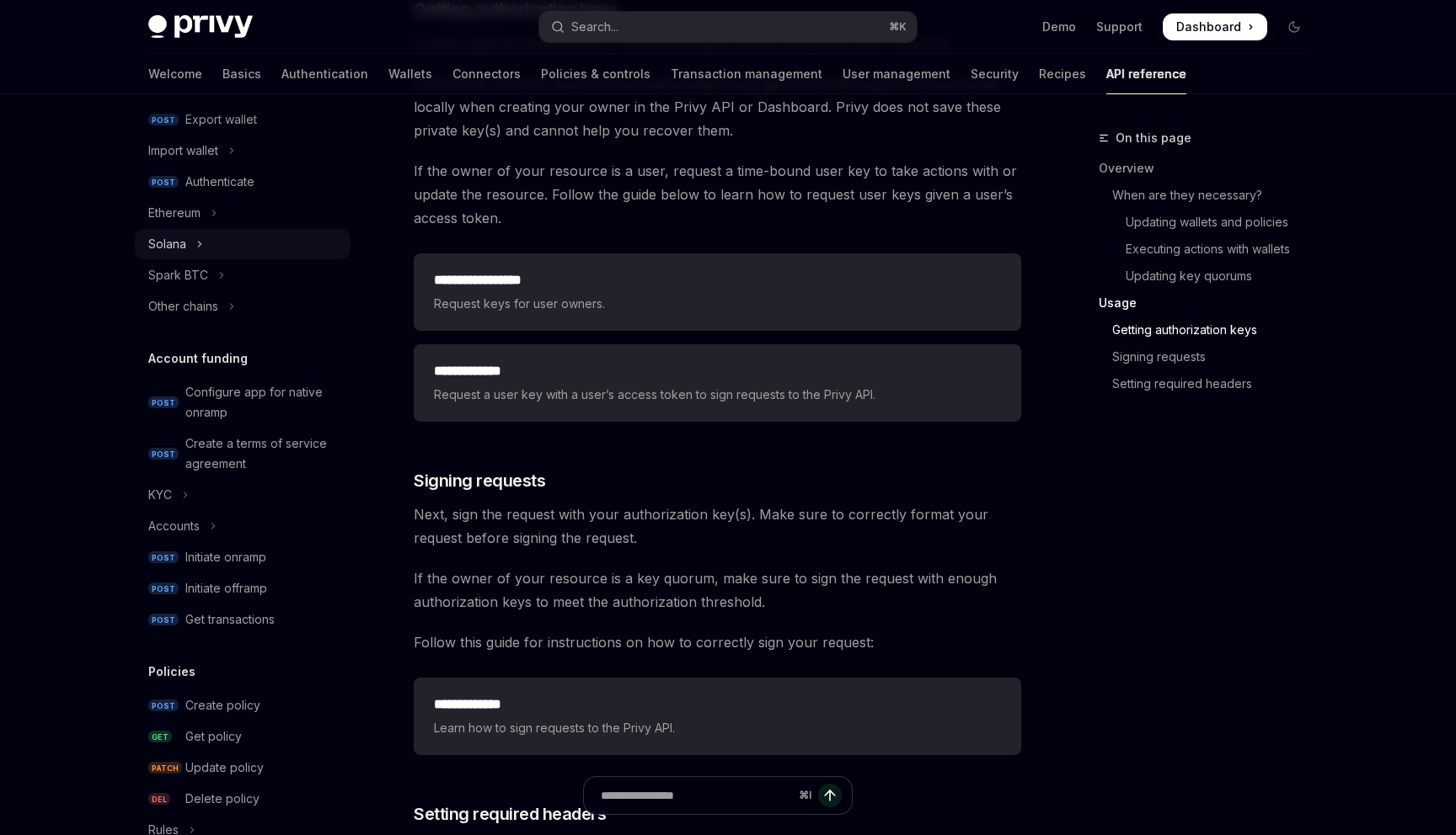
click at [177, 249] on div "Solana" at bounding box center [167, 244] width 38 height 21
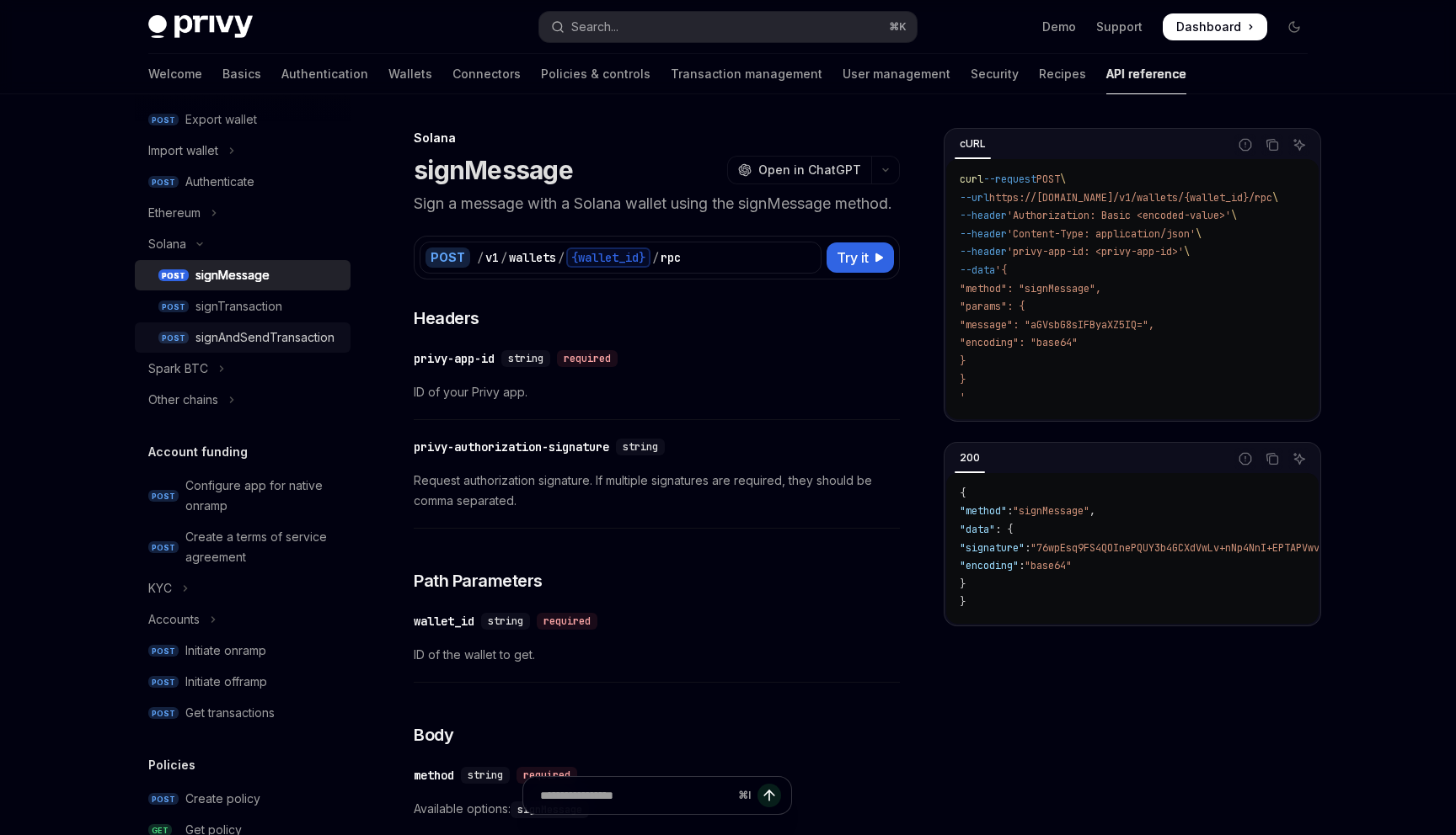
click at [254, 340] on div "signAndSendTransaction" at bounding box center [265, 338] width 139 height 21
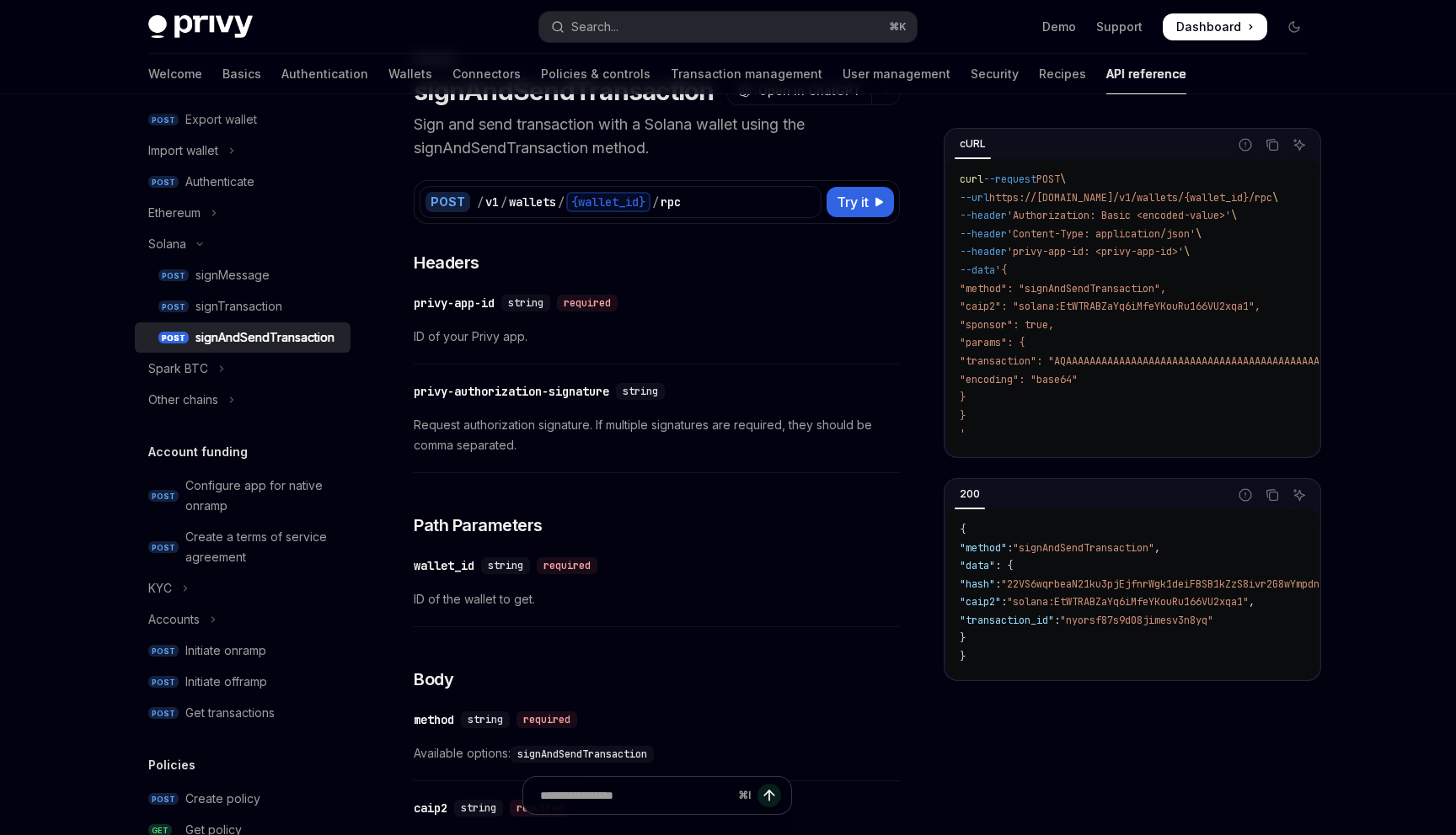
scroll to position [84, 0]
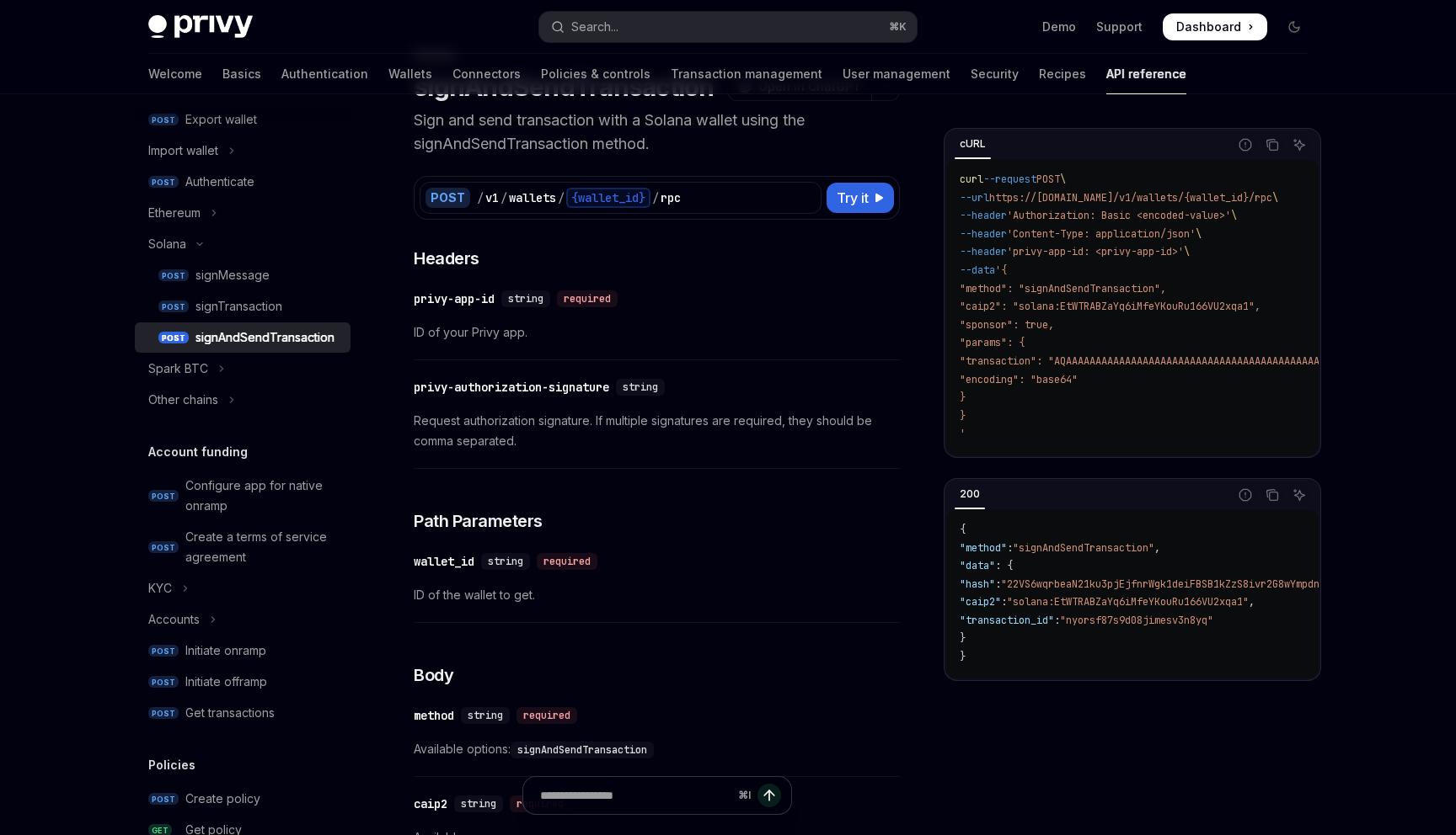
click at [539, 405] on div "​ privy-authorization-signature string Request authorization signature. If mult…" at bounding box center [657, 419] width 486 height 100
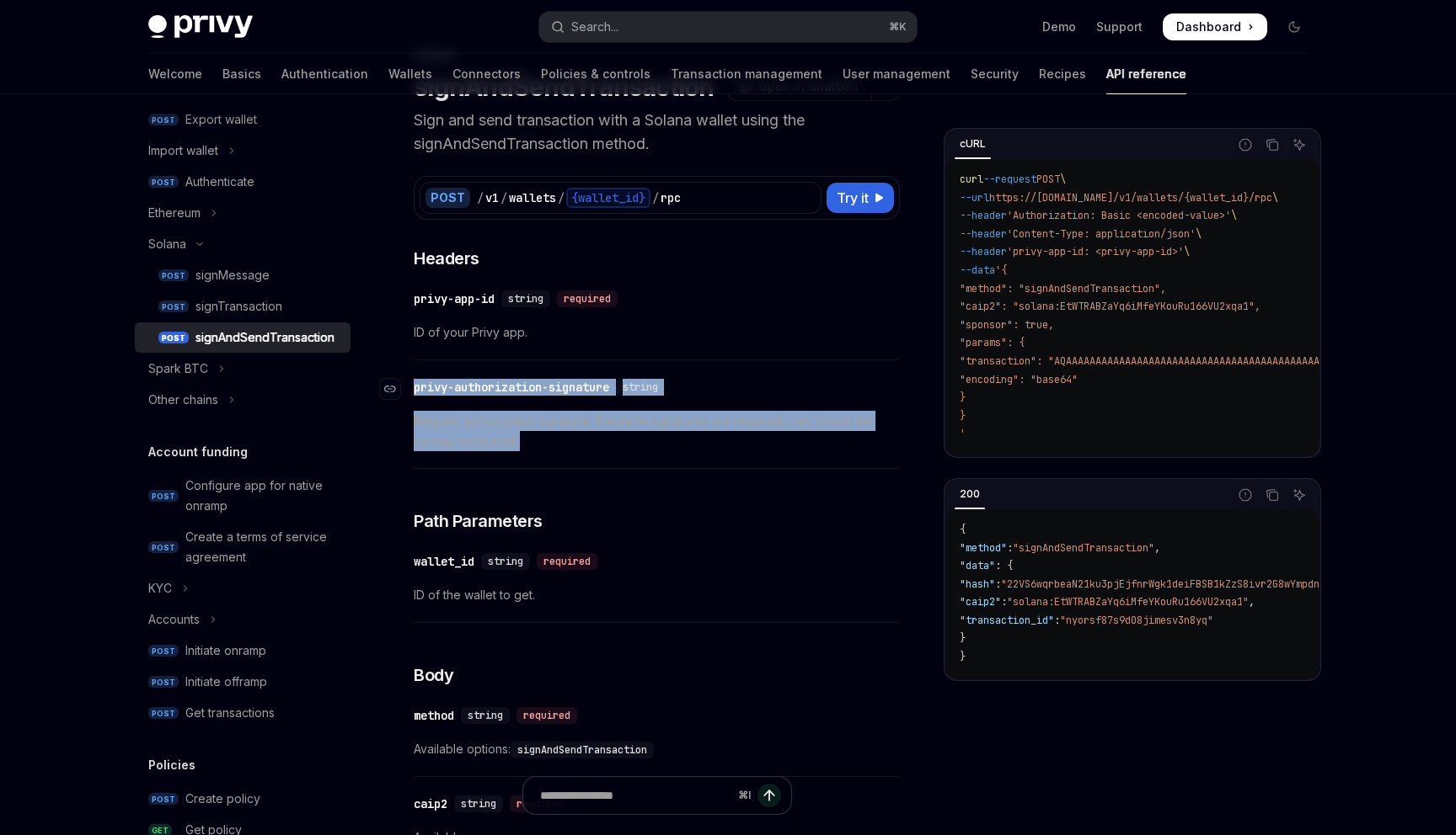
drag, startPoint x: 539, startPoint y: 405, endPoint x: 540, endPoint y: 389, distance: 16.0
click at [540, 389] on div "​ privy-authorization-signature string Request authorization signature. If mult…" at bounding box center [657, 419] width 486 height 100
click at [540, 389] on div "privy-authorization-signature" at bounding box center [511, 387] width 196 height 17
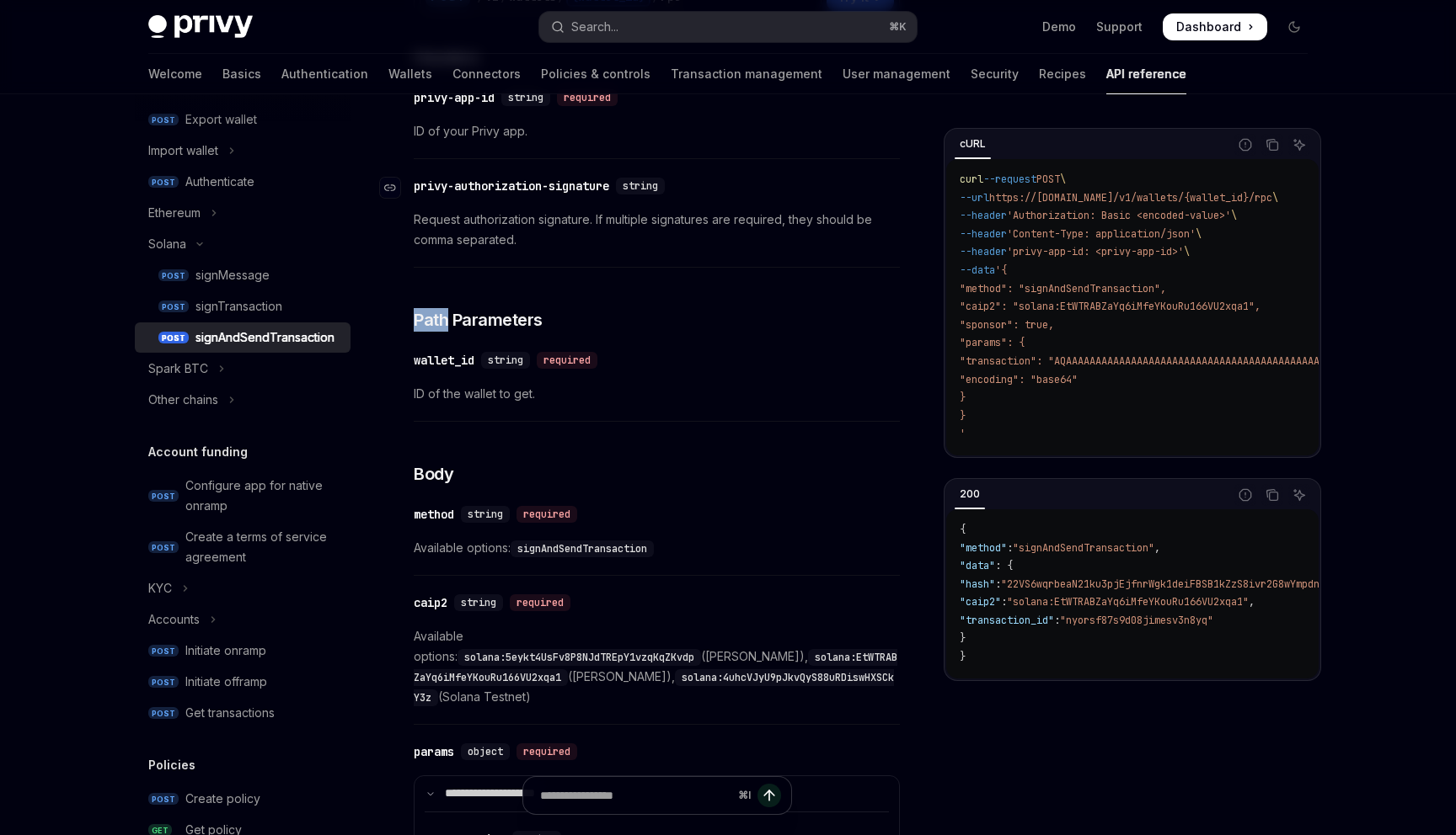
click at [540, 389] on div "**********" at bounding box center [657, 841] width 486 height 1592
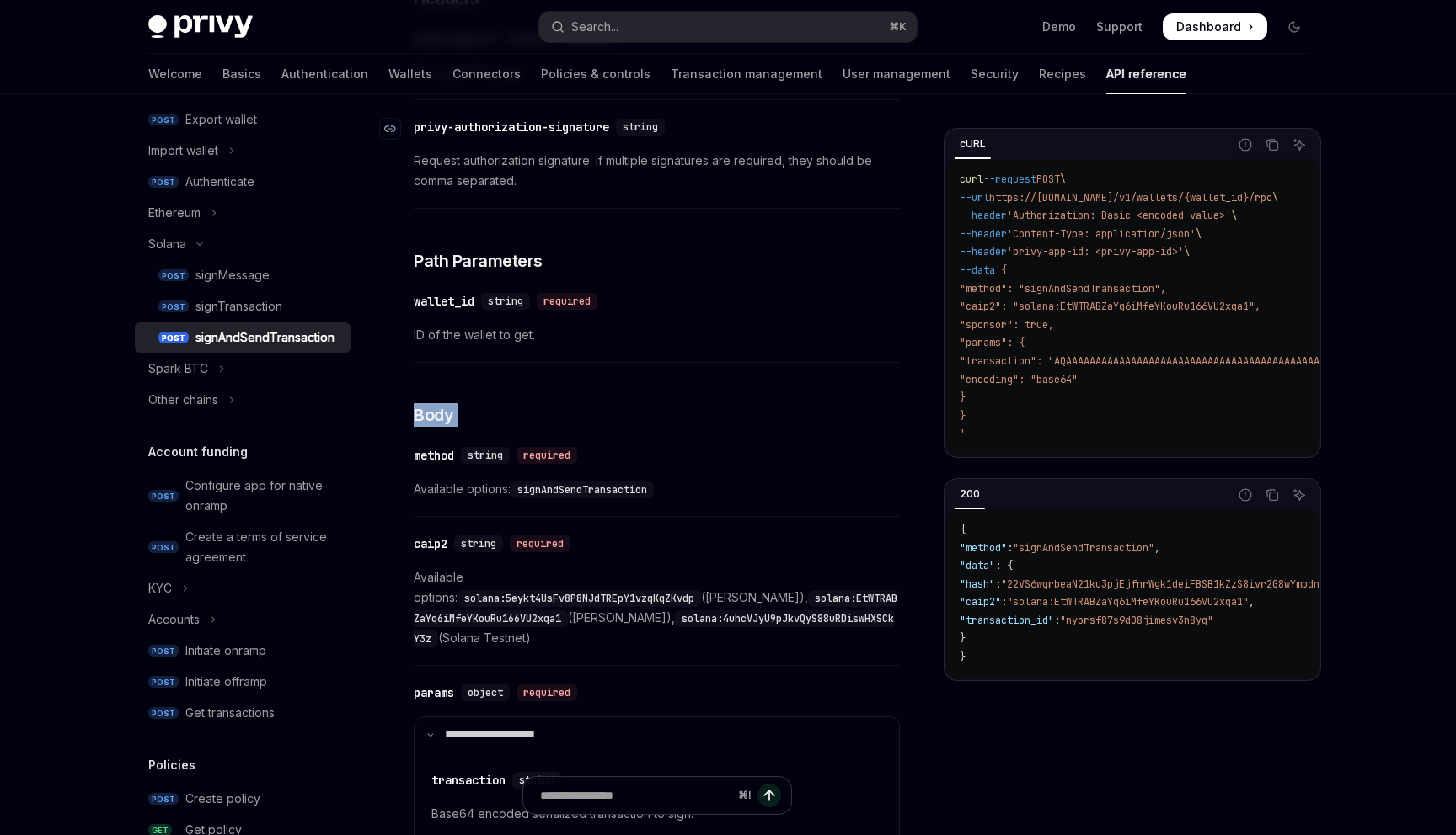
click at [540, 389] on div "**********" at bounding box center [657, 782] width 486 height 1592
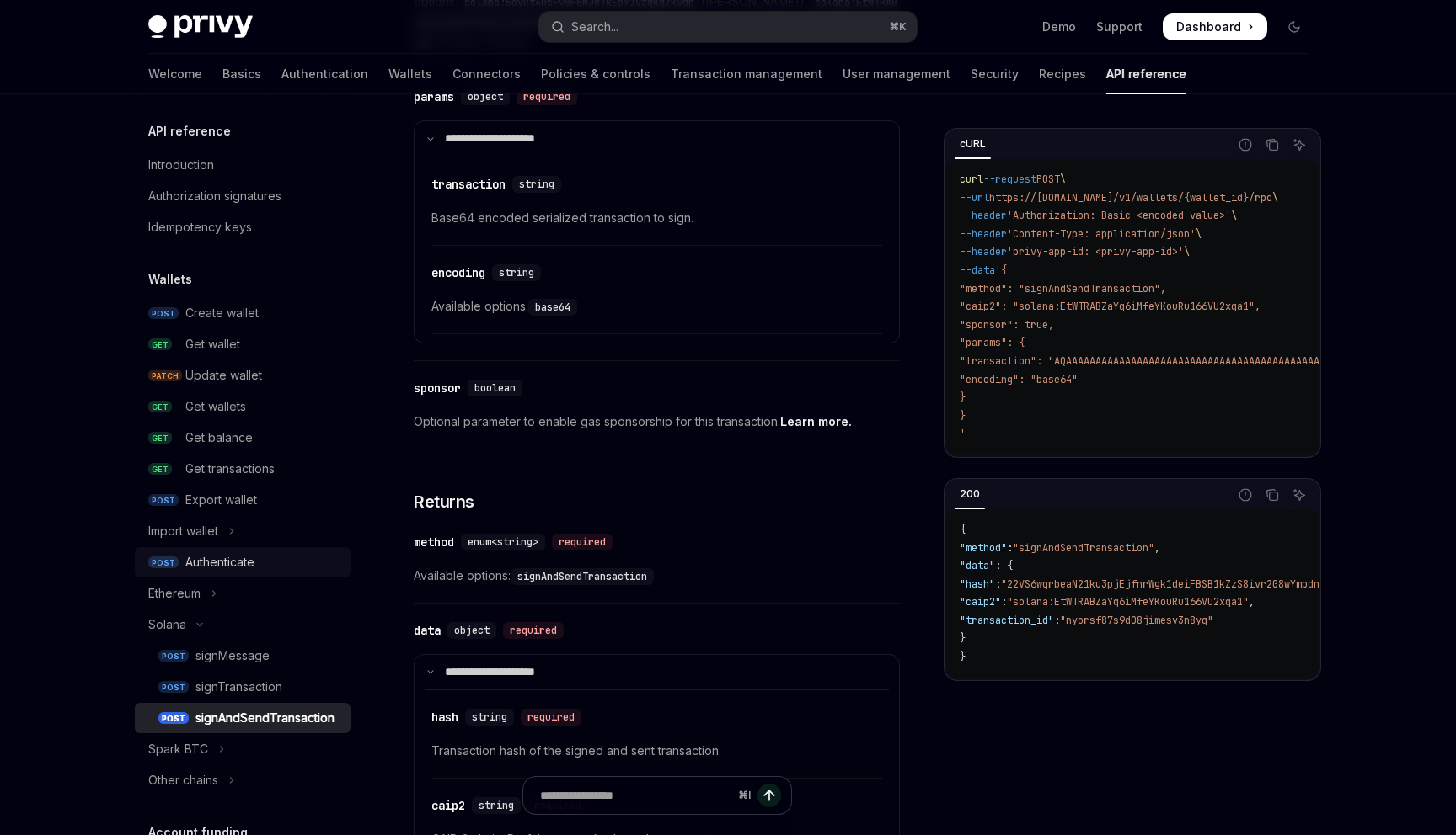
click at [215, 563] on div "Authenticate" at bounding box center [220, 562] width 69 height 21
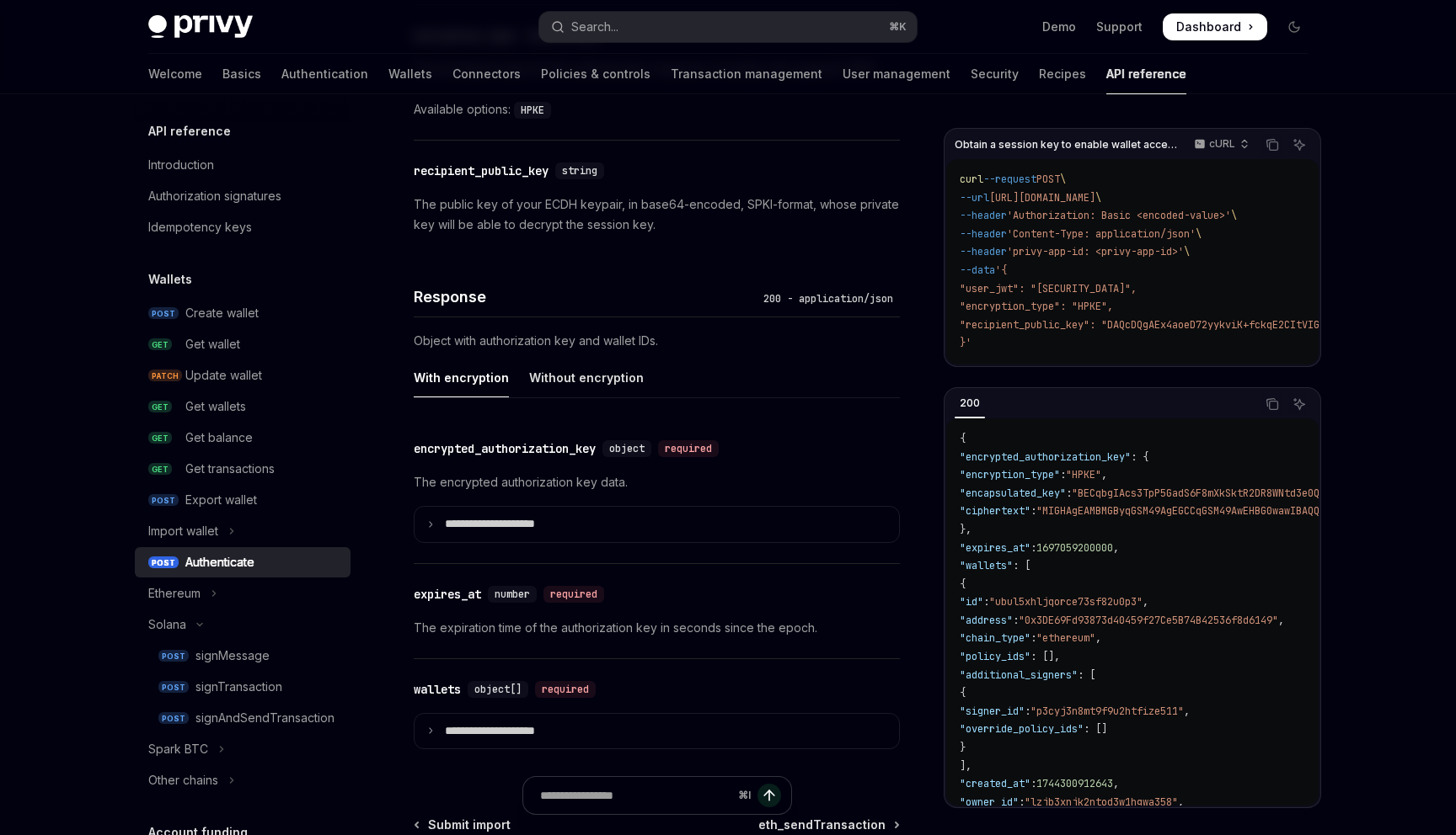
scroll to position [1288, 0]
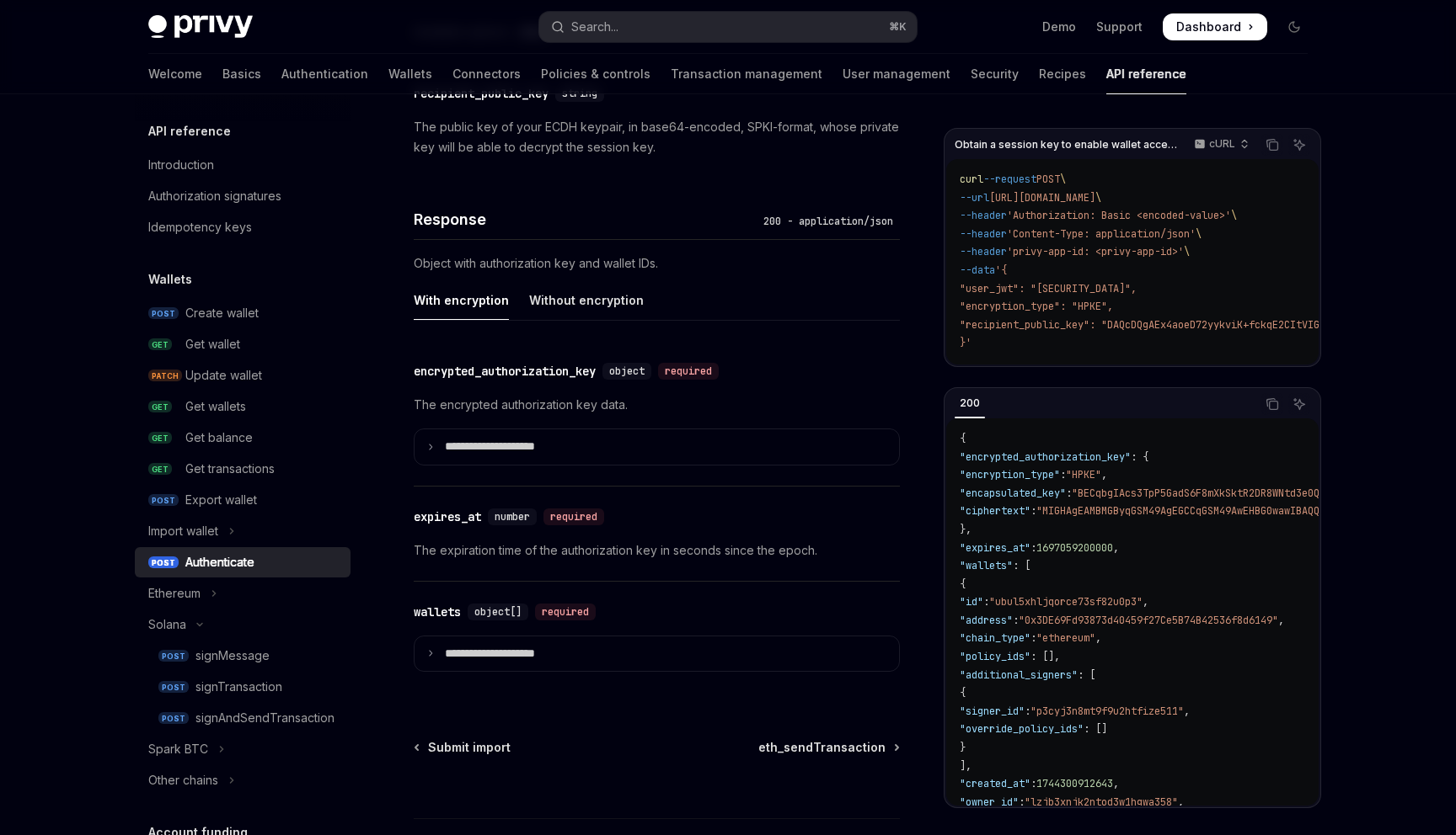
click at [568, 378] on div "encrypted_authorization_key" at bounding box center [504, 372] width 182 height 17
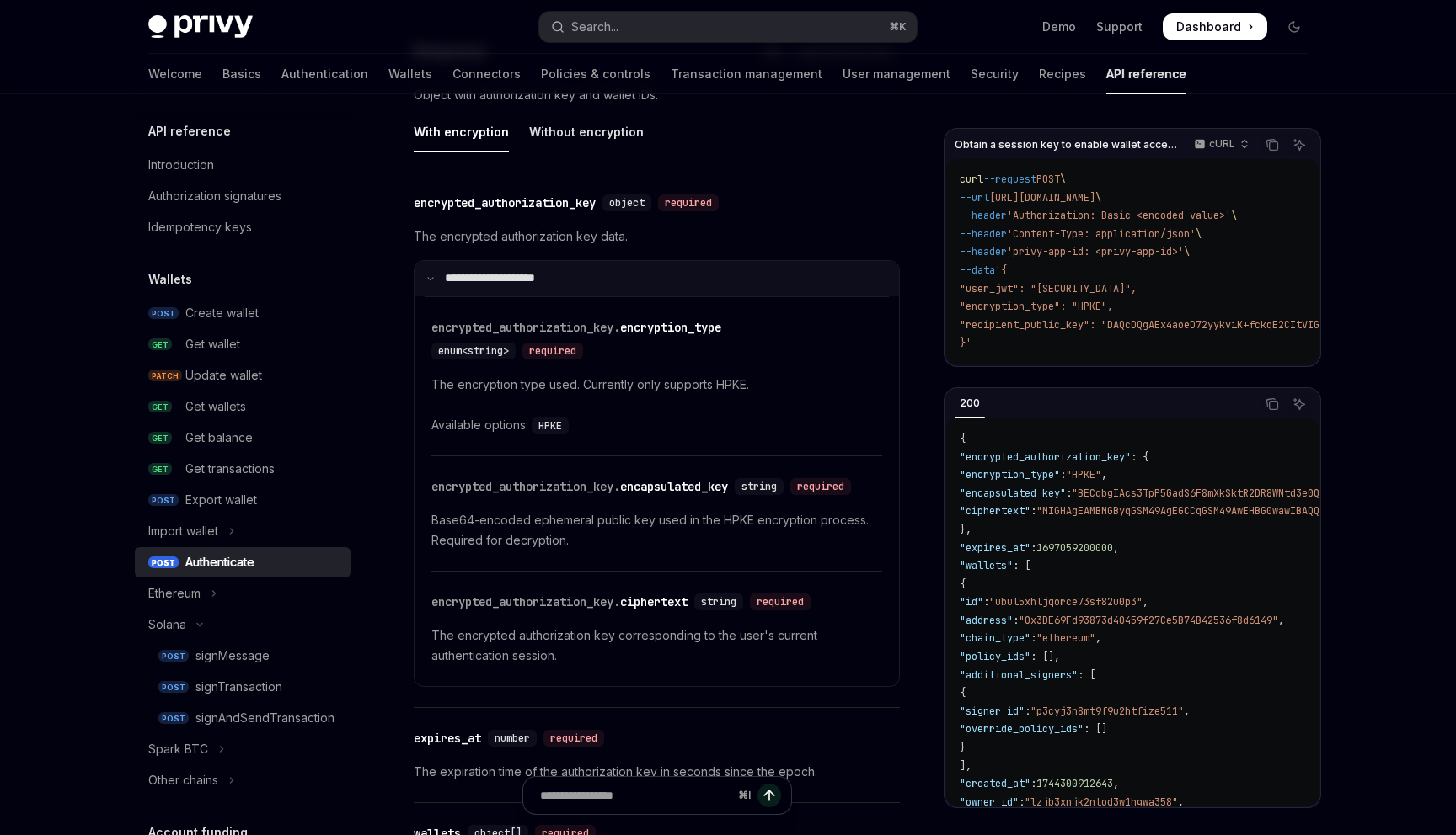
click at [526, 276] on p "**********" at bounding box center [500, 279] width 112 height 15
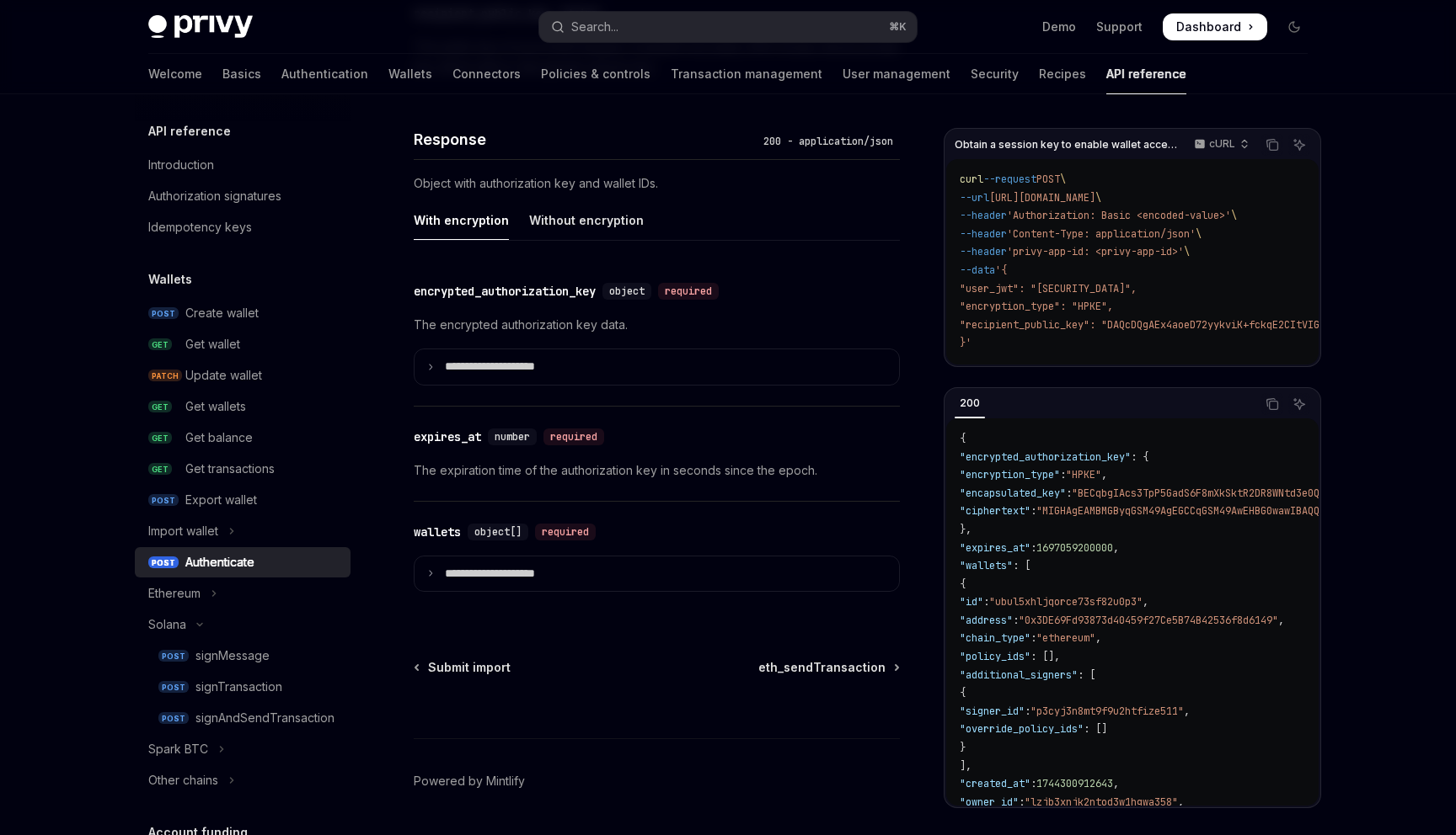
scroll to position [1353, 0]
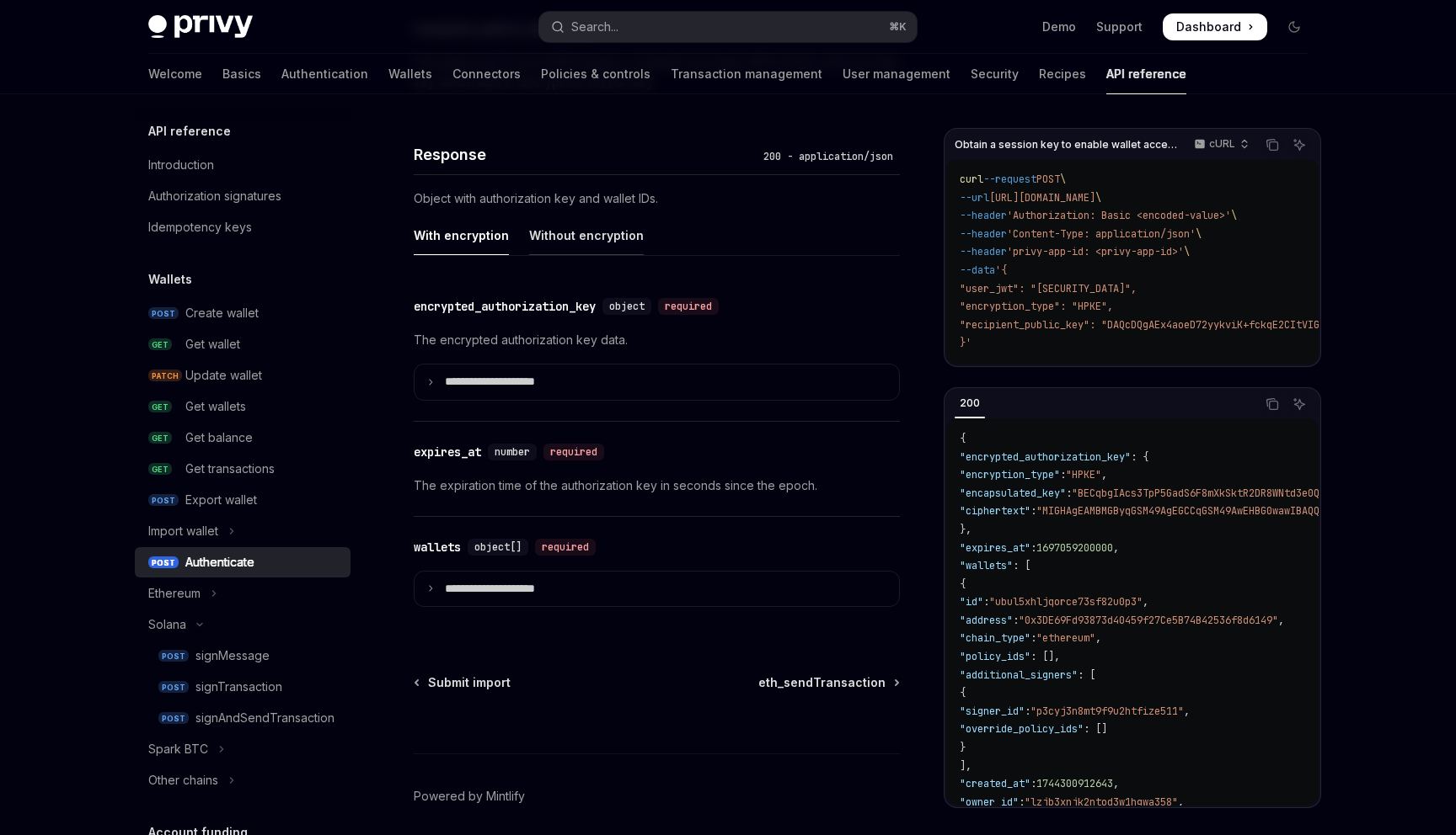
click at [556, 231] on div "Without encryption" at bounding box center [587, 235] width 115 height 39
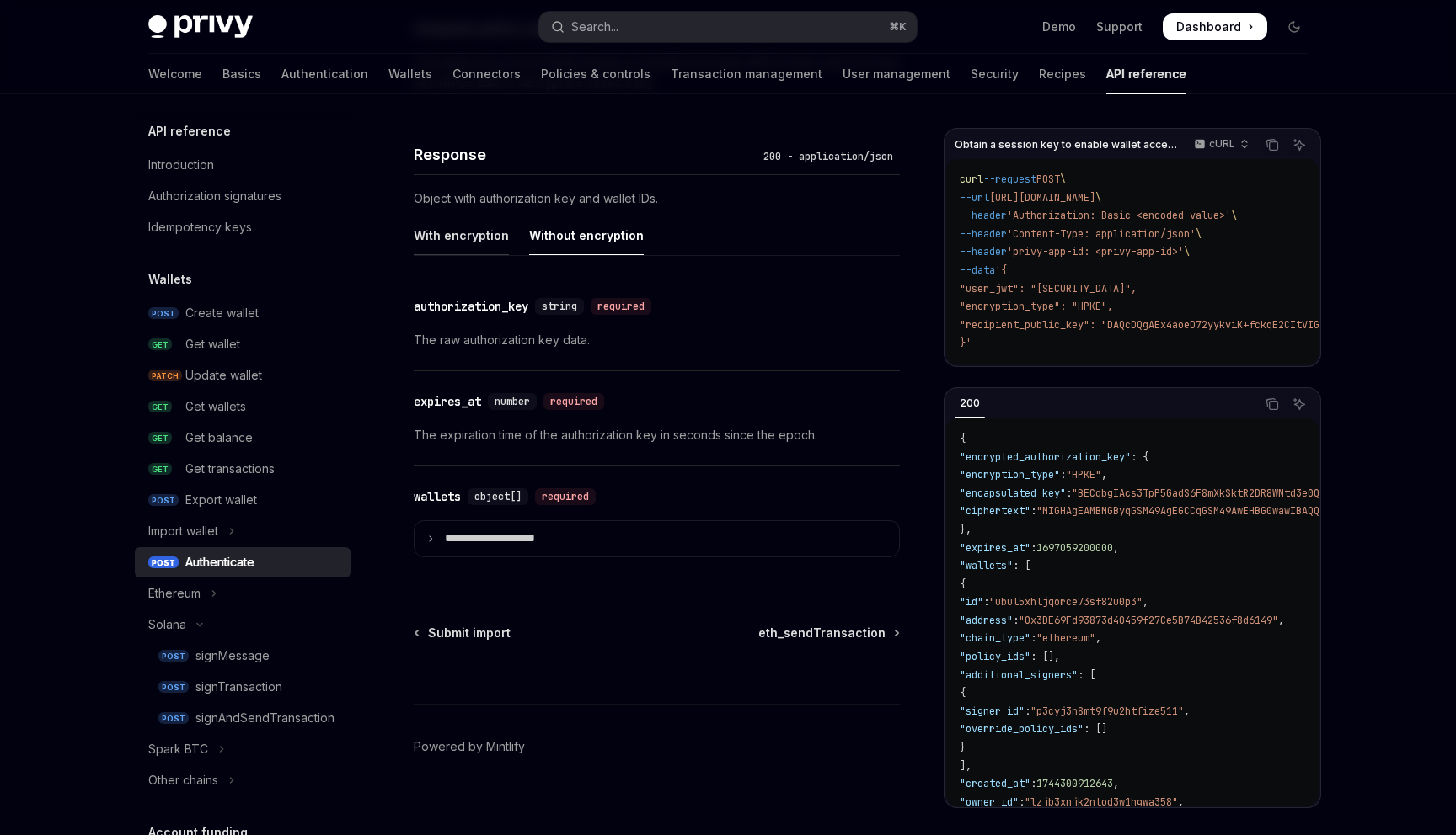
click at [485, 238] on div "With encryption" at bounding box center [461, 235] width 95 height 39
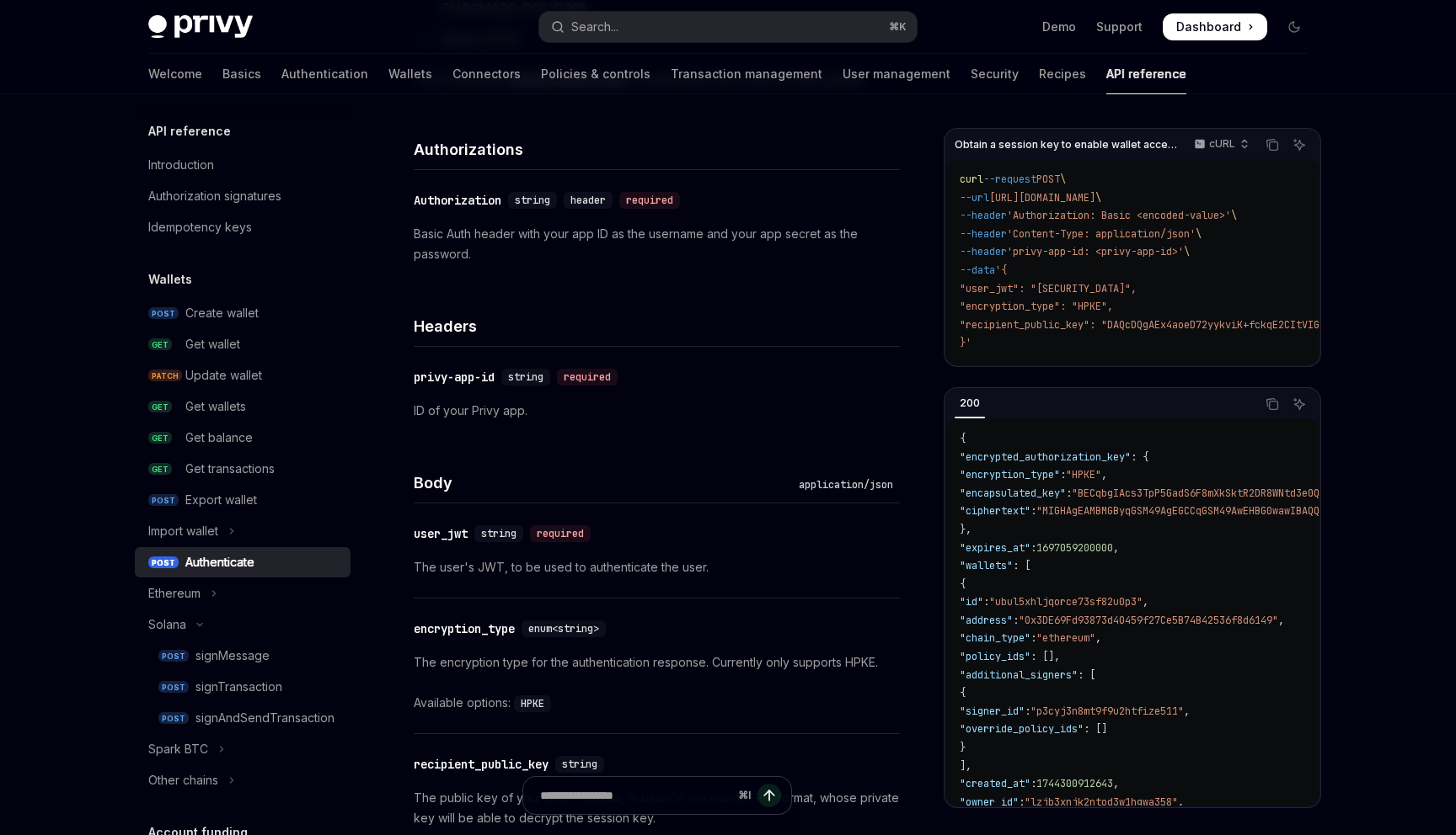
scroll to position [587, 0]
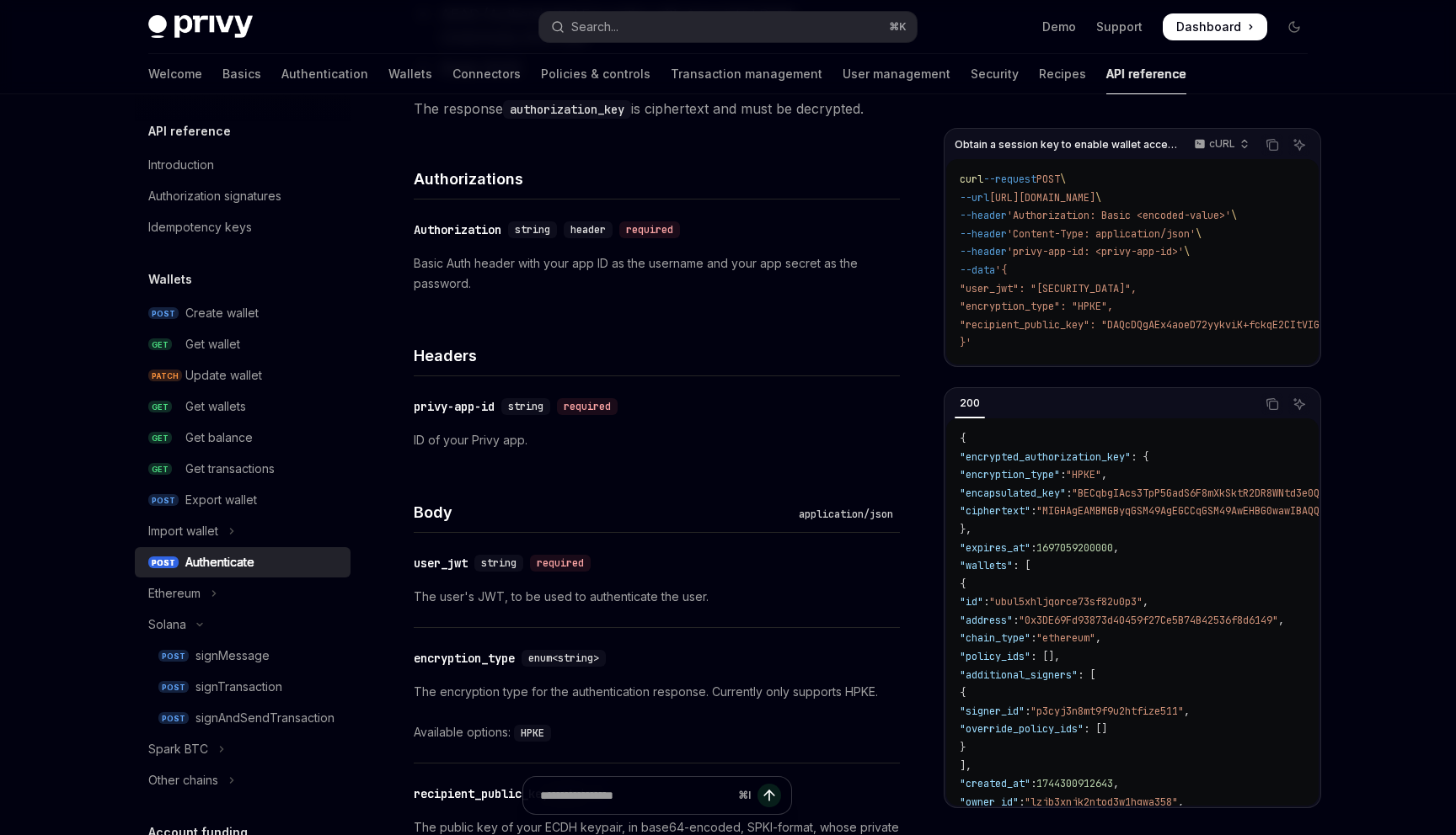
click at [577, 264] on p "Basic Auth header with your app ID as the username and your app secret as the p…" at bounding box center [657, 273] width 486 height 40
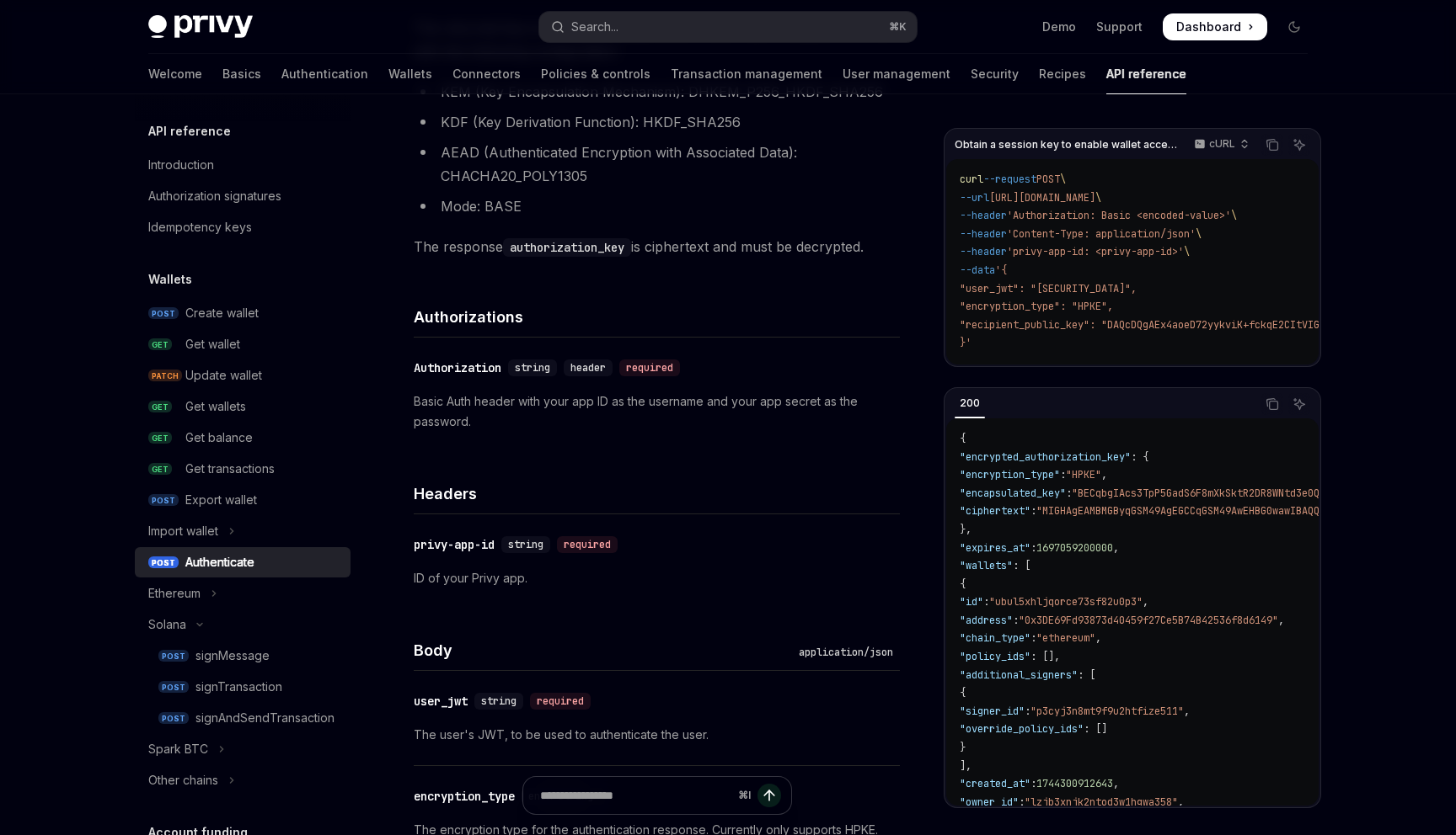
scroll to position [398, 0]
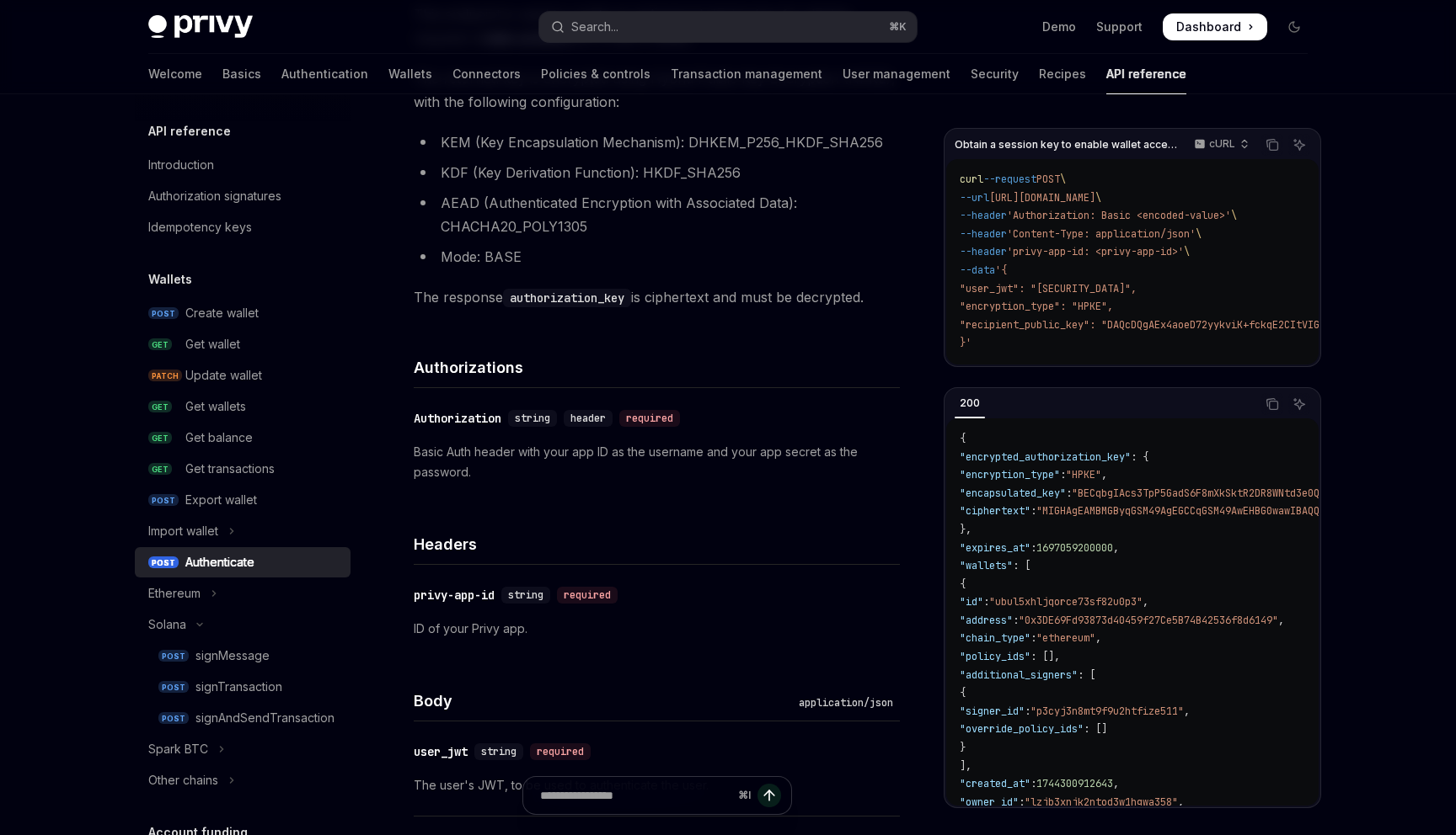
click at [581, 298] on code "authorization_key" at bounding box center [567, 298] width 128 height 19
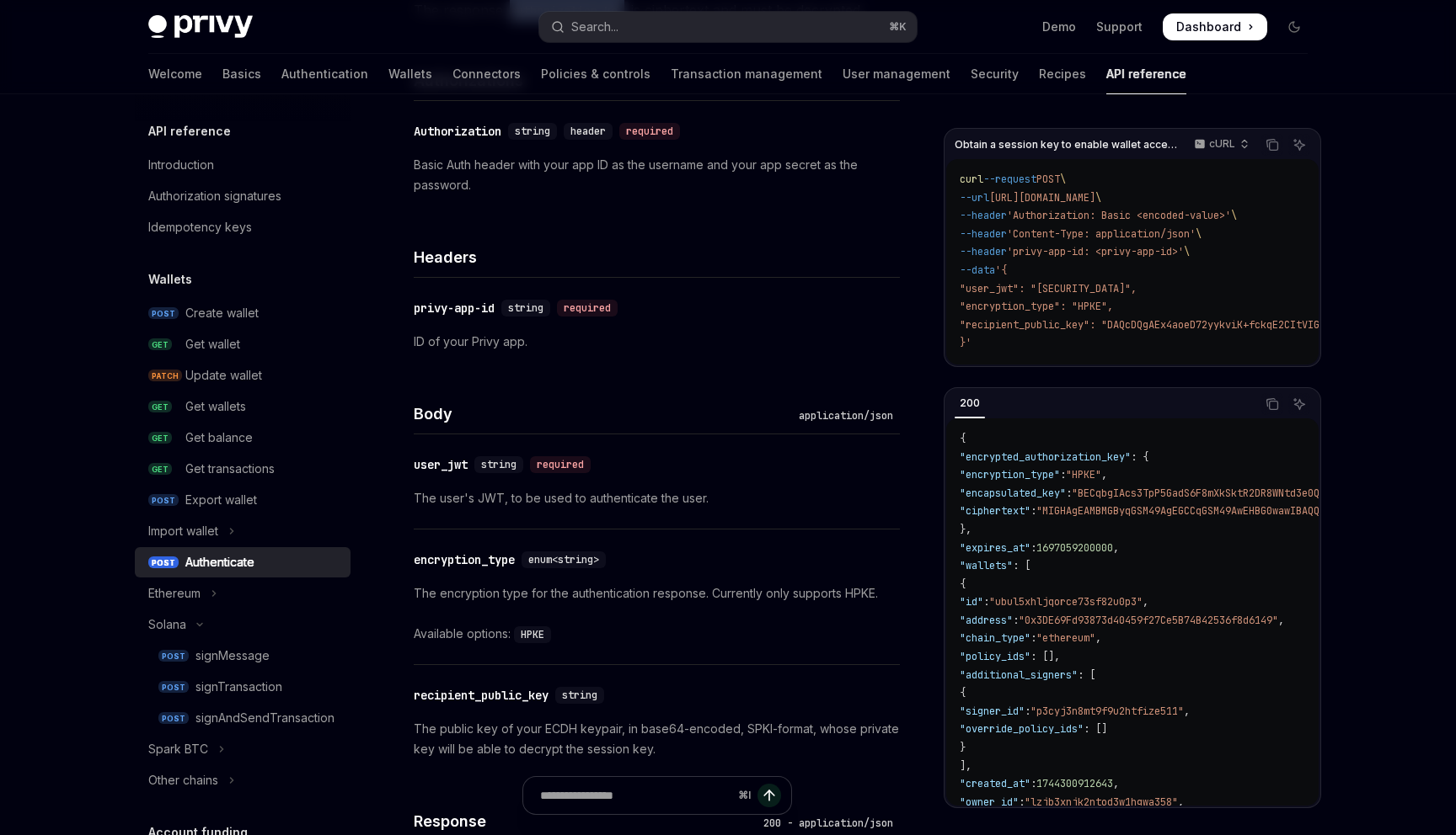
scroll to position [689, 0]
click at [575, 484] on div "​ user_jwt string required The user's JWT, to be used to authenticate the user." at bounding box center [657, 479] width 486 height 94
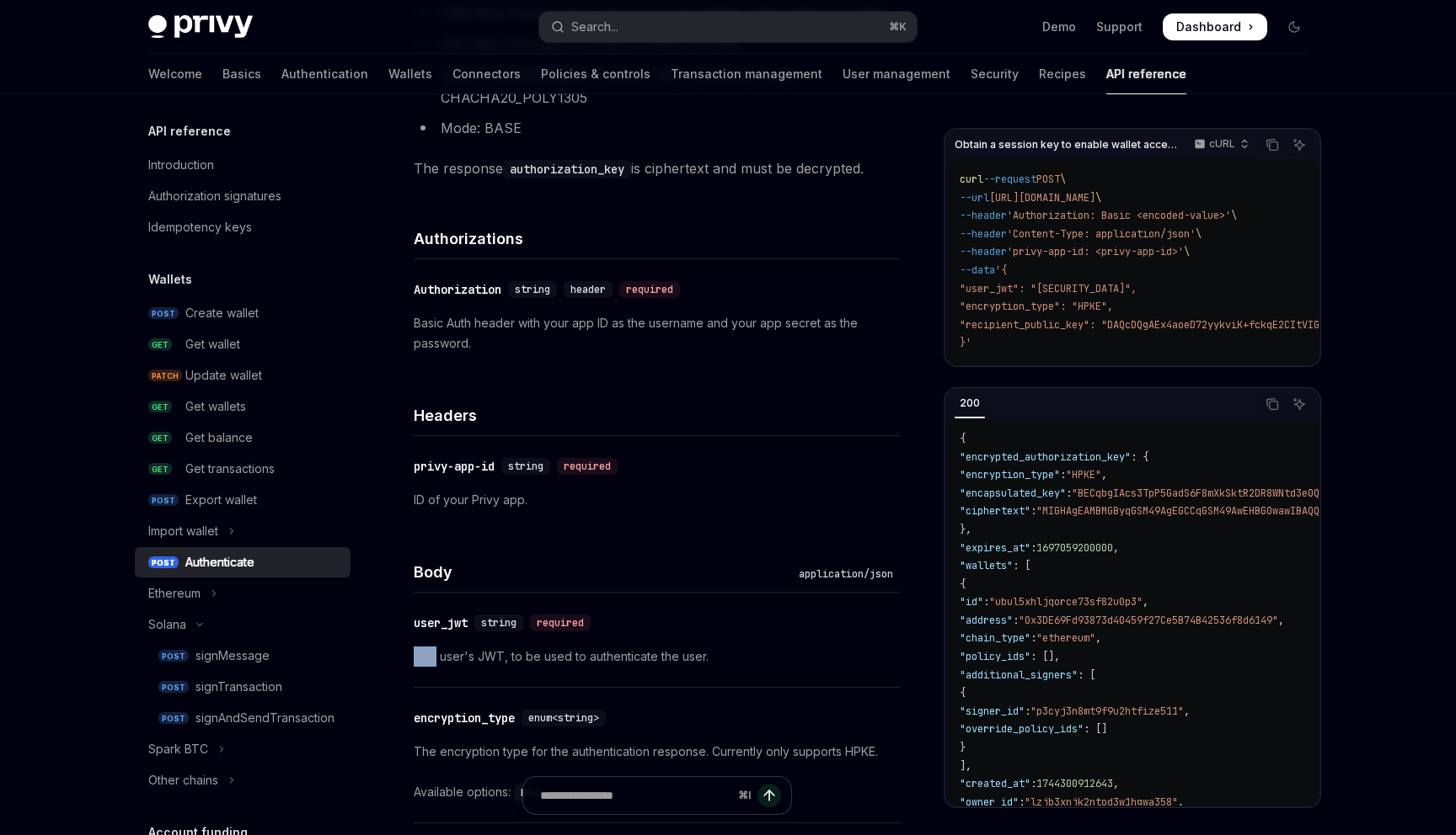
scroll to position [0, 0]
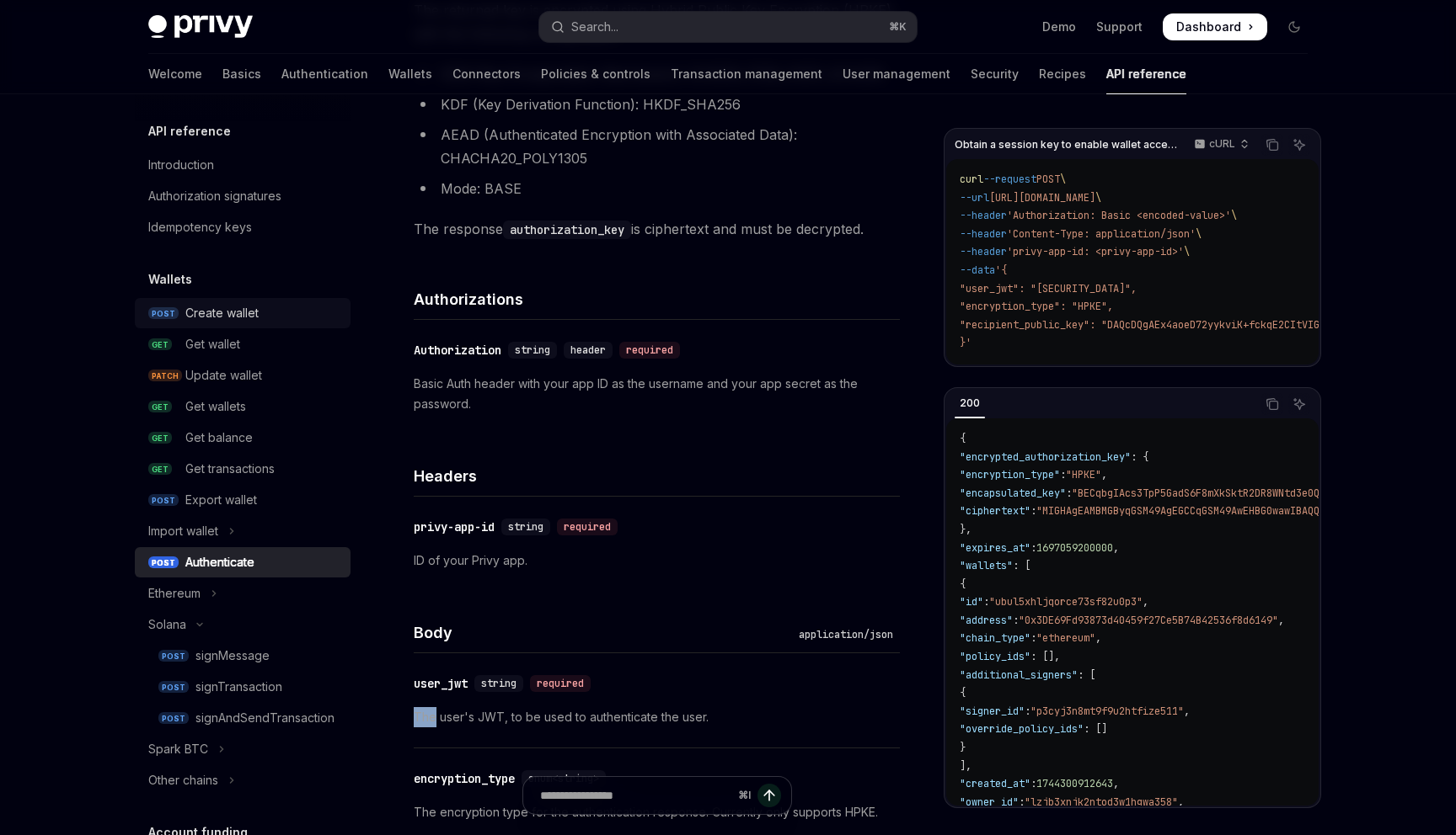
click at [218, 317] on div "Create wallet" at bounding box center [222, 314] width 74 height 21
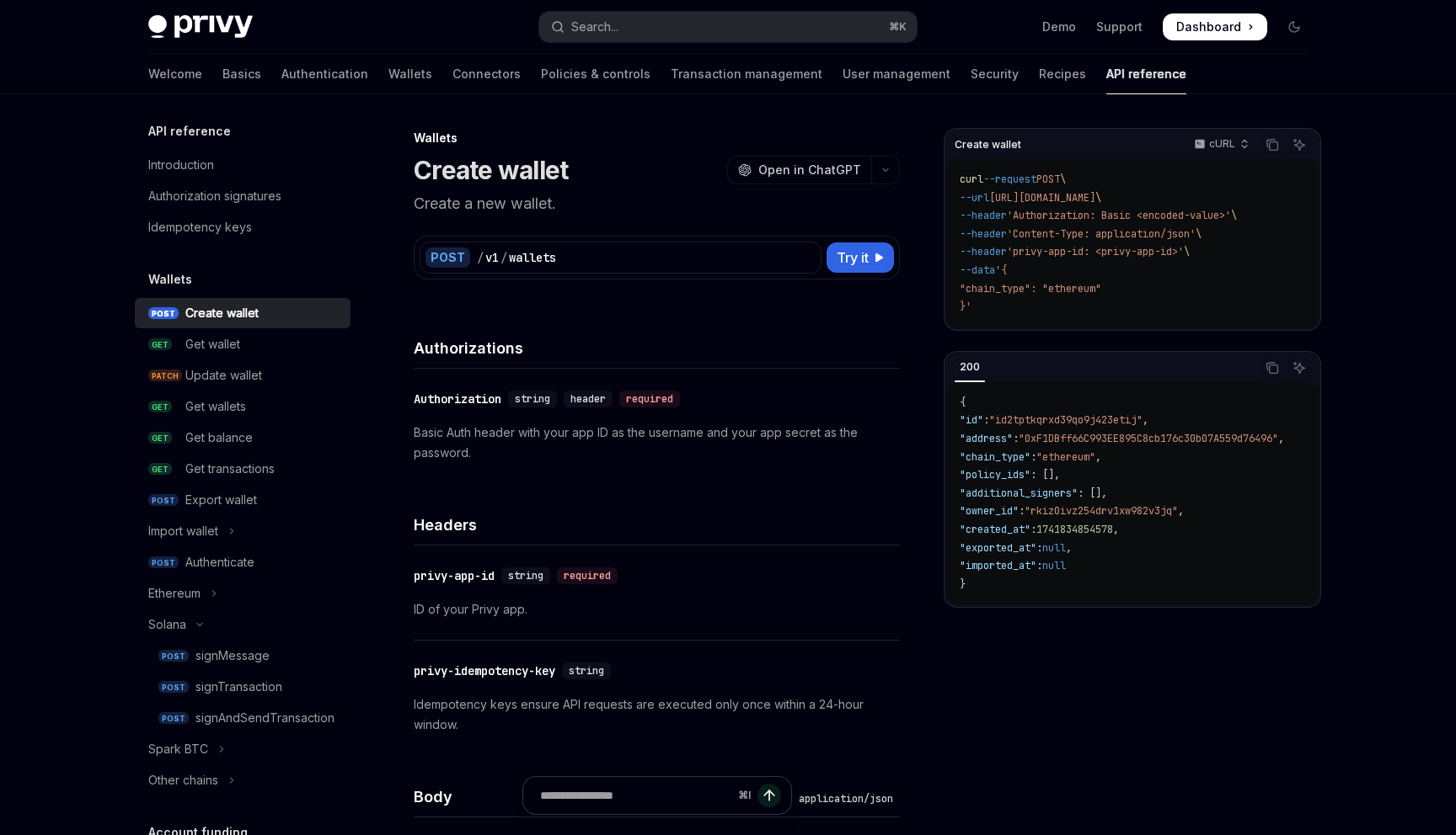
click at [202, 222] on div "Idempotency keys" at bounding box center [199, 227] width 103 height 21
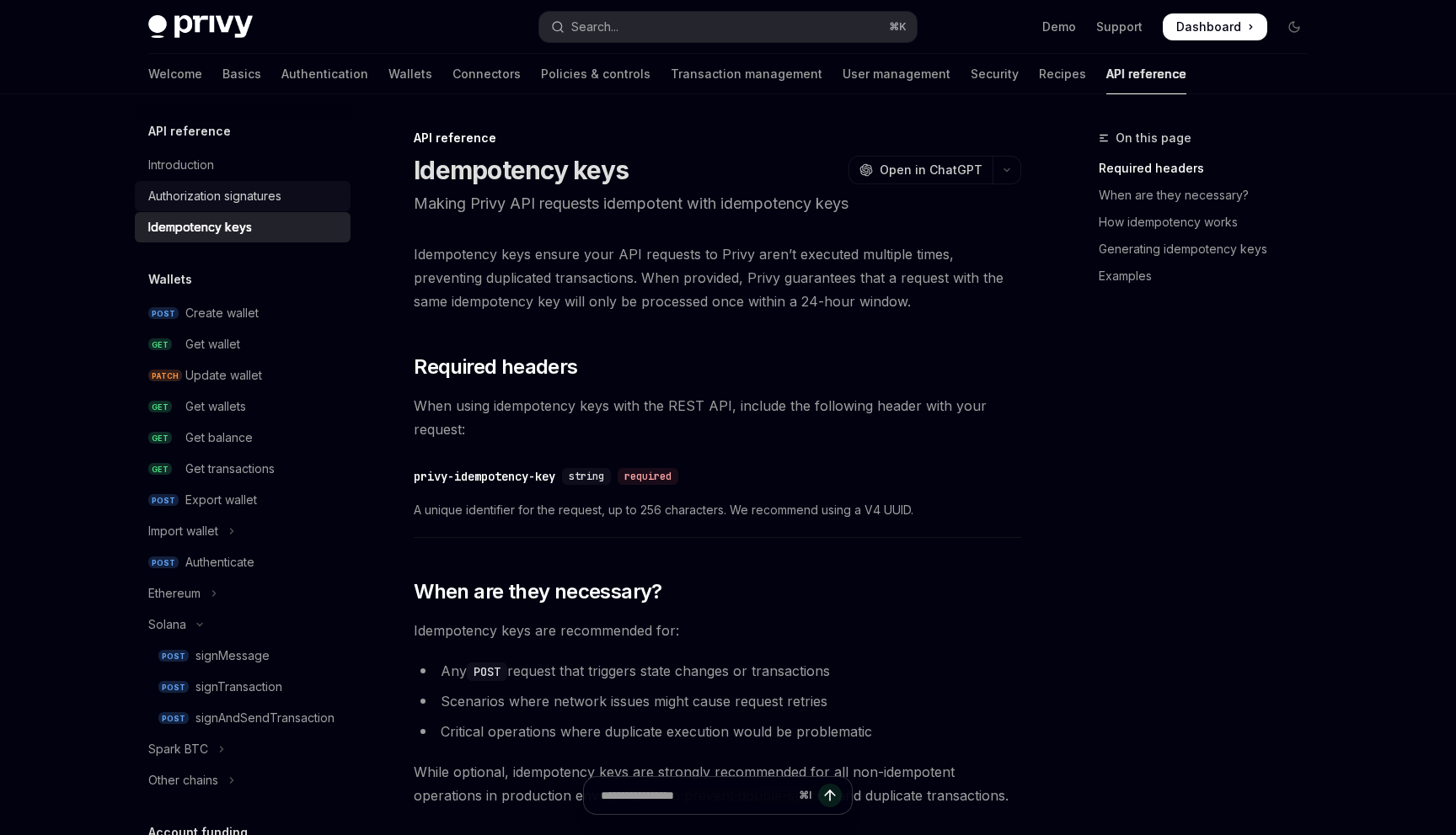
click at [195, 189] on div "Authorization signatures" at bounding box center [215, 197] width 133 height 21
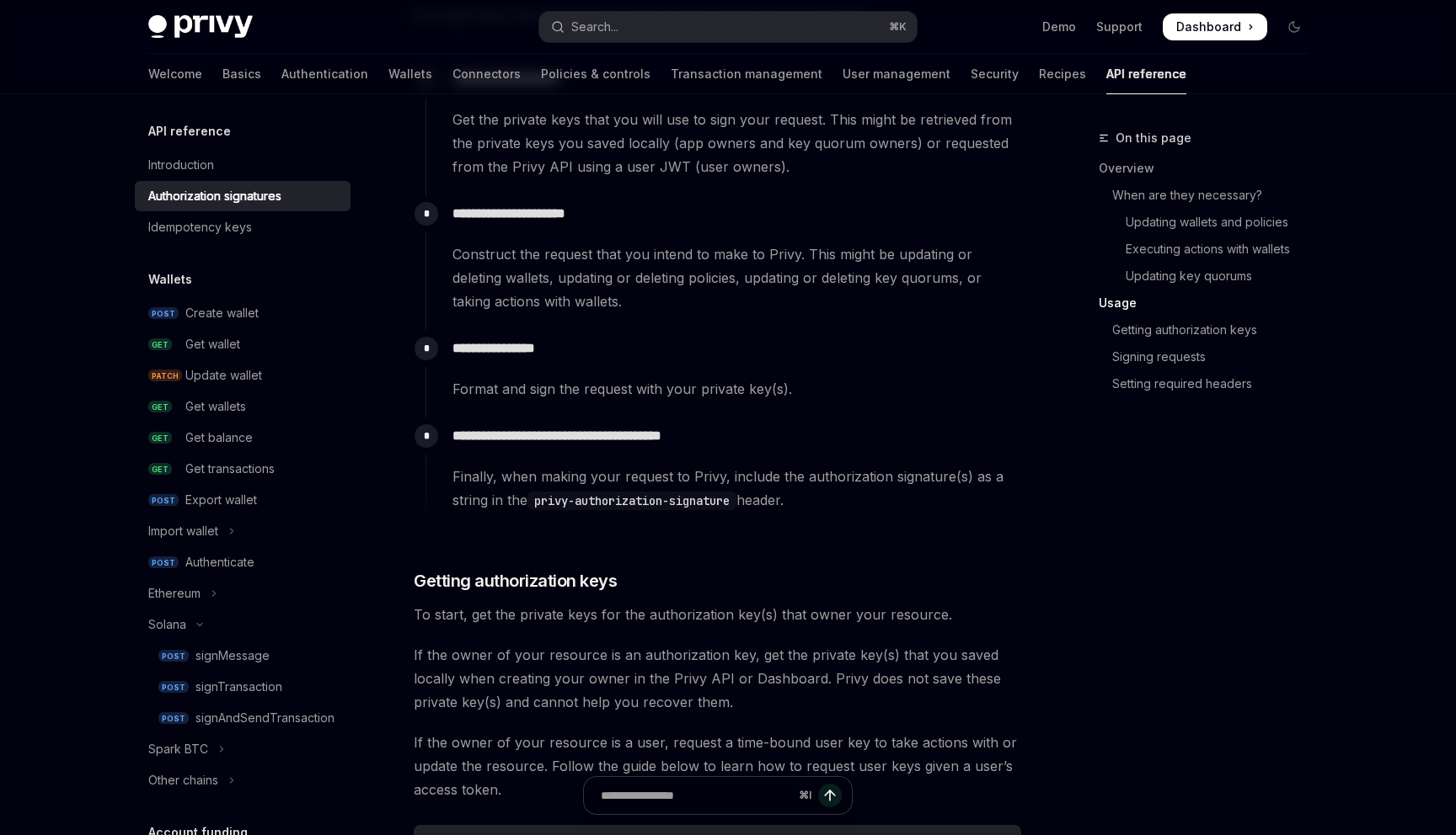
scroll to position [2225, 0]
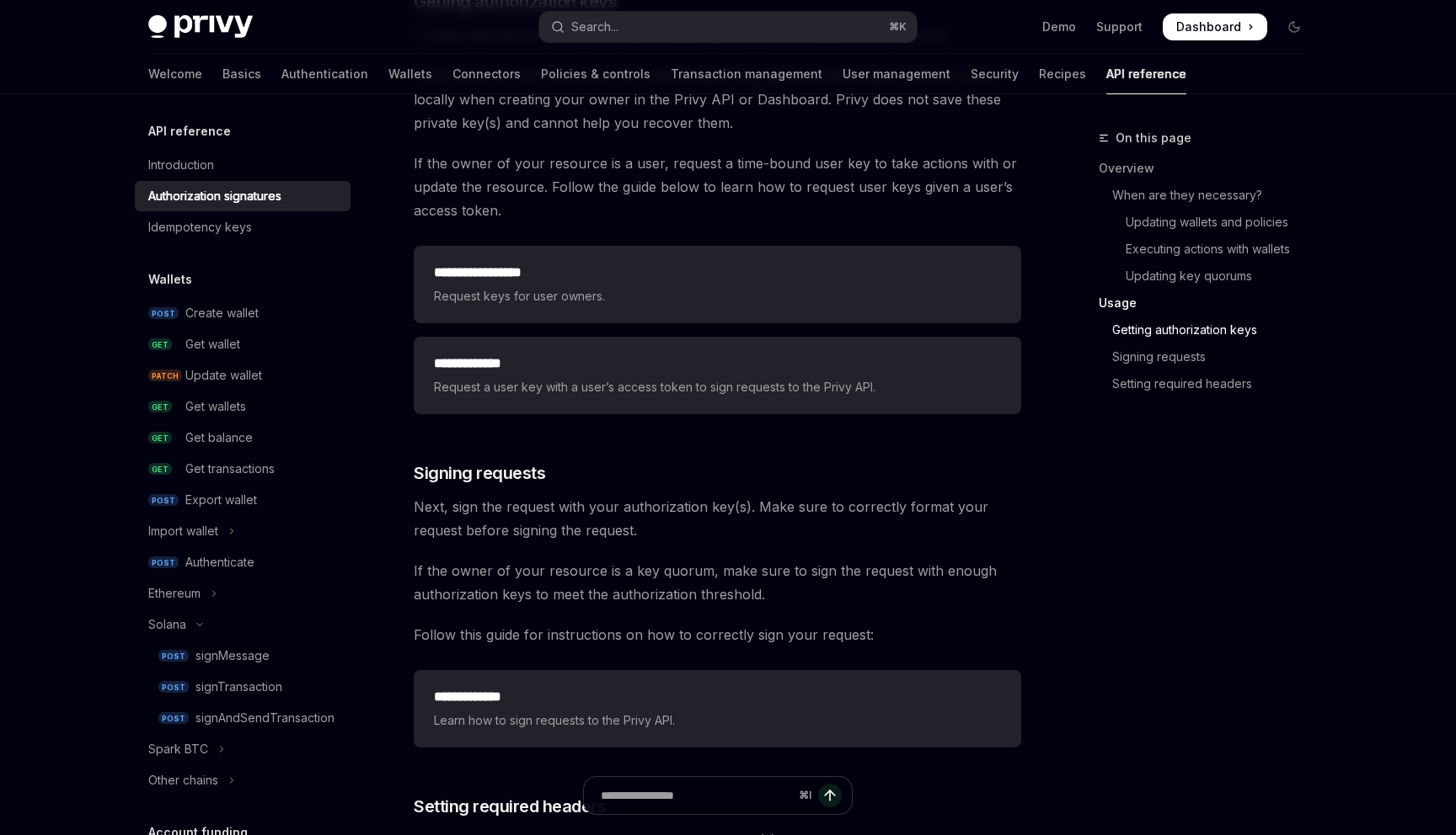
click at [1147, 324] on link "Getting authorization keys" at bounding box center [1210, 331] width 222 height 27
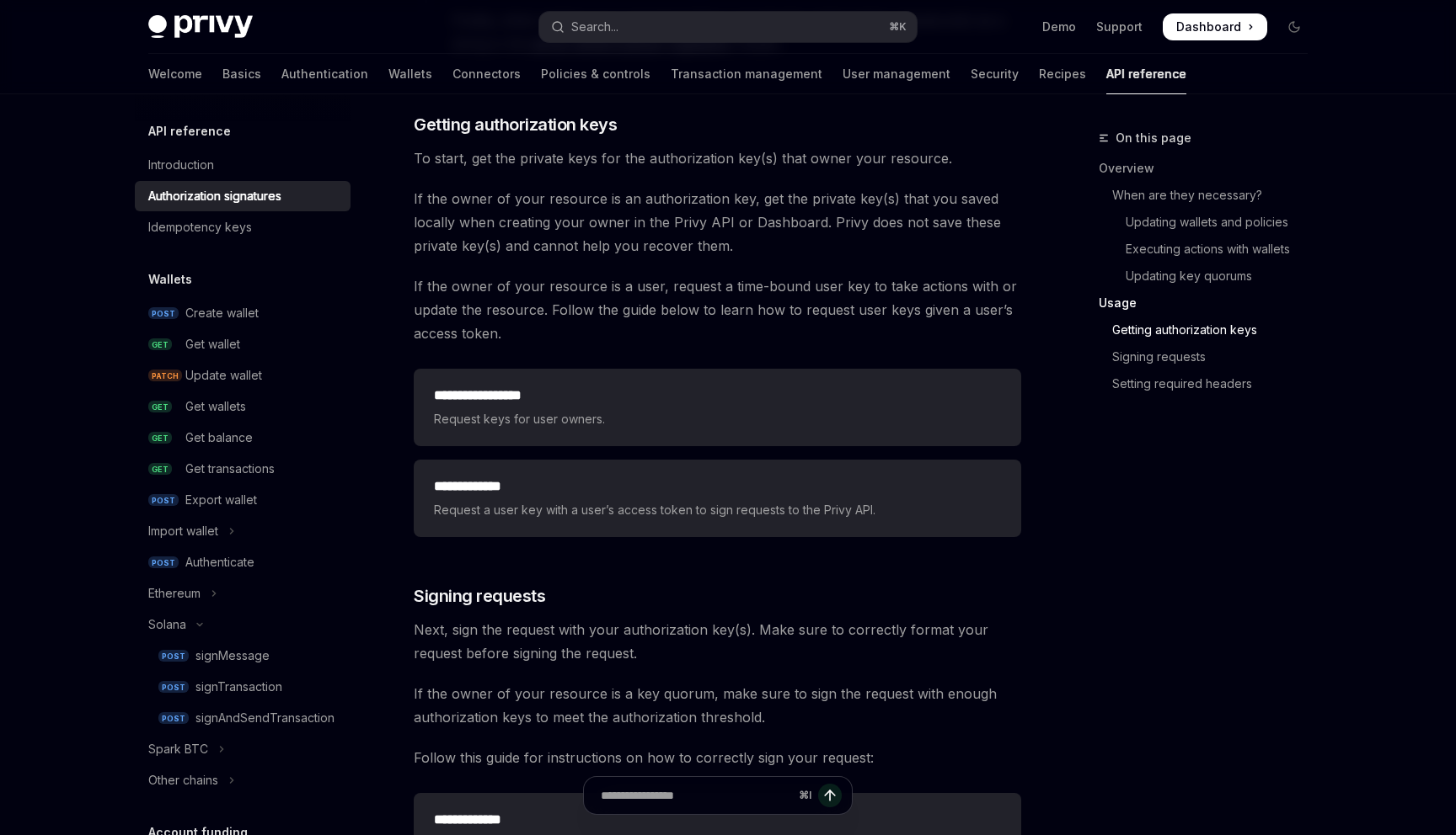
scroll to position [2087, 0]
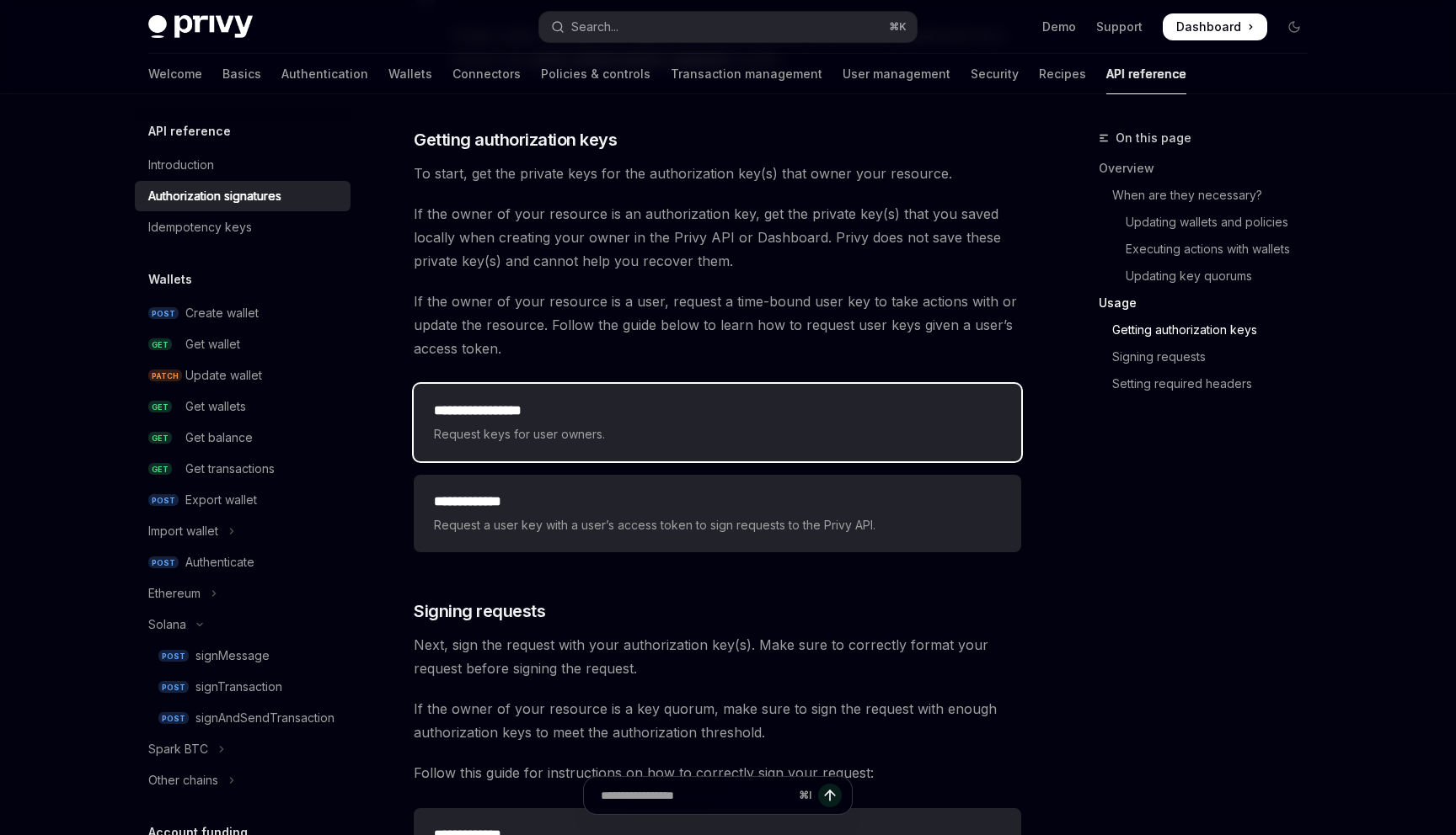
click at [657, 419] on h2 "**********" at bounding box center [716, 411] width 567 height 21
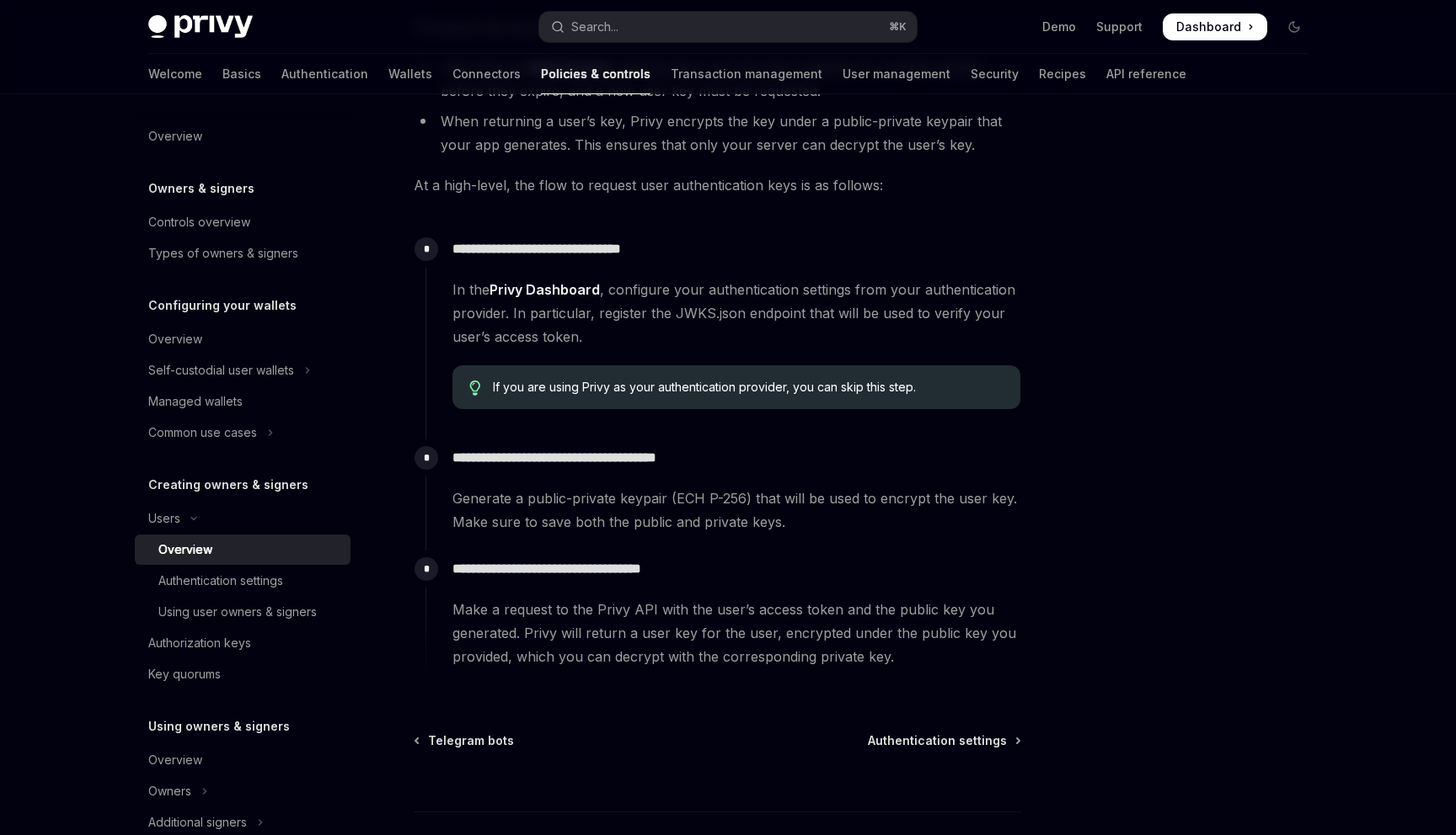
scroll to position [399, 0]
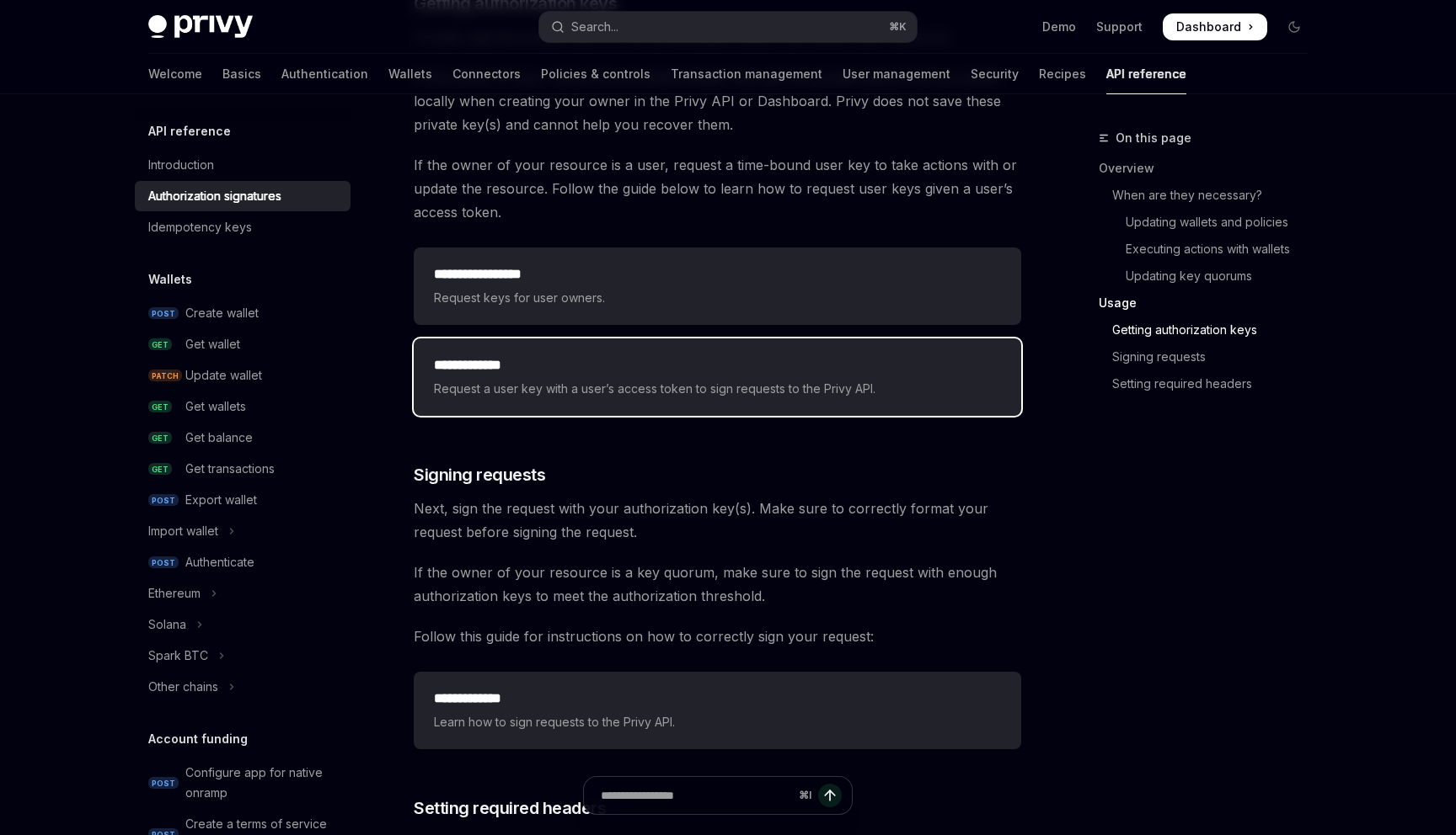
scroll to position [2225, 0]
click at [684, 369] on h2 "**********" at bounding box center [716, 364] width 567 height 21
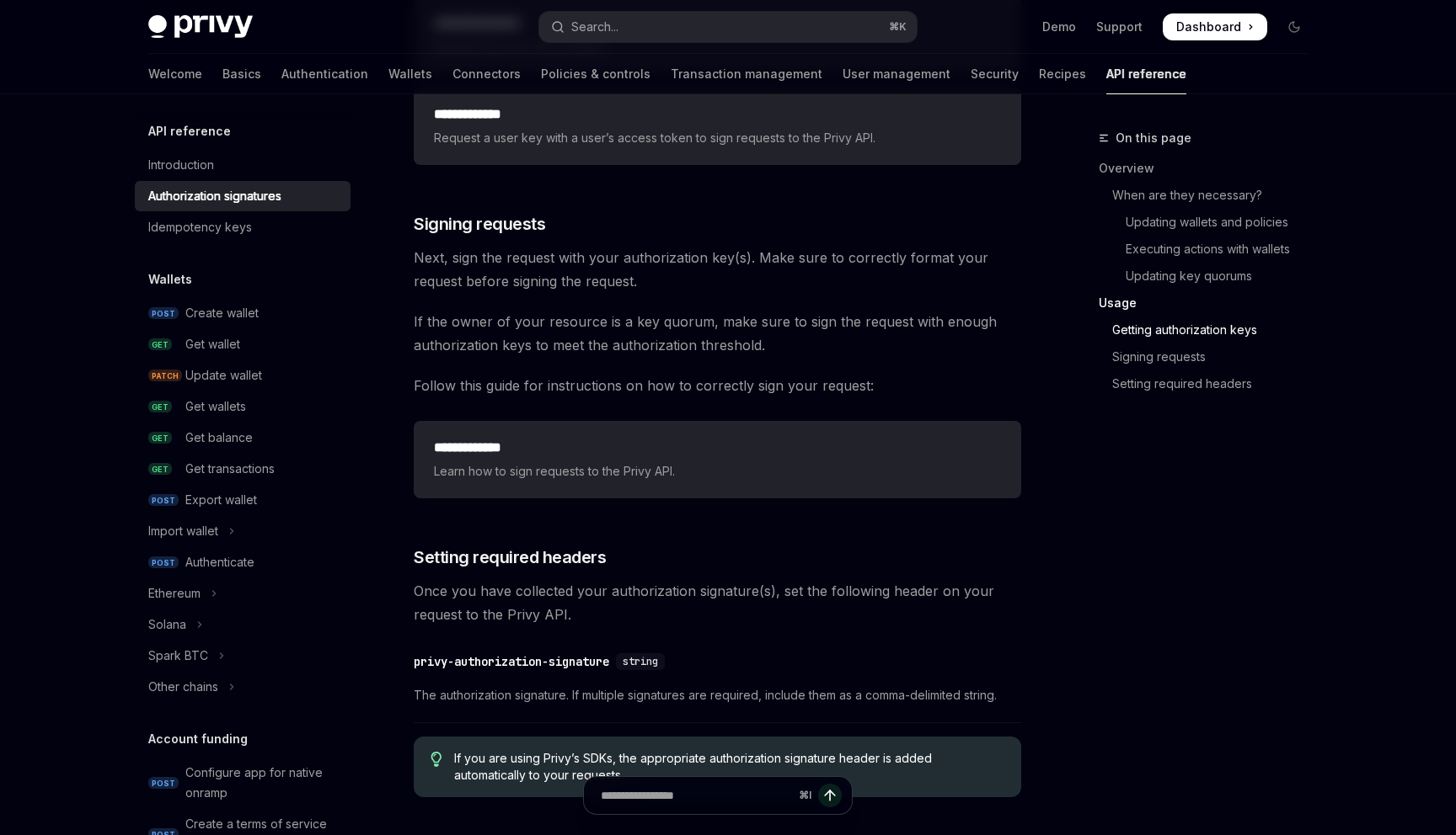
scroll to position [2488, 0]
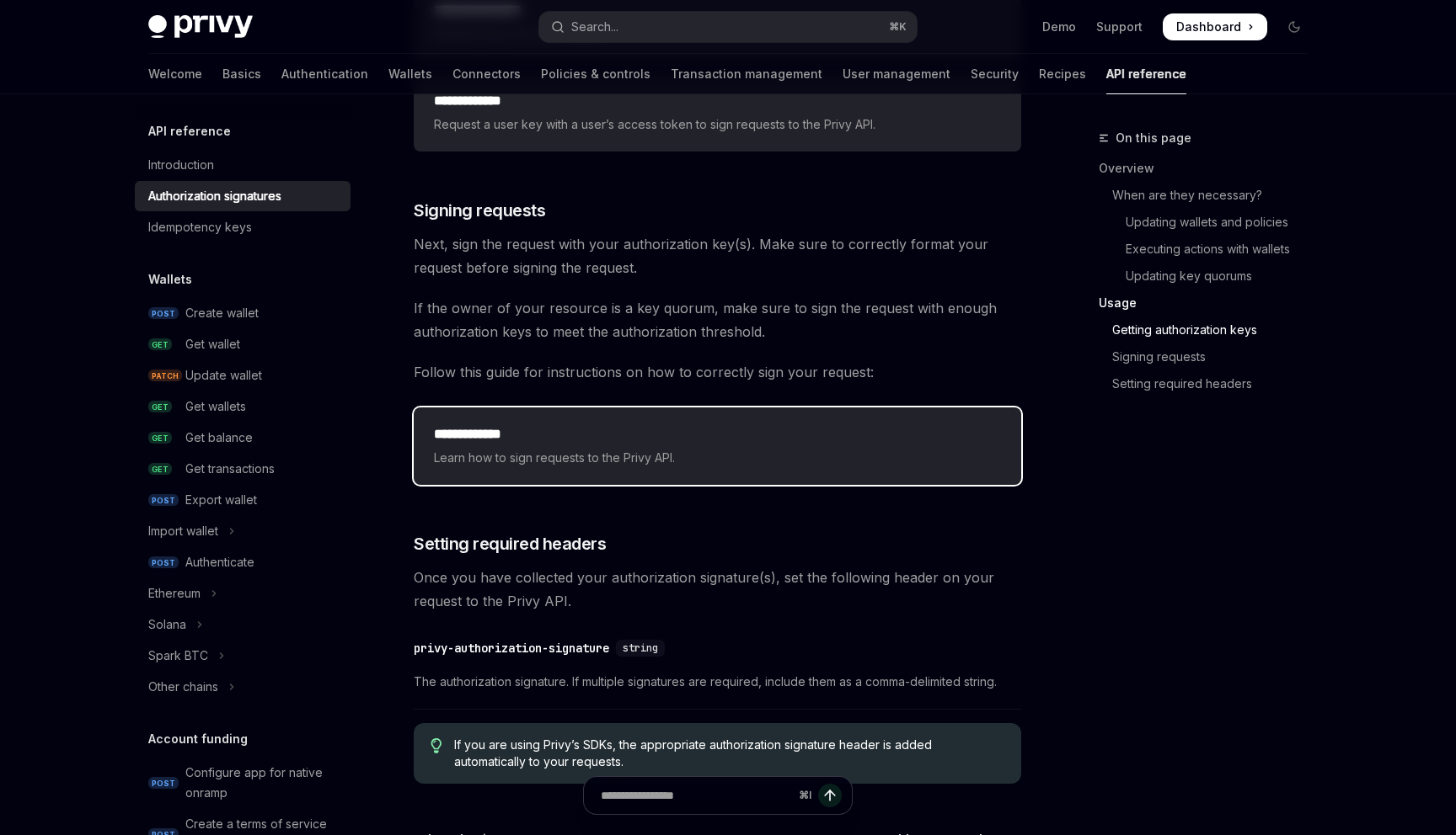
click at [714, 461] on span "Learn how to sign requests to the Privy API." at bounding box center [716, 458] width 567 height 21
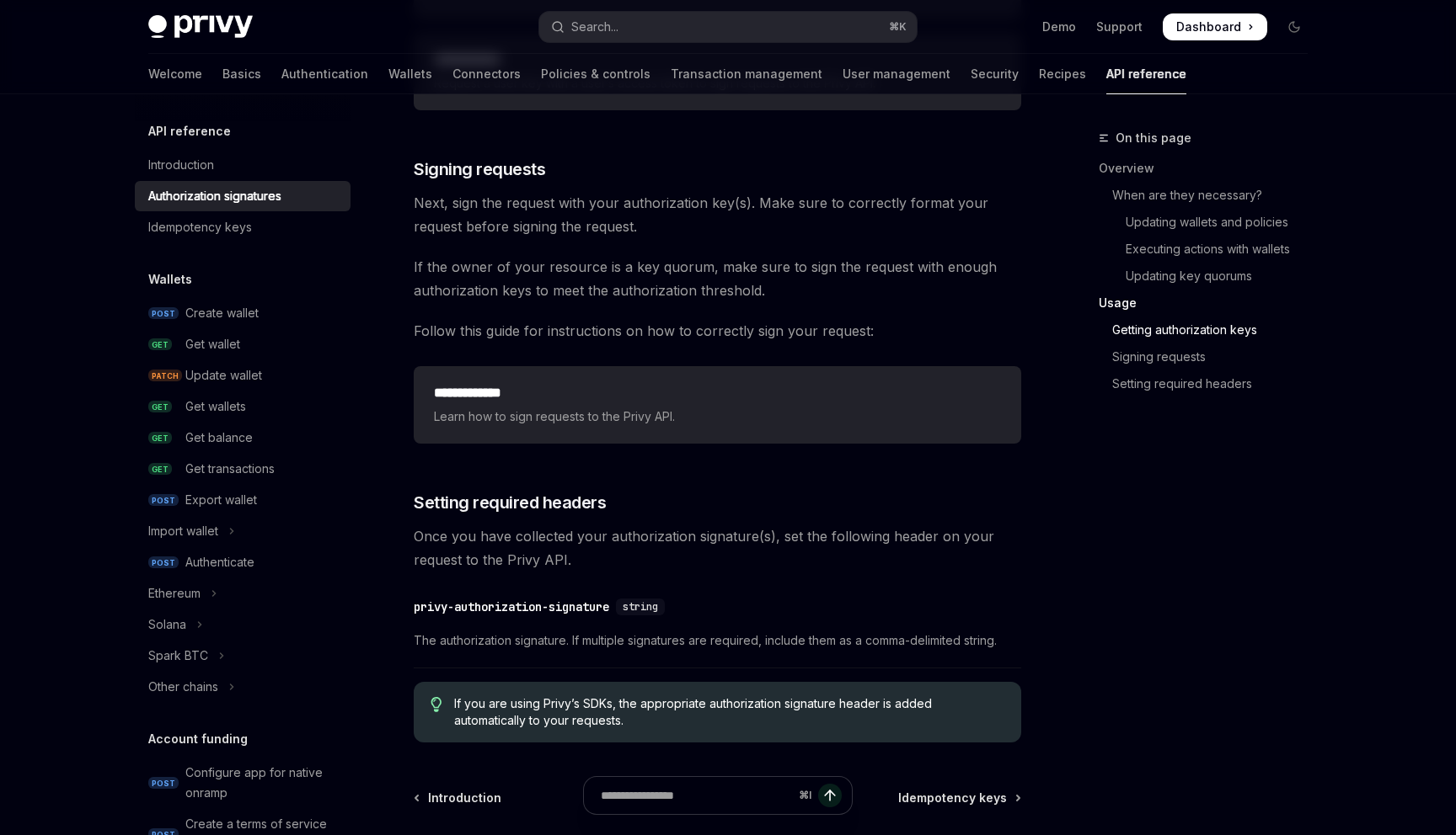
scroll to position [2545, 0]
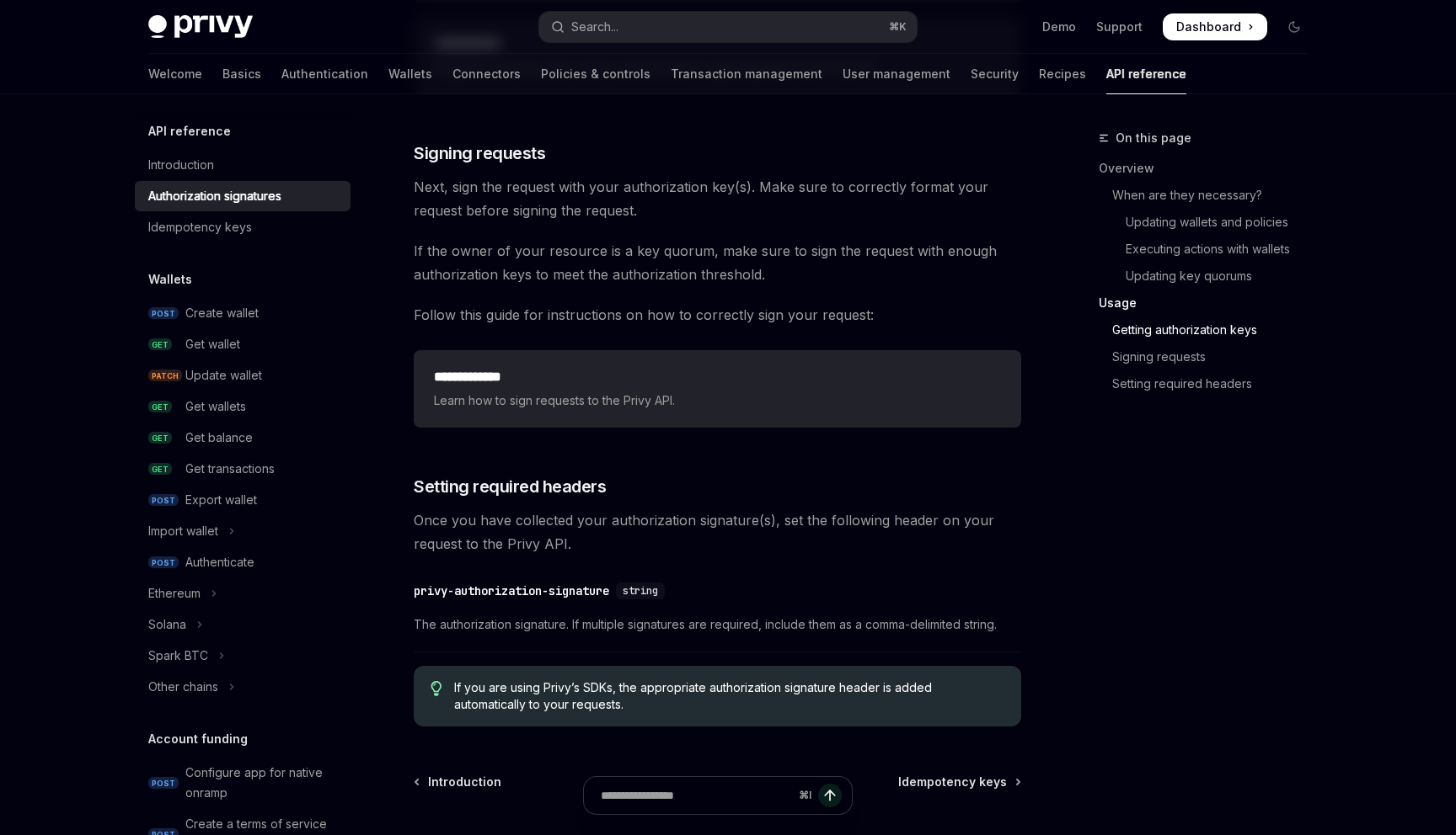
click at [740, 692] on span "If you are using Privy’s SDKs, the appropriate authorization signature header i…" at bounding box center [728, 696] width 550 height 33
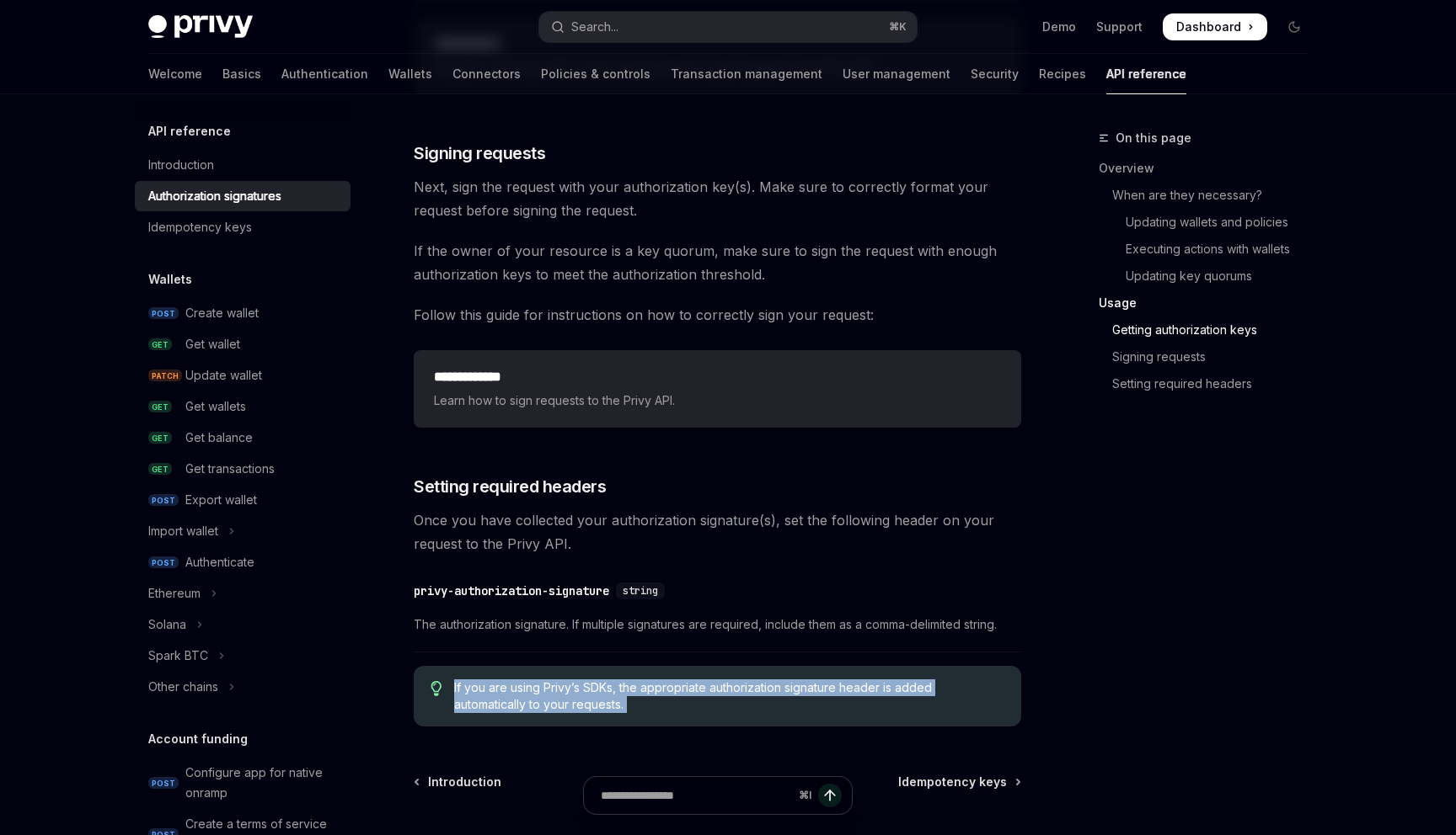
drag, startPoint x: 740, startPoint y: 692, endPoint x: 733, endPoint y: 668, distance: 25.0
click at [733, 668] on div "If you are using Privy’s SDKs, the appropriate authorization signature header i…" at bounding box center [717, 696] width 607 height 61
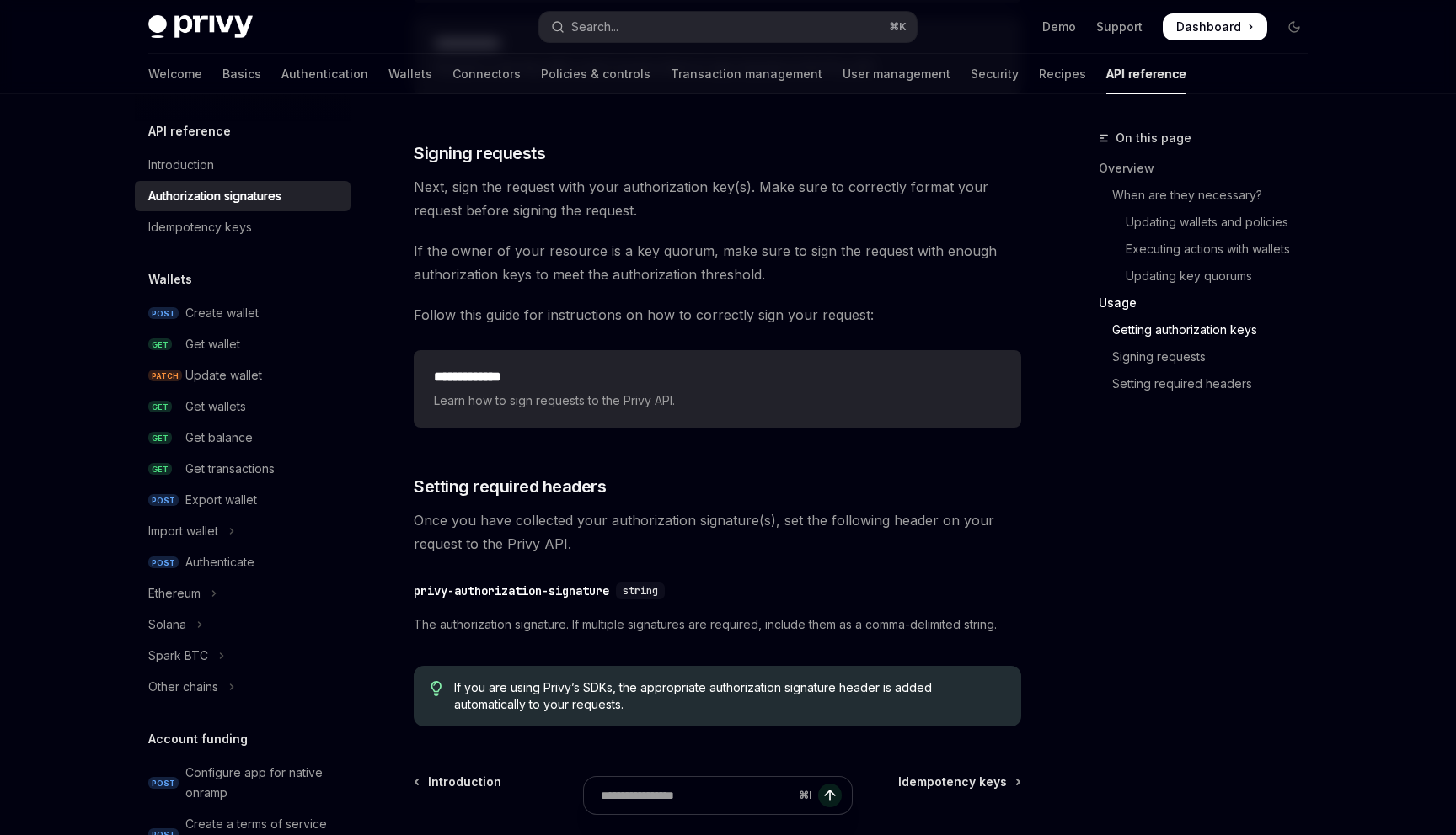
click at [680, 697] on span "If you are using Privy’s SDKs, the appropriate authorization signature header i…" at bounding box center [728, 696] width 550 height 33
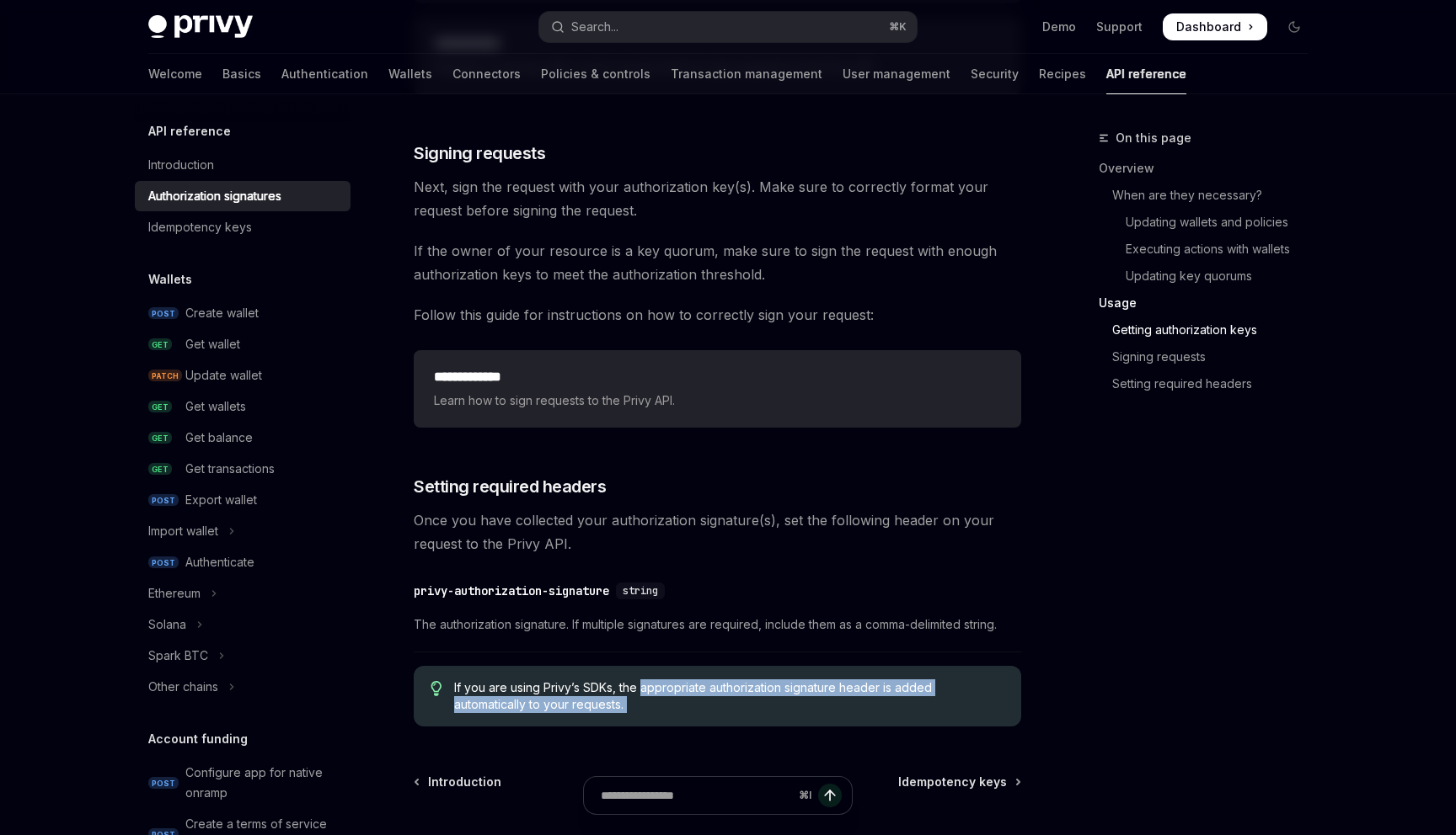
drag, startPoint x: 680, startPoint y: 697, endPoint x: 663, endPoint y: 680, distance: 24.0
click at [663, 680] on span "If you are using Privy’s SDKs, the appropriate authorization signature header i…" at bounding box center [728, 696] width 550 height 33
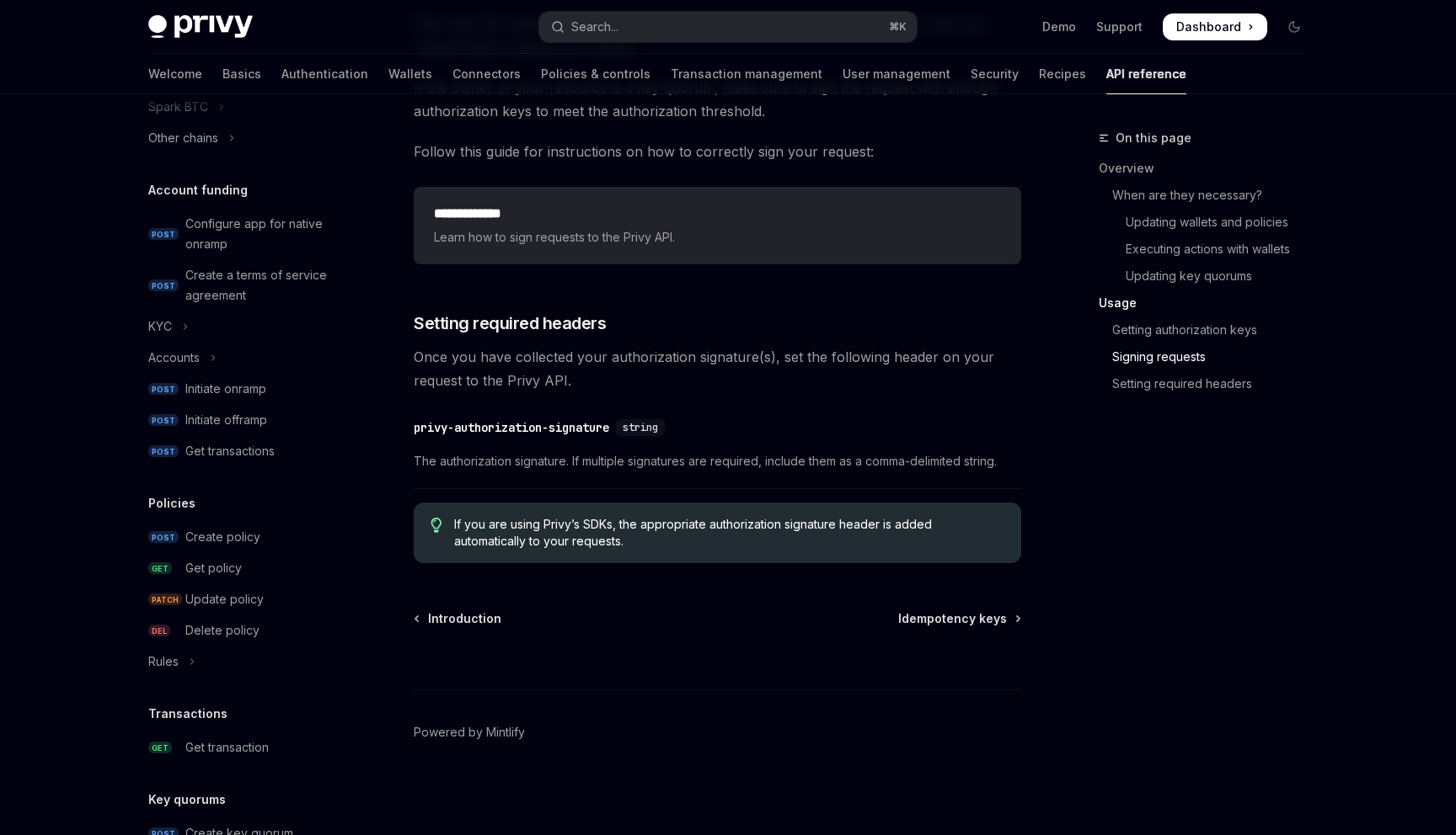
scroll to position [962, 0]
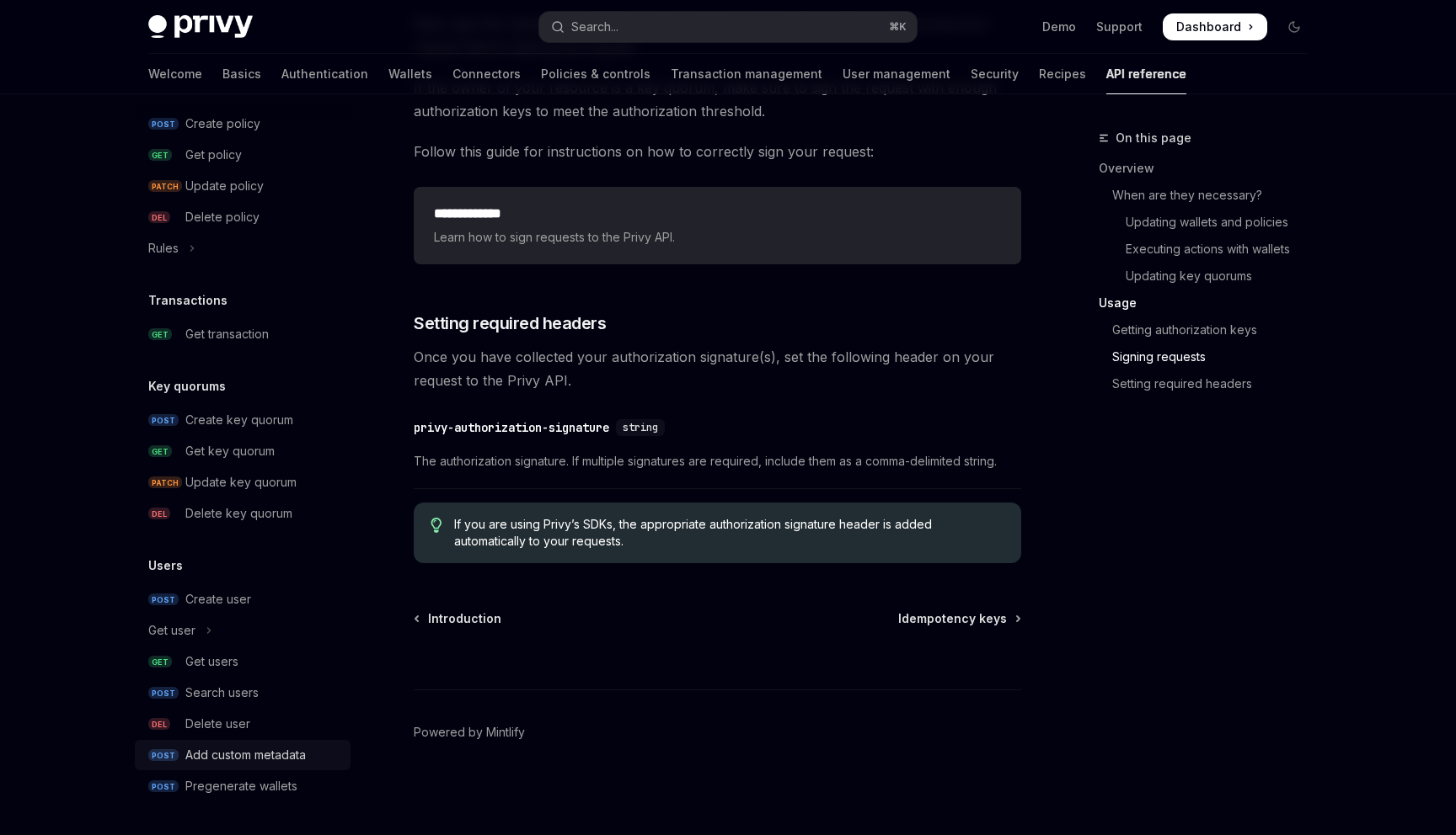
click at [224, 761] on div "Add custom metadata" at bounding box center [245, 756] width 121 height 21
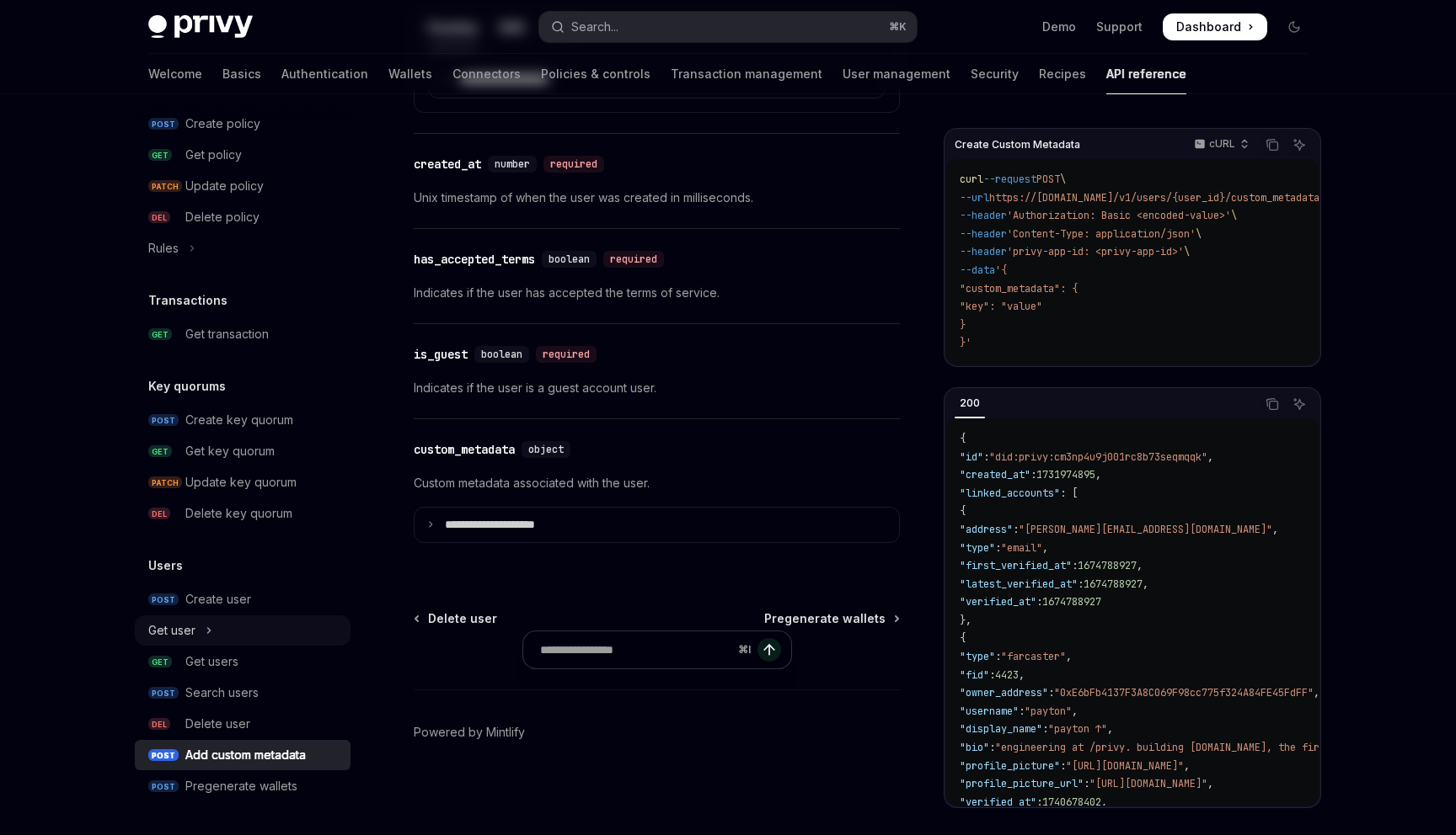
type textarea "*"
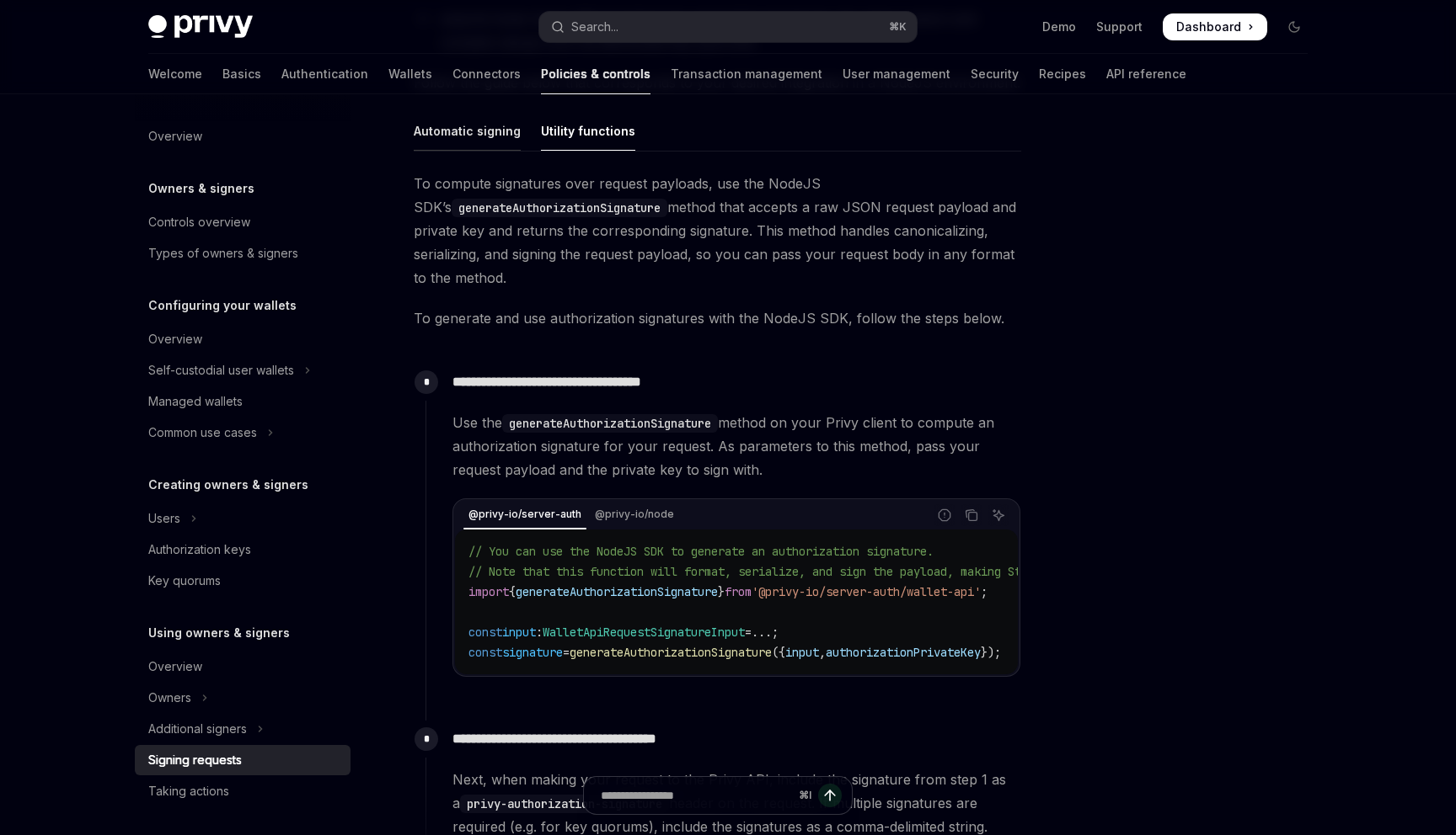
click at [458, 138] on div "Automatic signing" at bounding box center [467, 131] width 107 height 39
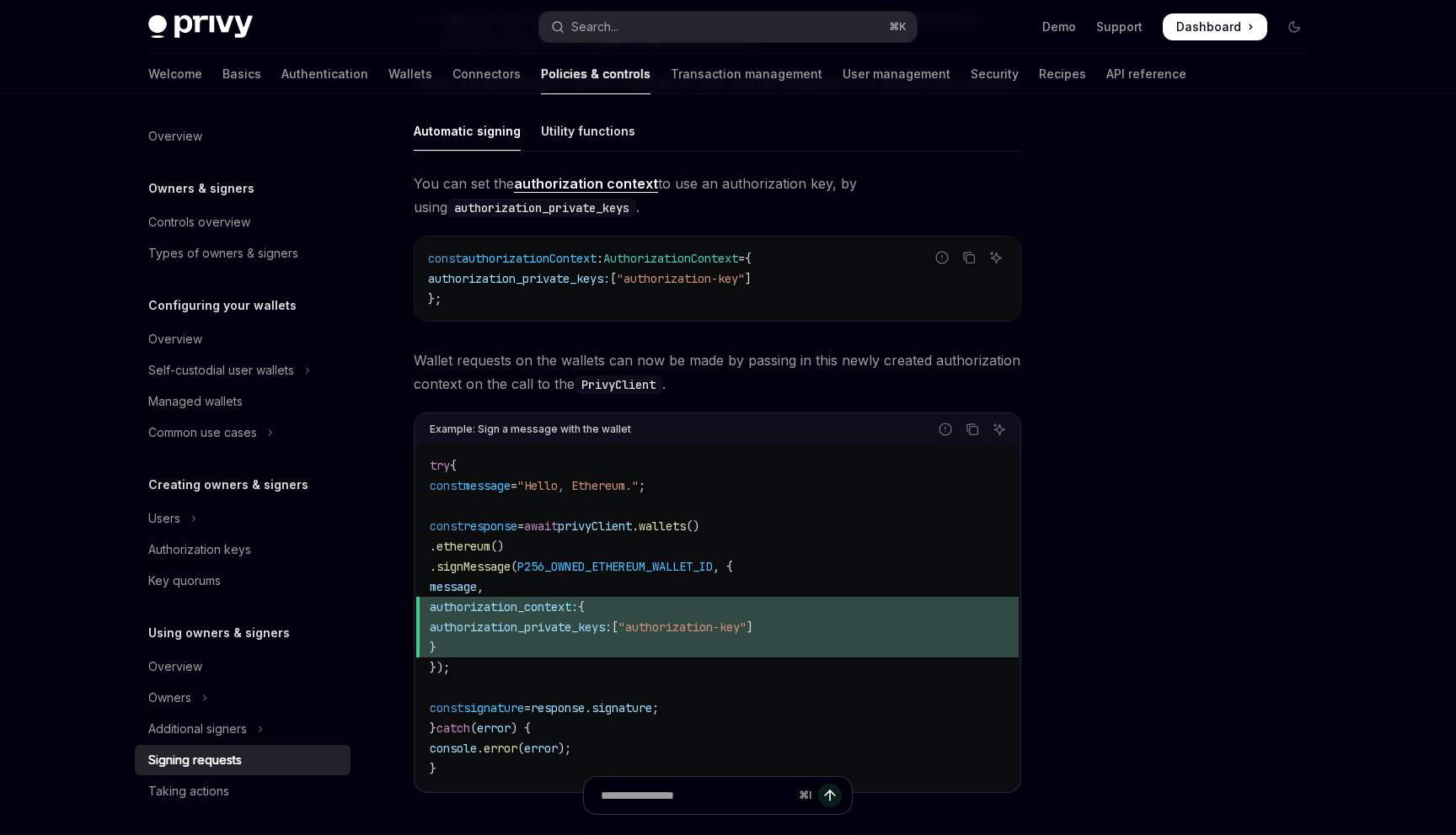
click at [524, 523] on span "=" at bounding box center [521, 526] width 7 height 15
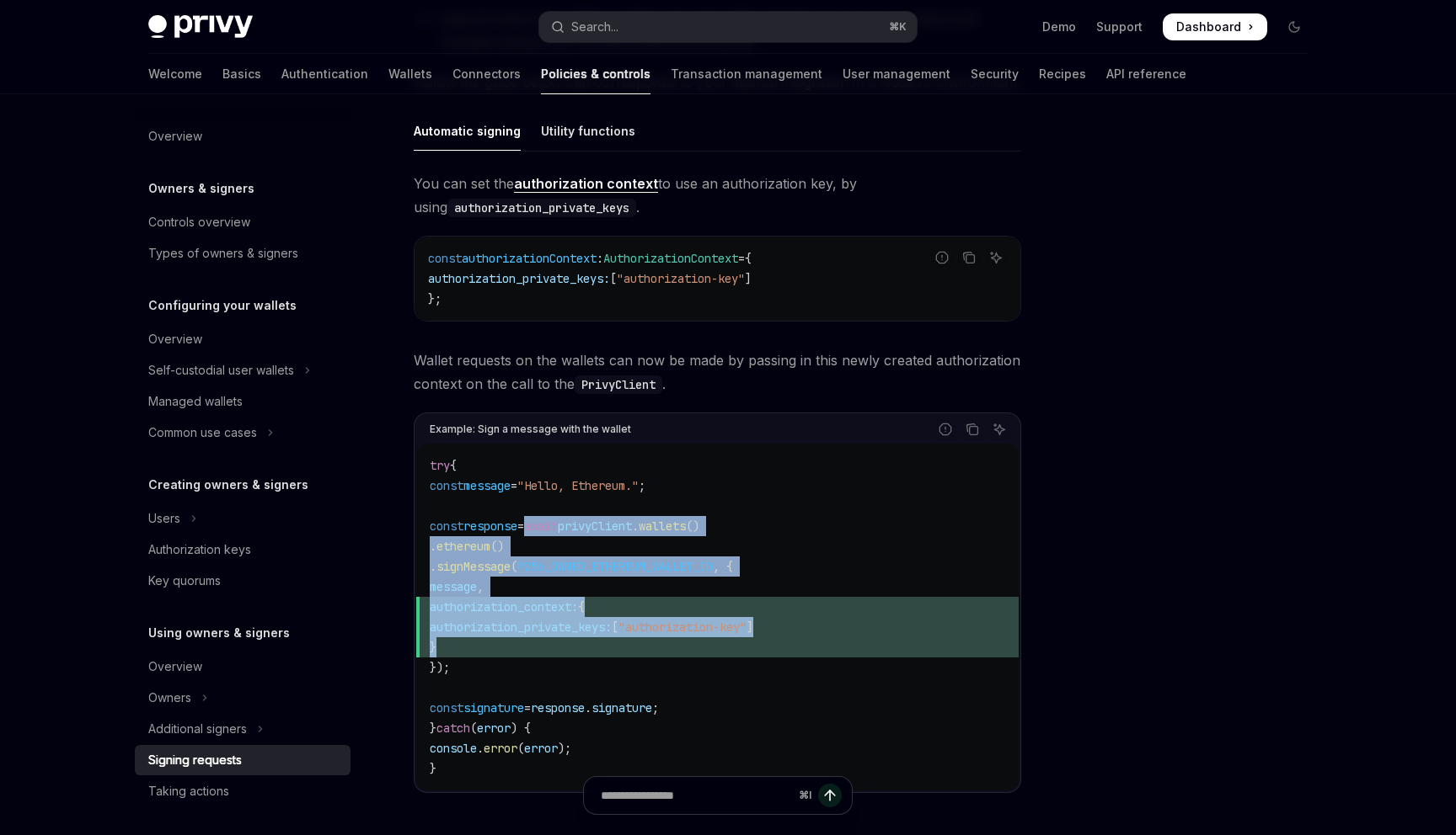
drag, startPoint x: 547, startPoint y: 523, endPoint x: 611, endPoint y: 638, distance: 131.6
click at [611, 638] on code "try { const message = "Hello, Ethereum." ; const response = await privyClient .…" at bounding box center [717, 617] width 575 height 323
click at [611, 638] on span "}" at bounding box center [717, 648] width 575 height 21
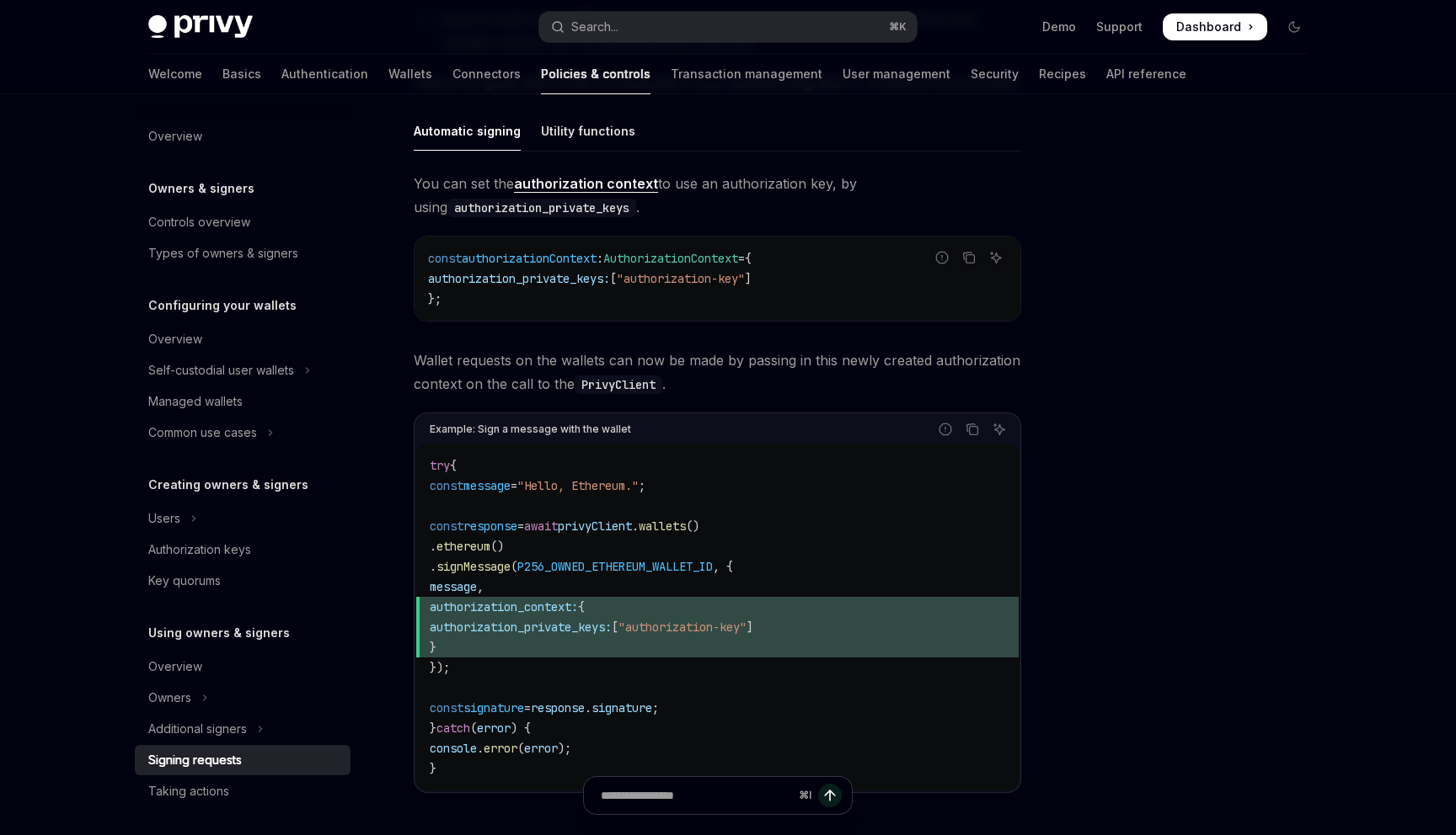
click at [611, 638] on span "}" at bounding box center [717, 648] width 575 height 21
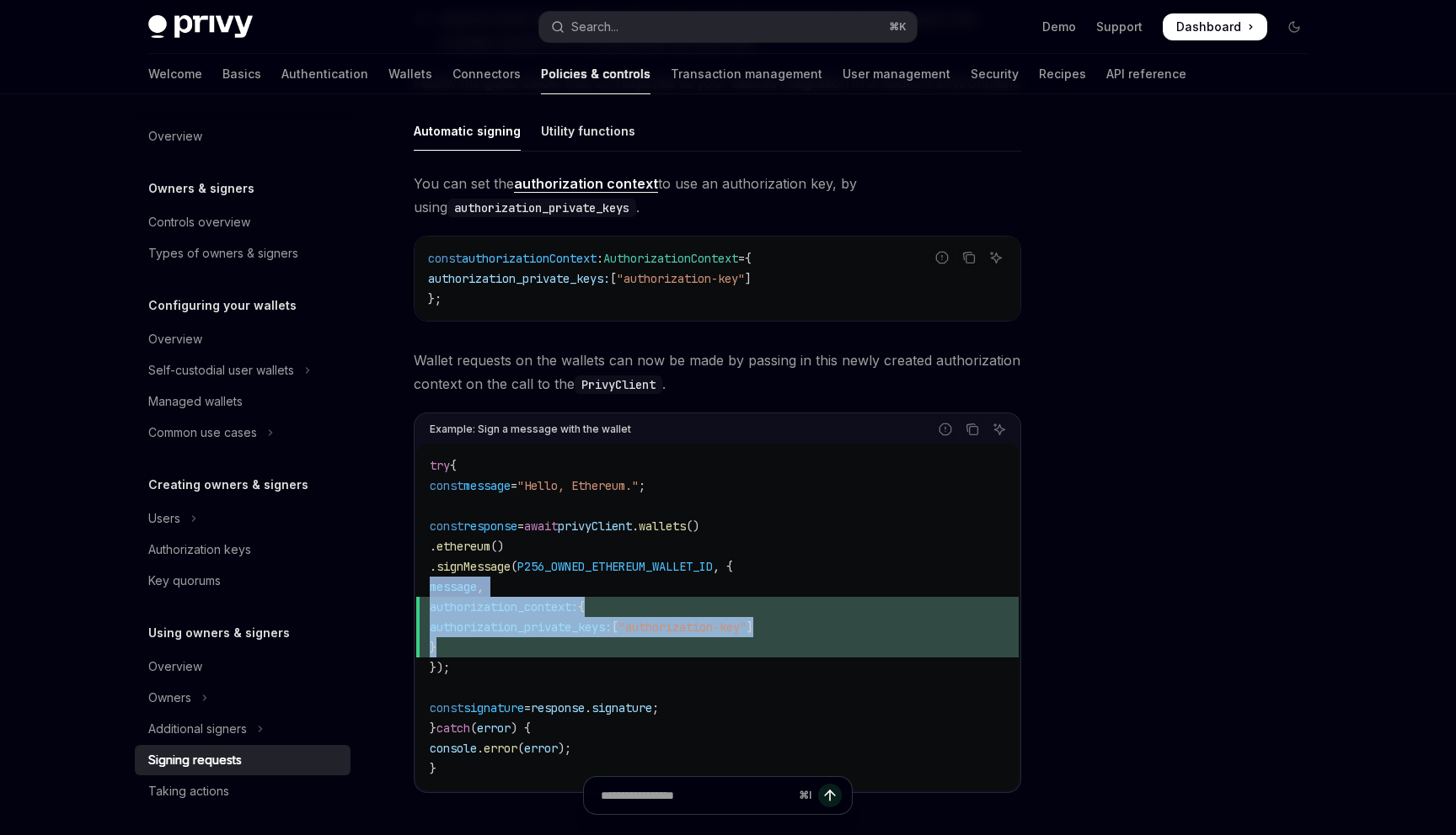
drag, startPoint x: 611, startPoint y: 638, endPoint x: 566, endPoint y: 596, distance: 61.6
click at [566, 596] on code "try { const message = "Hello, Ethereum." ; const response = await privyClient .…" at bounding box center [717, 617] width 575 height 323
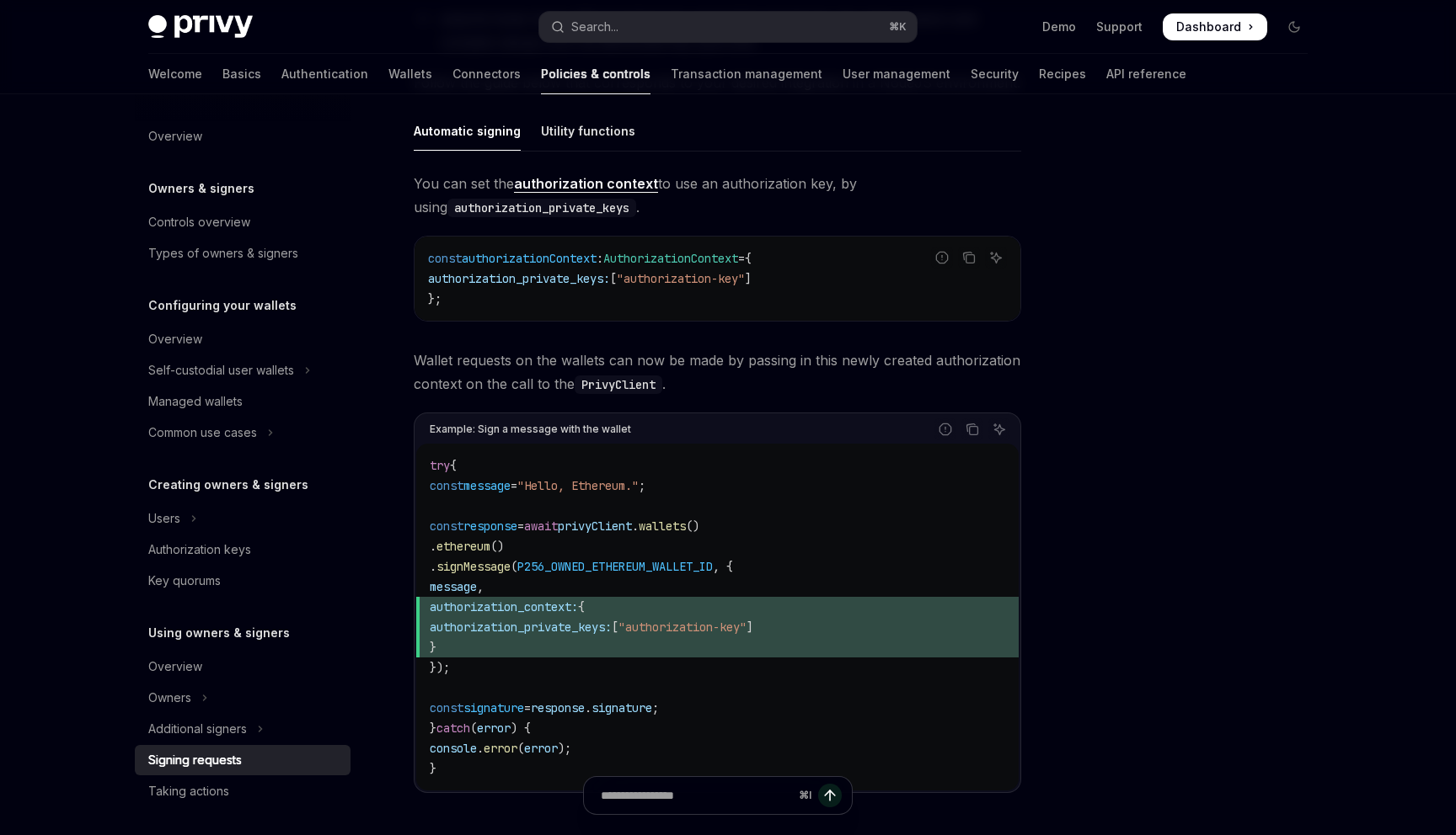
click at [569, 604] on span "authorization_context:" at bounding box center [504, 608] width 148 height 15
drag, startPoint x: 569, startPoint y: 604, endPoint x: 578, endPoint y: 645, distance: 42.0
click at [578, 645] on code "try { const message = "Hello, Ethereum." ; const response = await privyClient .…" at bounding box center [717, 617] width 575 height 323
click at [578, 645] on span "}" at bounding box center [717, 648] width 575 height 21
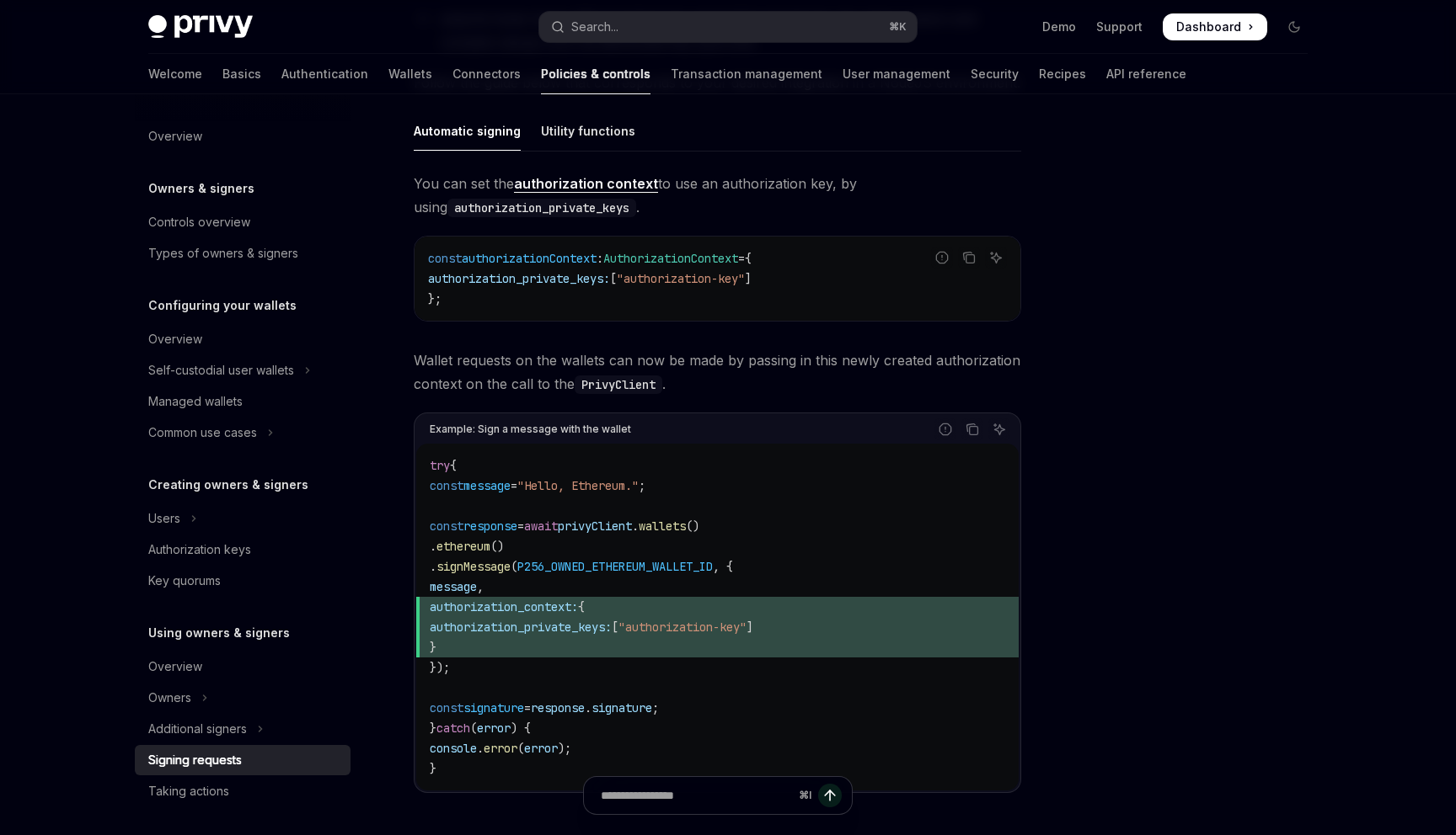
click at [578, 645] on span "}" at bounding box center [717, 648] width 575 height 21
drag, startPoint x: 578, startPoint y: 645, endPoint x: 547, endPoint y: 601, distance: 53.8
click at [547, 601] on code "try { const message = "Hello, Ethereum." ; const response = await privyClient .…" at bounding box center [717, 617] width 575 height 323
click at [547, 601] on span "authorization_context:" at bounding box center [504, 608] width 148 height 15
click at [567, 140] on div "Utility functions" at bounding box center [588, 131] width 94 height 39
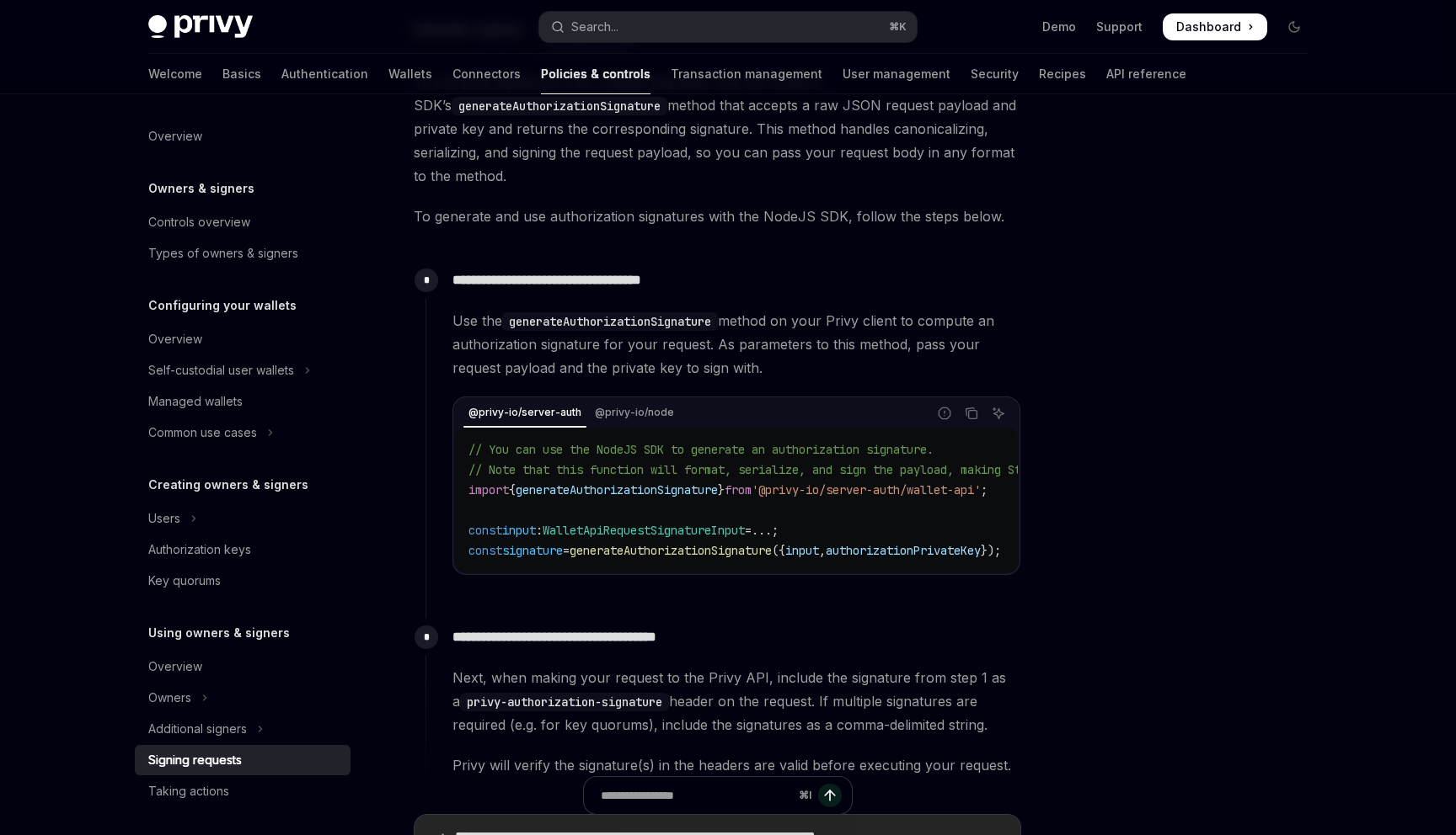
scroll to position [518, 0]
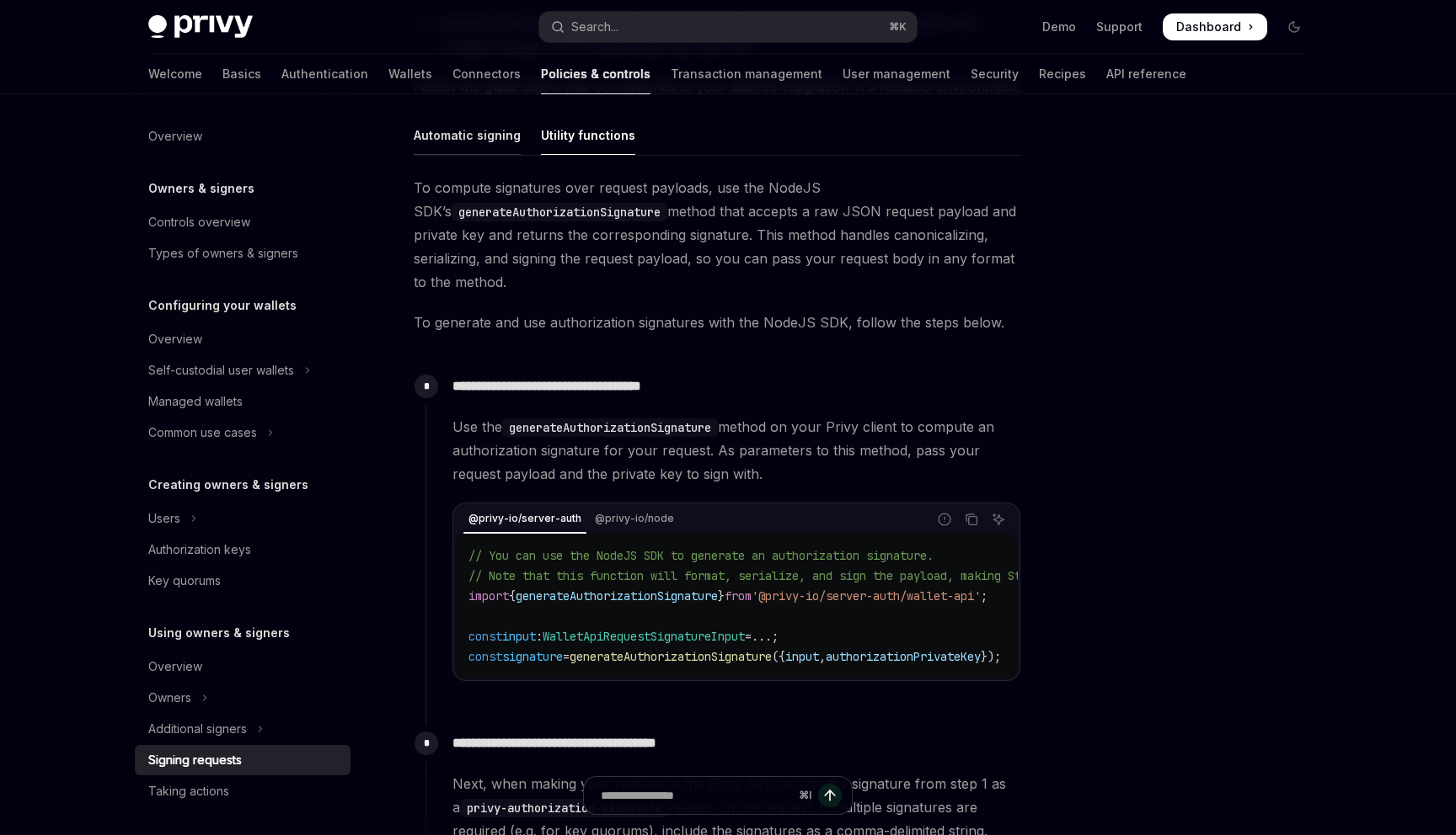
click at [469, 152] on div "Automatic signing" at bounding box center [467, 135] width 107 height 39
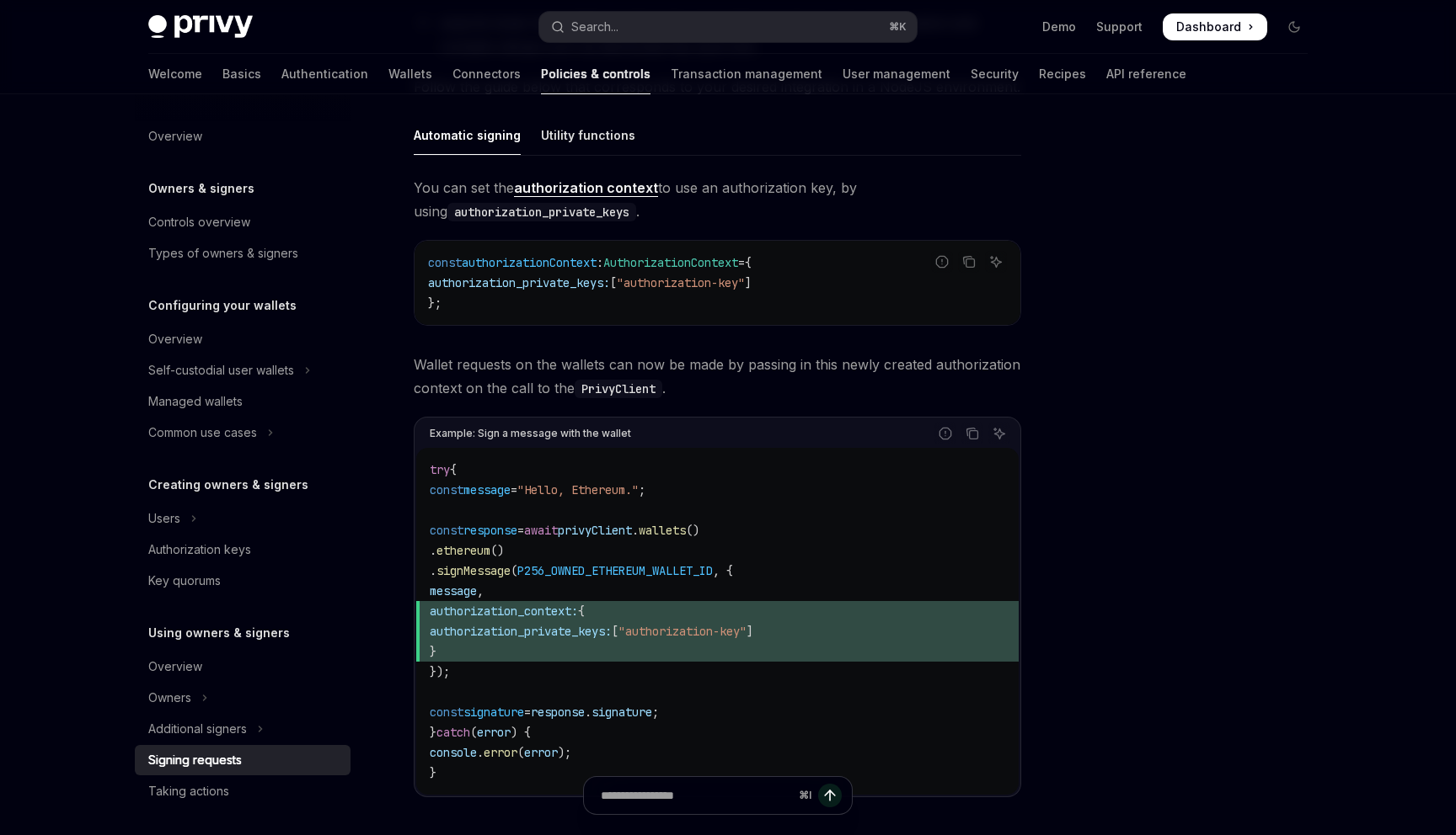
click at [466, 310] on code "const authorizationContext : AuthorizationContext = { authorization_private_key…" at bounding box center [717, 283] width 579 height 61
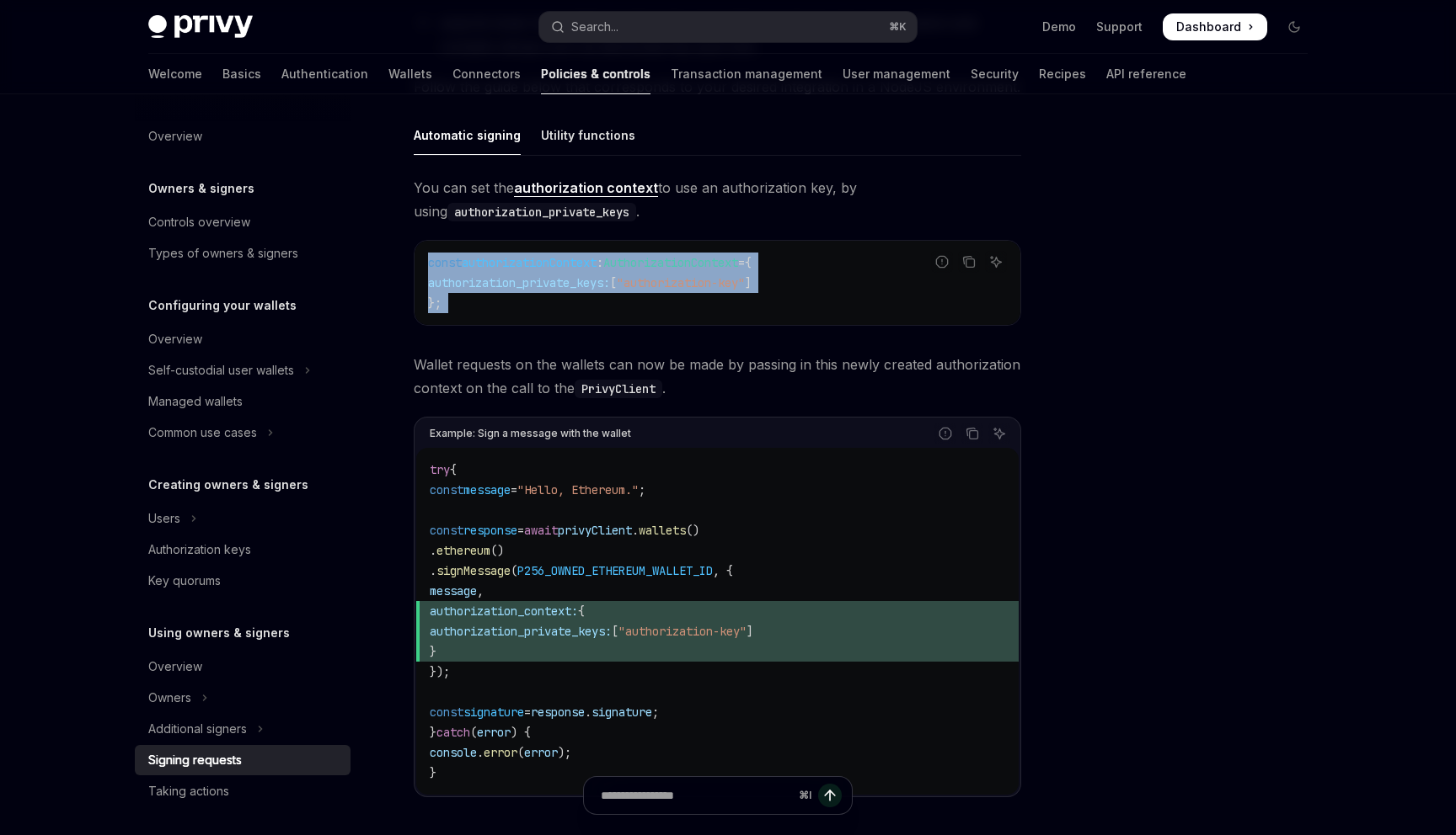
drag, startPoint x: 466, startPoint y: 310, endPoint x: 445, endPoint y: 243, distance: 70.2
click at [445, 243] on div "const authorizationContext : AuthorizationContext = { authorization_private_key…" at bounding box center [717, 283] width 605 height 85
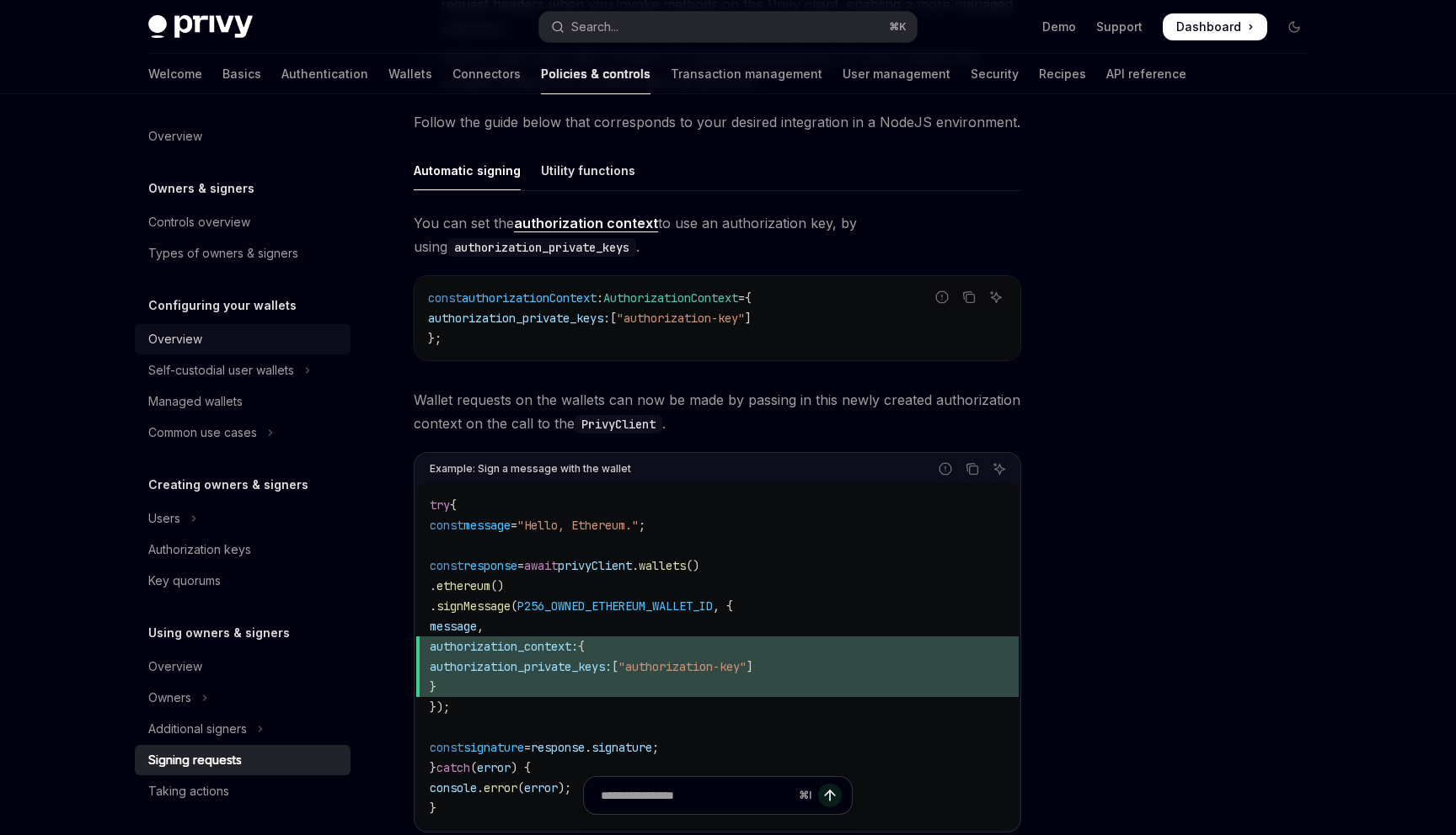
scroll to position [452, 0]
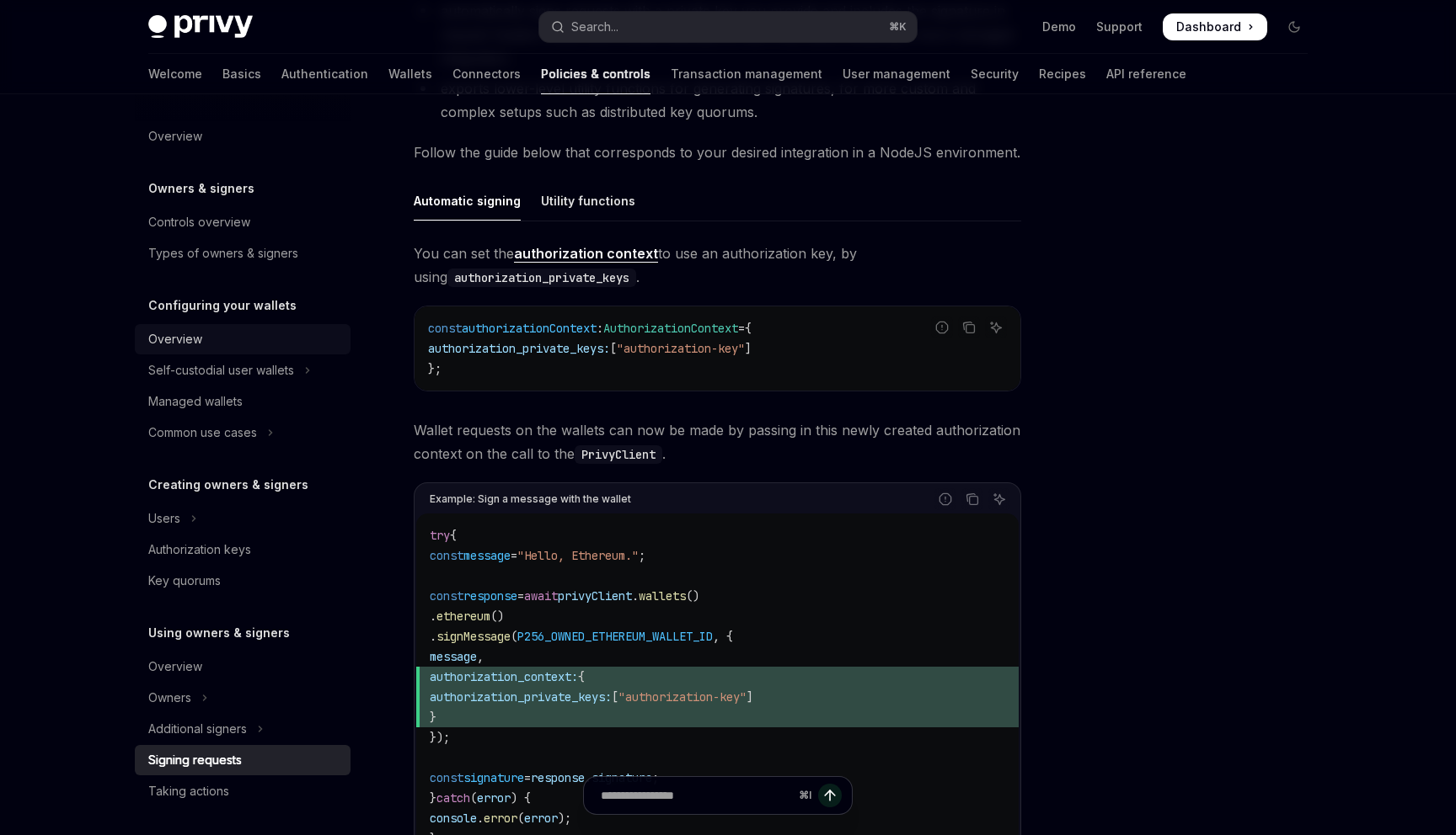
click at [233, 343] on div "Overview" at bounding box center [244, 339] width 192 height 21
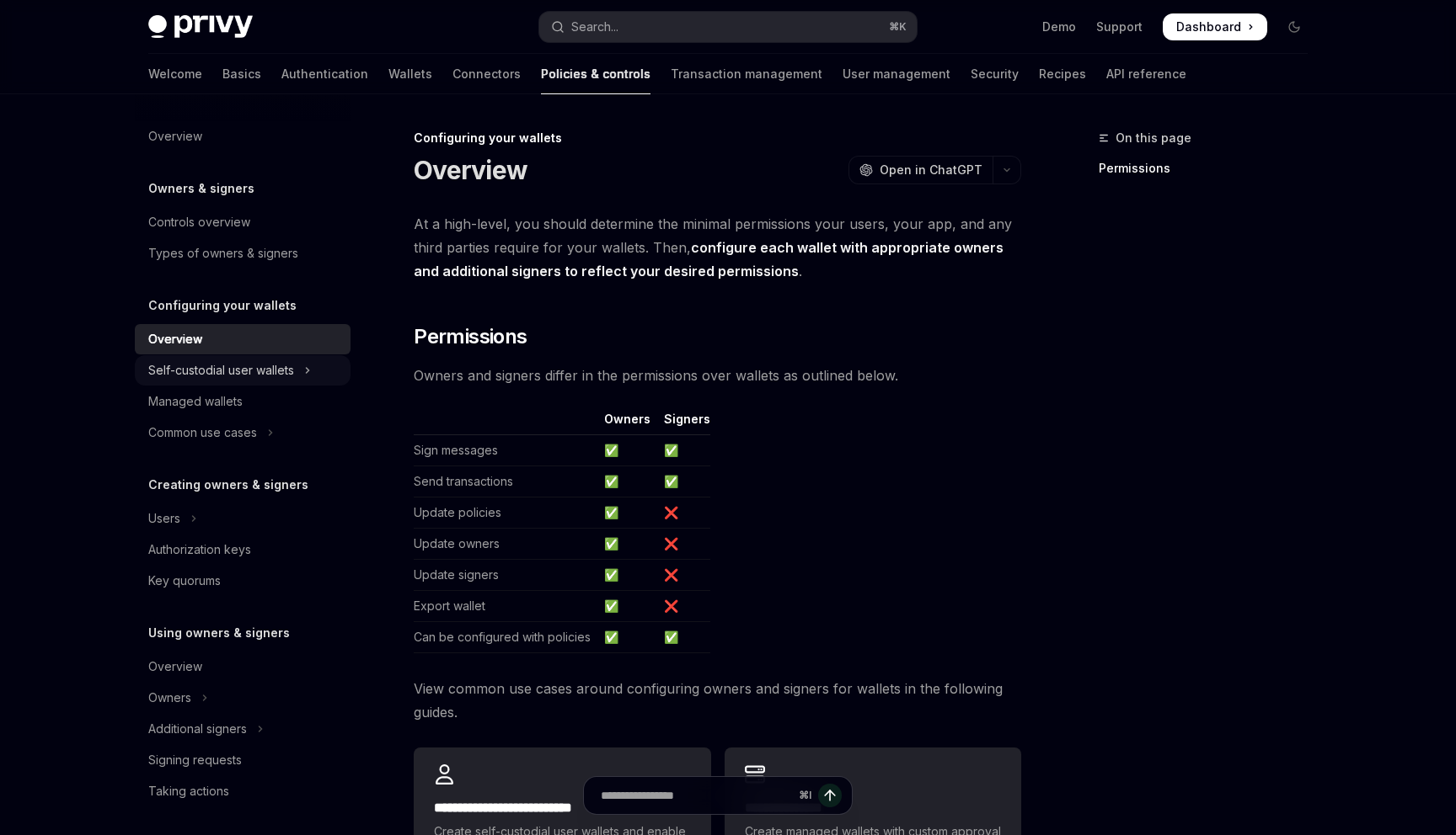
click at [255, 375] on div "Self-custodial user wallets" at bounding box center [221, 371] width 145 height 21
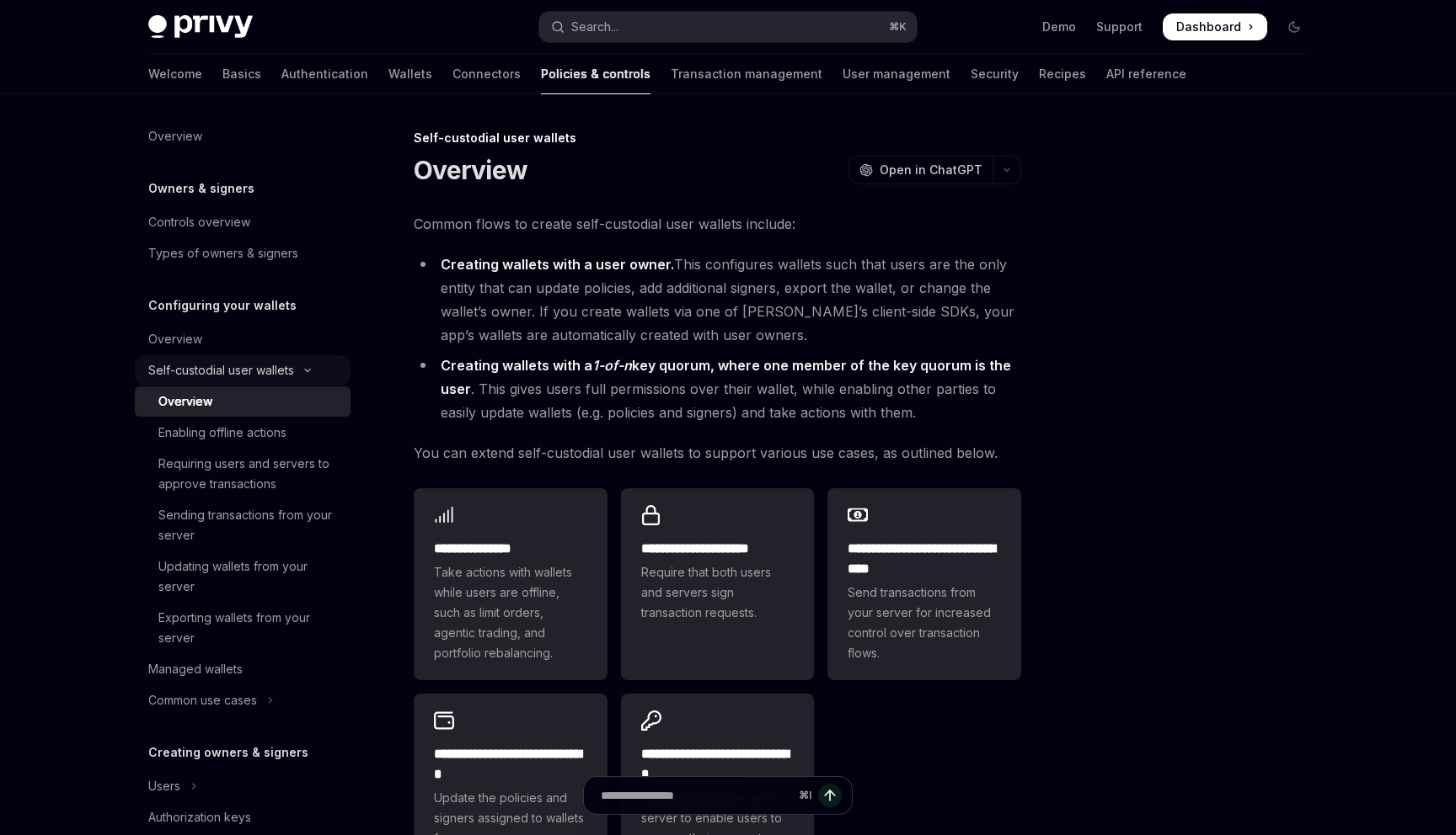
click at [253, 376] on div "Self-custodial user wallets" at bounding box center [221, 371] width 145 height 21
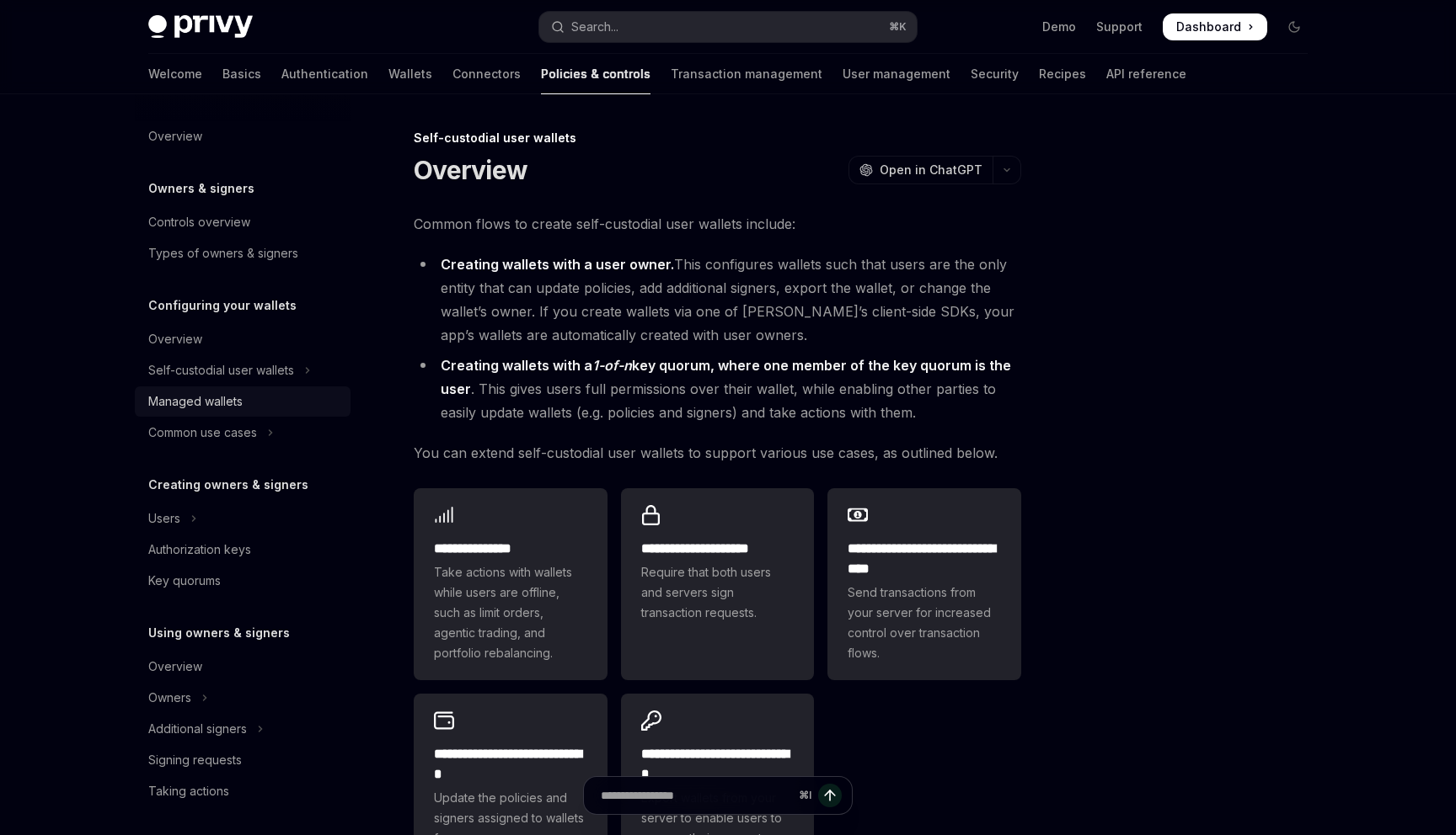
click at [256, 391] on link "Managed wallets" at bounding box center [243, 401] width 215 height 30
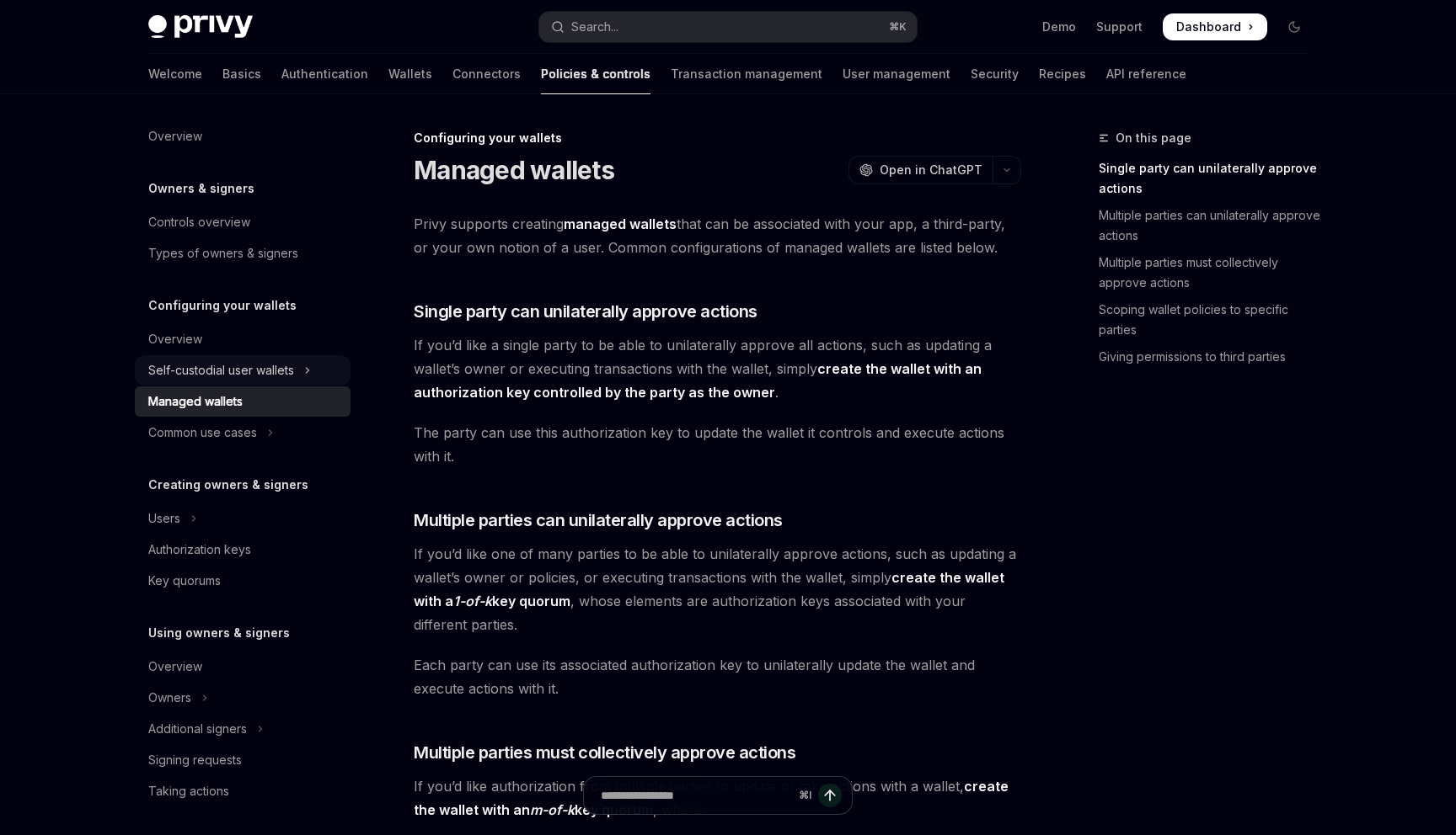
click at [242, 373] on div "Self-custodial user wallets" at bounding box center [221, 371] width 145 height 21
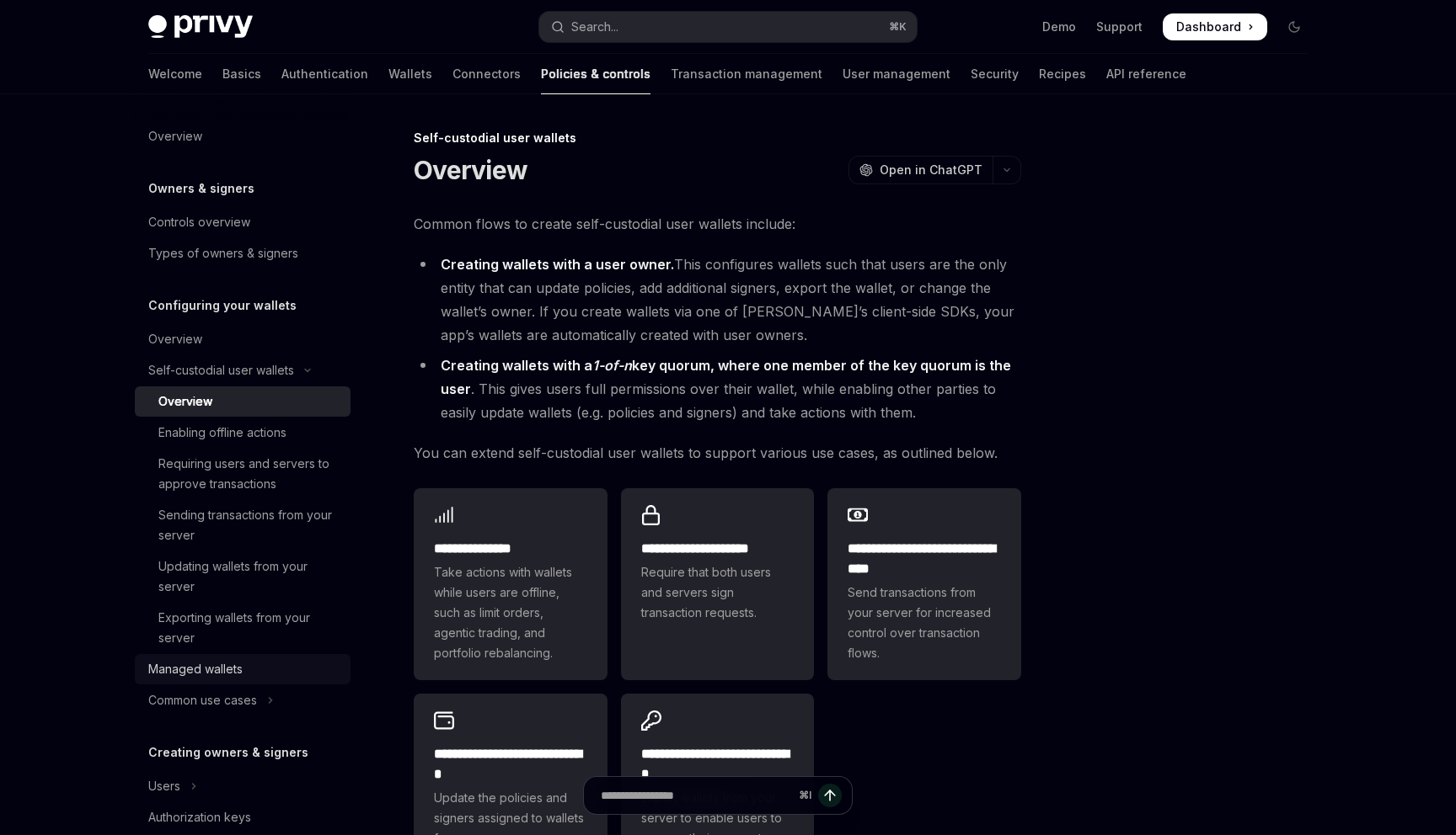
click at [245, 667] on div "Managed wallets" at bounding box center [244, 670] width 192 height 21
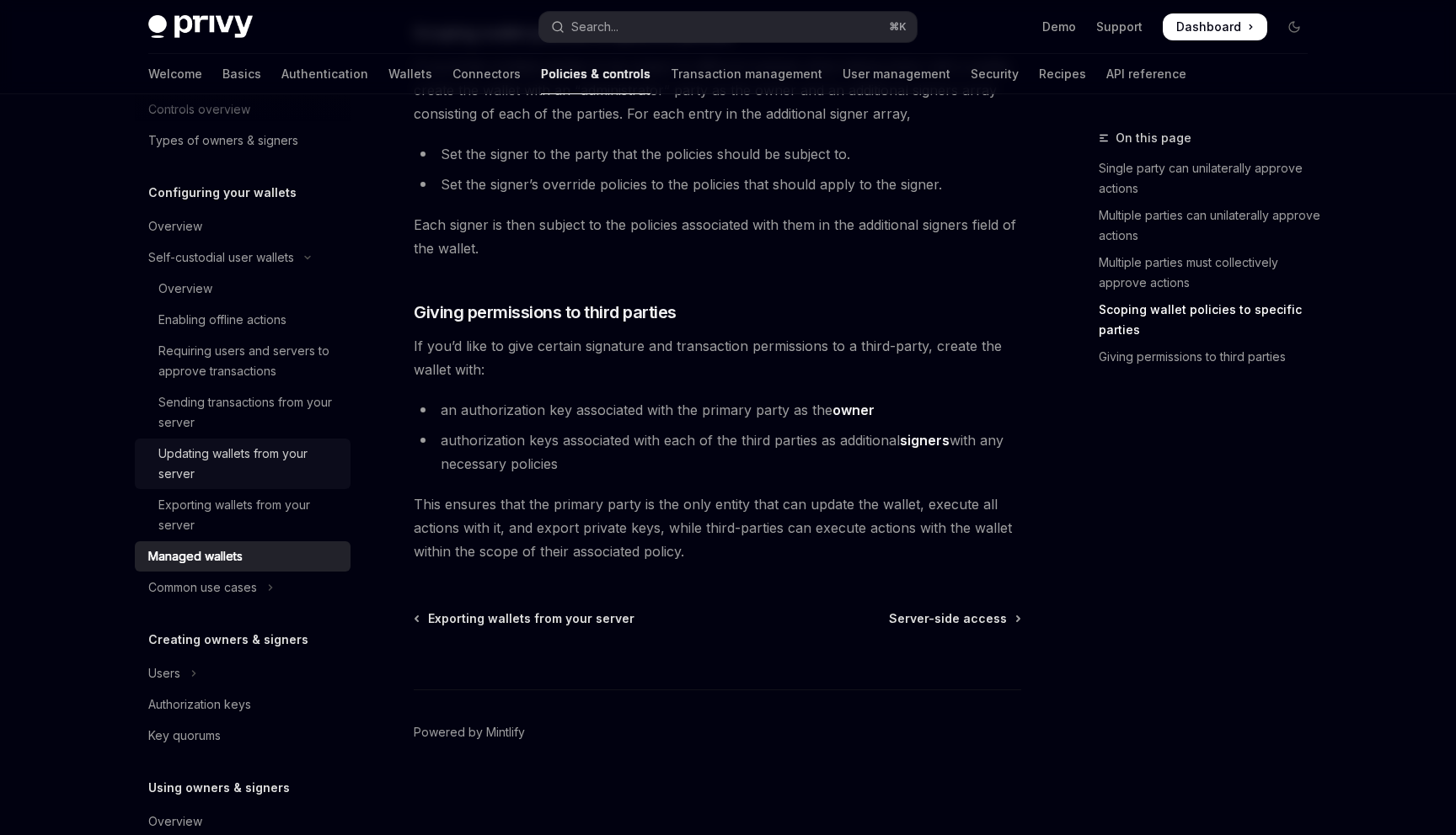
scroll to position [115, 0]
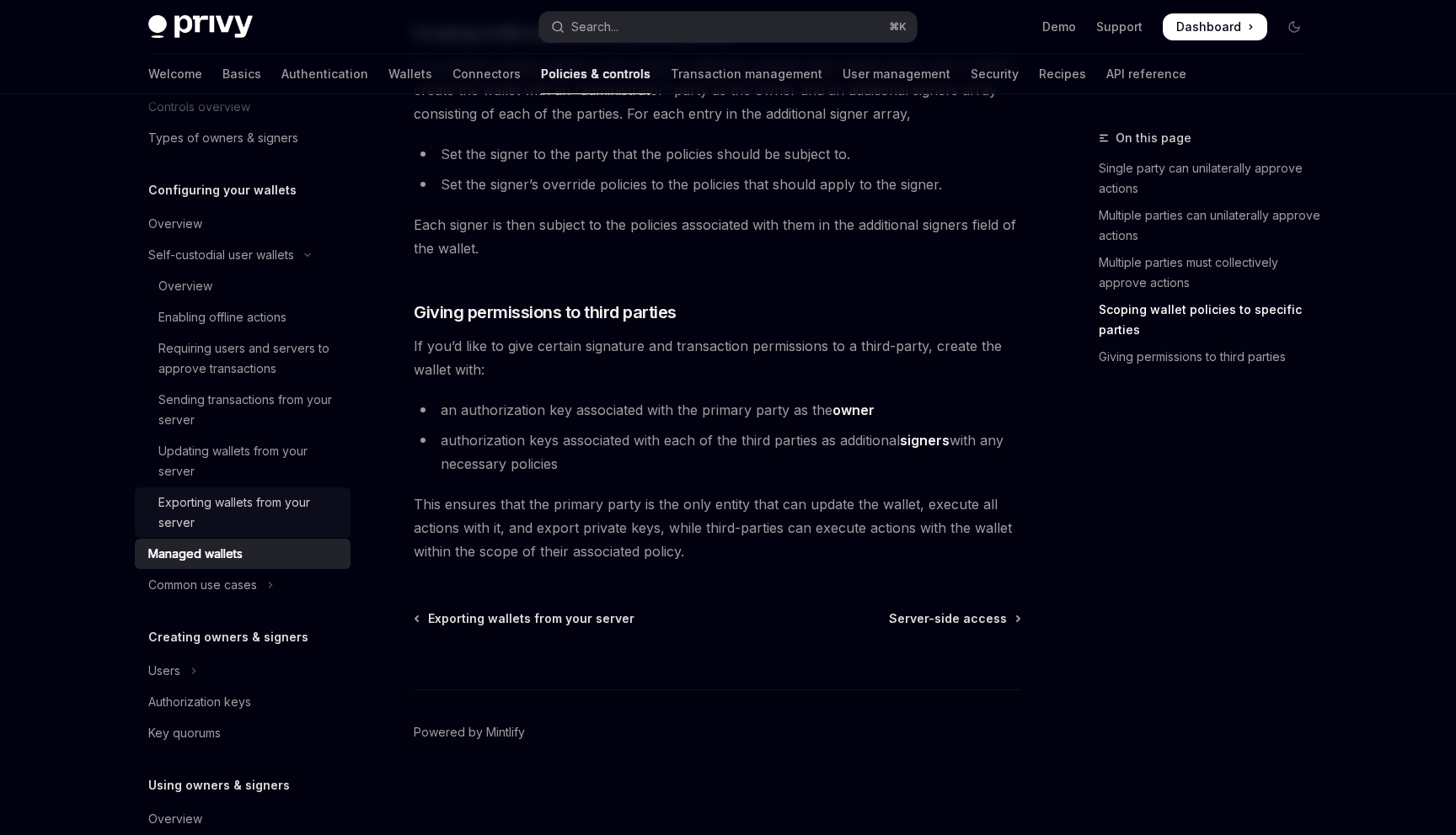
click at [266, 488] on link "Exporting wallets from your server" at bounding box center [243, 513] width 215 height 50
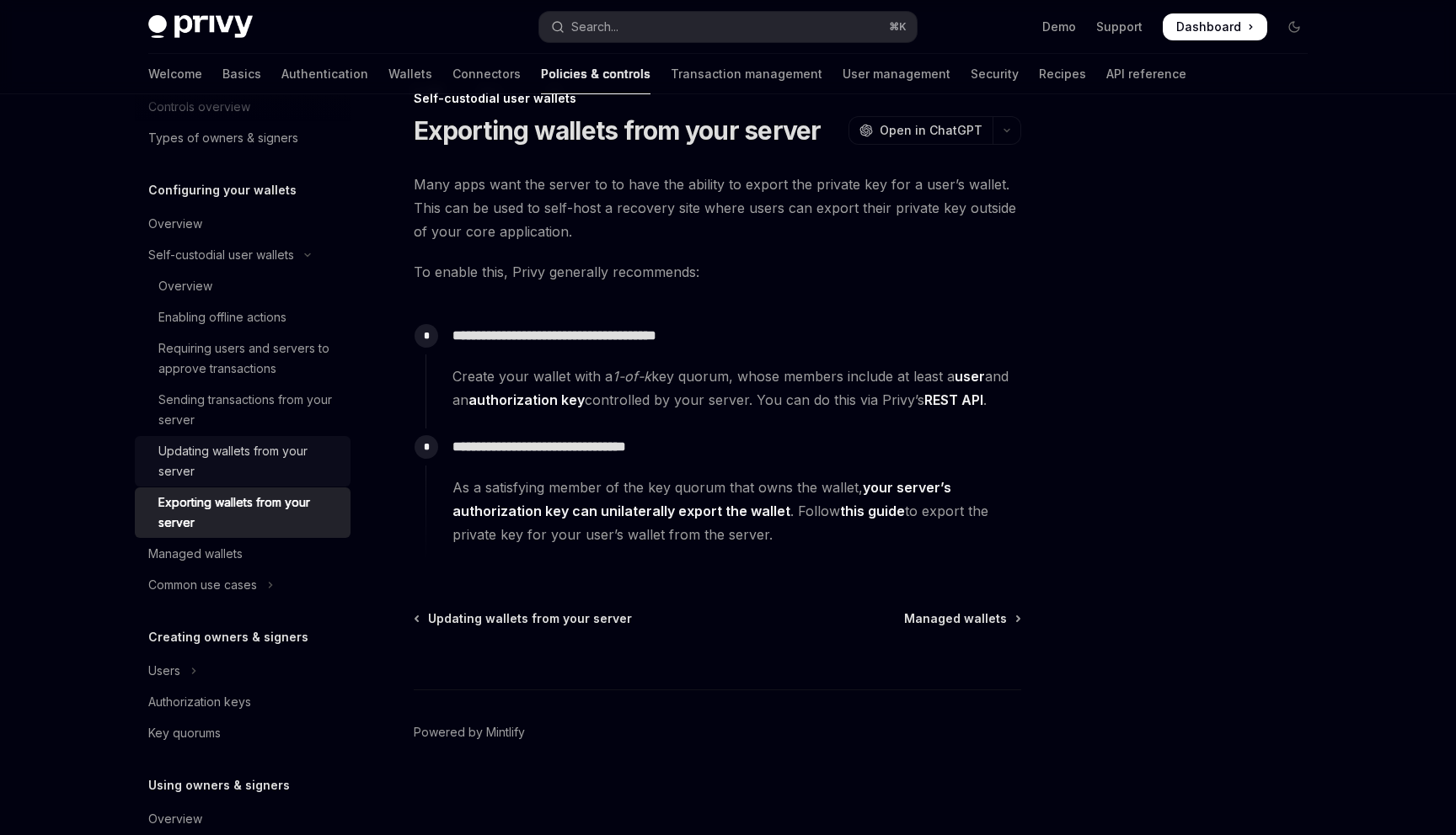
click at [261, 457] on div "Updating wallets from your server" at bounding box center [249, 461] width 182 height 40
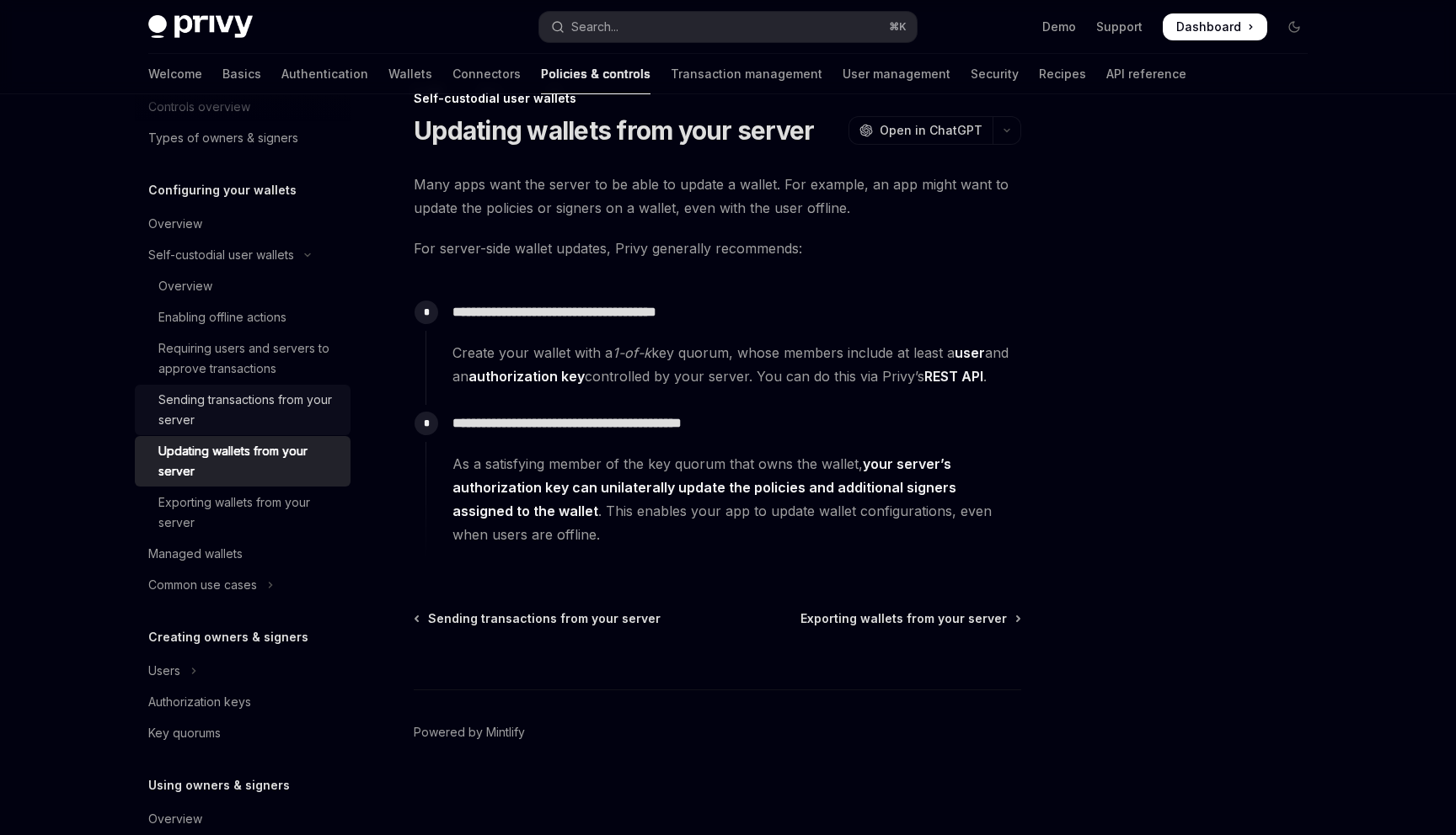
click at [248, 418] on div "Sending transactions from your server" at bounding box center [249, 409] width 182 height 40
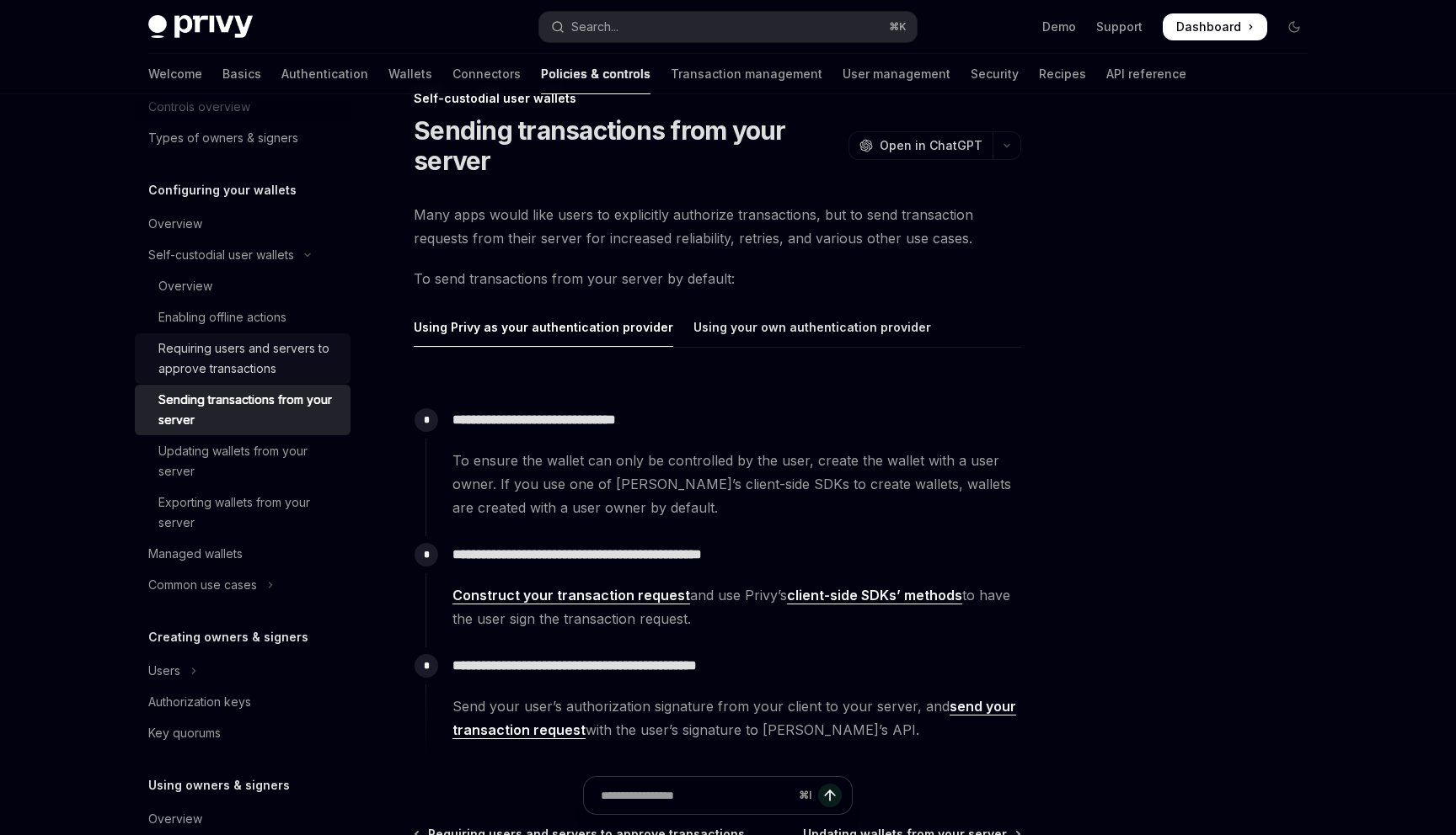
click at [222, 367] on div "Requiring users and servers to approve transactions" at bounding box center [249, 358] width 182 height 40
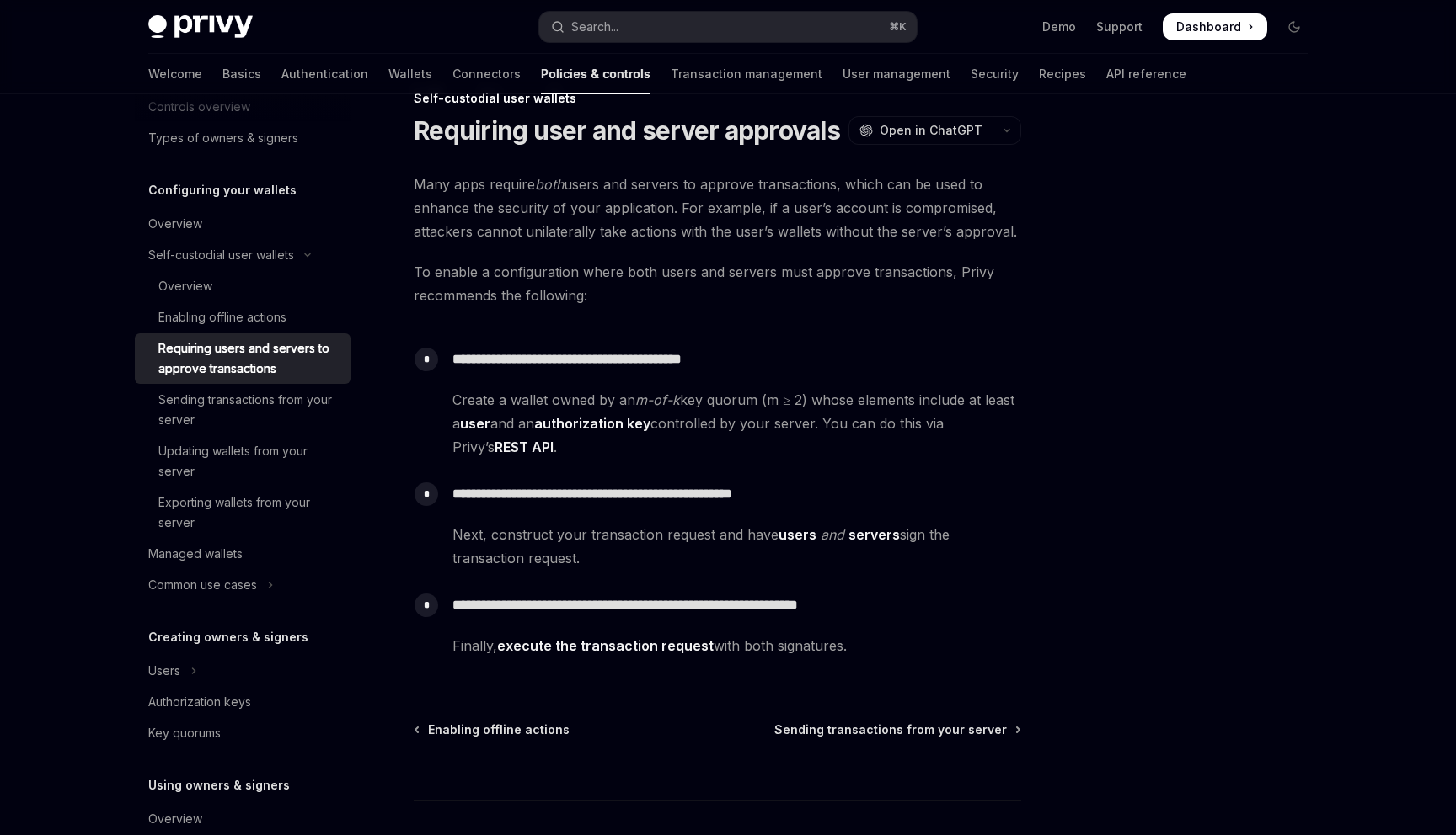
click at [209, 333] on link "Requiring users and servers to approve transactions" at bounding box center [243, 358] width 215 height 50
click at [206, 320] on div "Enabling offline actions" at bounding box center [222, 318] width 128 height 21
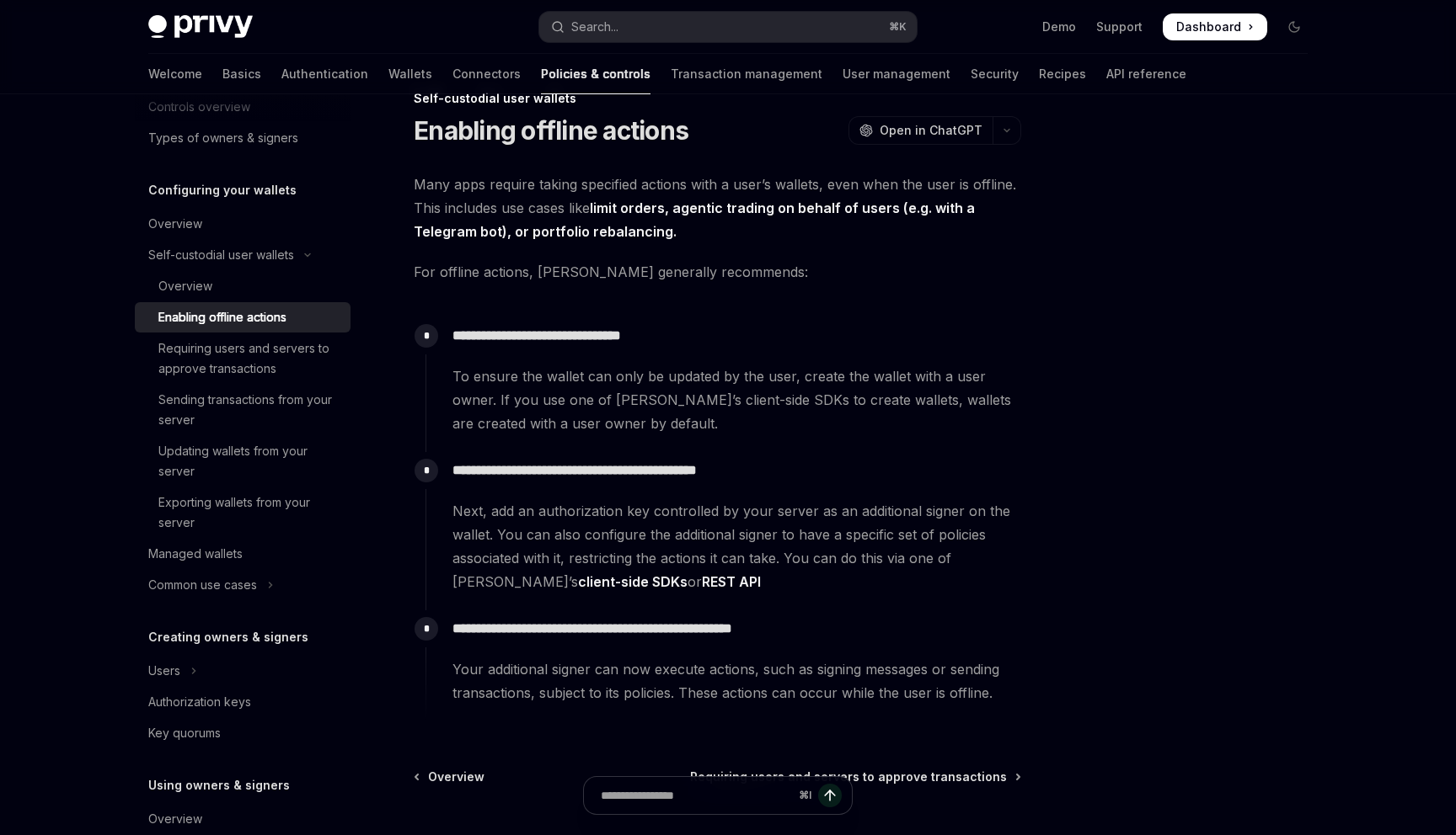
click at [206, 306] on link "Enabling offline actions" at bounding box center [243, 317] width 215 height 30
click at [203, 296] on div "Overview" at bounding box center [185, 286] width 54 height 21
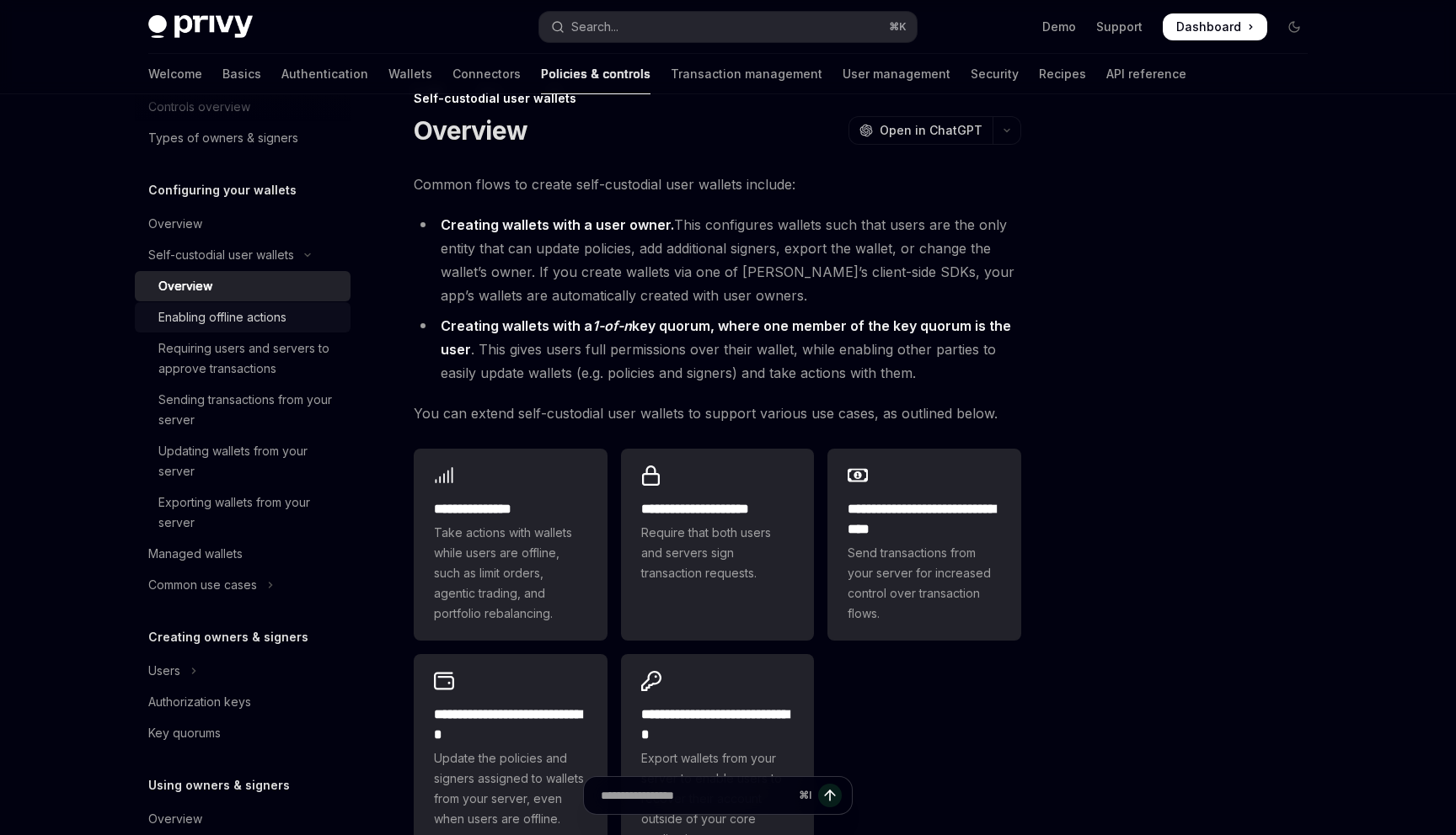
click at [211, 315] on div "Enabling offline actions" at bounding box center [222, 318] width 128 height 21
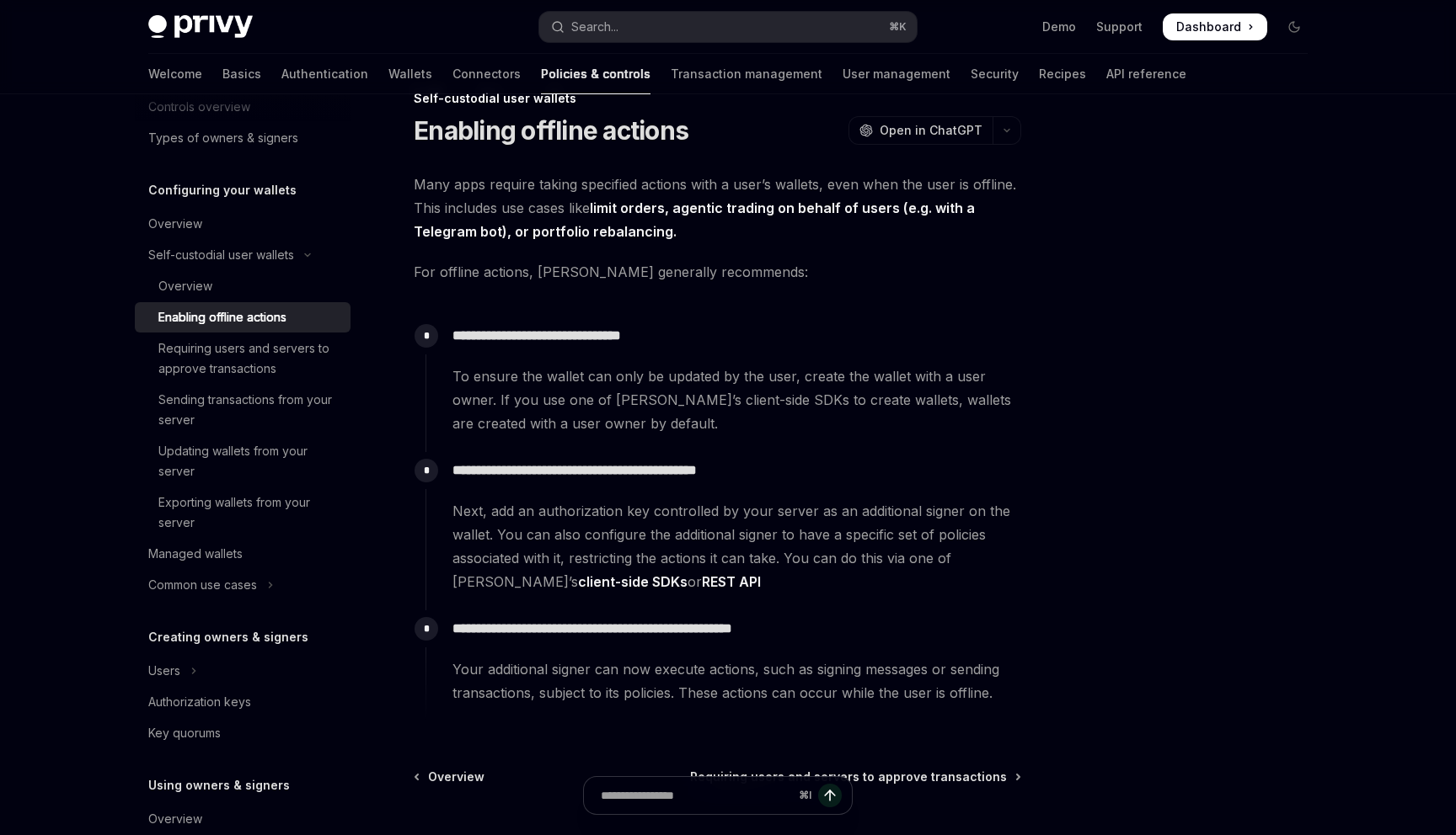
click at [216, 321] on div "Enabling offline actions" at bounding box center [222, 318] width 128 height 21
click at [206, 303] on link "Enabling offline actions" at bounding box center [243, 317] width 215 height 30
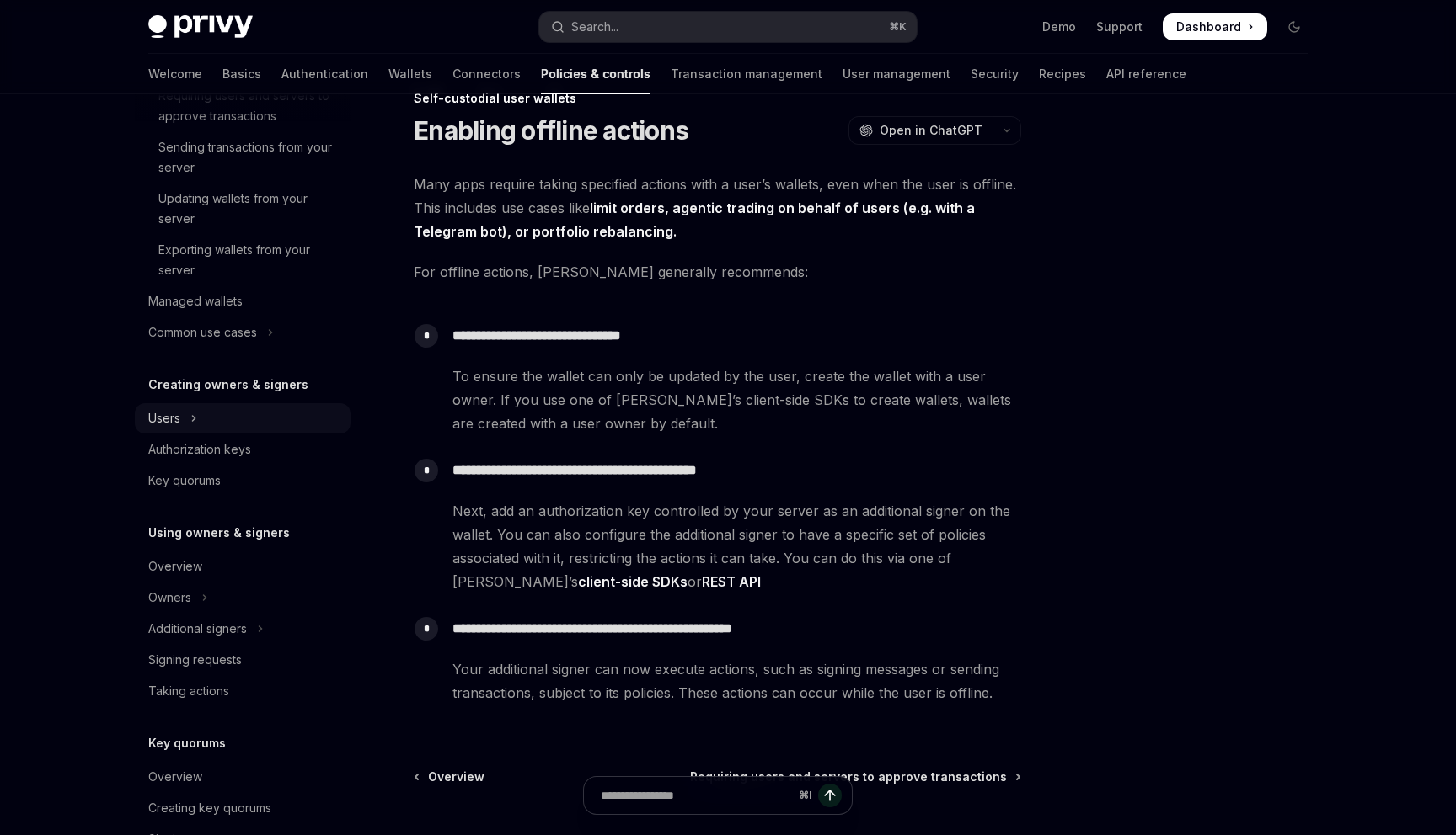
click at [222, 426] on button "Users" at bounding box center [243, 418] width 215 height 30
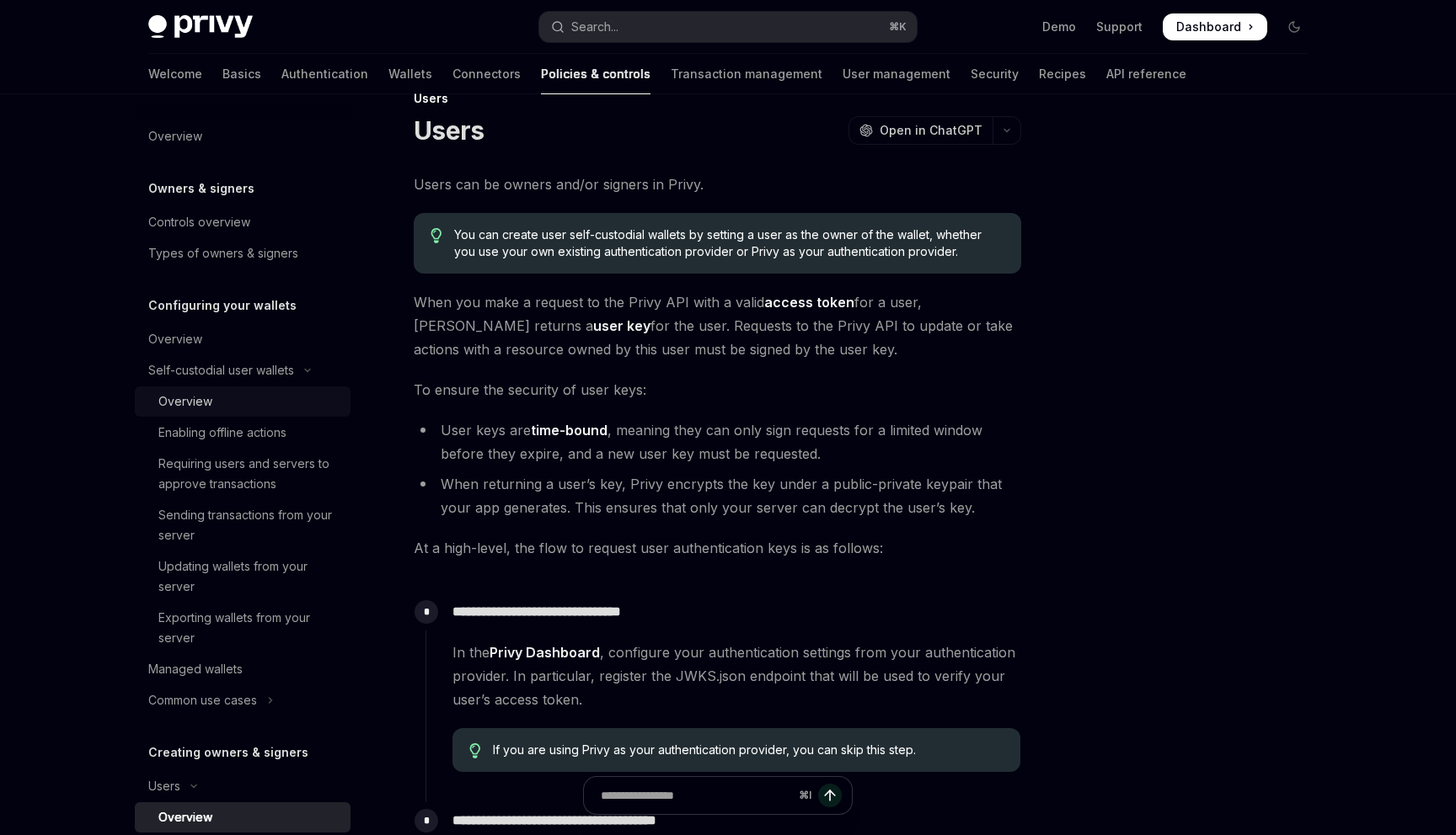
click at [227, 410] on div "Overview" at bounding box center [249, 402] width 182 height 21
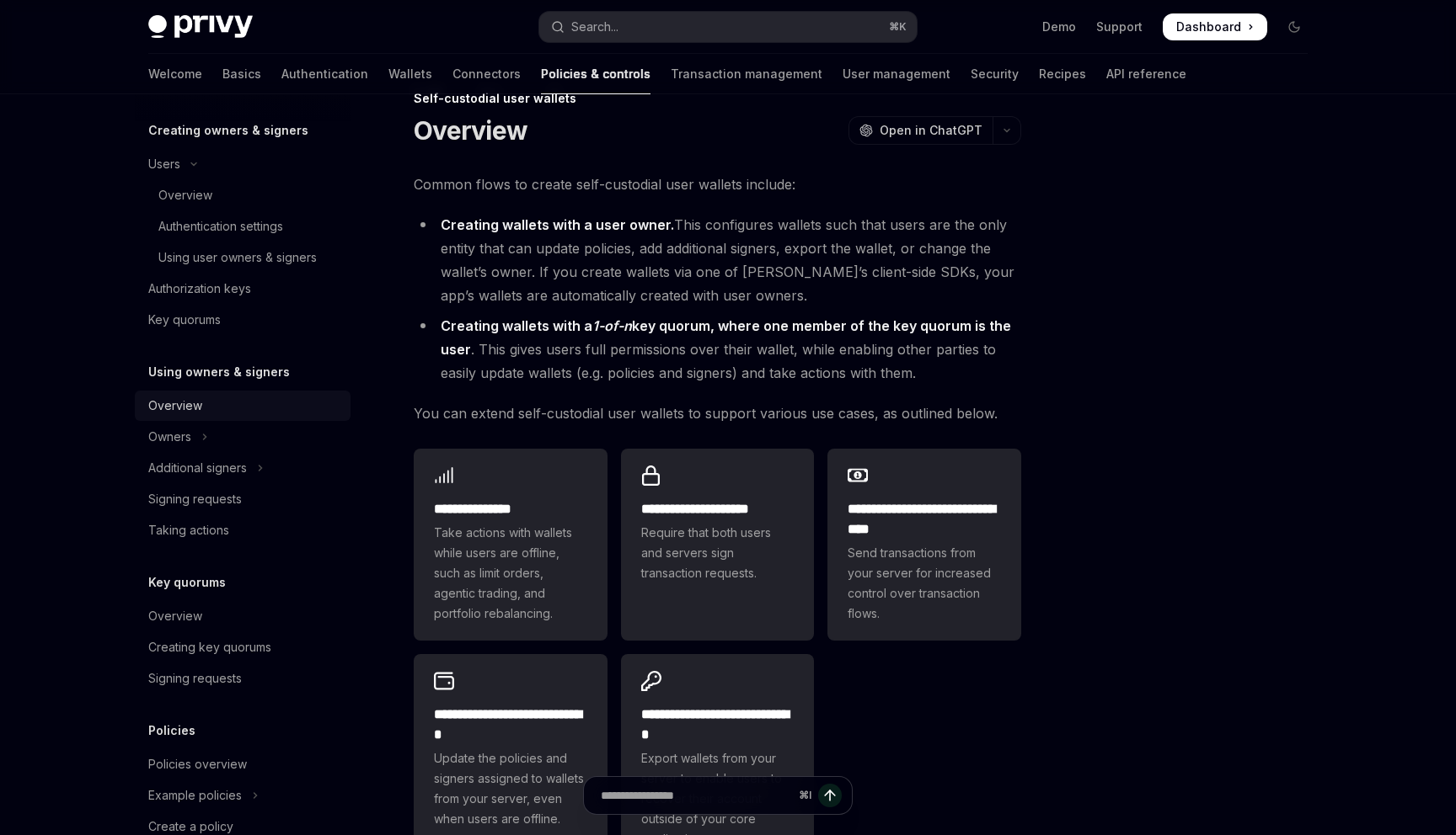
scroll to position [725, 0]
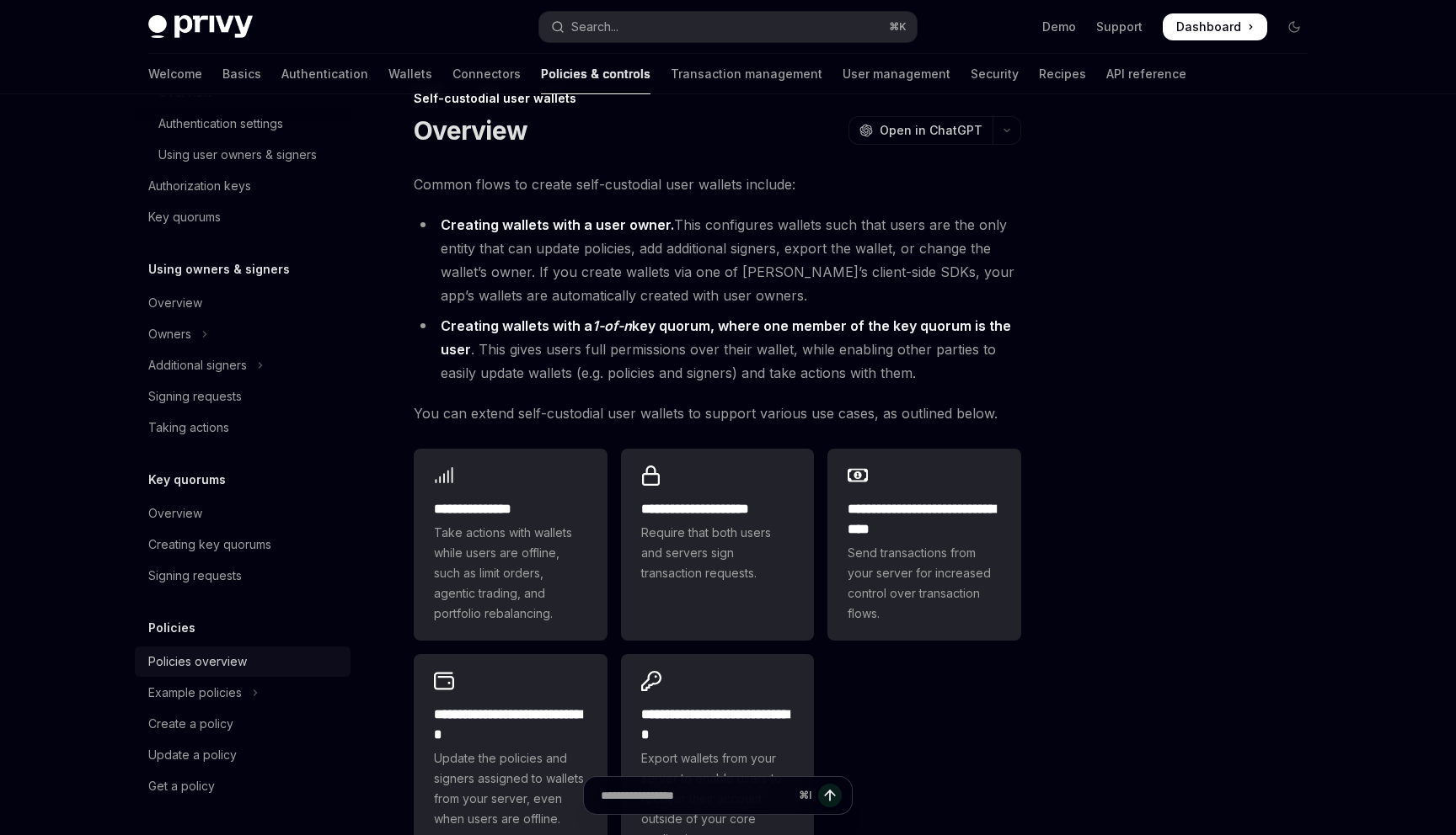
click at [209, 650] on link "Policies overview" at bounding box center [243, 662] width 215 height 30
type textarea "*"
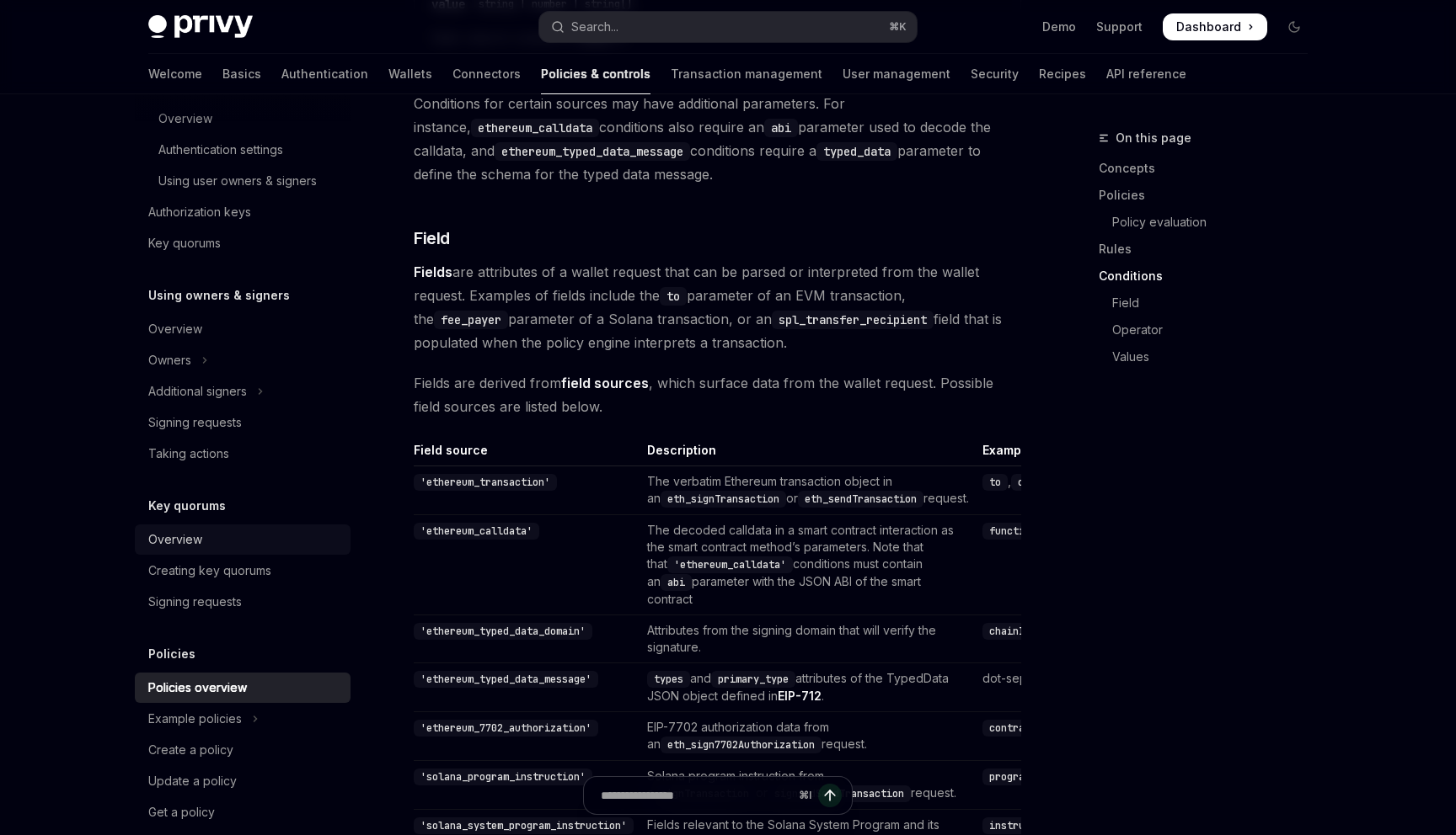
scroll to position [725, 0]
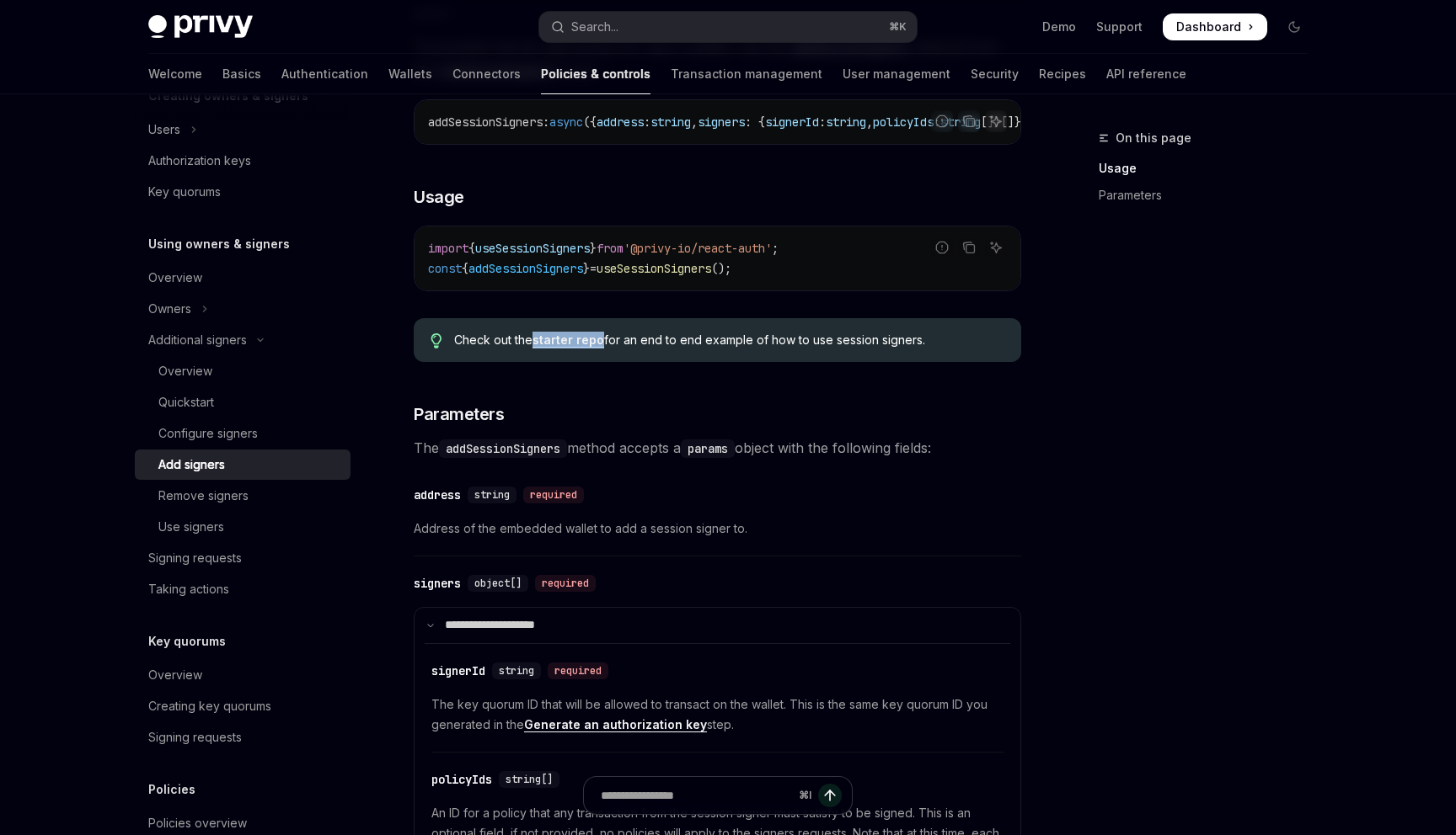
scroll to position [335, 0]
click at [541, 278] on span "addSessionSigners" at bounding box center [526, 270] width 115 height 15
copy span "addSessionSigners"
click at [657, 19] on button "Search... ⌘ K" at bounding box center [728, 26] width 377 height 30
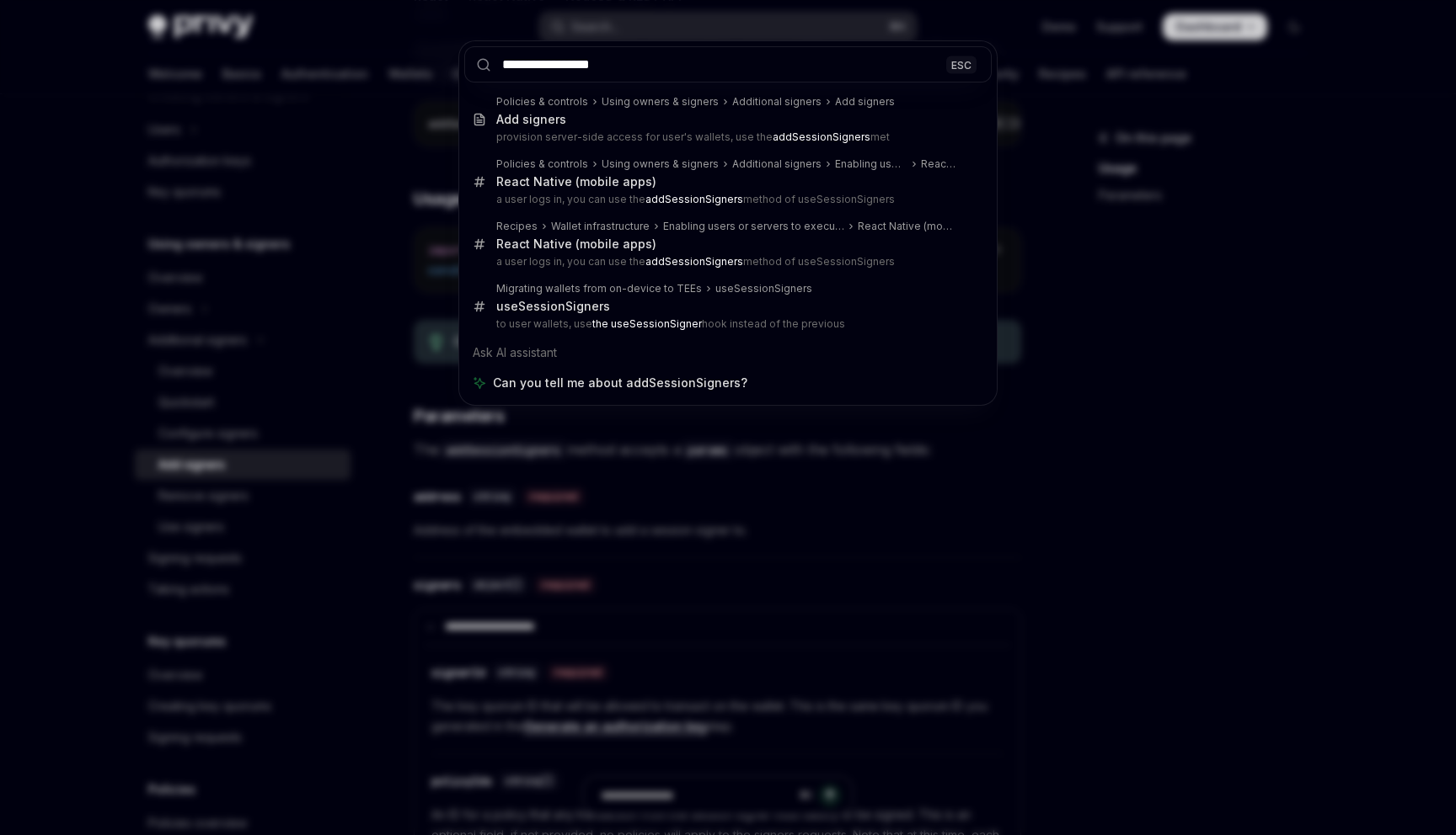
type input "**********"
click at [545, 532] on div "**********" at bounding box center [728, 417] width 1456 height 835
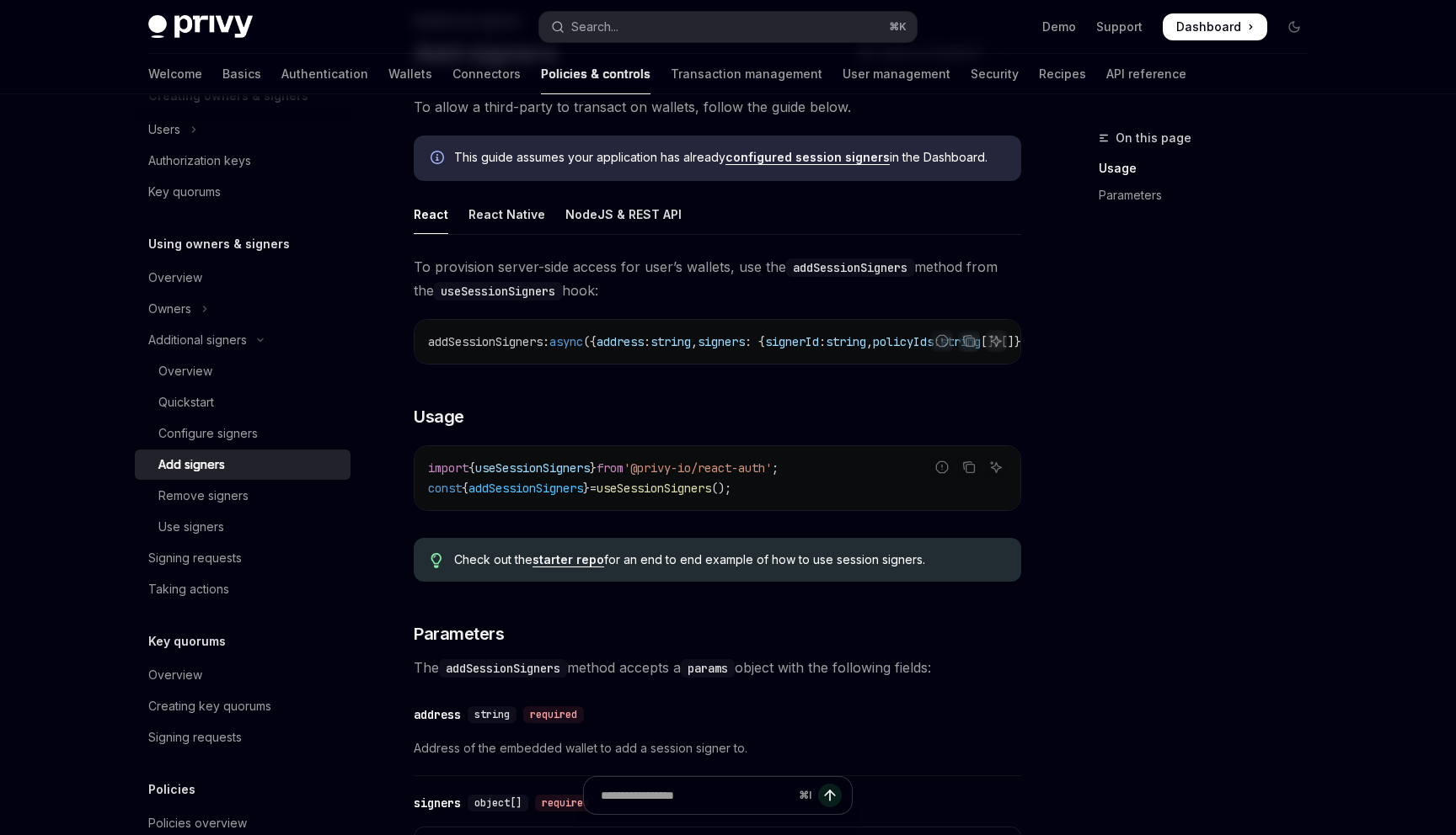
scroll to position [115, 0]
click at [624, 224] on div "NodeJS & REST API" at bounding box center [623, 216] width 116 height 39
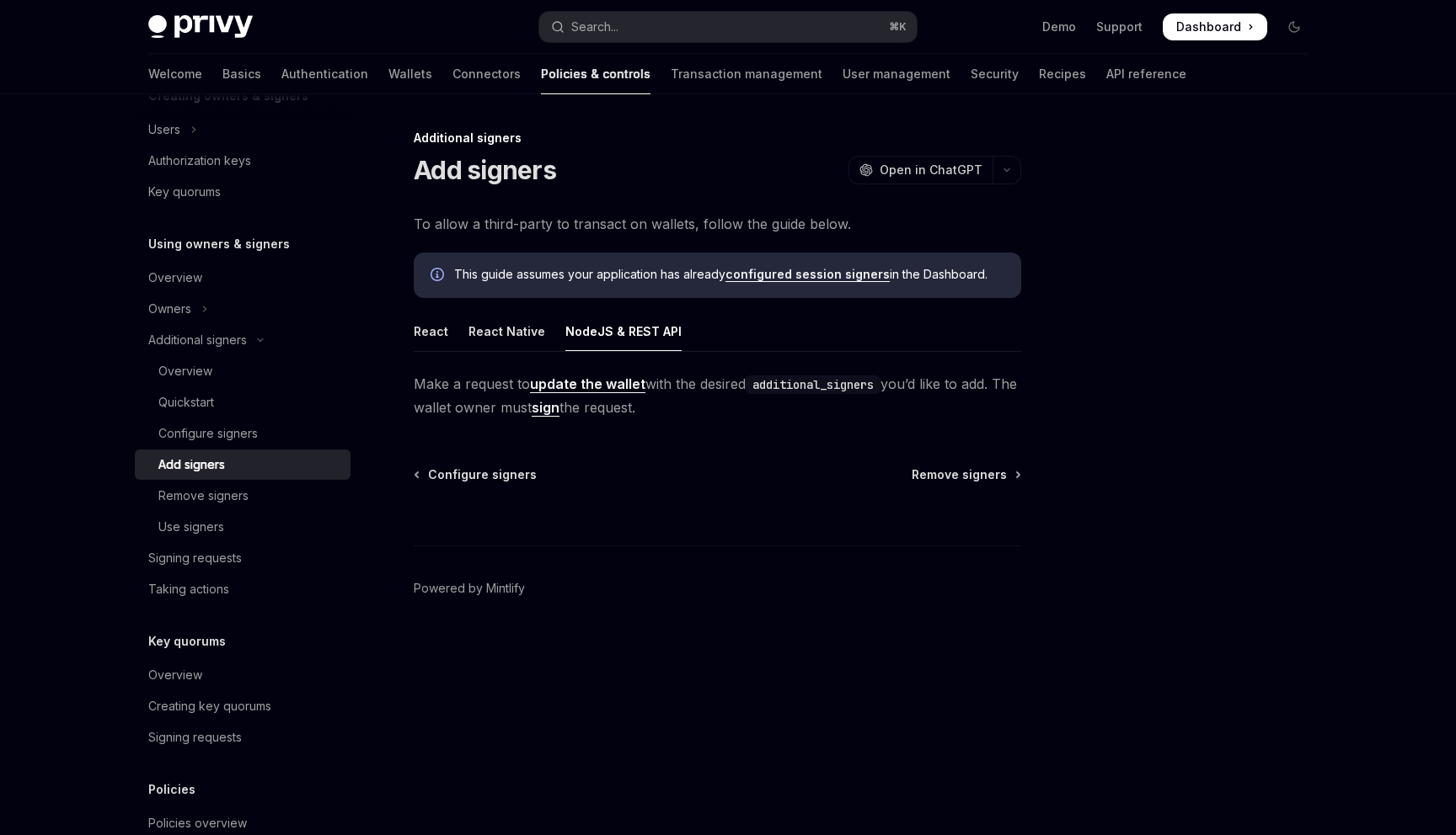
click at [433, 354] on div "React React Native NodeJS & REST API Make a request to update the wallet with t…" at bounding box center [717, 366] width 607 height 108
click at [433, 344] on div "React" at bounding box center [431, 332] width 34 height 39
type textarea "*"
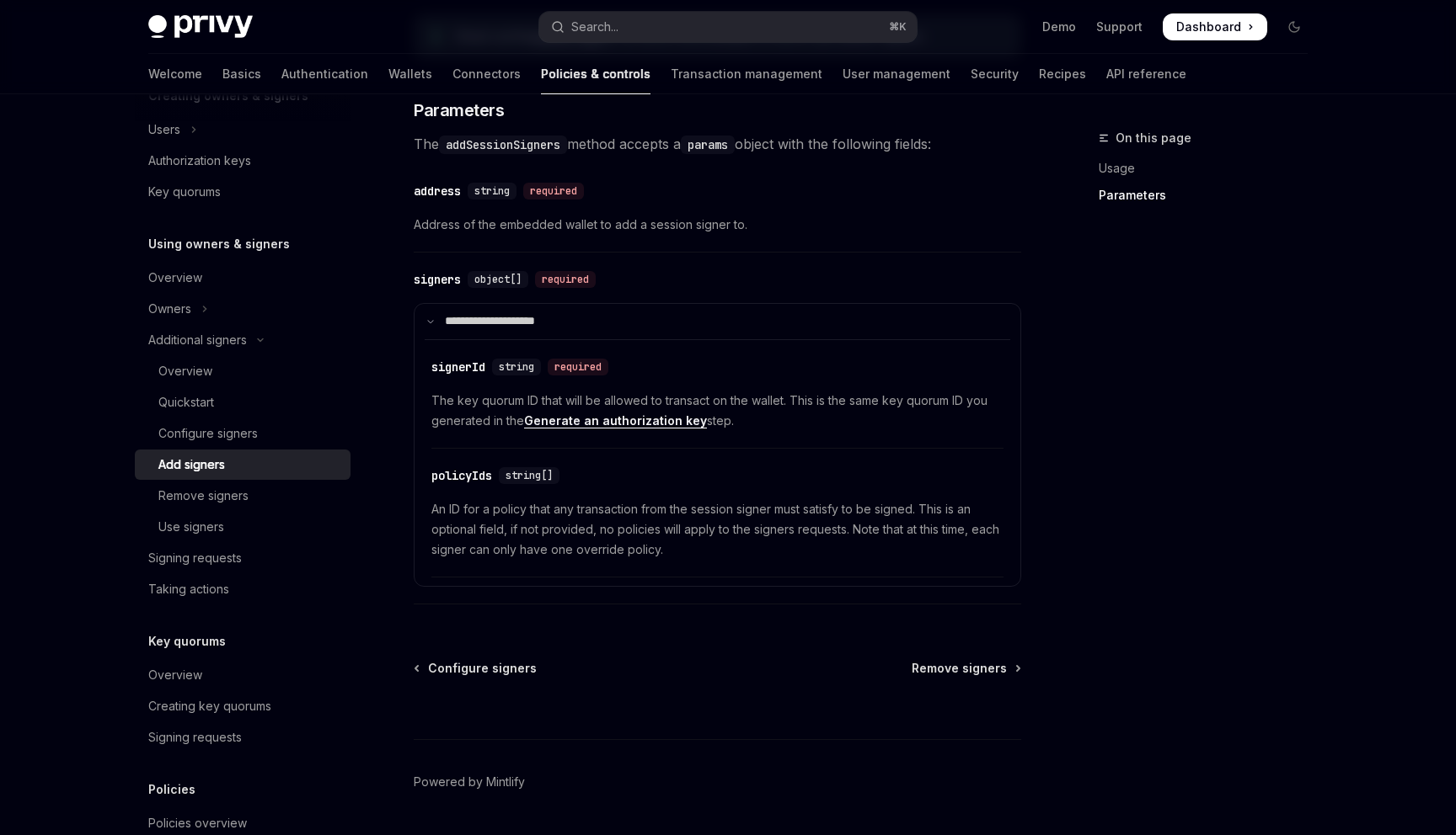
scroll to position [674, 0]
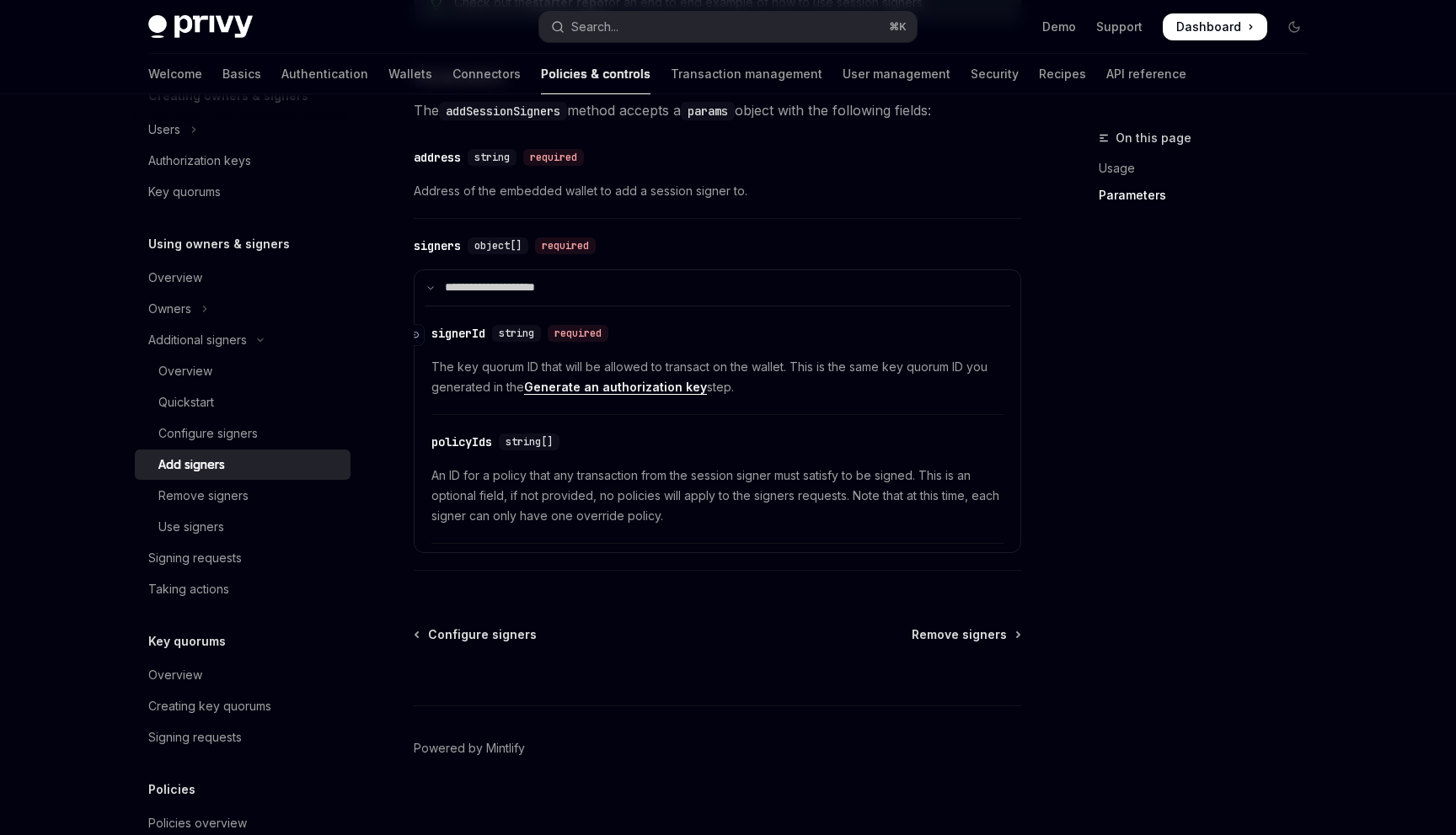
click at [667, 338] on div "​ signerId string required" at bounding box center [709, 333] width 555 height 21
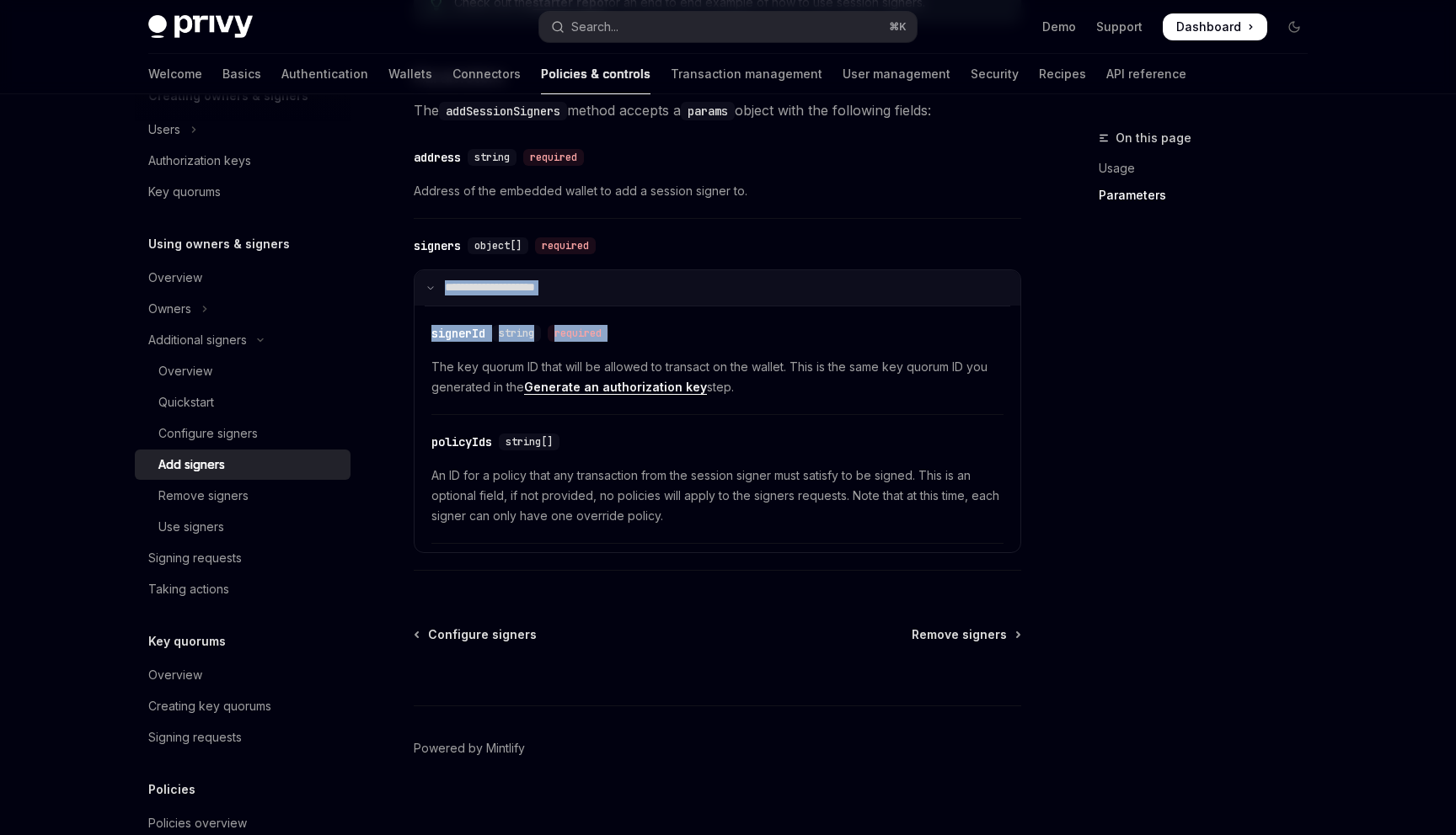
drag, startPoint x: 667, startPoint y: 338, endPoint x: 640, endPoint y: 281, distance: 63.1
click at [640, 281] on details "**********" at bounding box center [717, 411] width 607 height 284
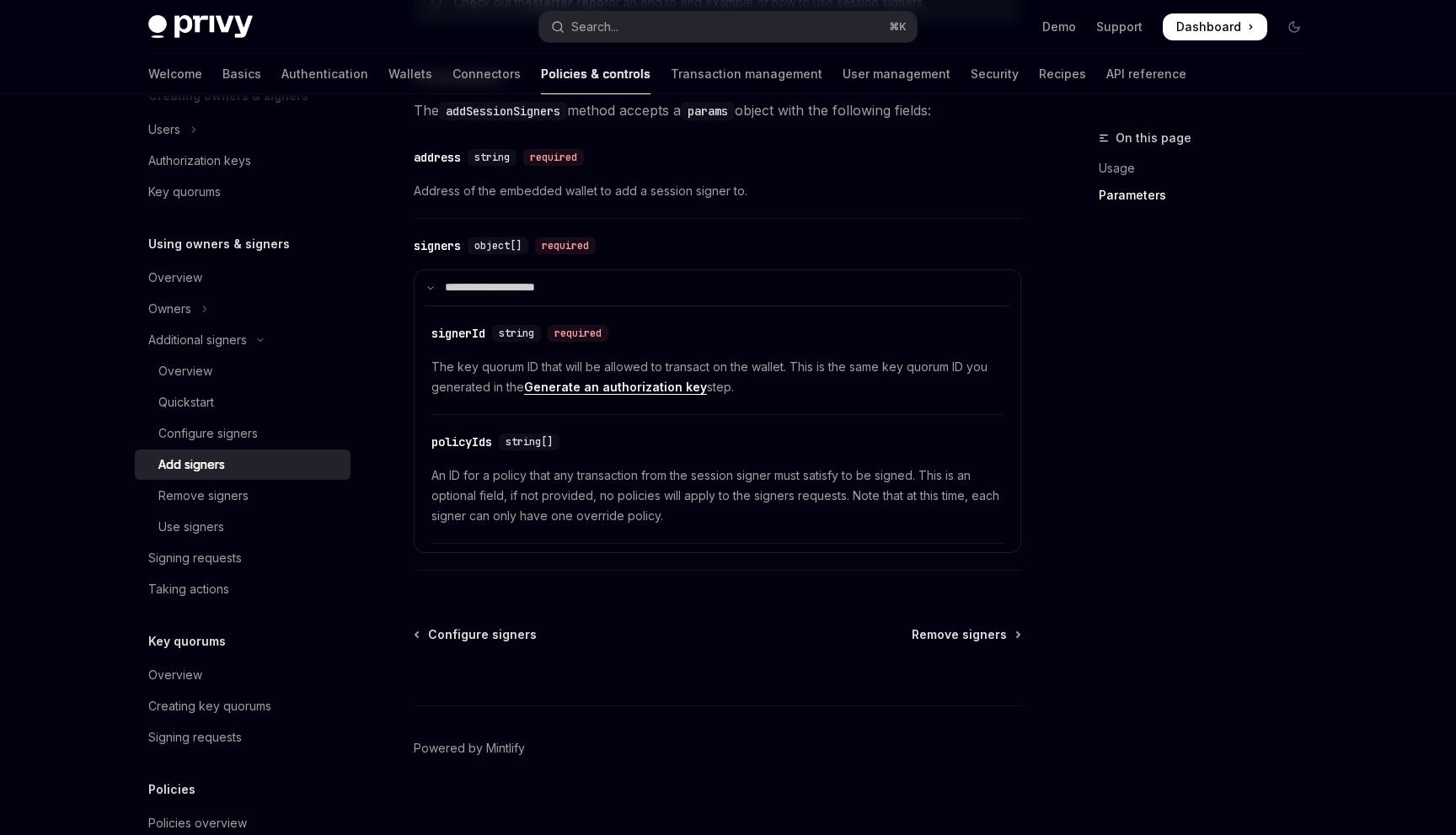
click at [653, 255] on div "​ signers object[] required" at bounding box center [709, 246] width 591 height 21
drag, startPoint x: 653, startPoint y: 255, endPoint x: 640, endPoint y: 252, distance: 13.3
click at [641, 253] on div "​ signers object[] required" at bounding box center [709, 246] width 591 height 21
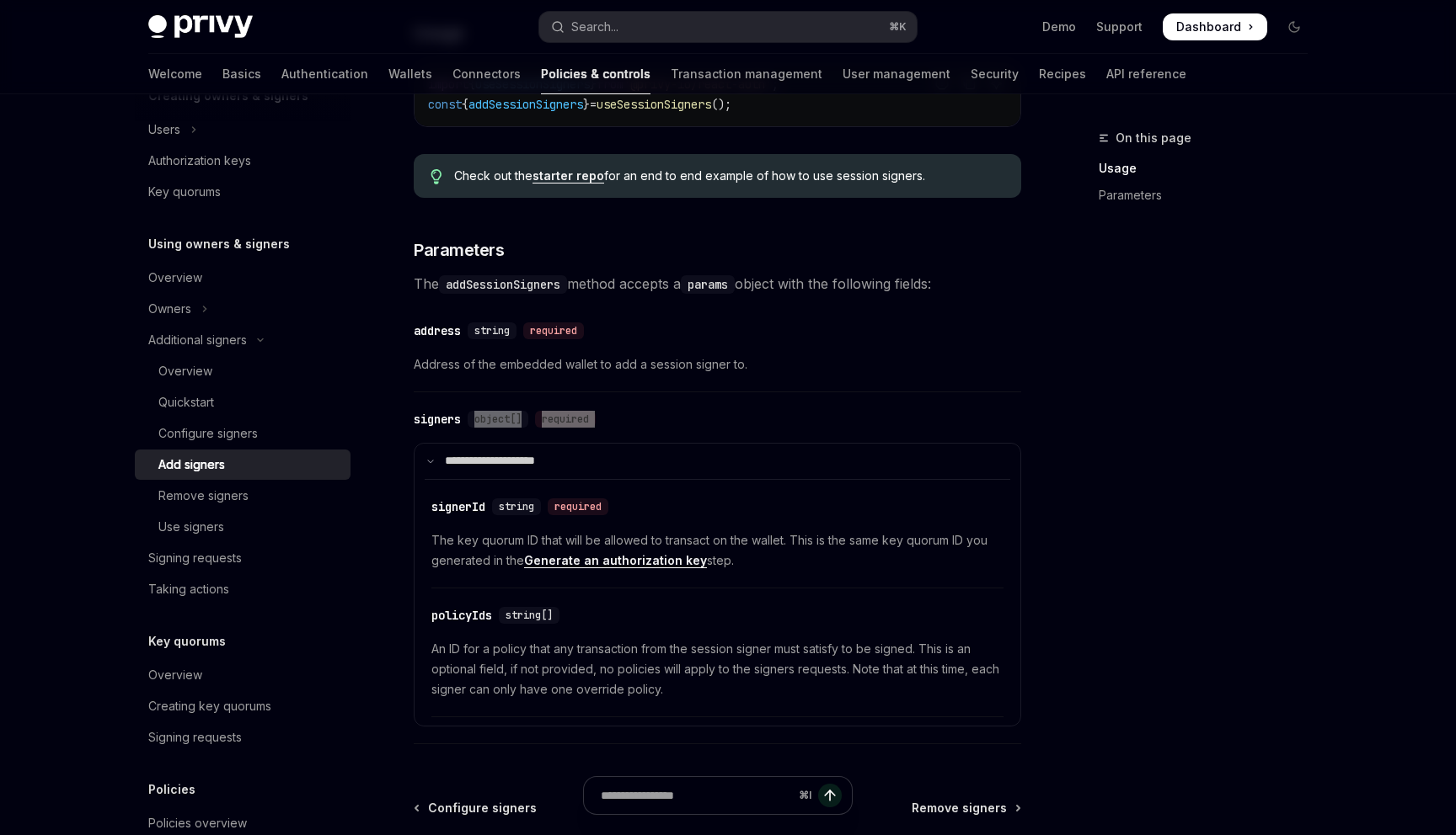
scroll to position [534, 0]
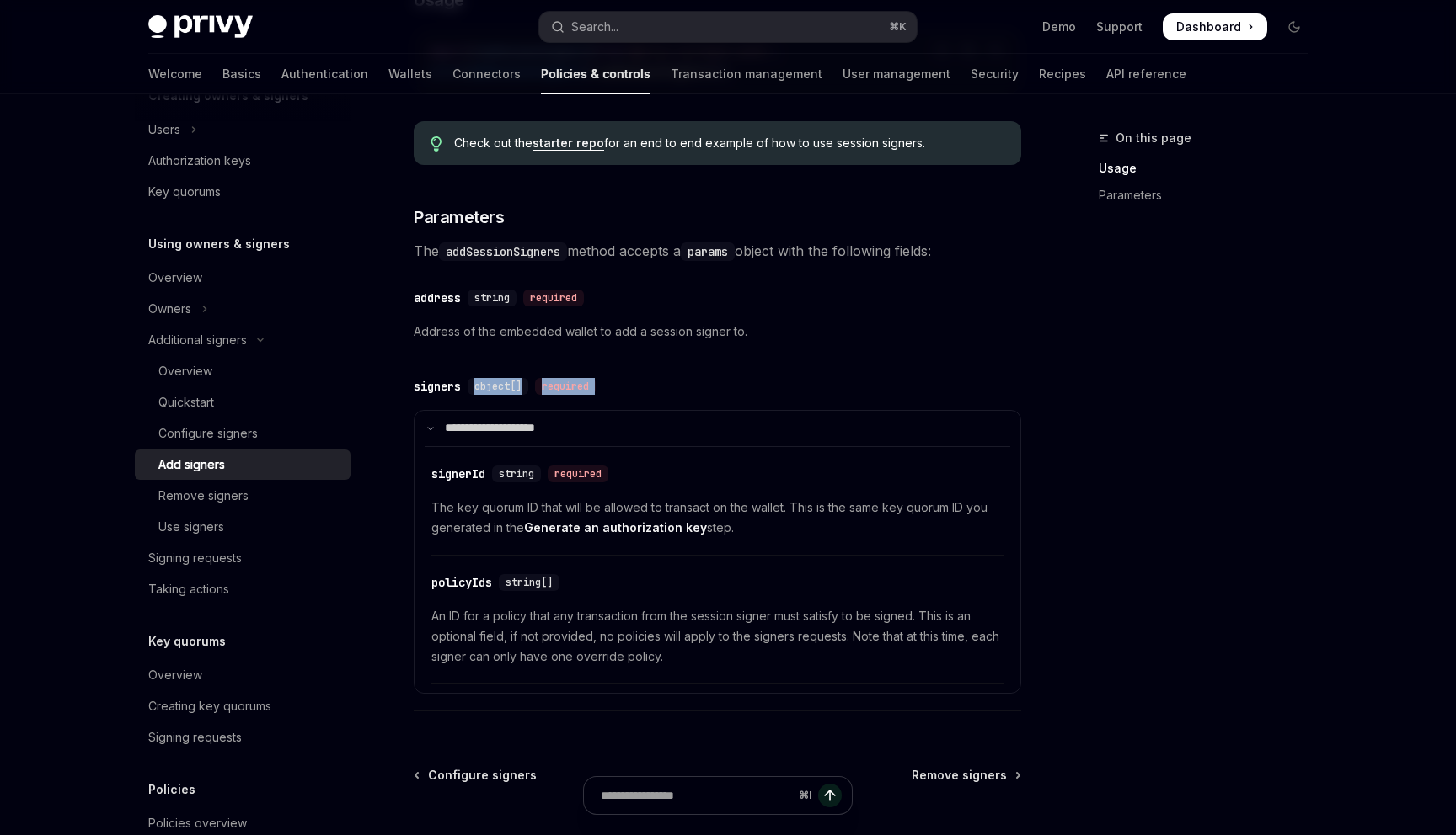
click at [492, 517] on span "The key quorum ID that will be allowed to transact on the wallet. This is the s…" at bounding box center [717, 517] width 572 height 40
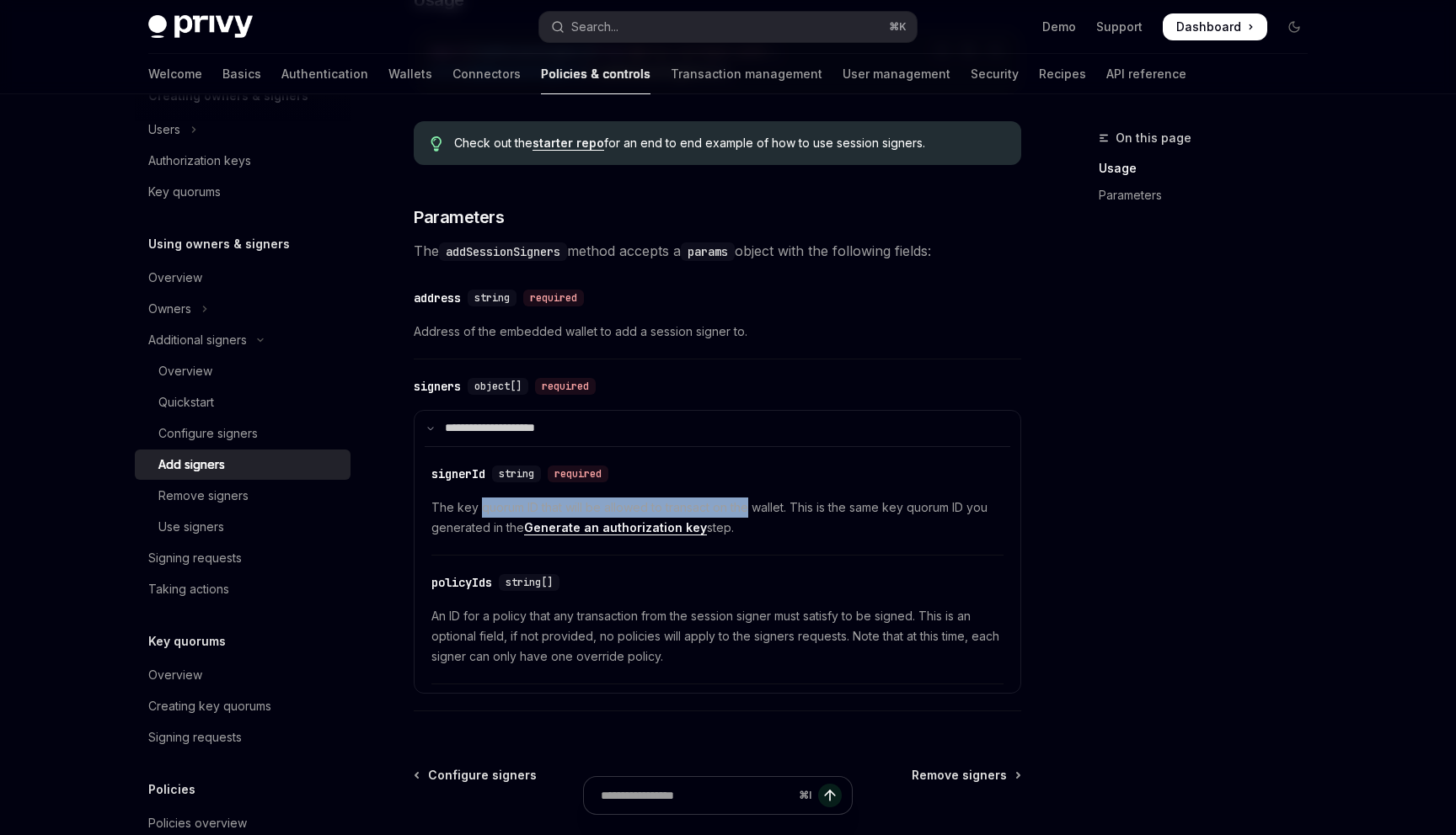
drag, startPoint x: 492, startPoint y: 517, endPoint x: 728, endPoint y: 510, distance: 236.1
click at [728, 510] on span "The key quorum ID that will be allowed to transact on the wallet. This is the s…" at bounding box center [717, 517] width 572 height 40
click at [807, 521] on span "The key quorum ID that will be allowed to transact on the wallet. This is the s…" at bounding box center [717, 517] width 572 height 40
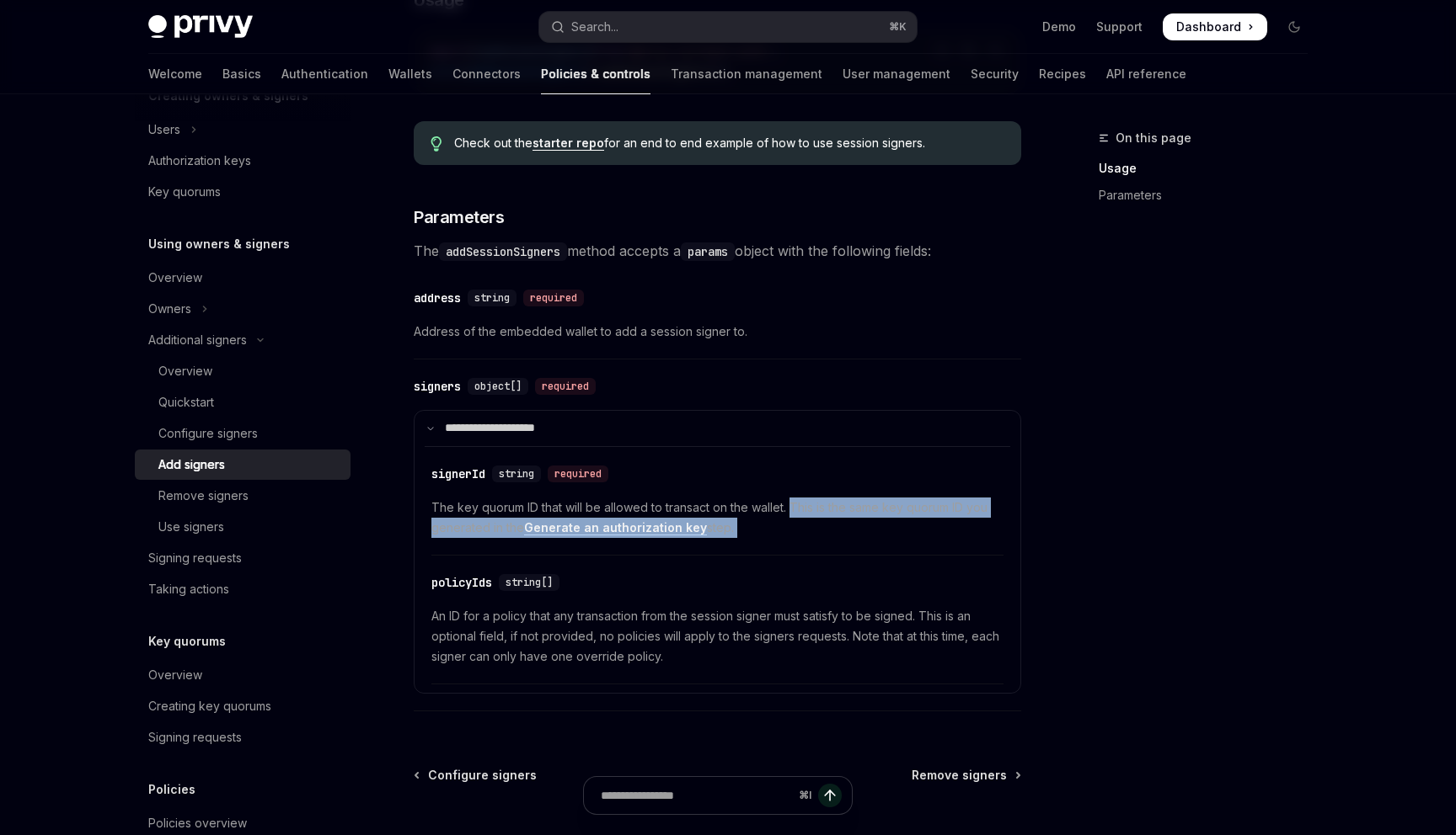
drag, startPoint x: 807, startPoint y: 521, endPoint x: 801, endPoint y: 530, distance: 10.8
click at [801, 530] on span "The key quorum ID that will be allowed to transact on the wallet. This is the s…" at bounding box center [717, 517] width 572 height 40
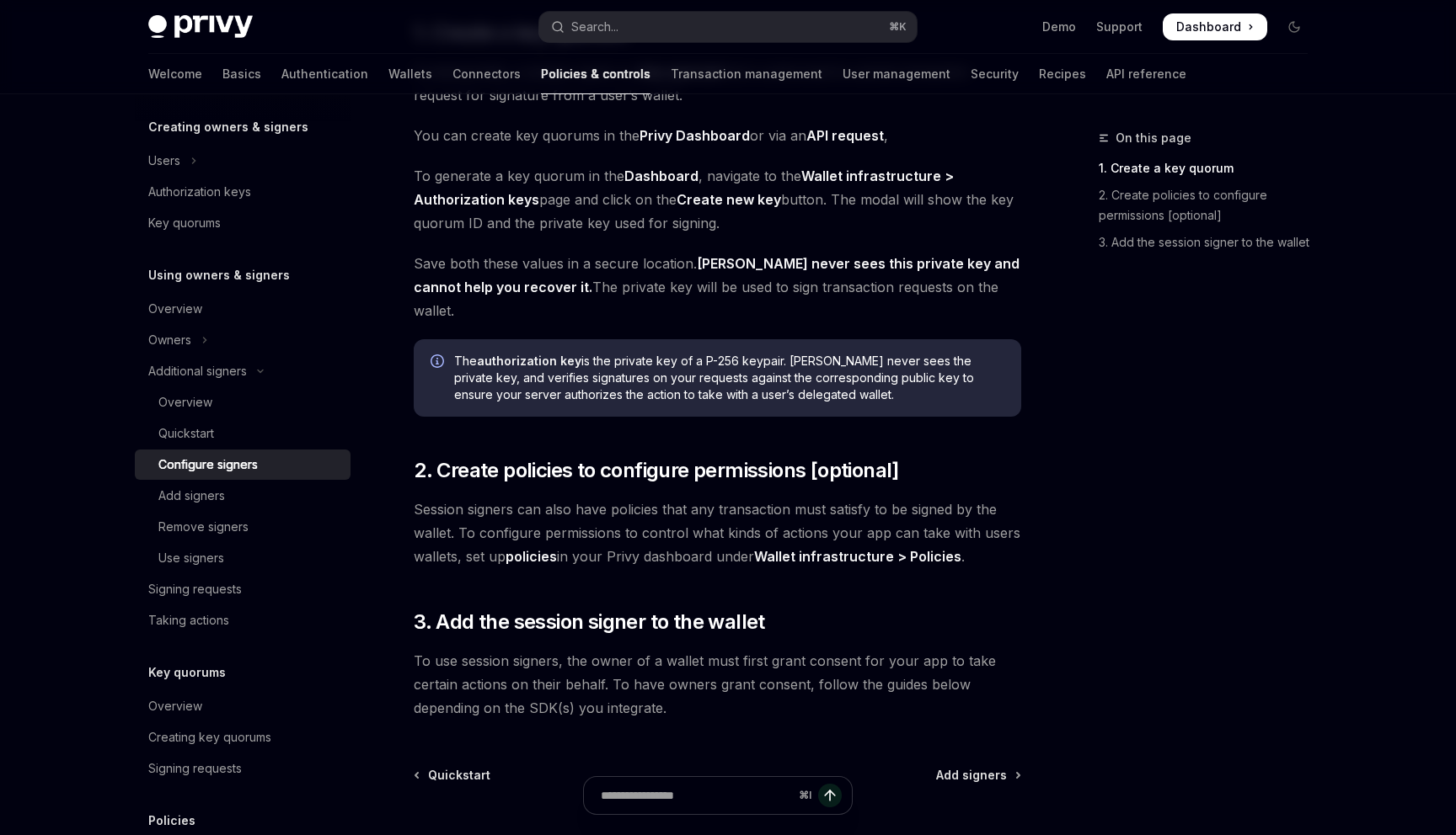
scroll to position [414, 0]
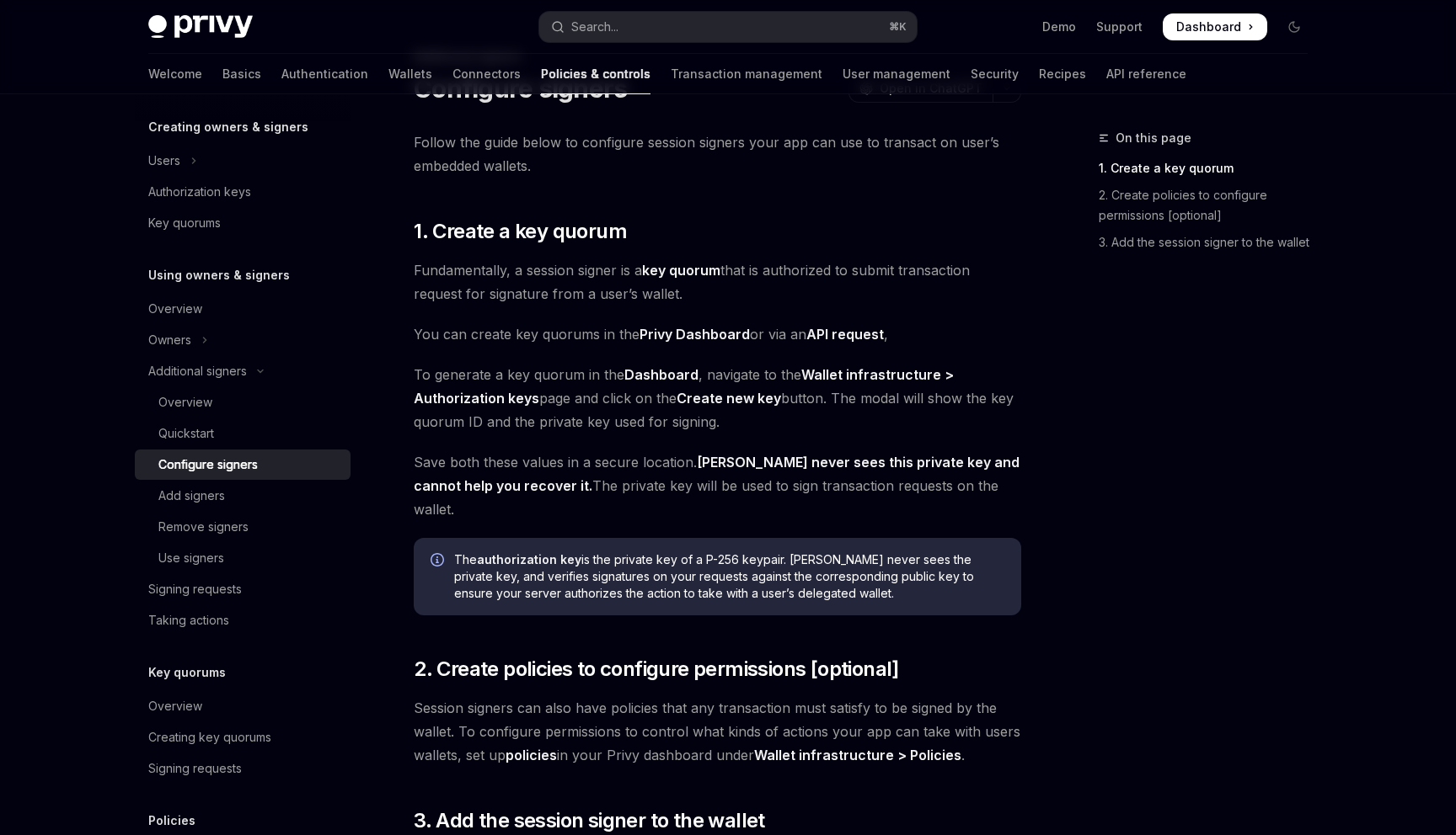
scroll to position [16, 0]
